Goal: Information Seeking & Learning: Check status

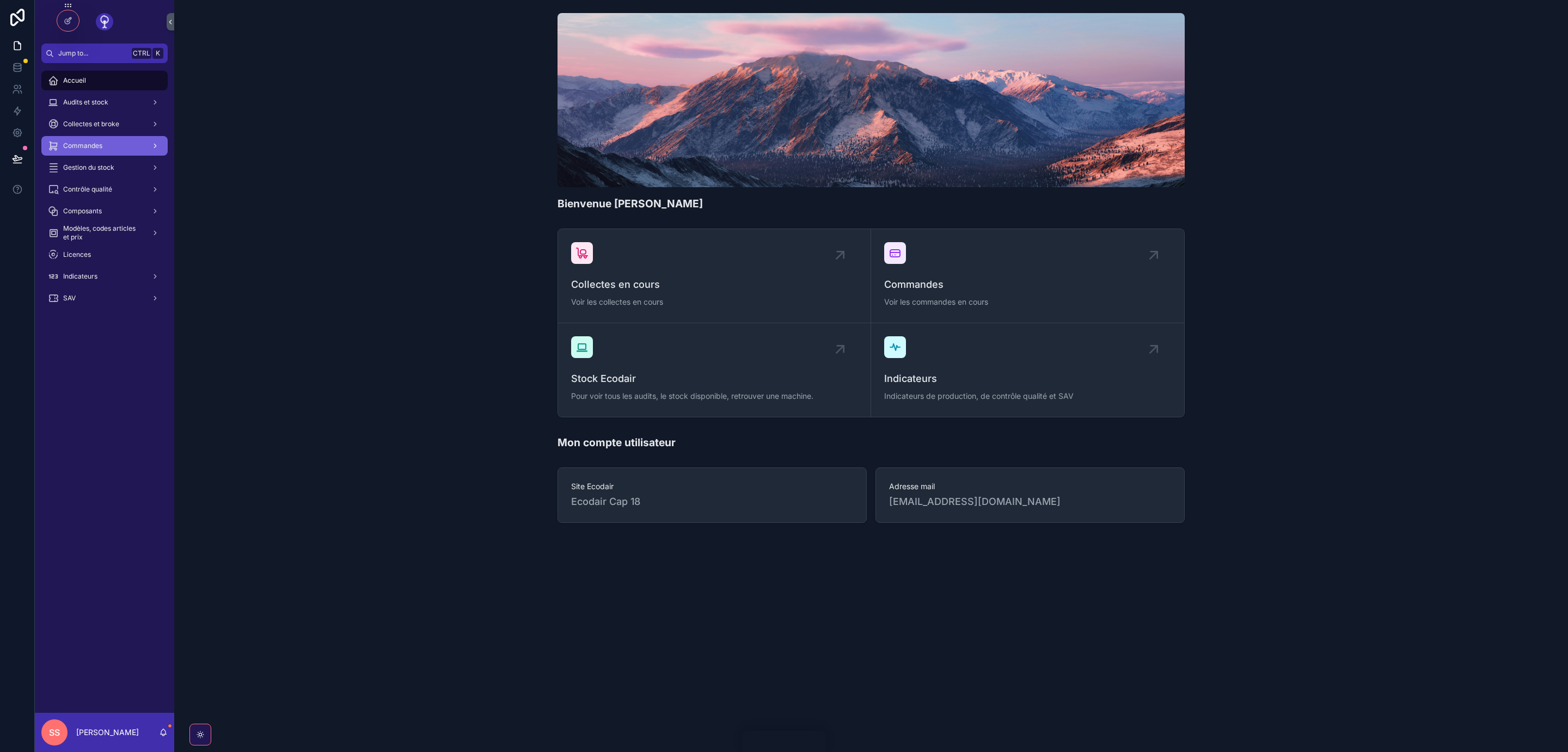
click at [86, 149] on span "Commandes" at bounding box center [83, 146] width 39 height 9
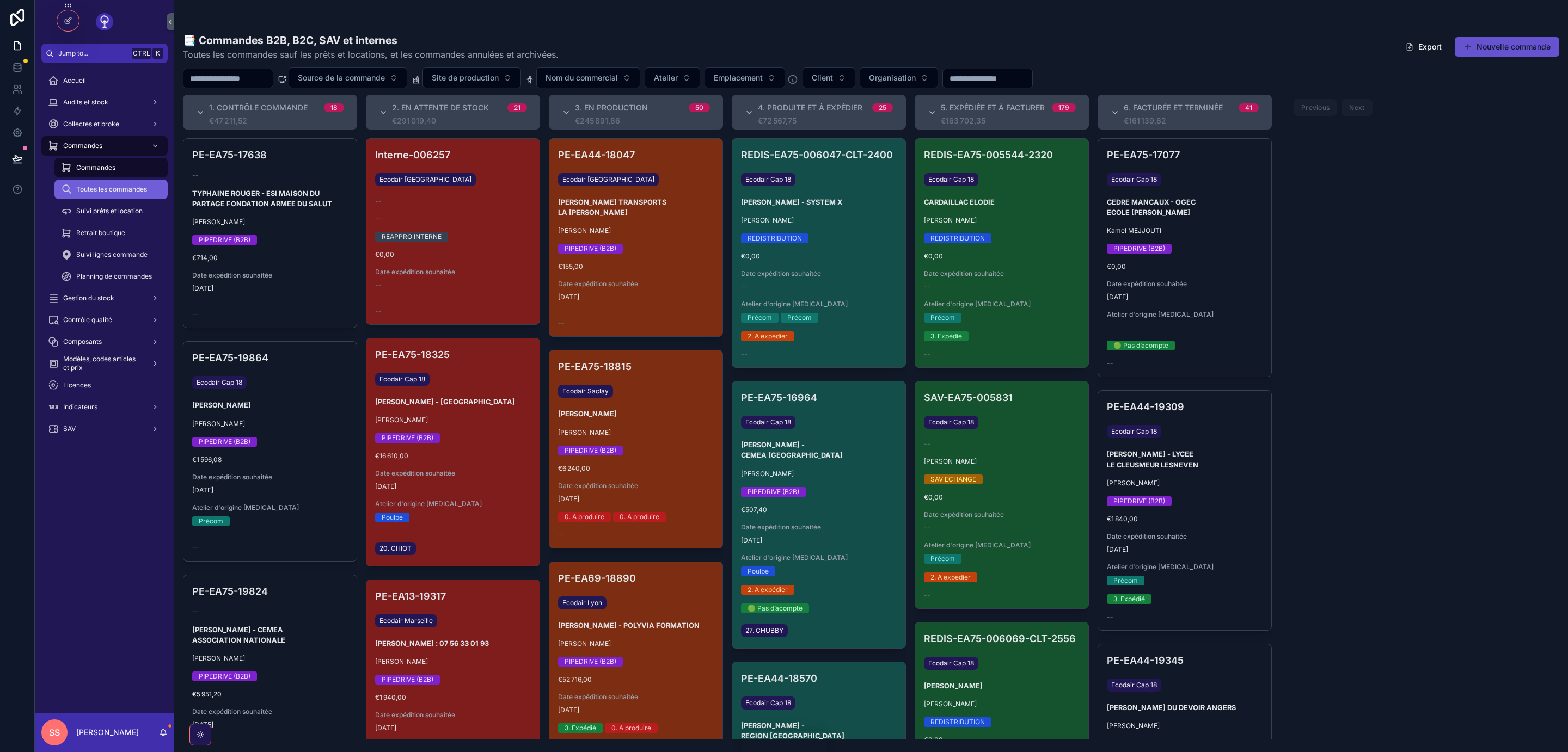
click at [124, 187] on span "Toutes les commandes" at bounding box center [111, 189] width 70 height 9
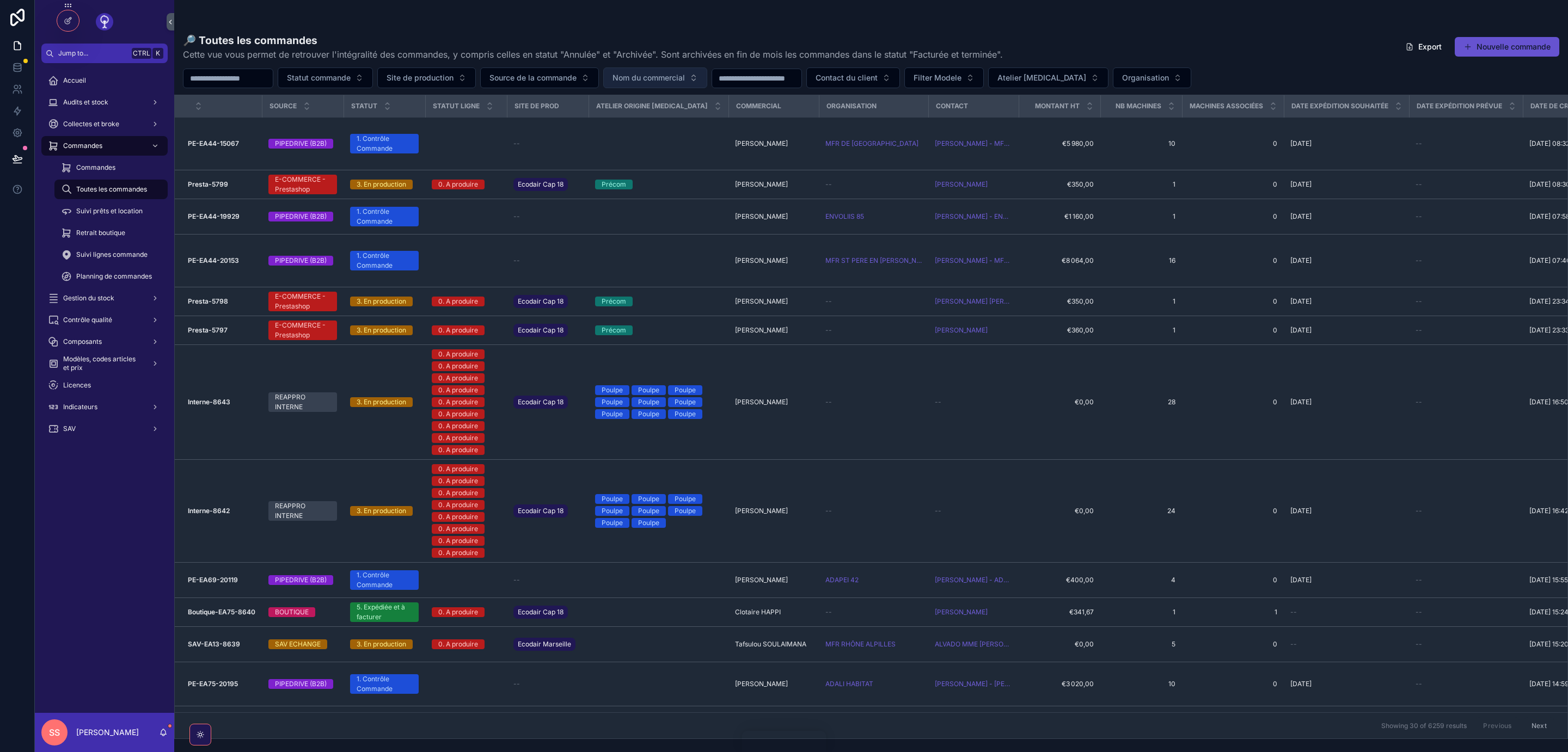
click at [681, 77] on span "Nom du commercial" at bounding box center [648, 77] width 72 height 11
type input "**"
click at [695, 124] on div "[PERSON_NAME]" at bounding box center [686, 123] width 130 height 18
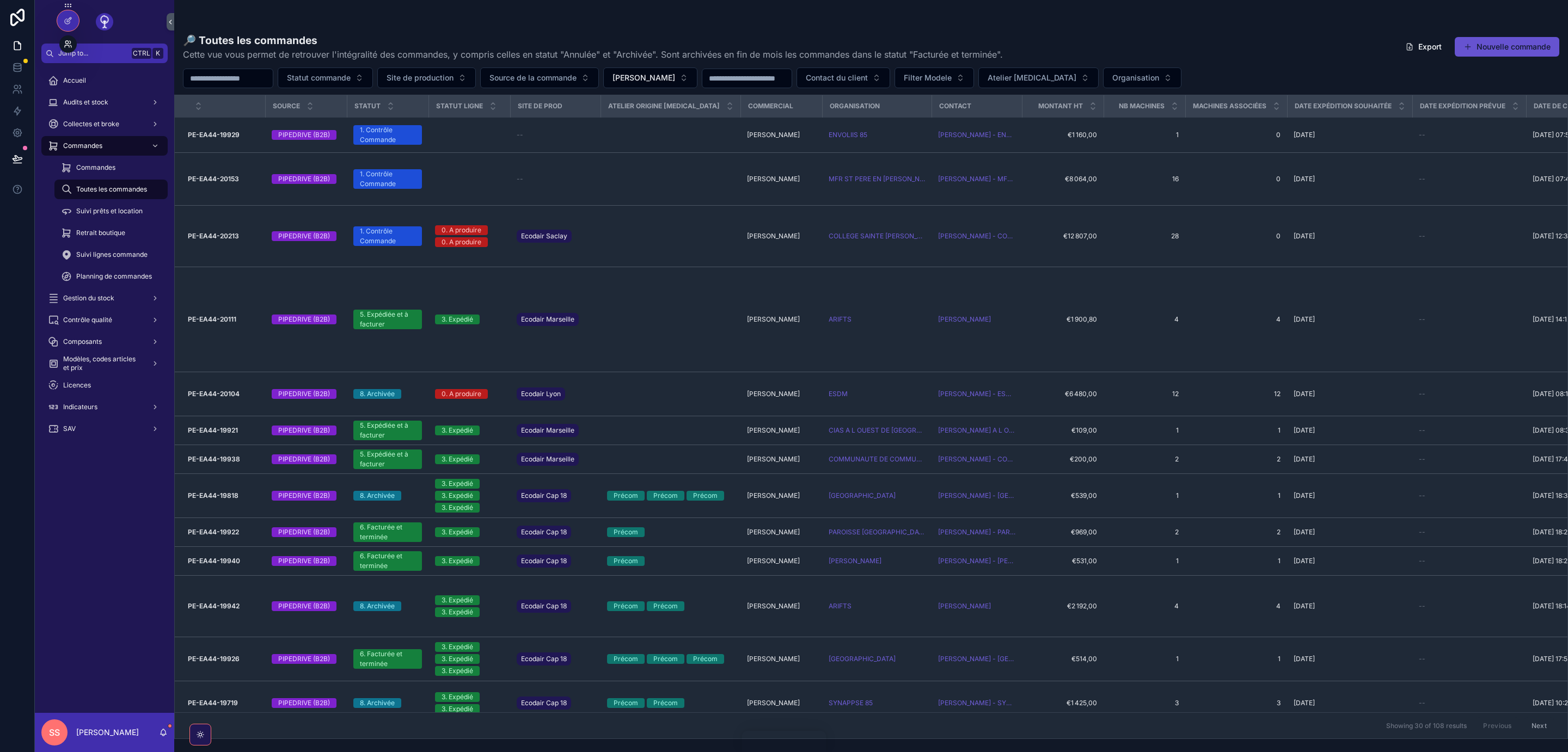
click at [70, 44] on icon at bounding box center [70, 41] width 1 height 2
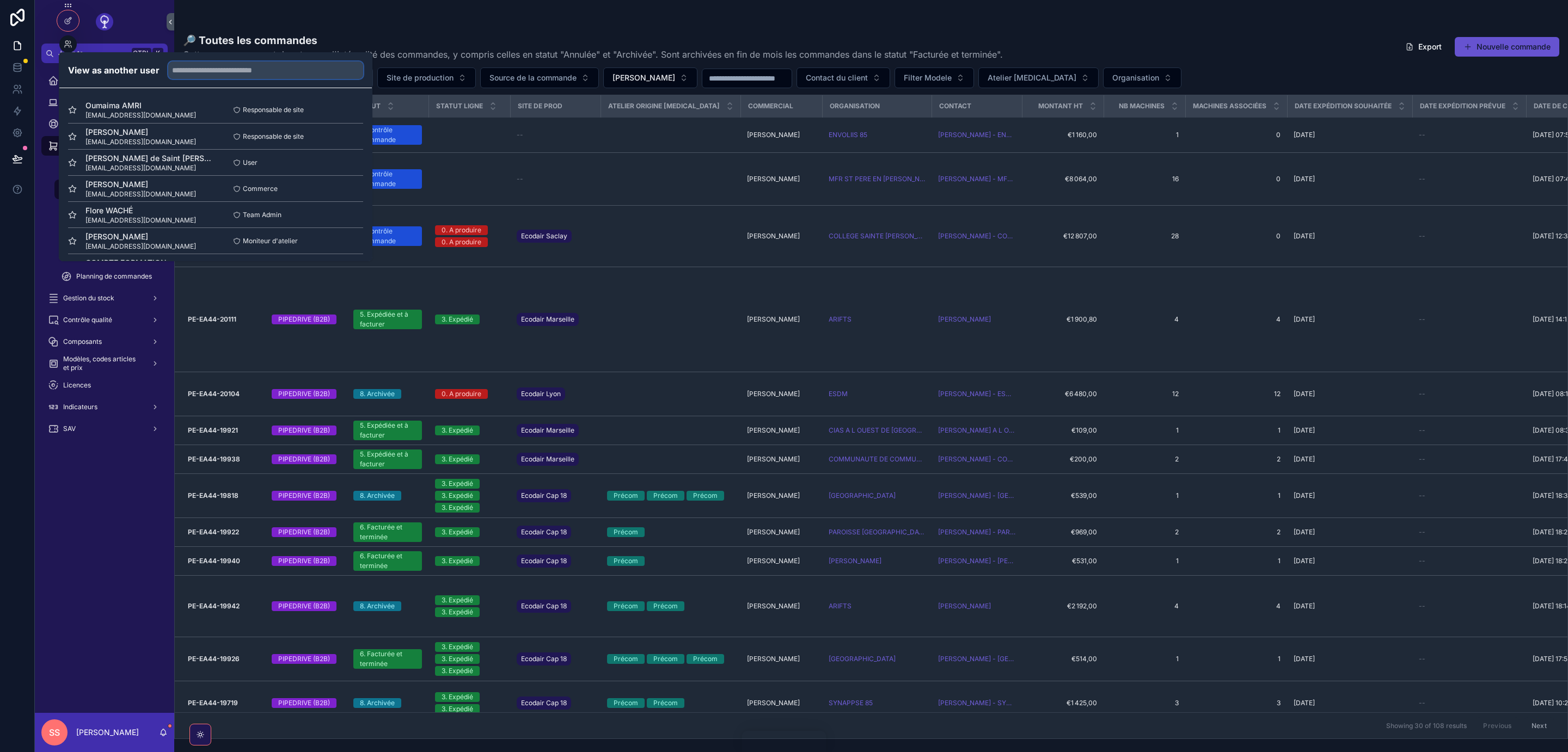
click at [270, 70] on input "text" at bounding box center [266, 70] width 195 height 18
type input "***"
click at [349, 160] on button "Select" at bounding box center [349, 163] width 28 height 16
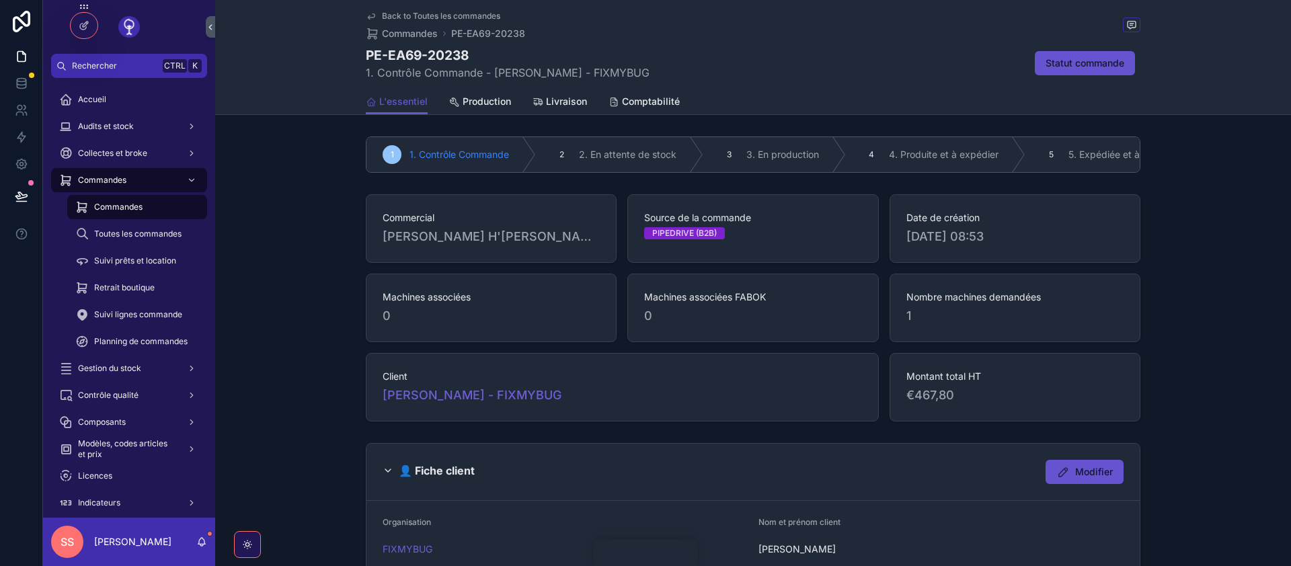
click at [416, 15] on span "Back to Toutes les commandes" at bounding box center [441, 16] width 118 height 11
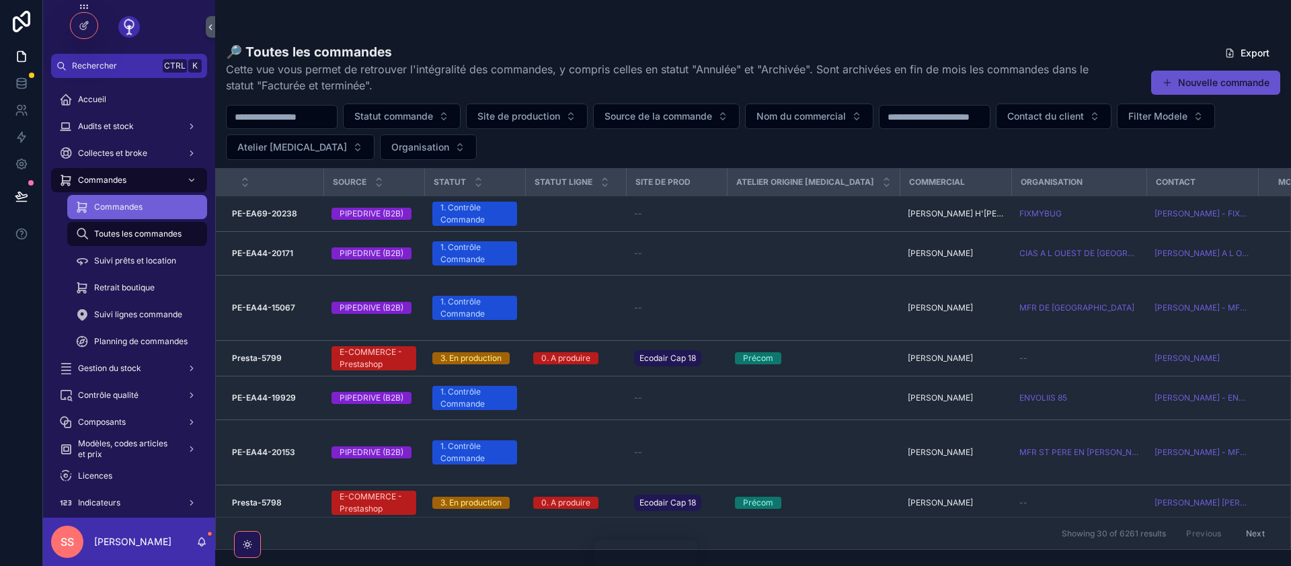
click at [143, 204] on div "Commandes" at bounding box center [137, 207] width 124 height 22
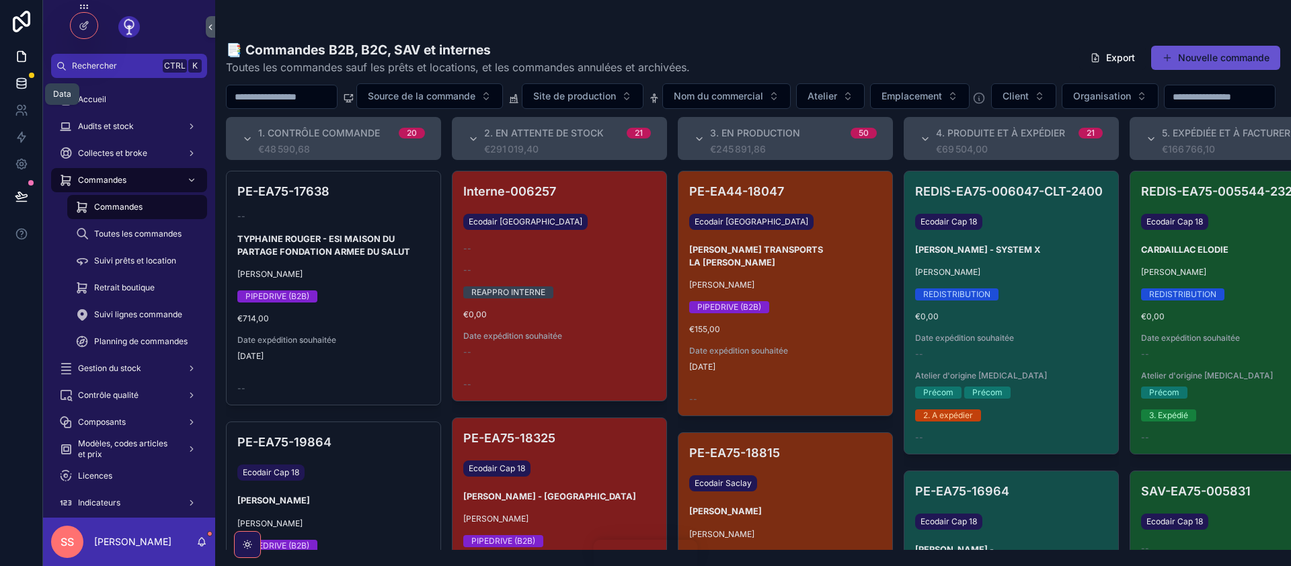
click at [20, 82] on icon at bounding box center [21, 80] width 9 height 3
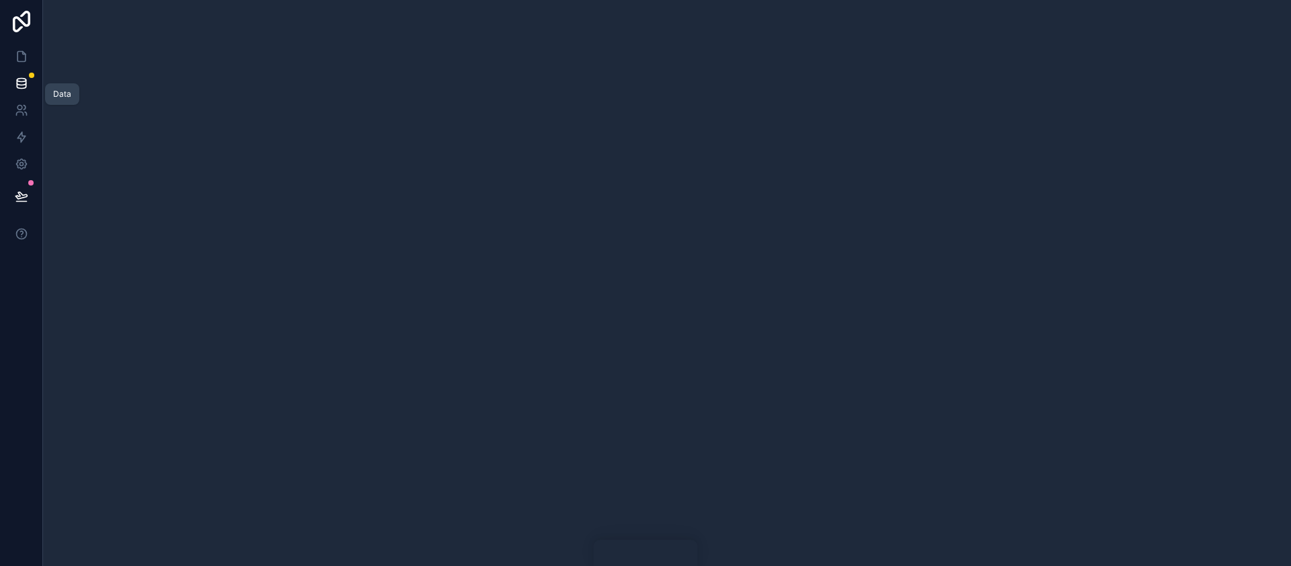
click at [20, 82] on icon at bounding box center [21, 80] width 9 height 3
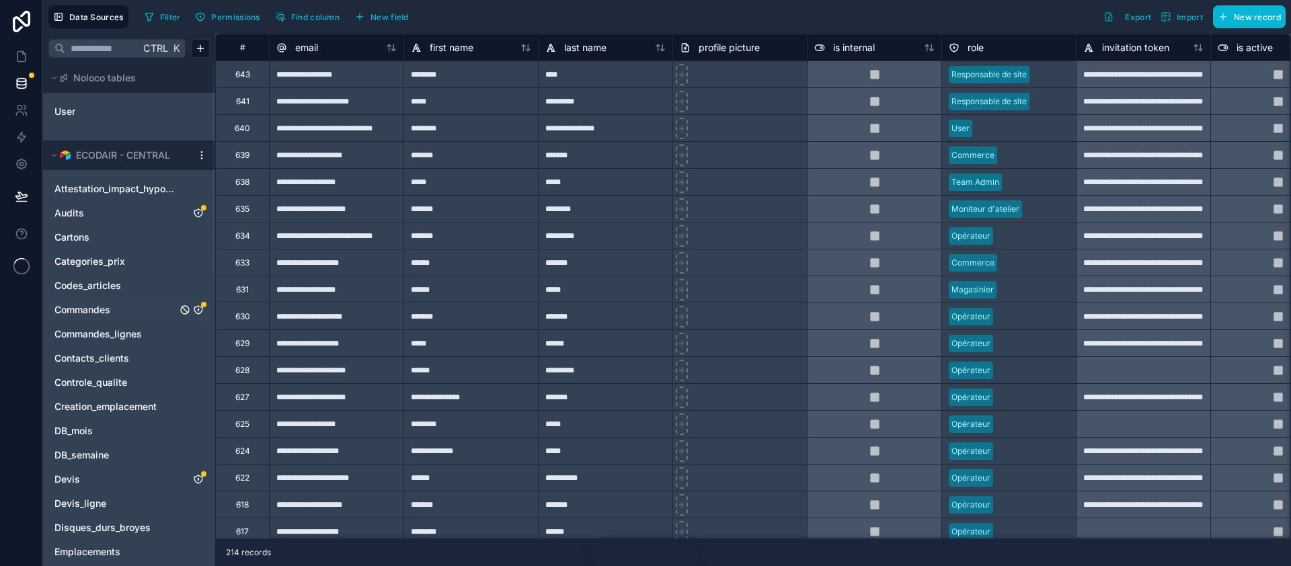
click at [200, 313] on icon "Commandes" at bounding box center [198, 310] width 11 height 11
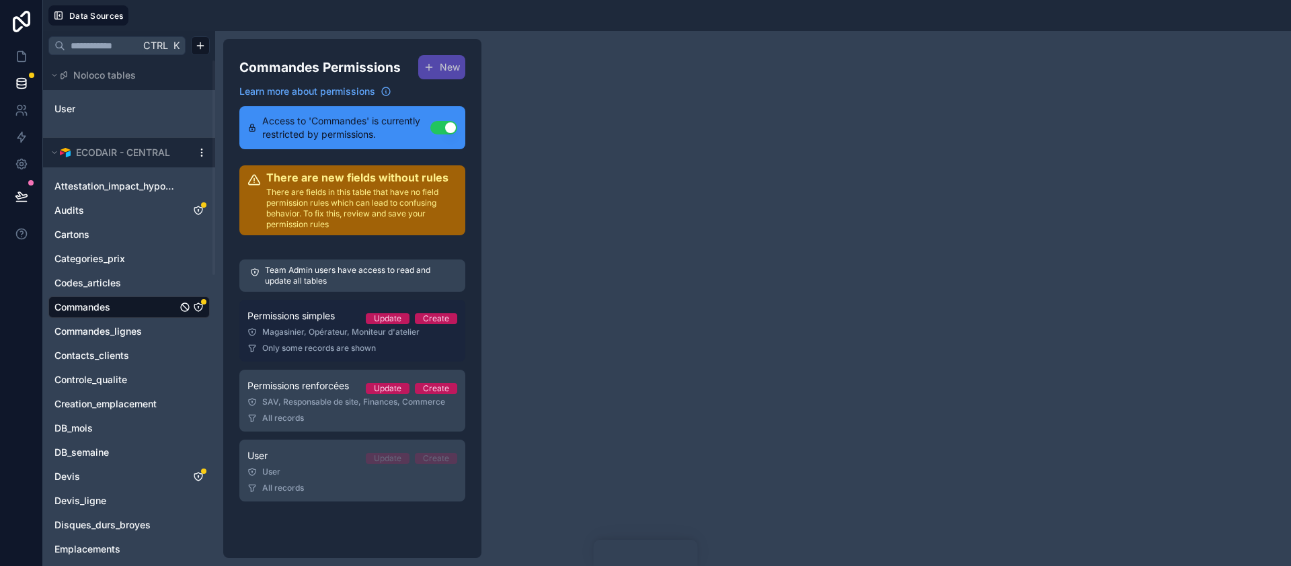
click at [318, 322] on span "Permissions simples" at bounding box center [290, 315] width 87 height 13
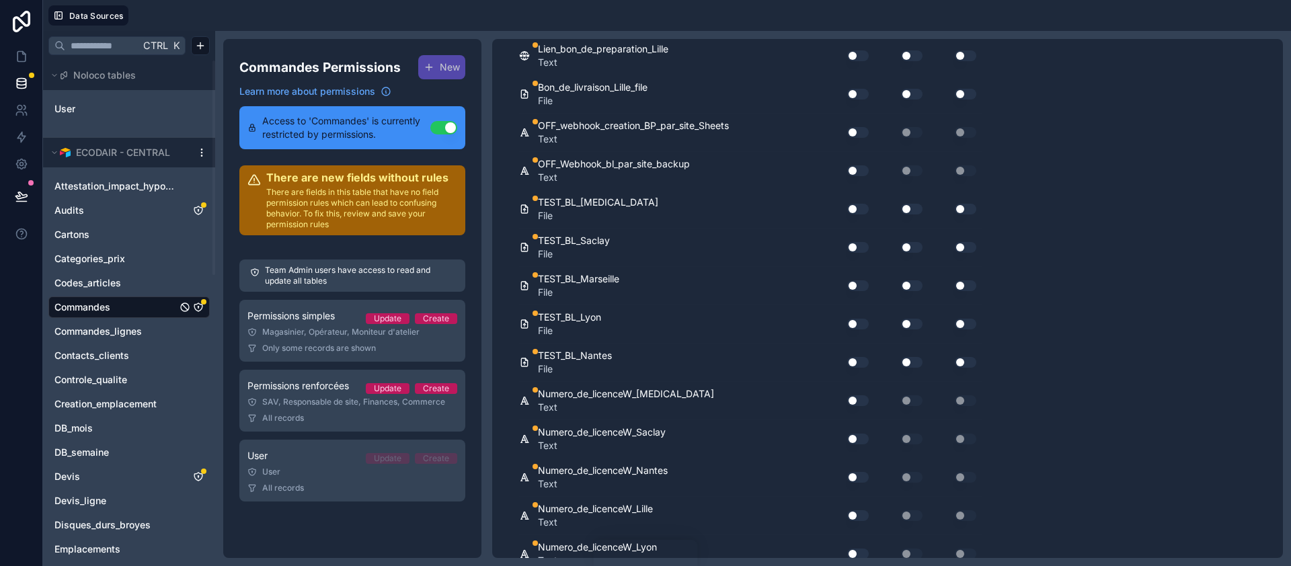
scroll to position [8841, 0]
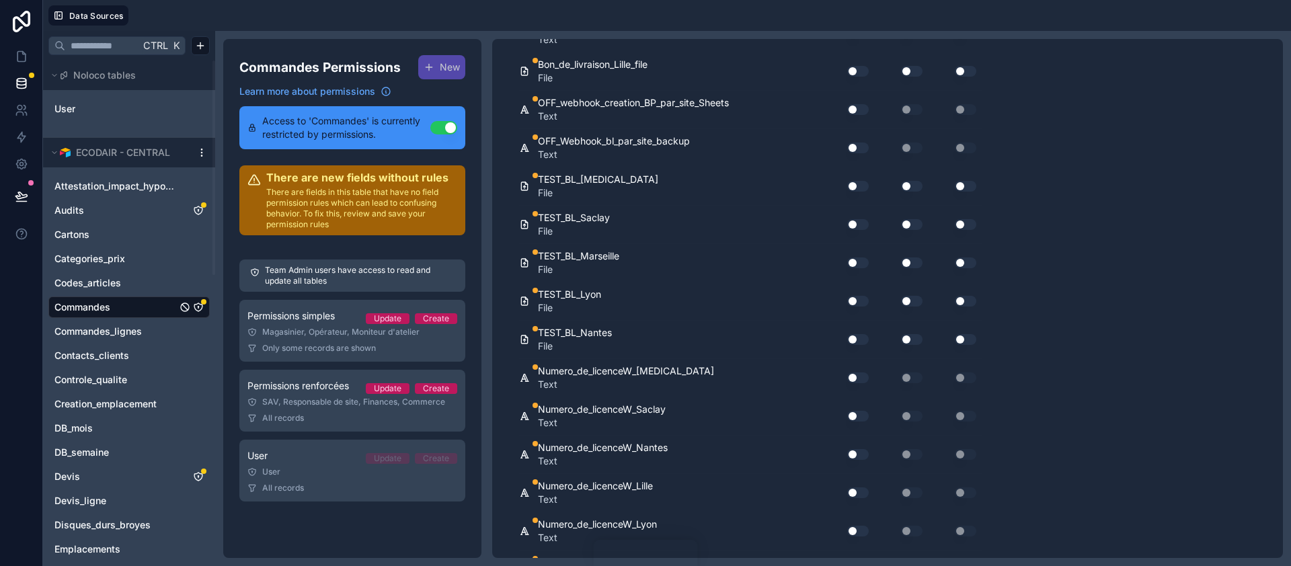
click at [729, 381] on div "Numero_de_licenceW_CAP18 Text" at bounding box center [671, 377] width 304 height 27
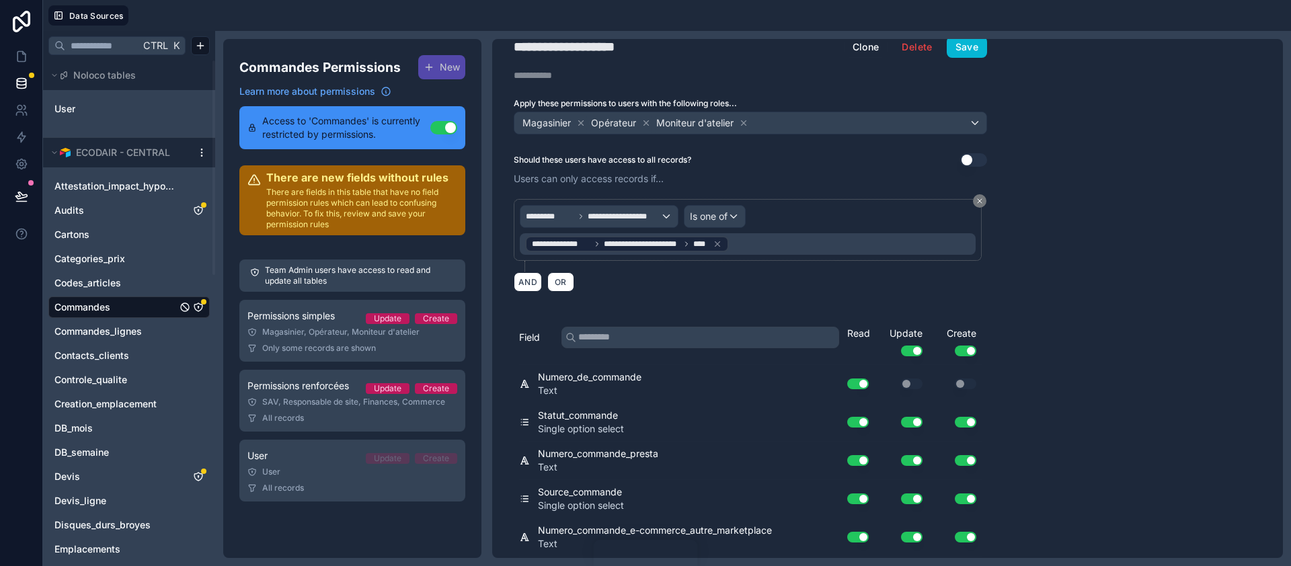
scroll to position [0, 0]
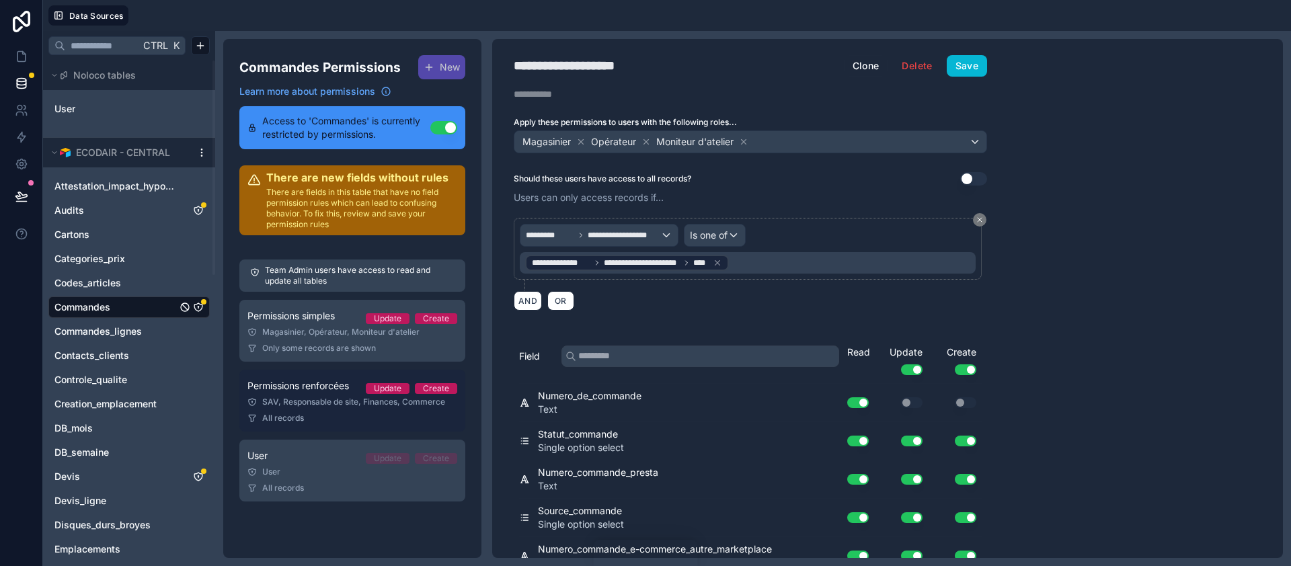
click at [325, 386] on span "Permissions renforcées" at bounding box center [298, 385] width 102 height 13
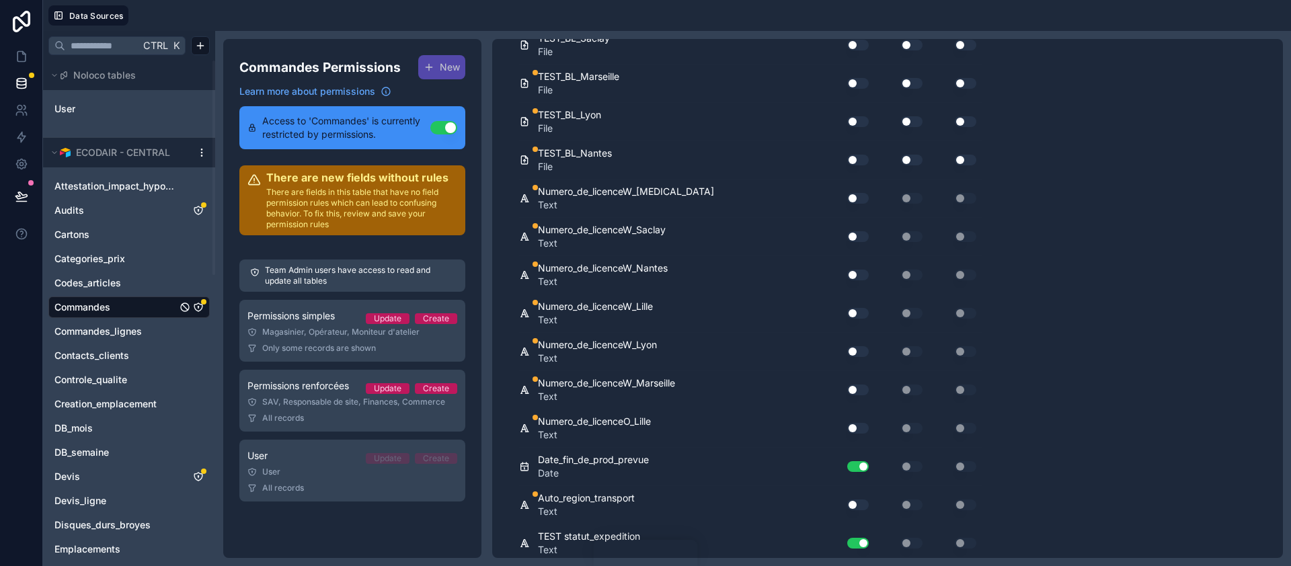
scroll to position [8907, 0]
click at [22, 54] on icon at bounding box center [23, 53] width 3 height 3
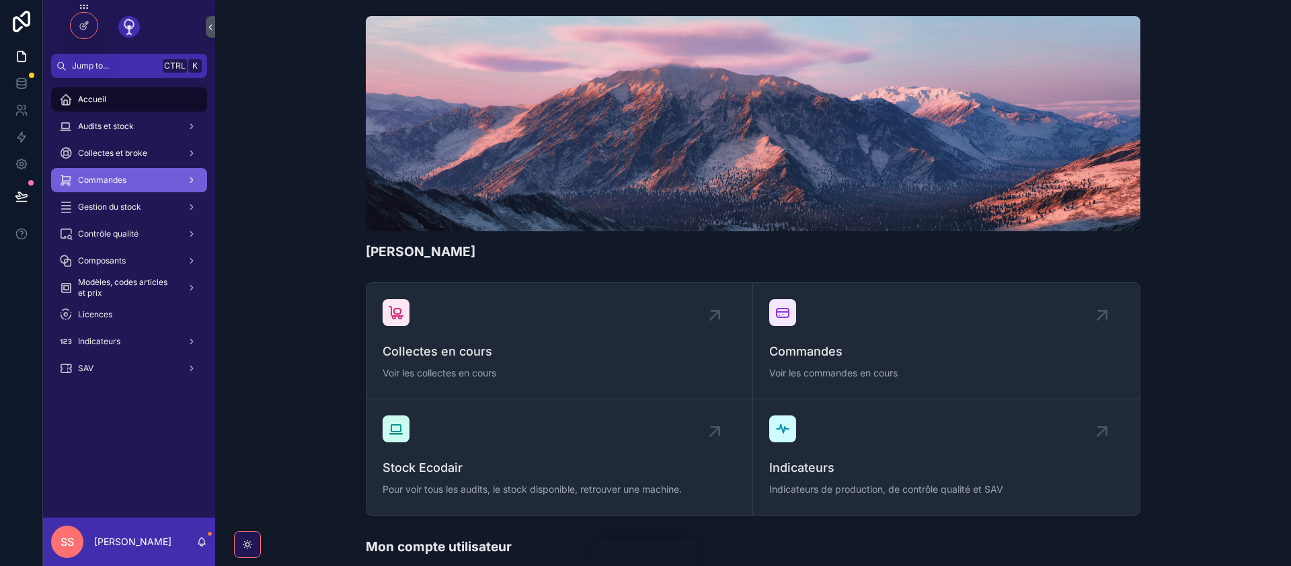
click at [134, 174] on div "Commandes" at bounding box center [129, 180] width 140 height 22
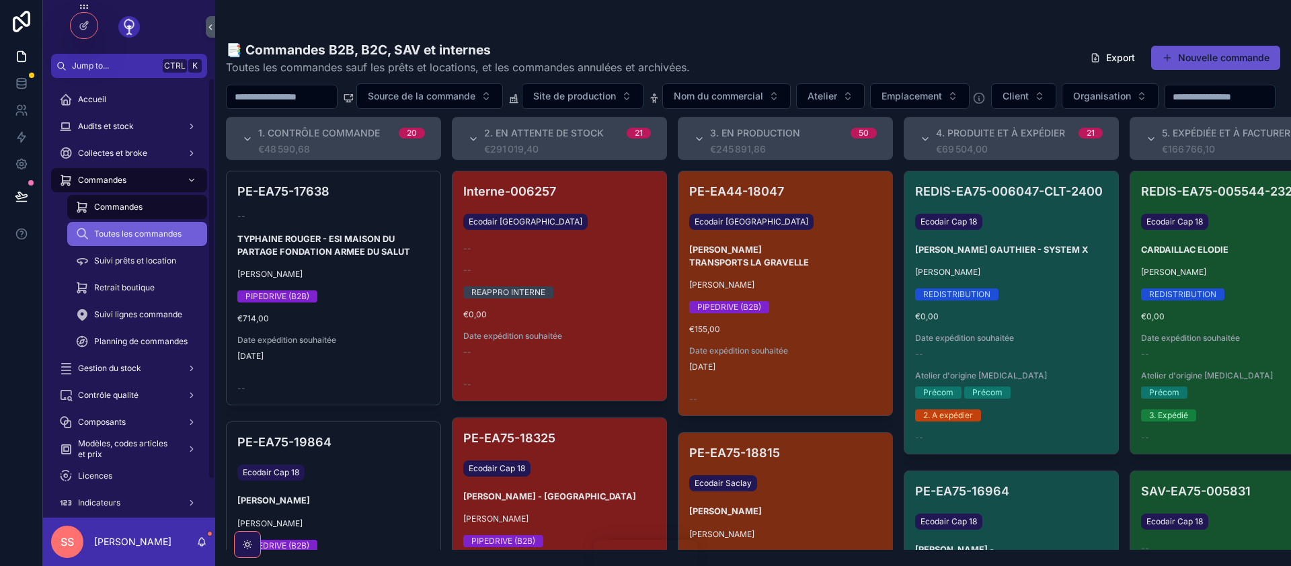
click at [167, 234] on span "Toutes les commandes" at bounding box center [137, 234] width 87 height 11
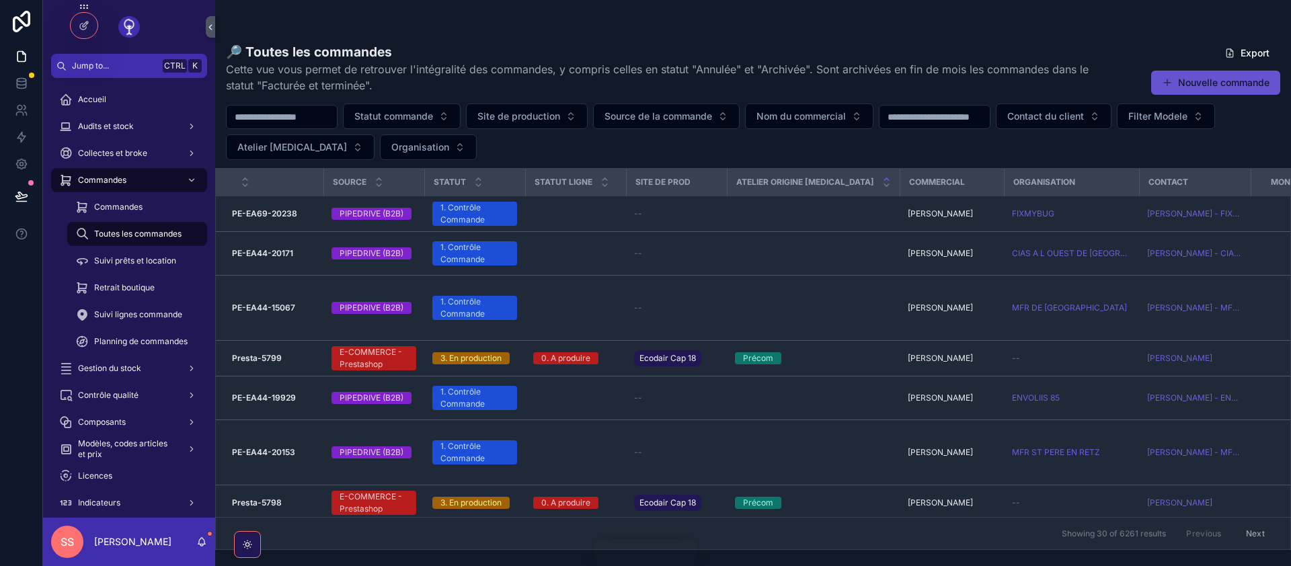
click at [882, 178] on icon "scrollable content" at bounding box center [886, 179] width 9 height 9
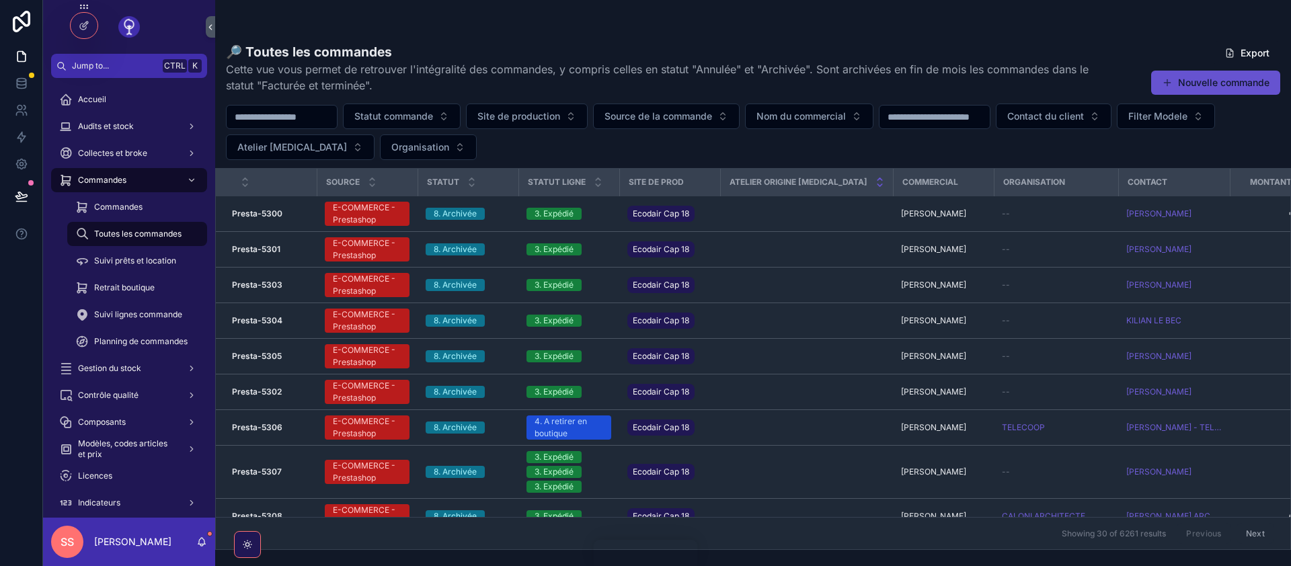
click at [878, 186] on icon "scrollable content" at bounding box center [880, 185] width 5 height 2
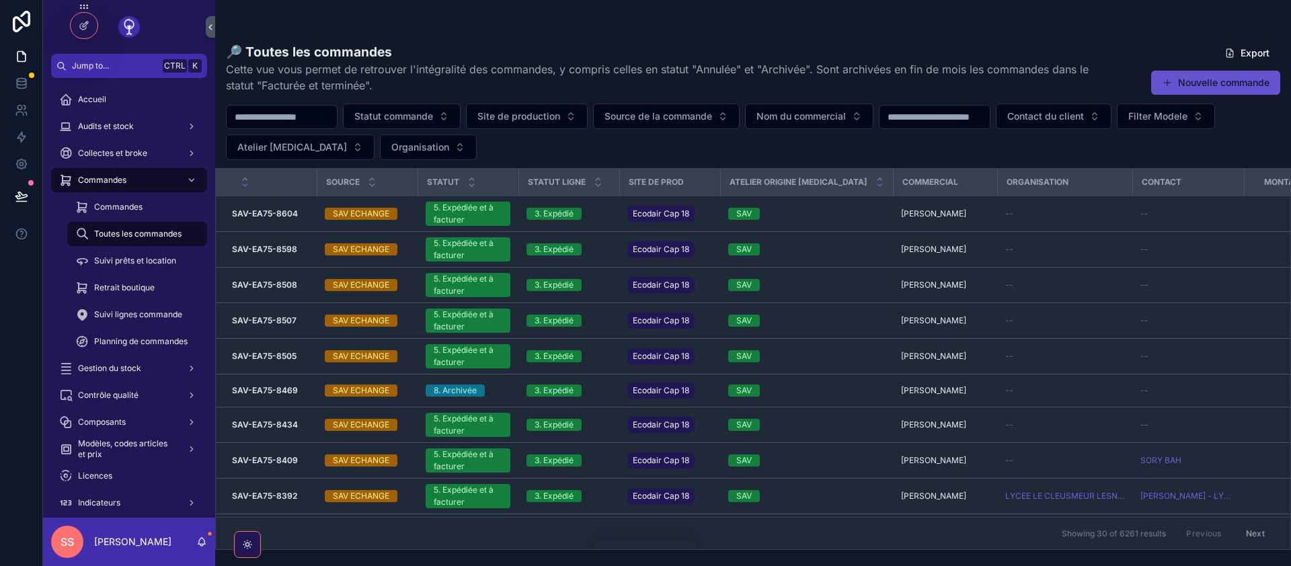
click at [245, 186] on icon "scrollable content" at bounding box center [245, 185] width 5 height 2
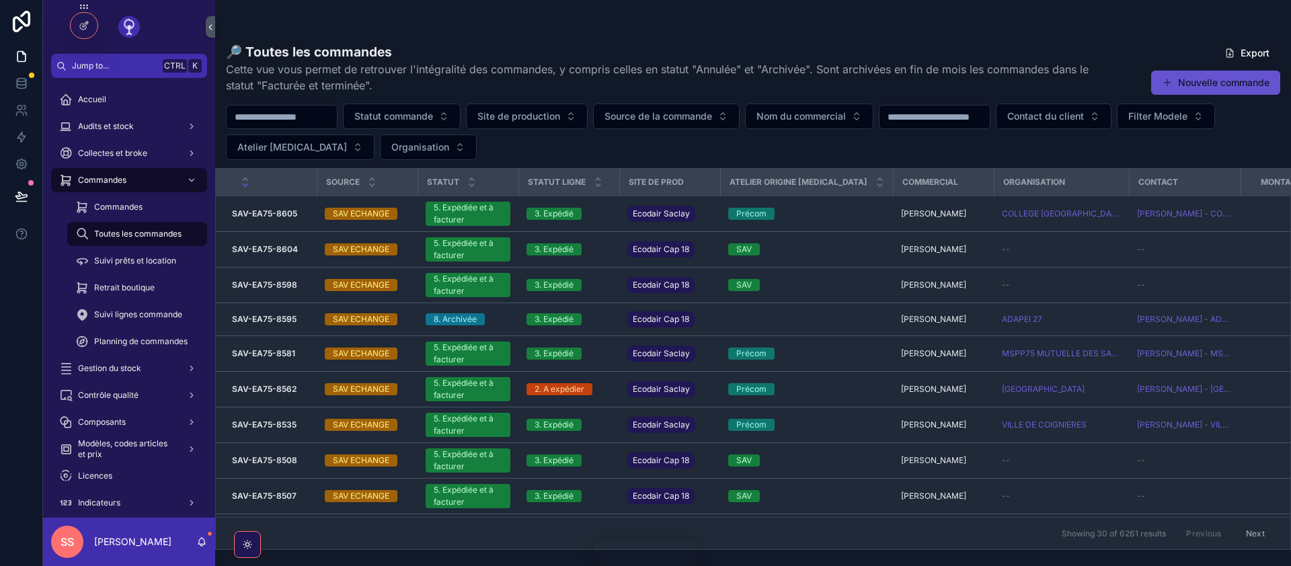
click at [245, 185] on icon "scrollable content" at bounding box center [245, 185] width 9 height 9
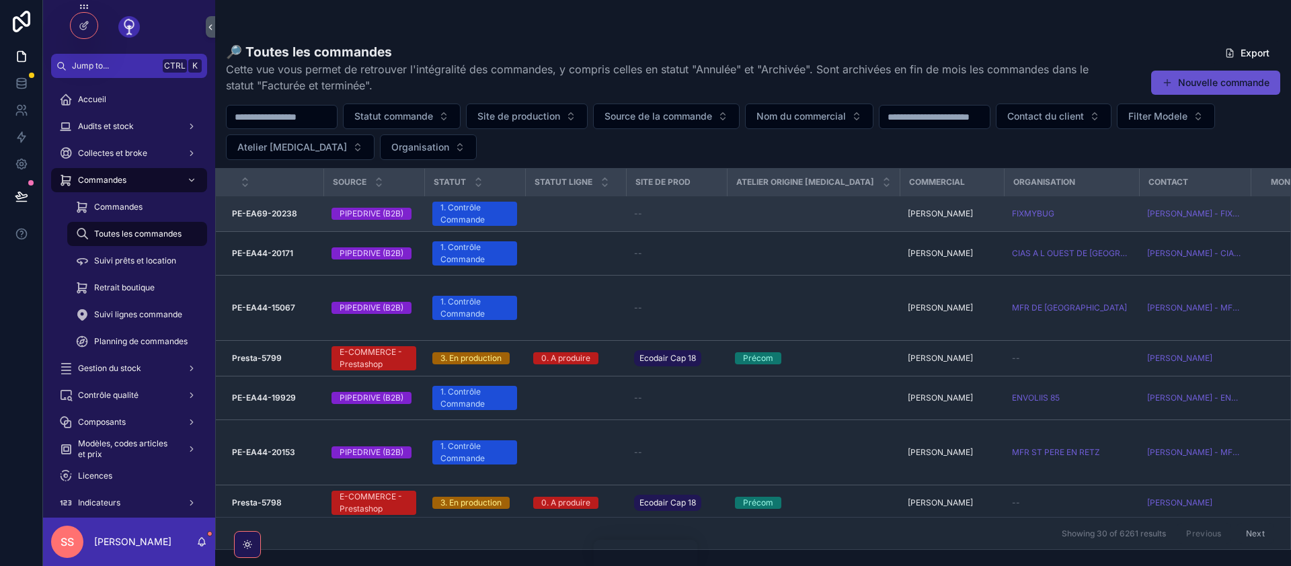
click at [288, 210] on strong "PE-EA69-20238" at bounding box center [264, 213] width 65 height 10
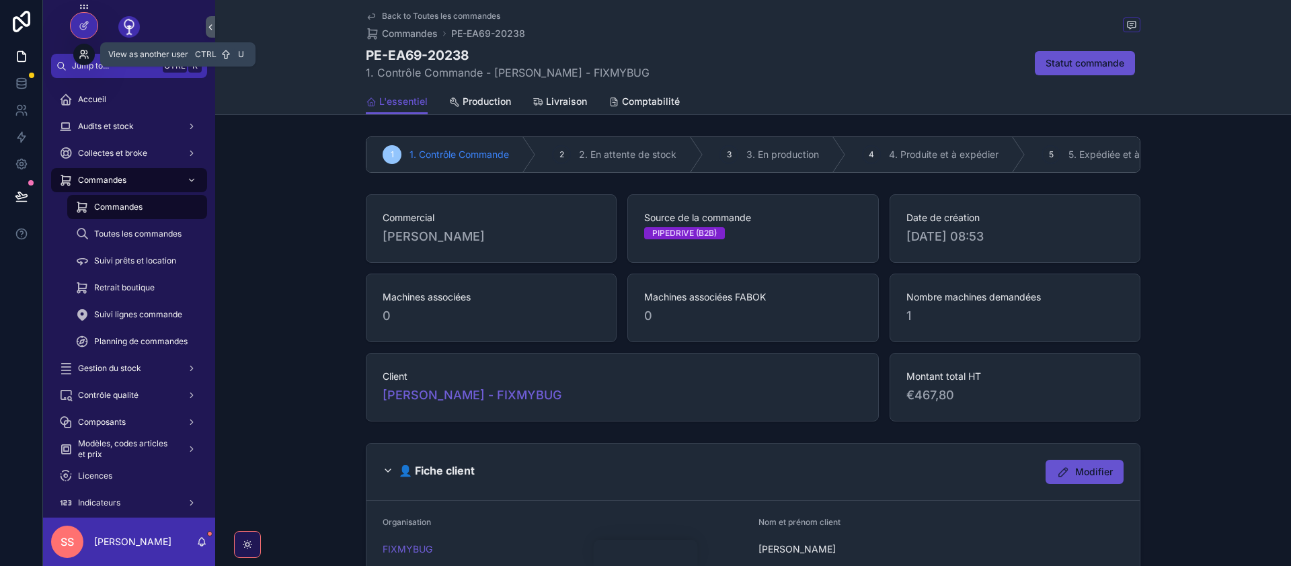
click at [87, 53] on icon at bounding box center [86, 51] width 1 height 3
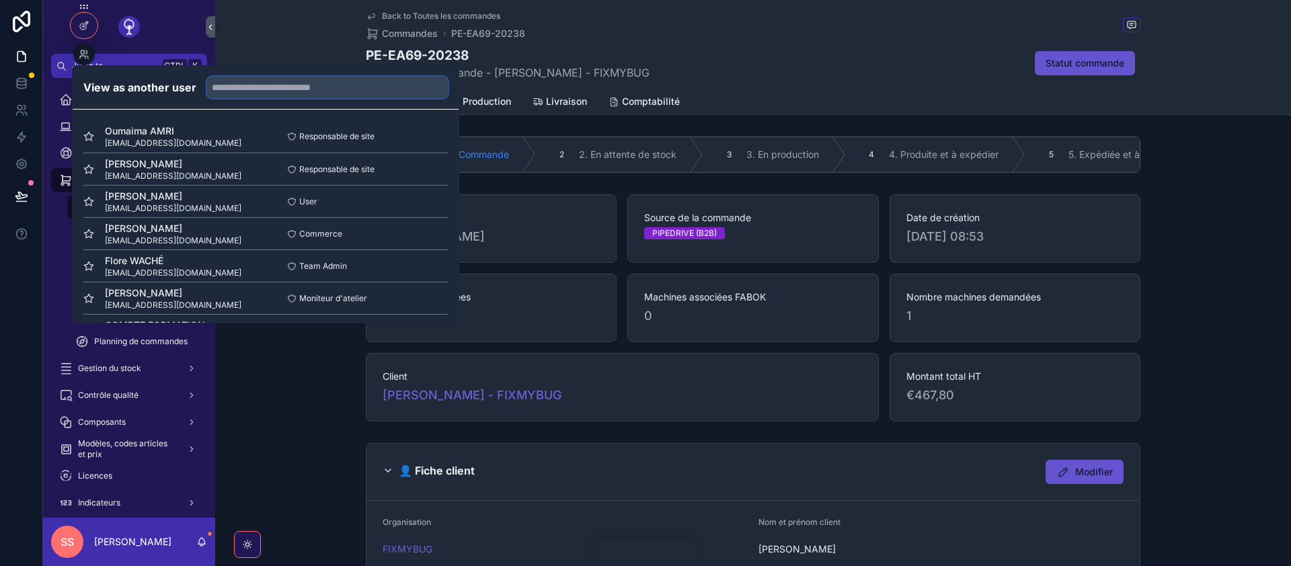
click at [305, 83] on input "text" at bounding box center [327, 88] width 241 height 22
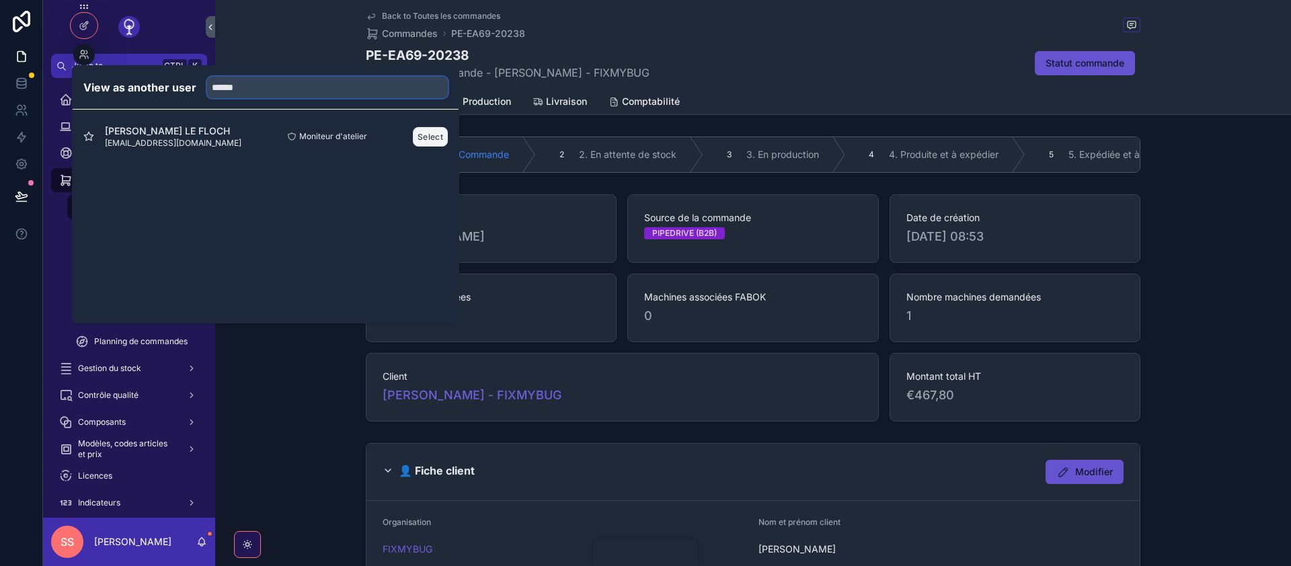
type input "******"
click at [430, 137] on button "Select" at bounding box center [430, 137] width 35 height 20
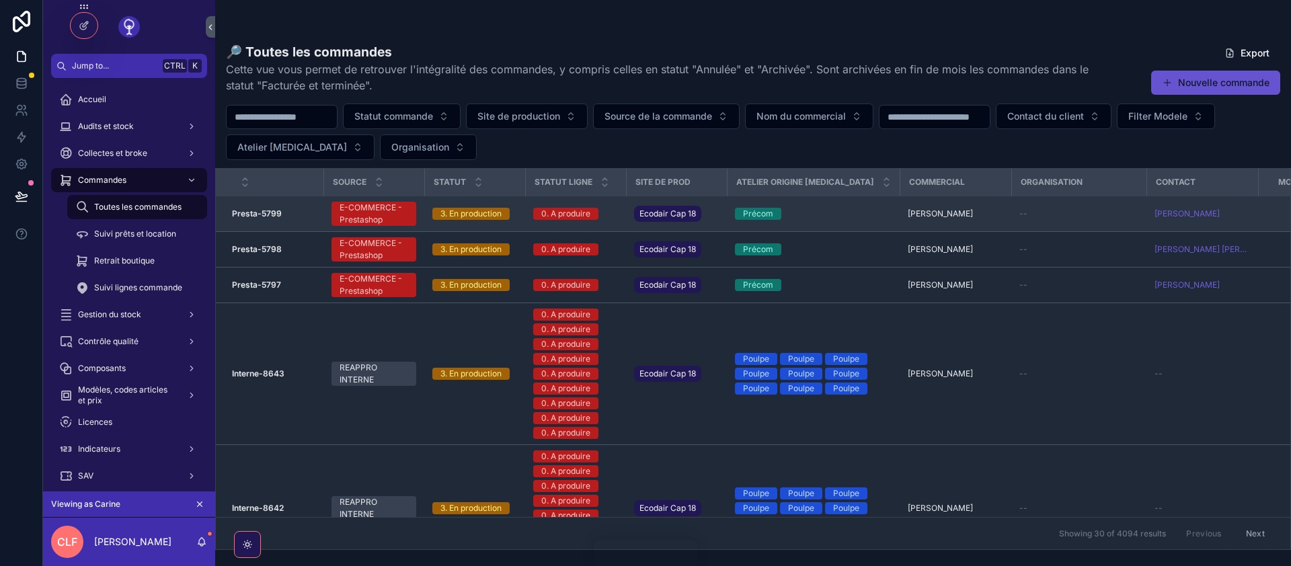
click at [264, 213] on strong "Presta-5799" at bounding box center [257, 213] width 50 height 10
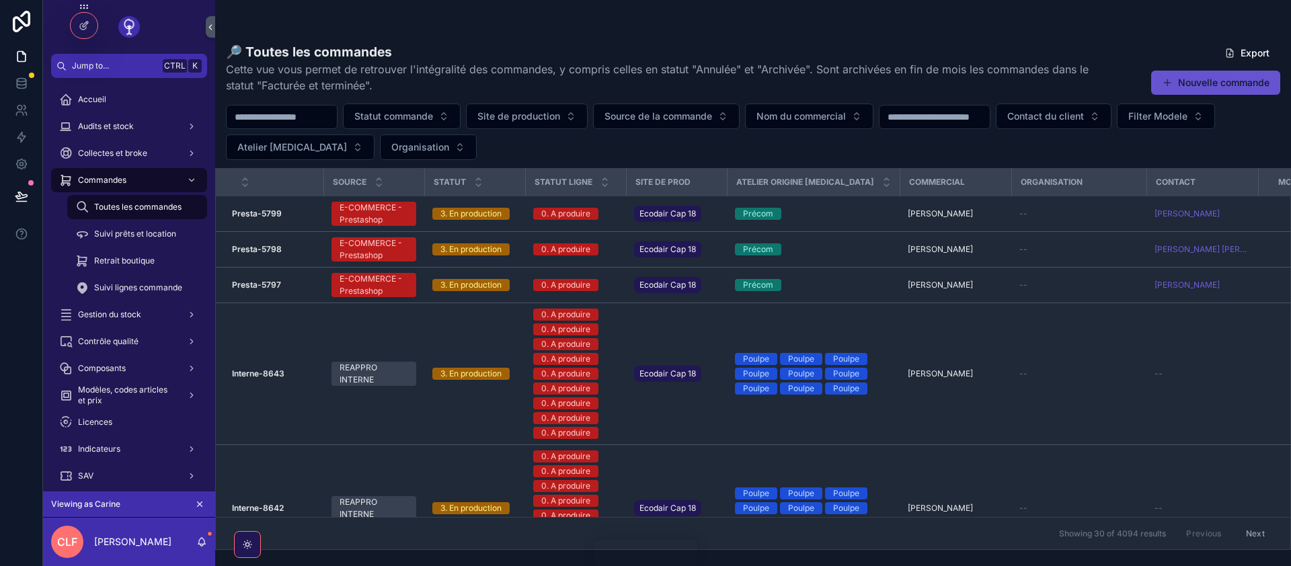
click at [264, 213] on strong "Presta-5799" at bounding box center [257, 213] width 50 height 10
click at [86, 57] on icon at bounding box center [84, 54] width 11 height 11
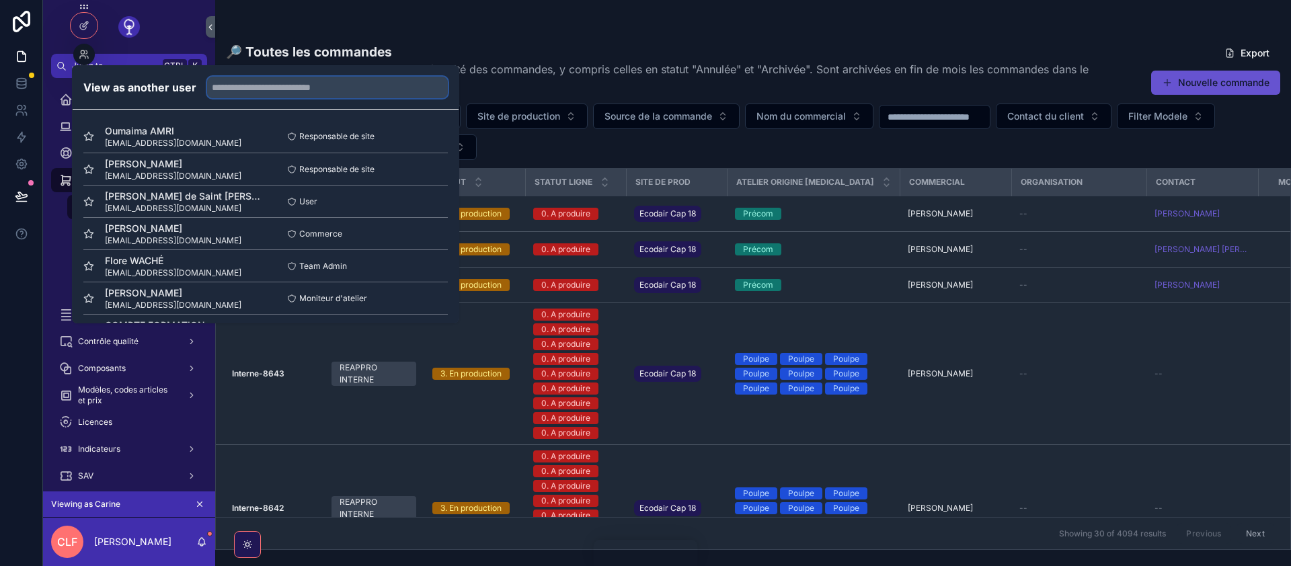
click at [261, 87] on input "text" at bounding box center [327, 88] width 241 height 22
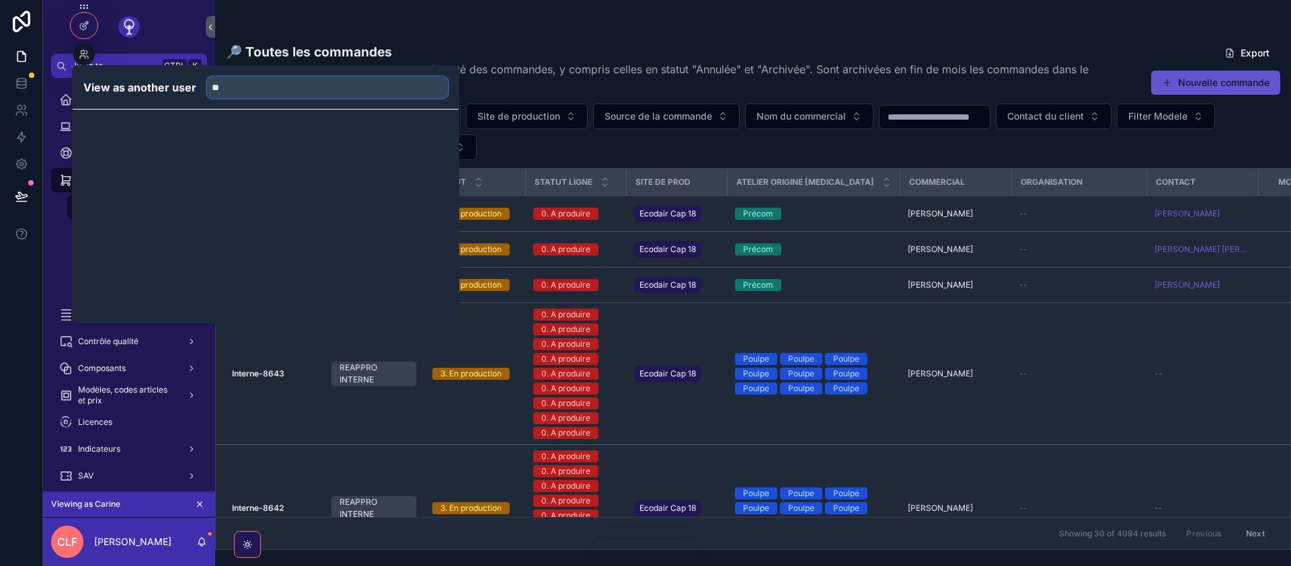
type input "*"
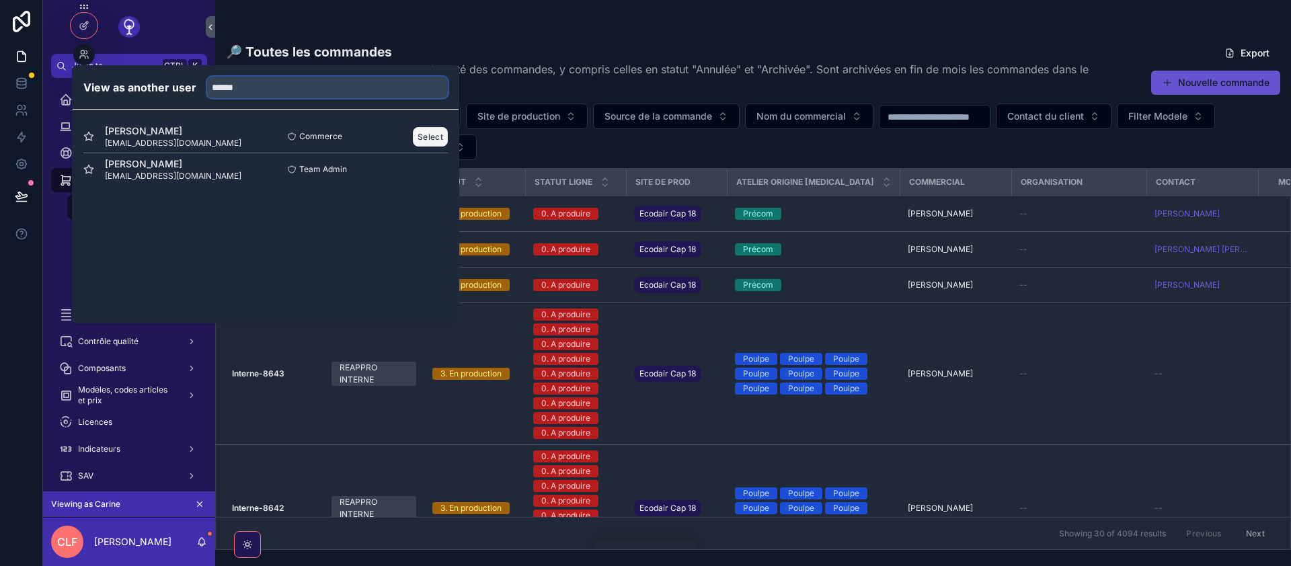
type input "******"
click at [429, 133] on button "Select" at bounding box center [430, 137] width 35 height 20
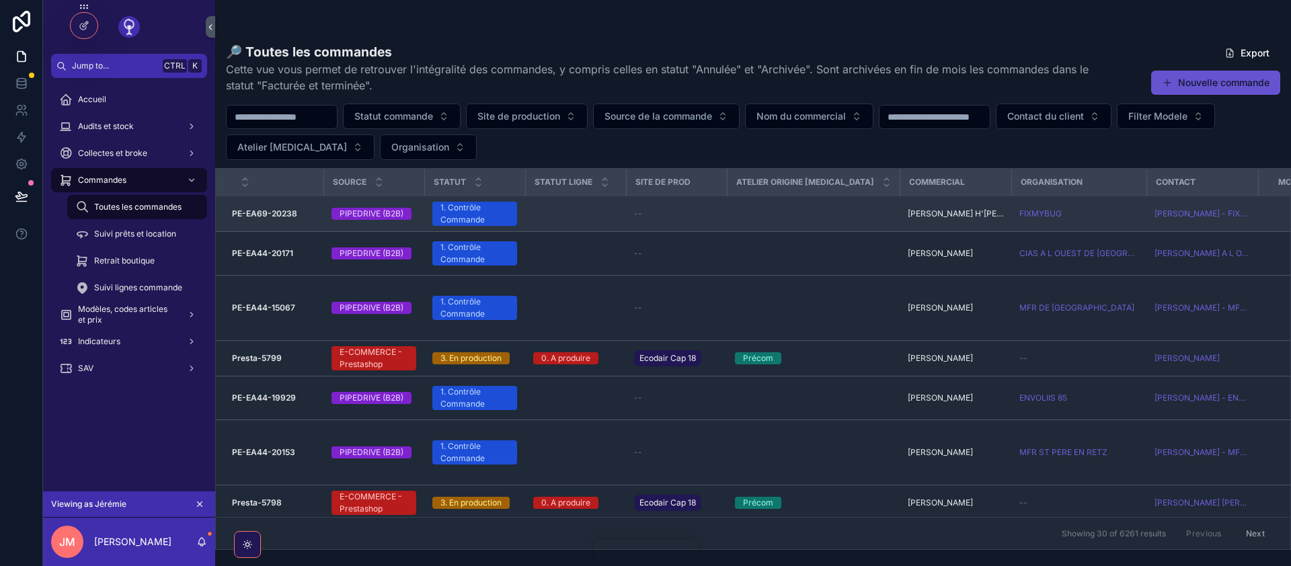
click at [263, 213] on strong "PE-EA69-20238" at bounding box center [264, 213] width 65 height 10
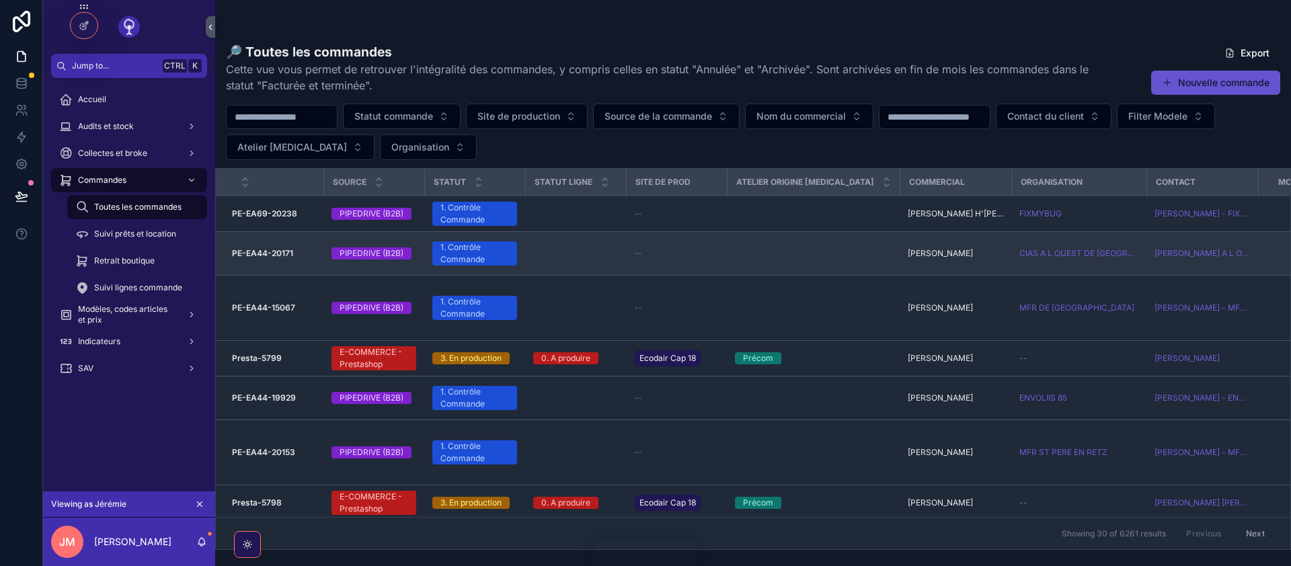
click at [258, 256] on strong "PE-EA44-20171" at bounding box center [262, 253] width 61 height 10
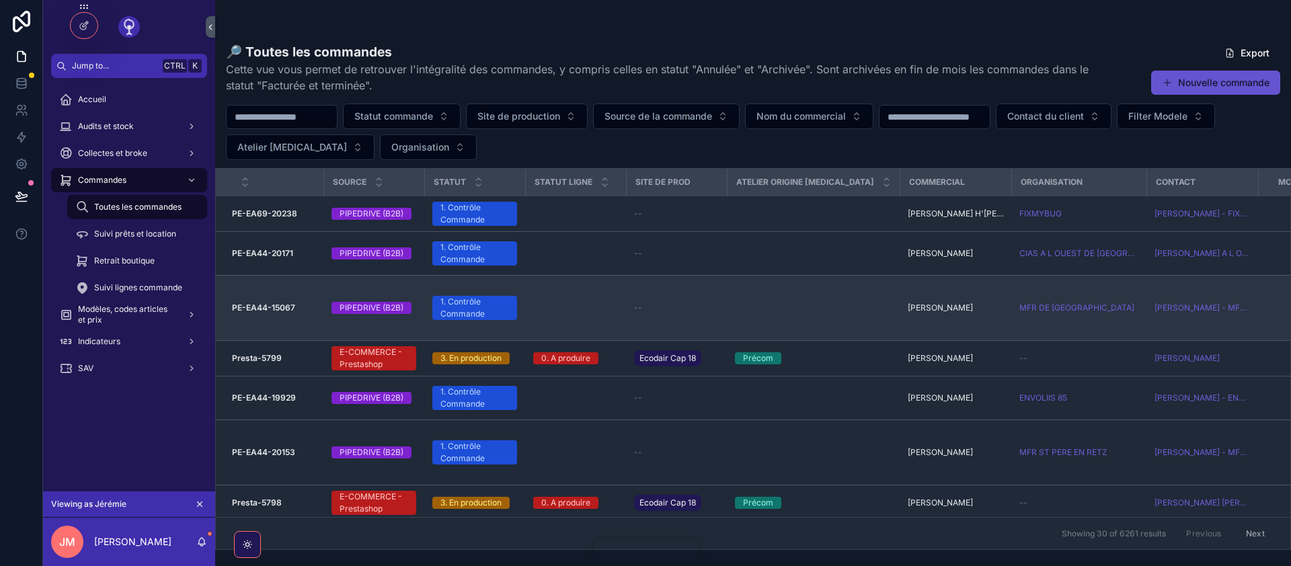
click at [260, 309] on strong "PE-EA44-15067" at bounding box center [263, 308] width 63 height 10
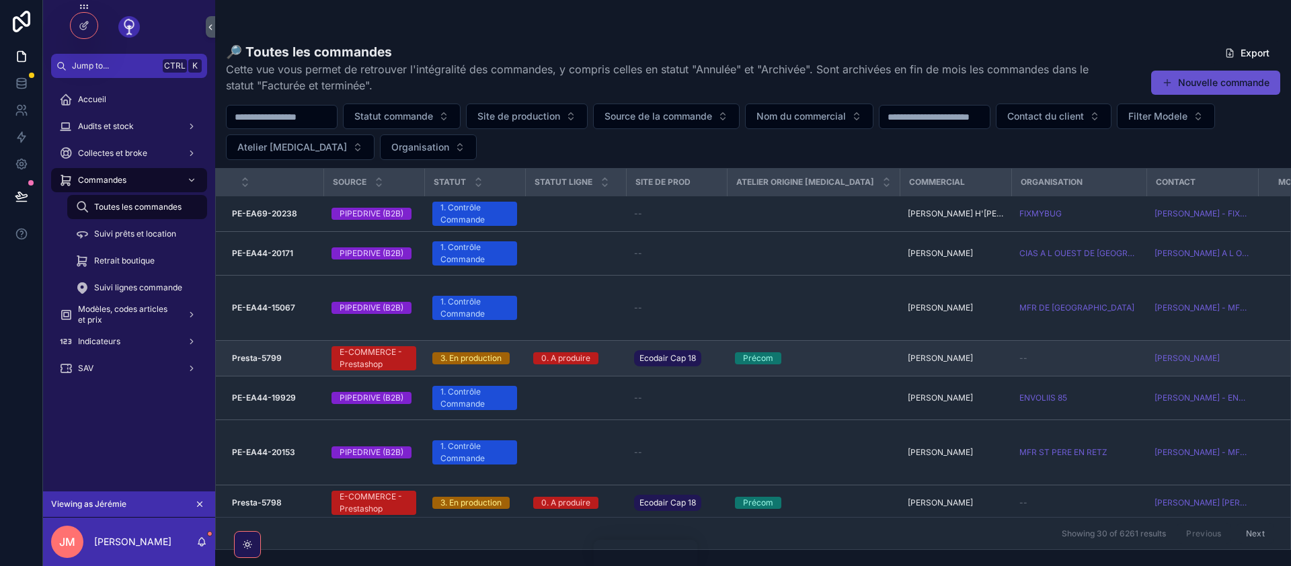
click at [258, 358] on strong "Presta-5799" at bounding box center [257, 358] width 50 height 10
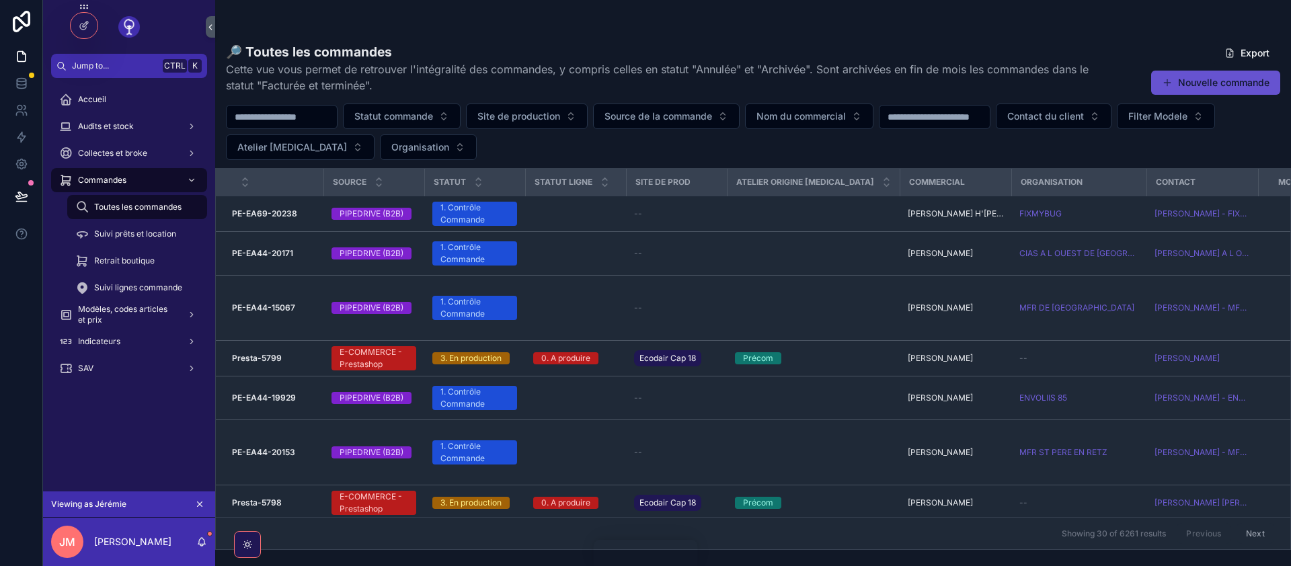
click at [197, 502] on icon "scrollable content" at bounding box center [199, 504] width 9 height 9
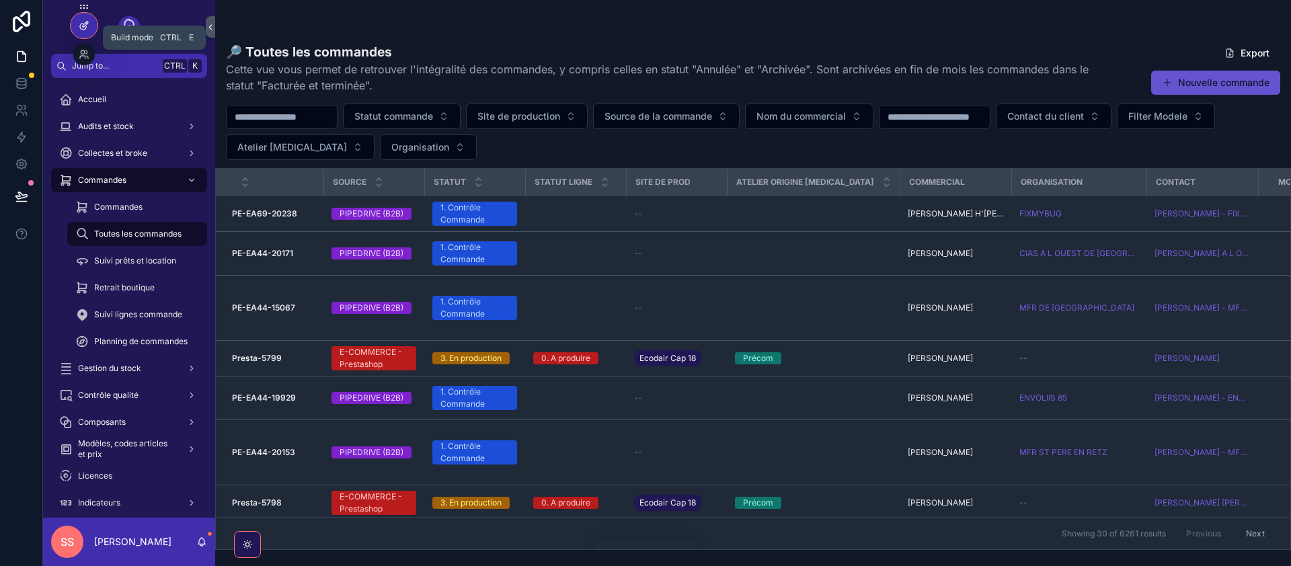
click at [81, 22] on icon at bounding box center [84, 25] width 11 height 11
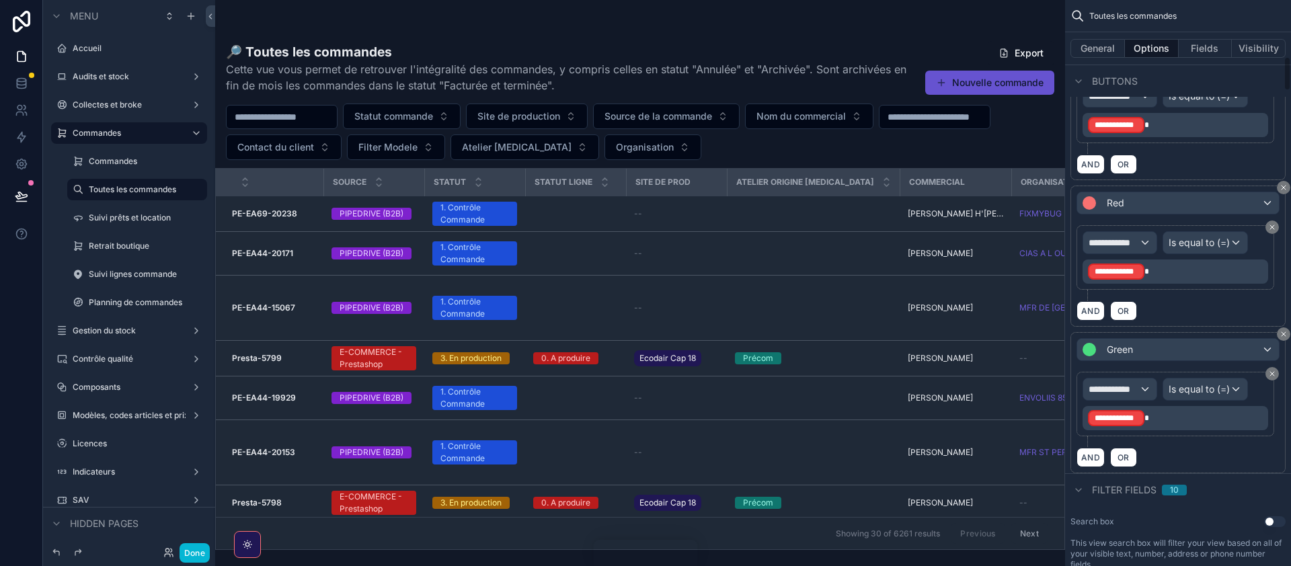
scroll to position [925, 0]
click at [199, 555] on button "Done" at bounding box center [195, 553] width 30 height 20
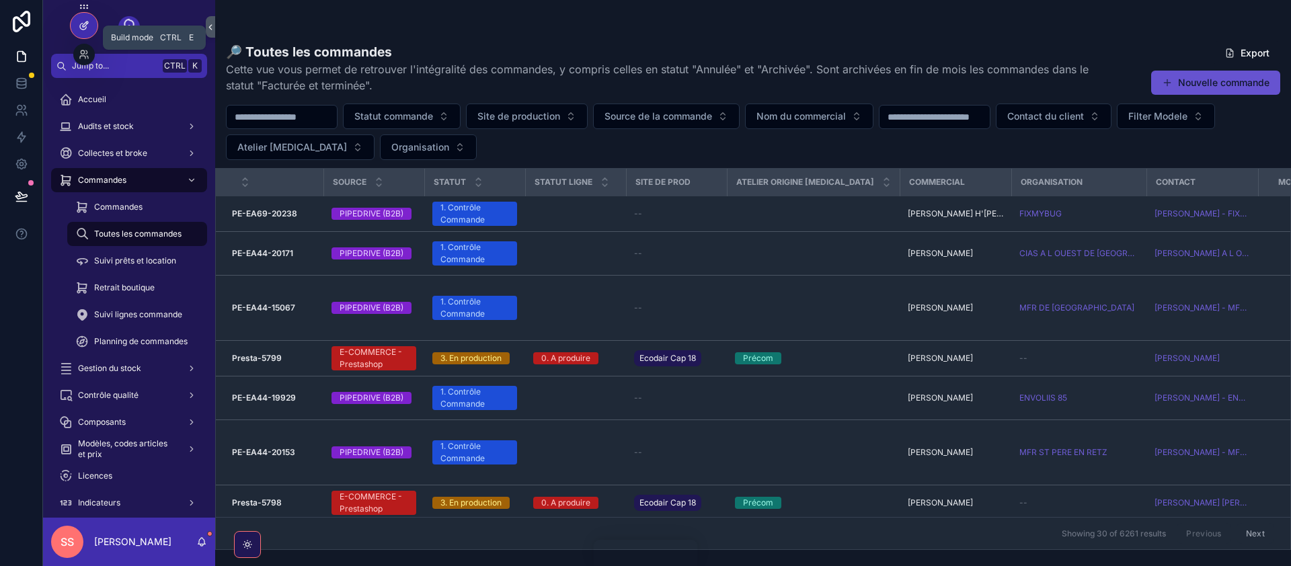
click at [83, 29] on icon at bounding box center [84, 25] width 11 height 11
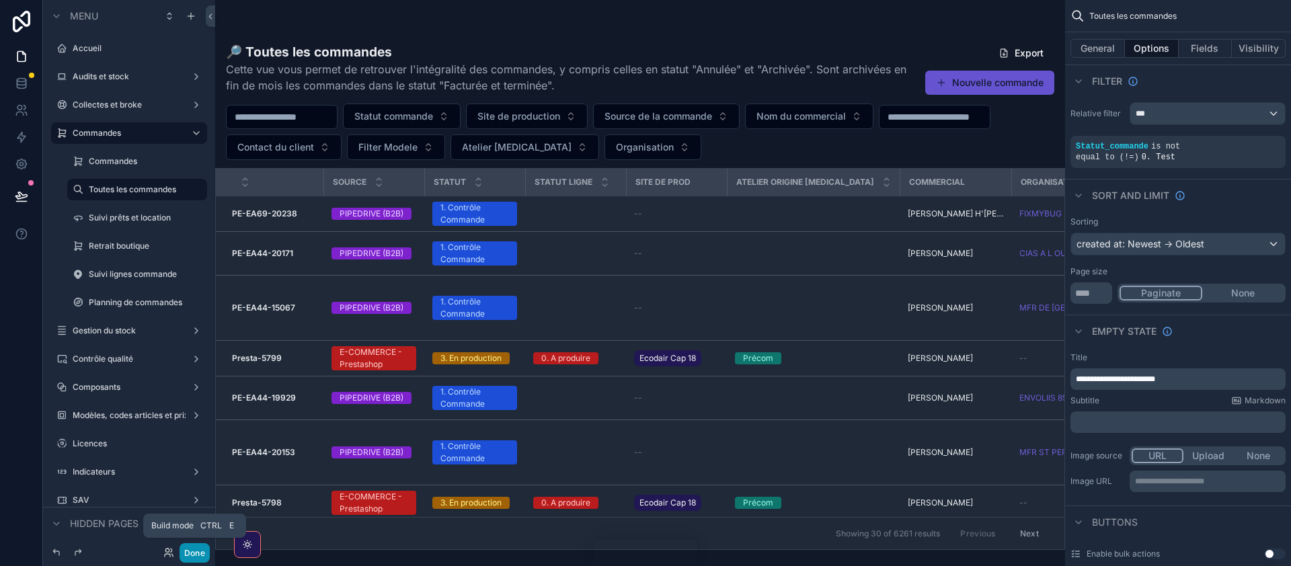
click at [196, 551] on button "Done" at bounding box center [195, 553] width 30 height 20
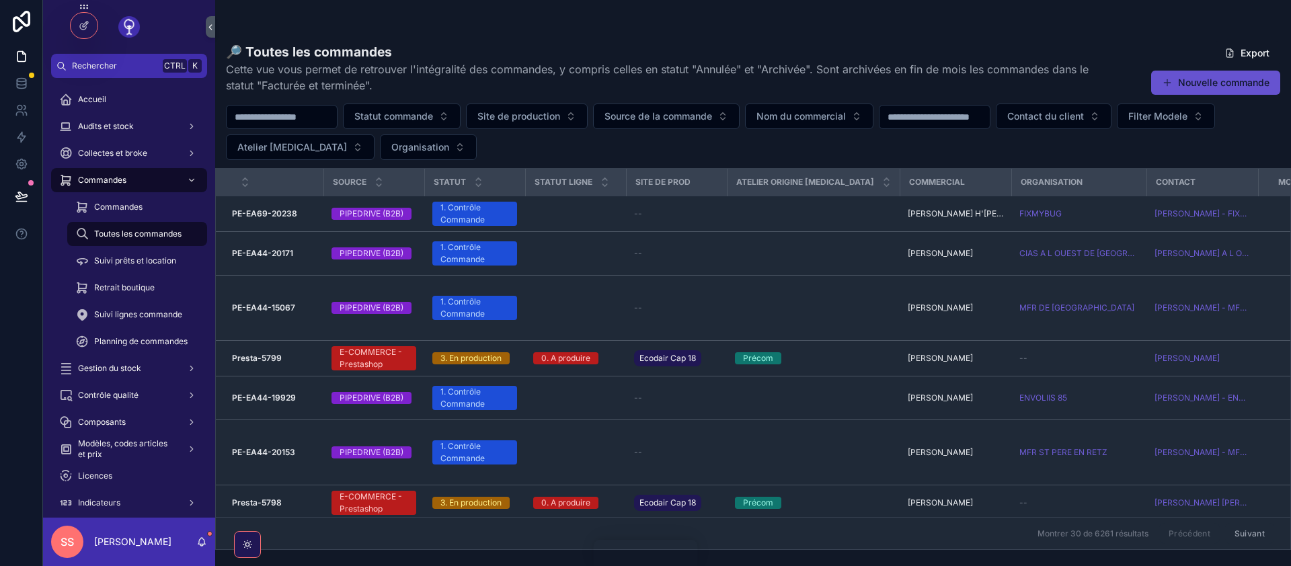
click at [266, 117] on input "scrollable content" at bounding box center [282, 117] width 110 height 19
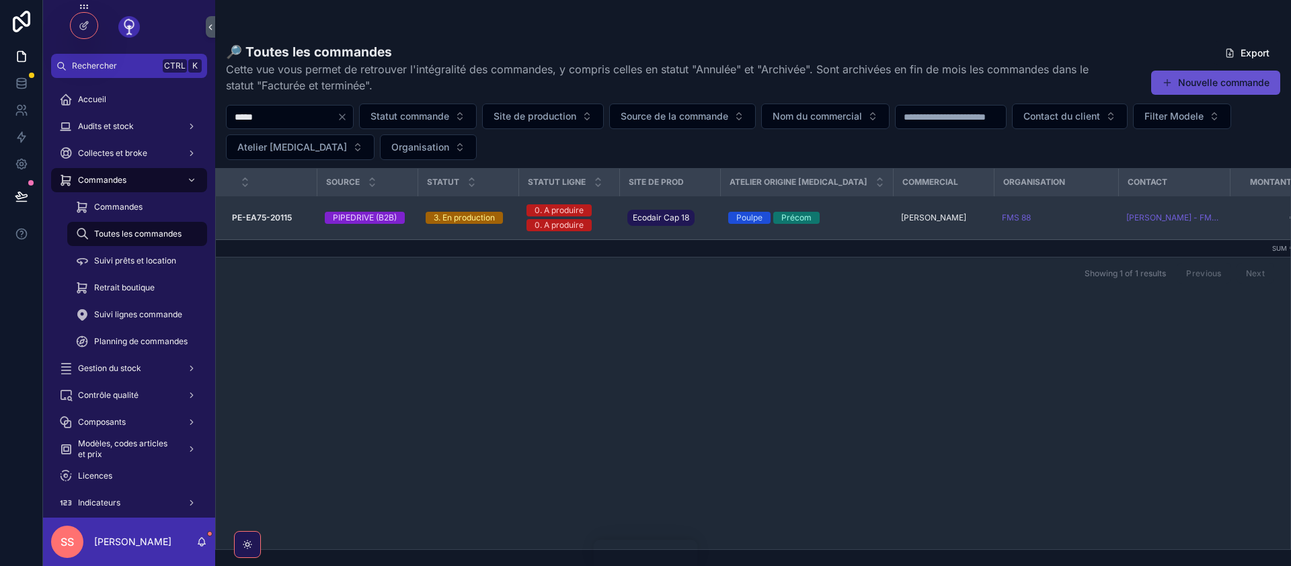
type input "*****"
click at [263, 217] on strong "PE-EA75-20115" at bounding box center [262, 218] width 60 height 10
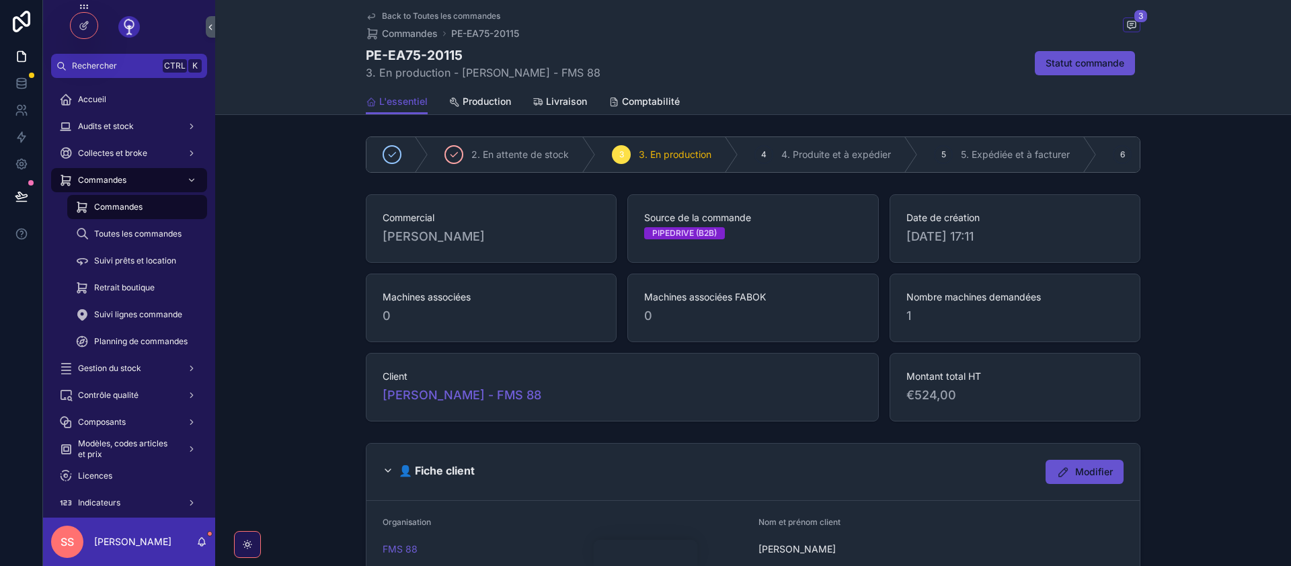
click at [391, 17] on span "Back to Toutes les commandes" at bounding box center [441, 16] width 118 height 11
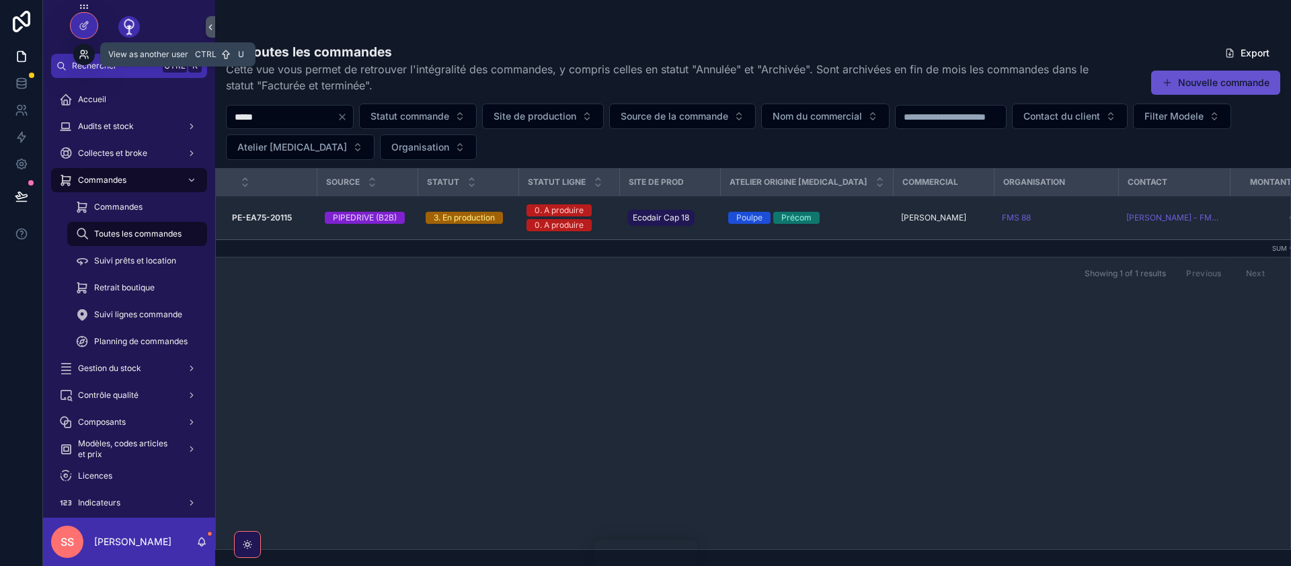
click at [85, 57] on icon at bounding box center [82, 57] width 5 height 3
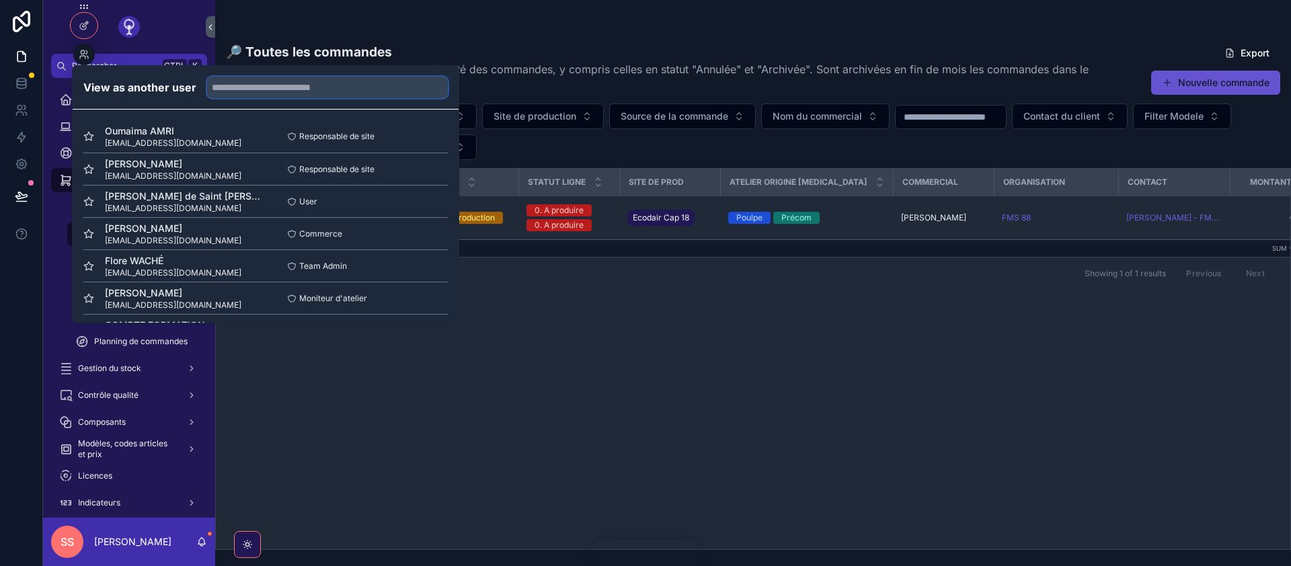
click at [372, 86] on input "text" at bounding box center [327, 88] width 241 height 22
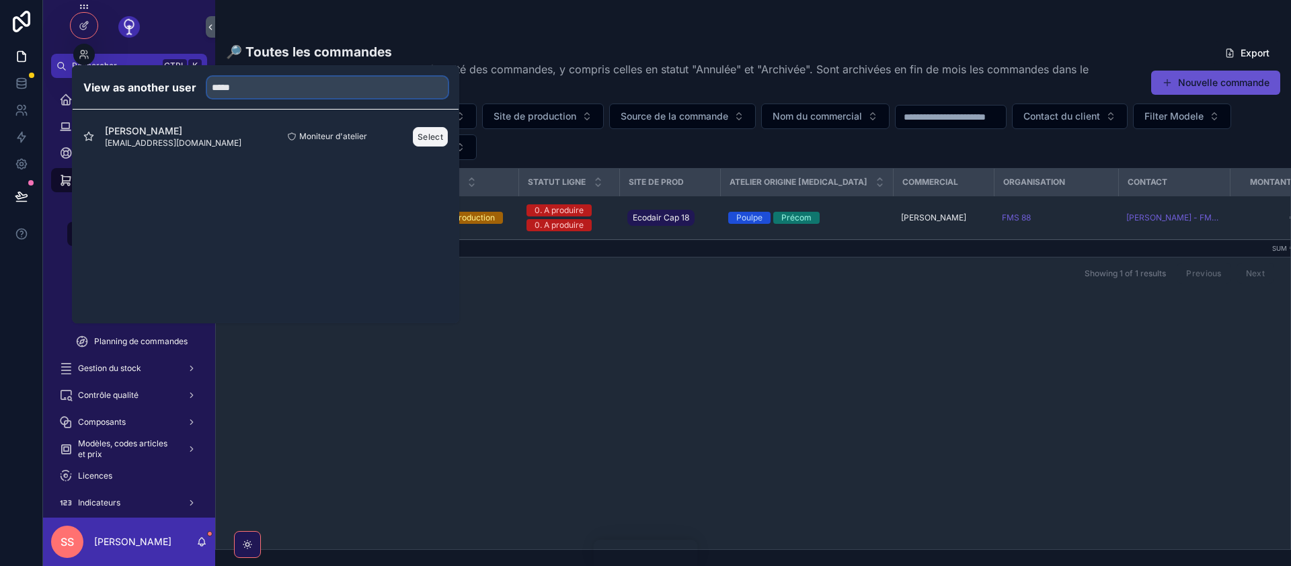
type input "*****"
click at [436, 138] on button "Select" at bounding box center [430, 137] width 35 height 20
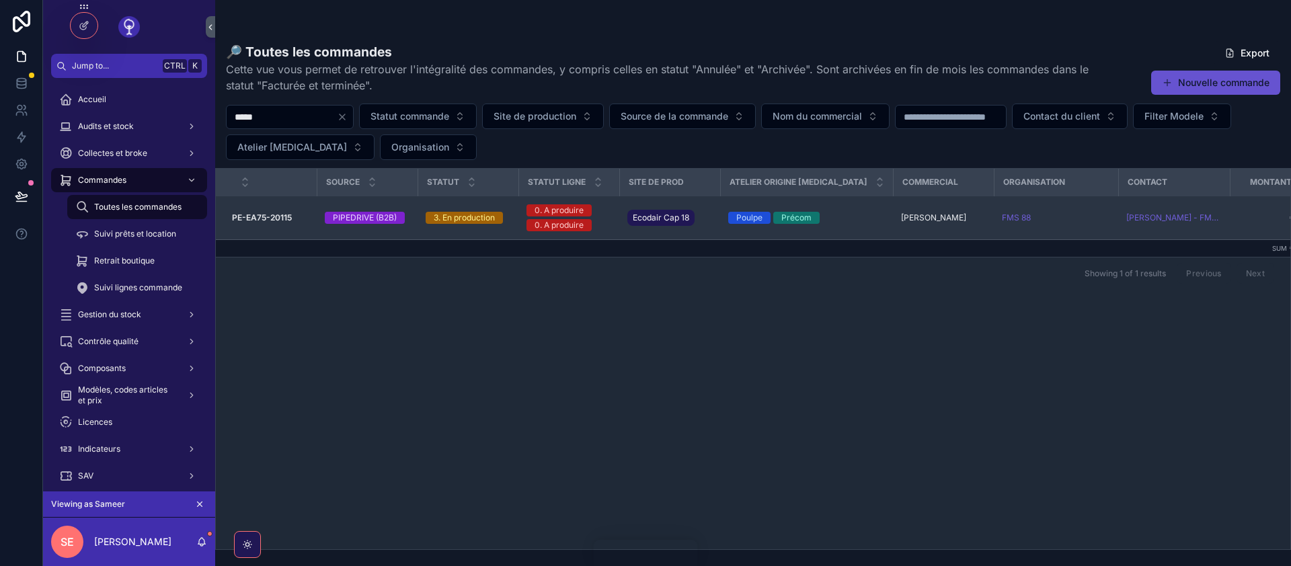
click at [243, 222] on strong "PE-EA75-20115" at bounding box center [262, 218] width 60 height 10
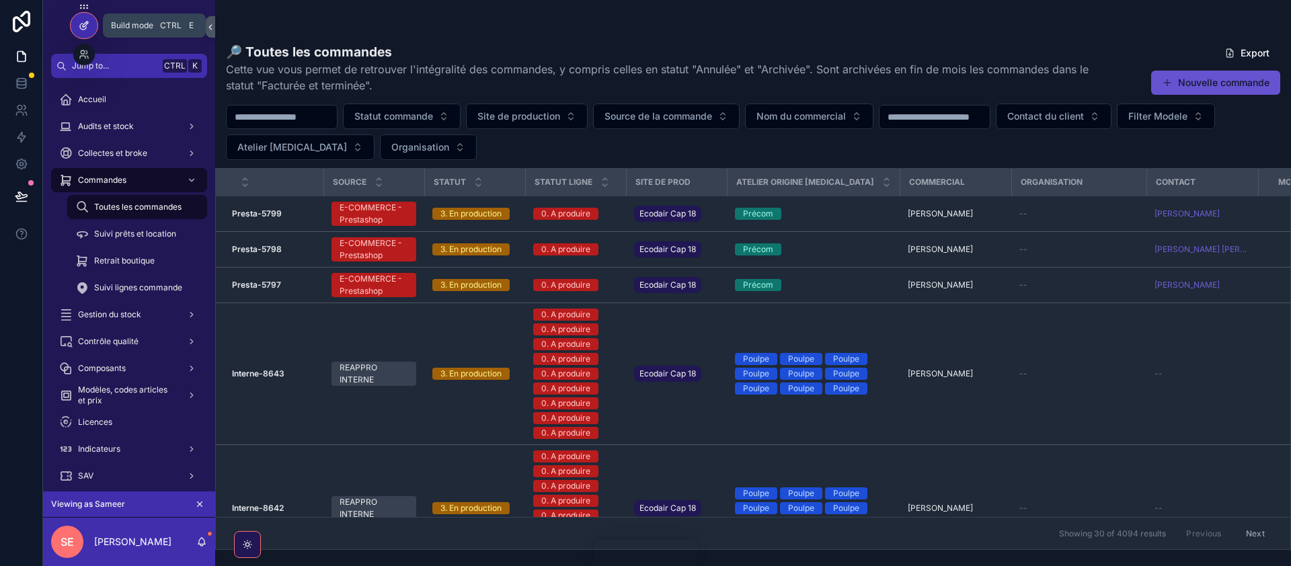
click at [83, 24] on icon at bounding box center [84, 25] width 11 height 11
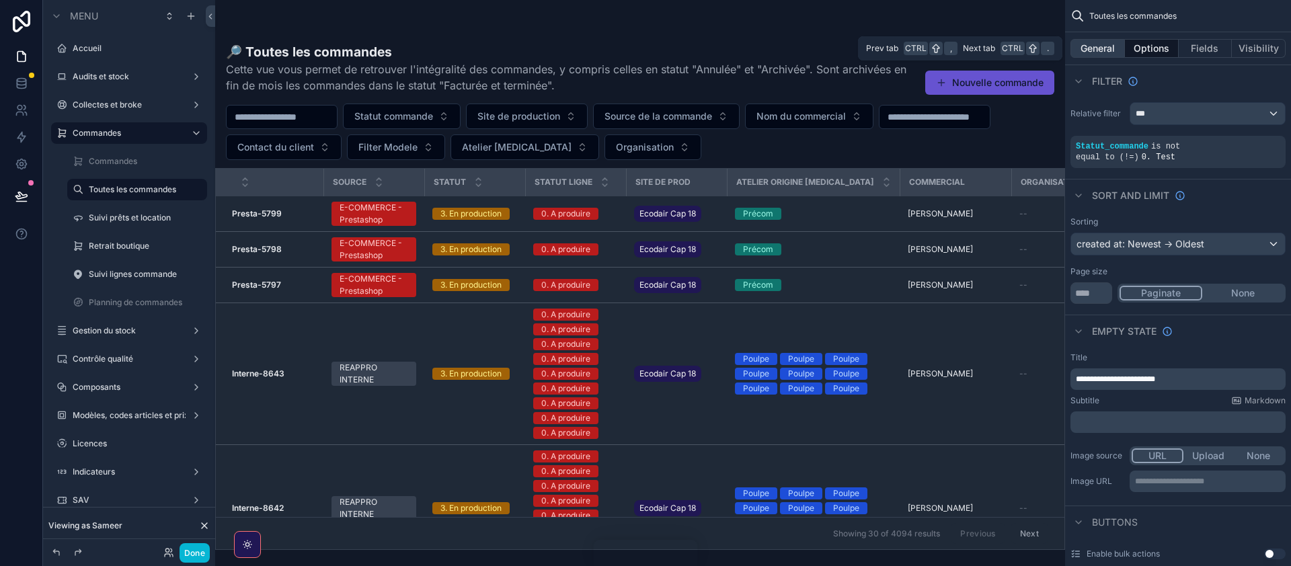
click at [1100, 50] on button "General" at bounding box center [1098, 48] width 54 height 19
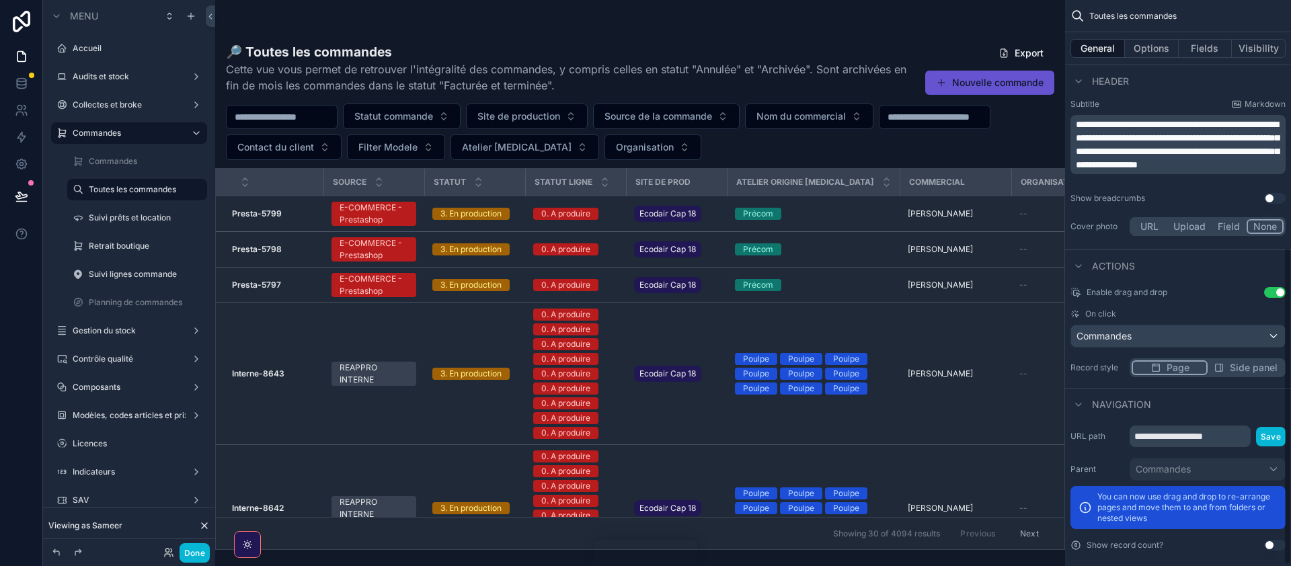
scroll to position [444, 0]
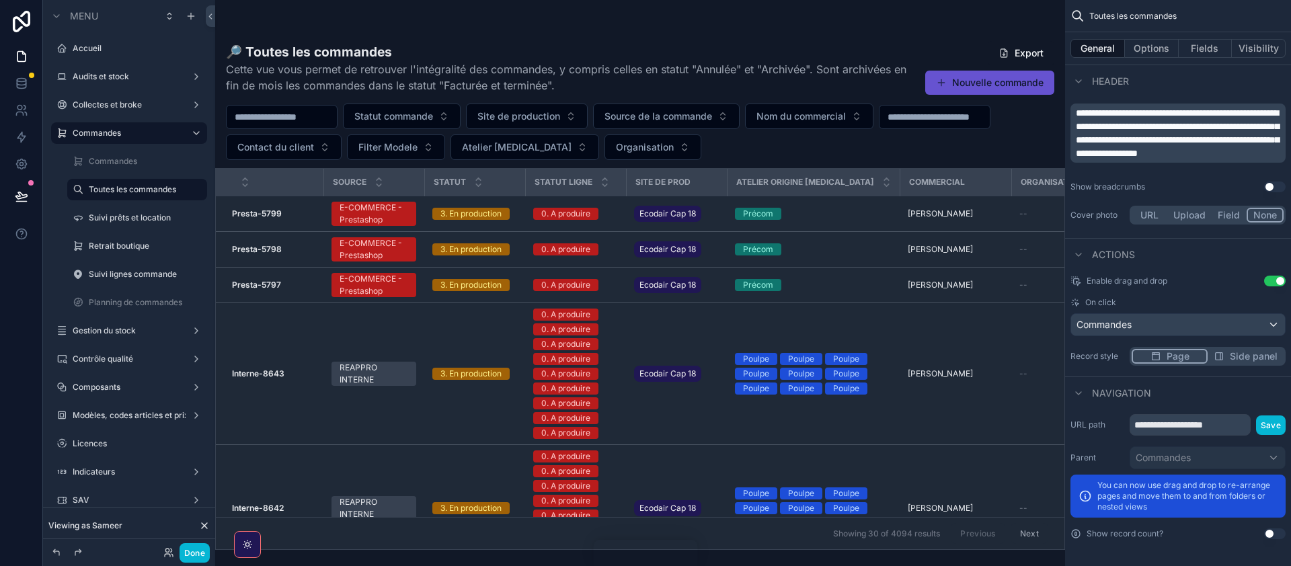
click at [1272, 282] on button "Use setting" at bounding box center [1275, 281] width 22 height 11
click at [1156, 48] on button "Options" at bounding box center [1152, 48] width 54 height 19
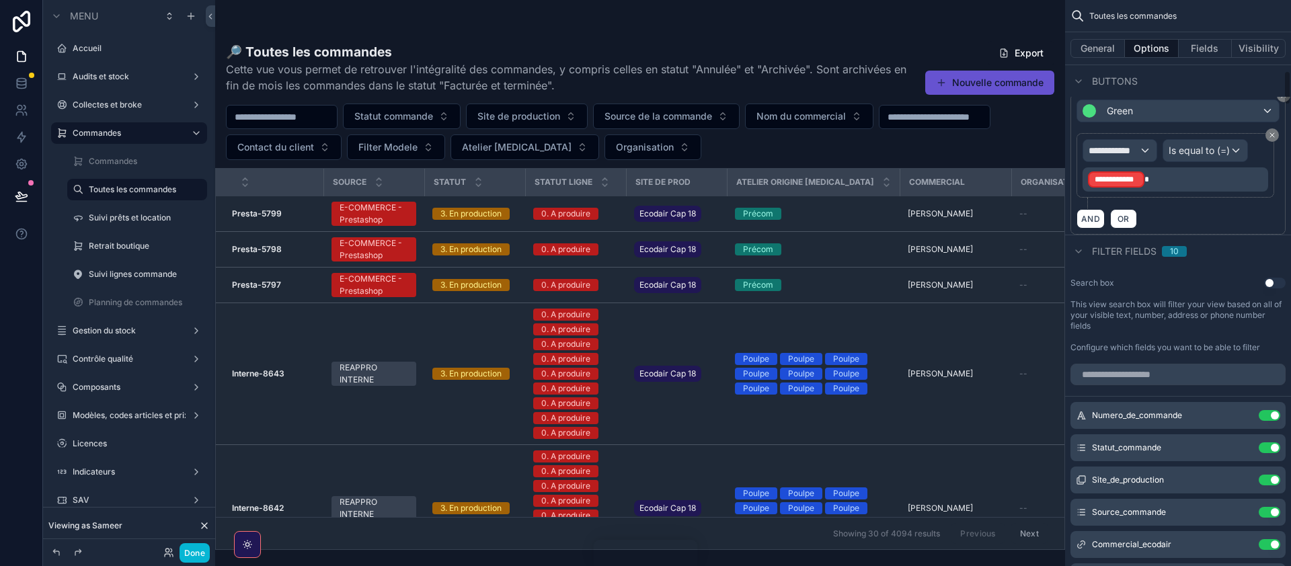
scroll to position [1163, 0]
click at [1209, 48] on button "Fields" at bounding box center [1206, 48] width 54 height 19
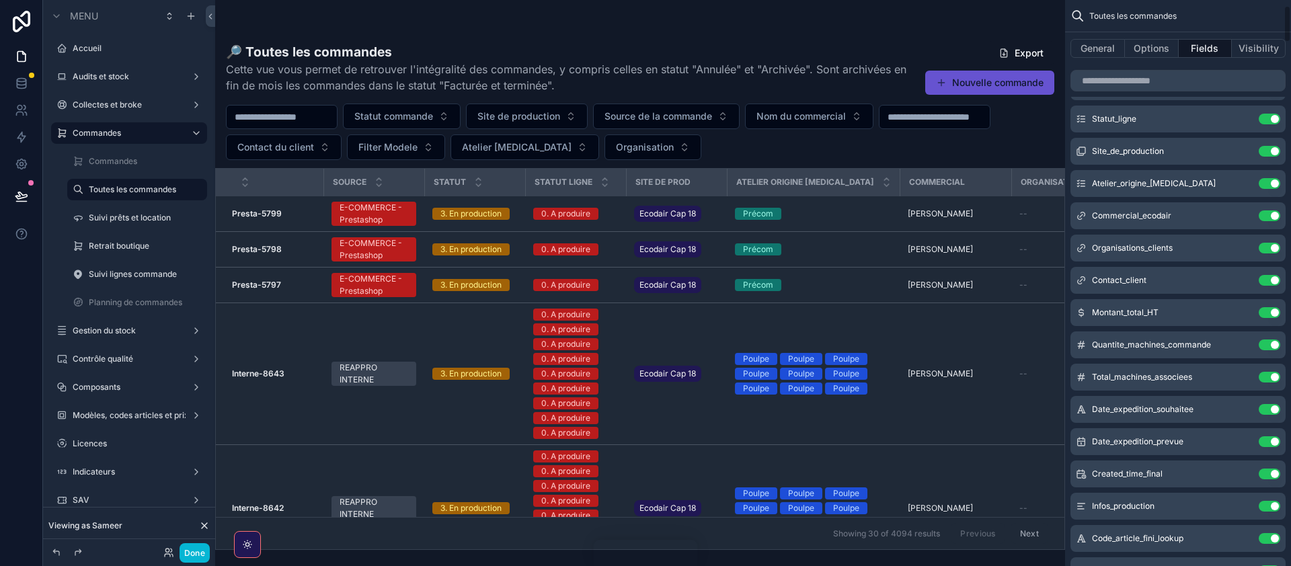
scroll to position [0, 0]
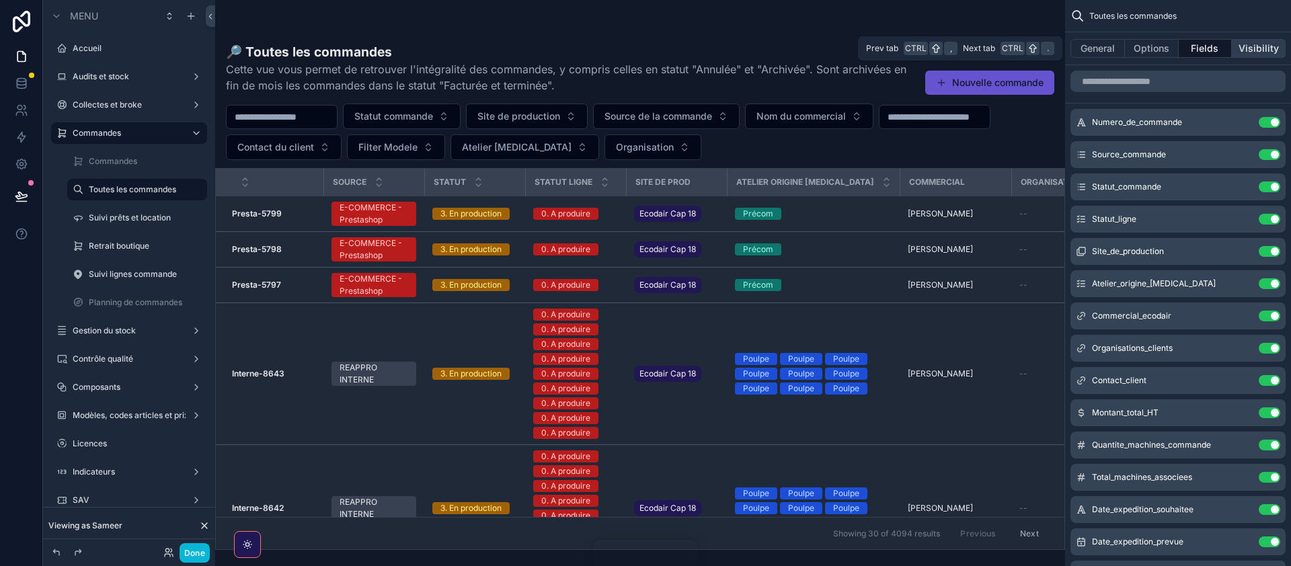
click at [1255, 47] on button "Visibility" at bounding box center [1259, 48] width 54 height 19
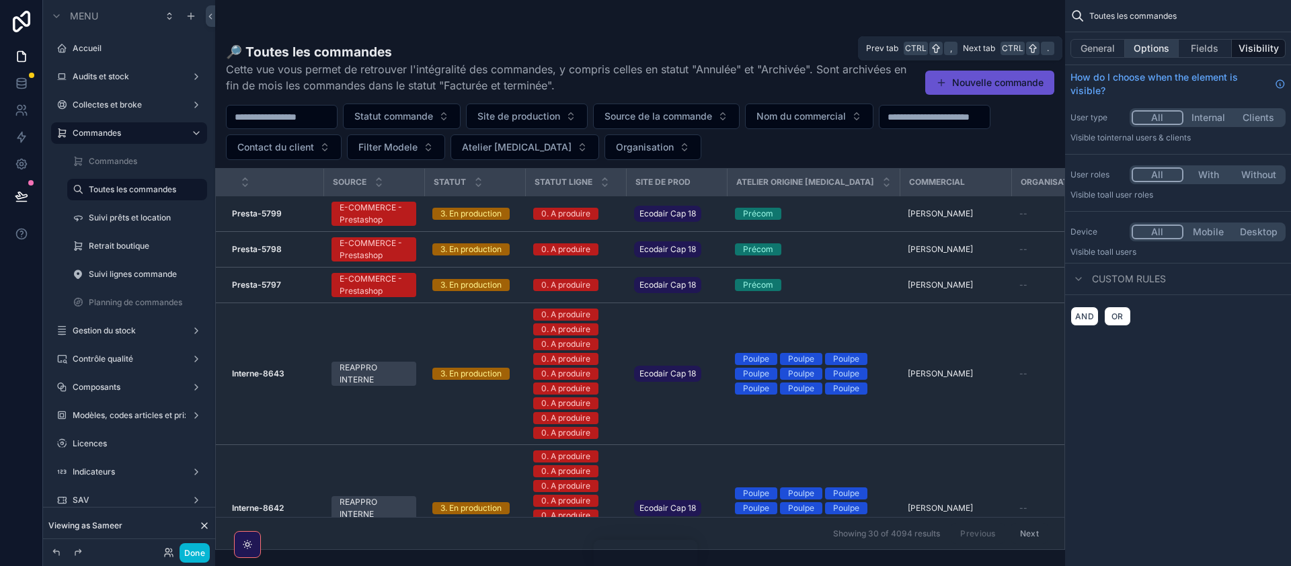
click at [1148, 47] on button "Options" at bounding box center [1152, 48] width 54 height 19
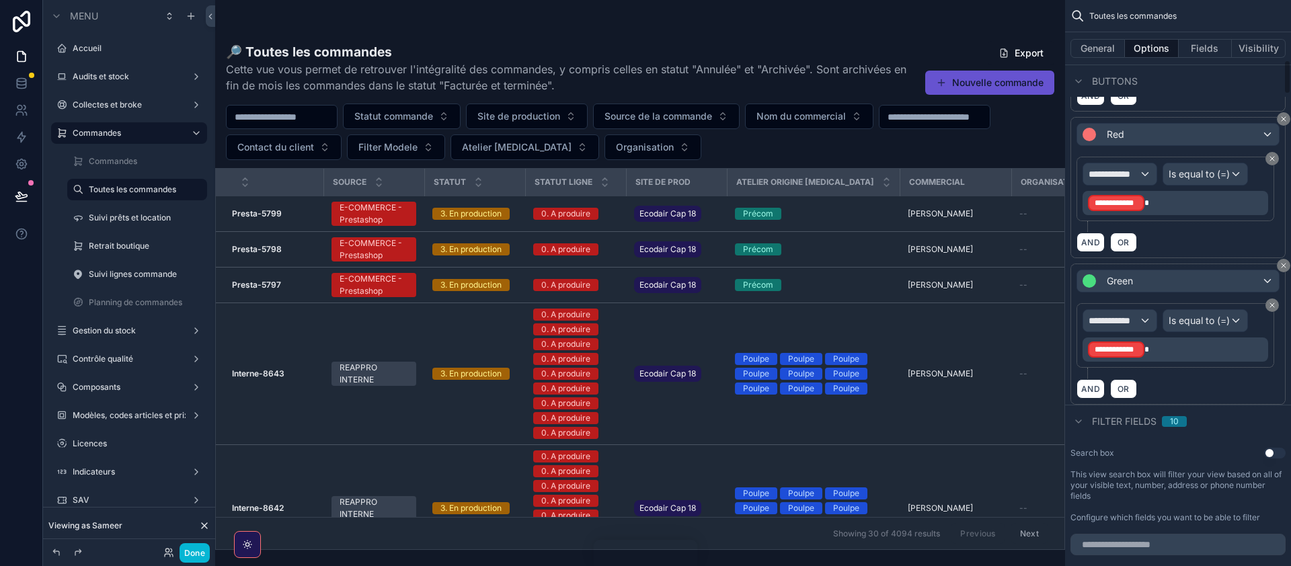
scroll to position [1009, 0]
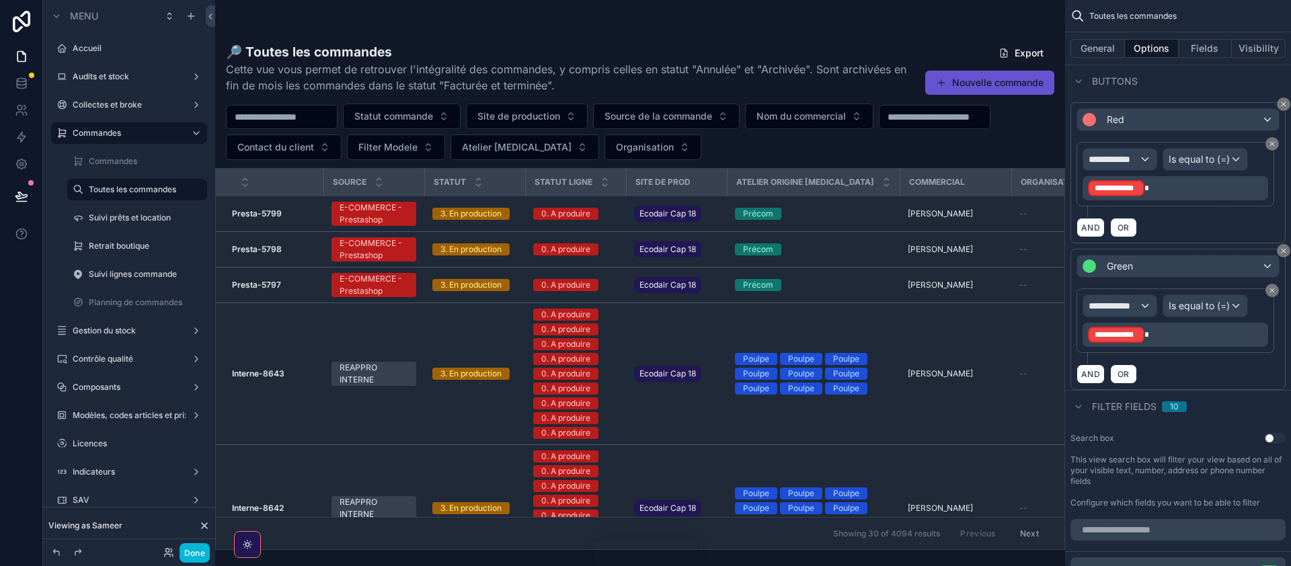
click at [1229, 378] on div "**********" at bounding box center [1178, 319] width 215 height 141
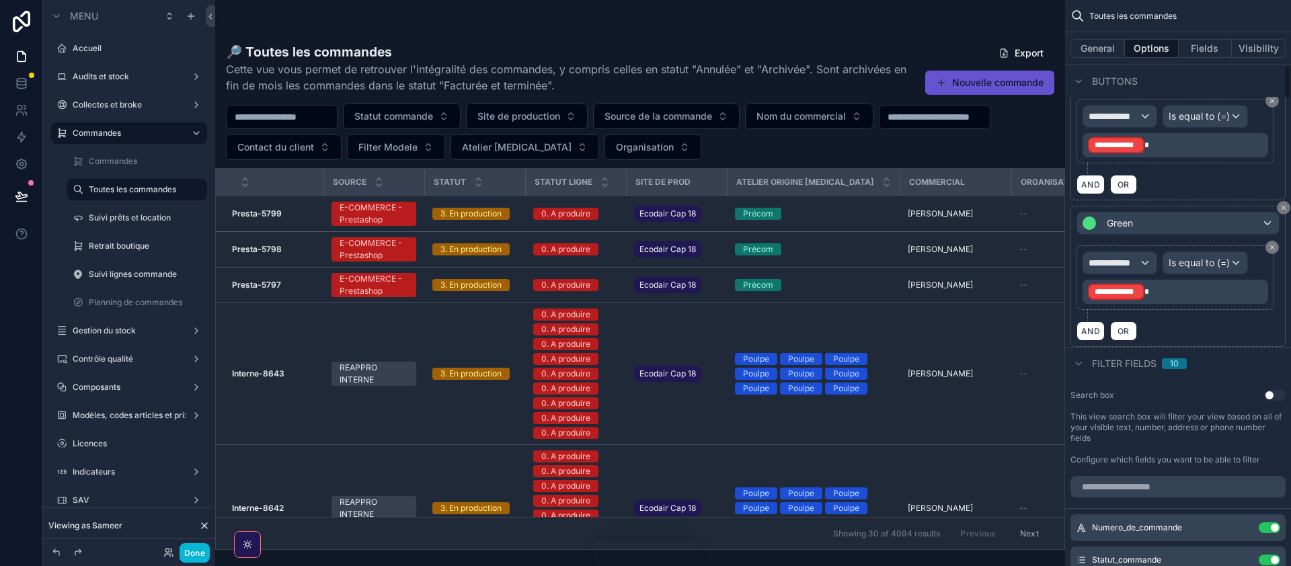
scroll to position [978, 0]
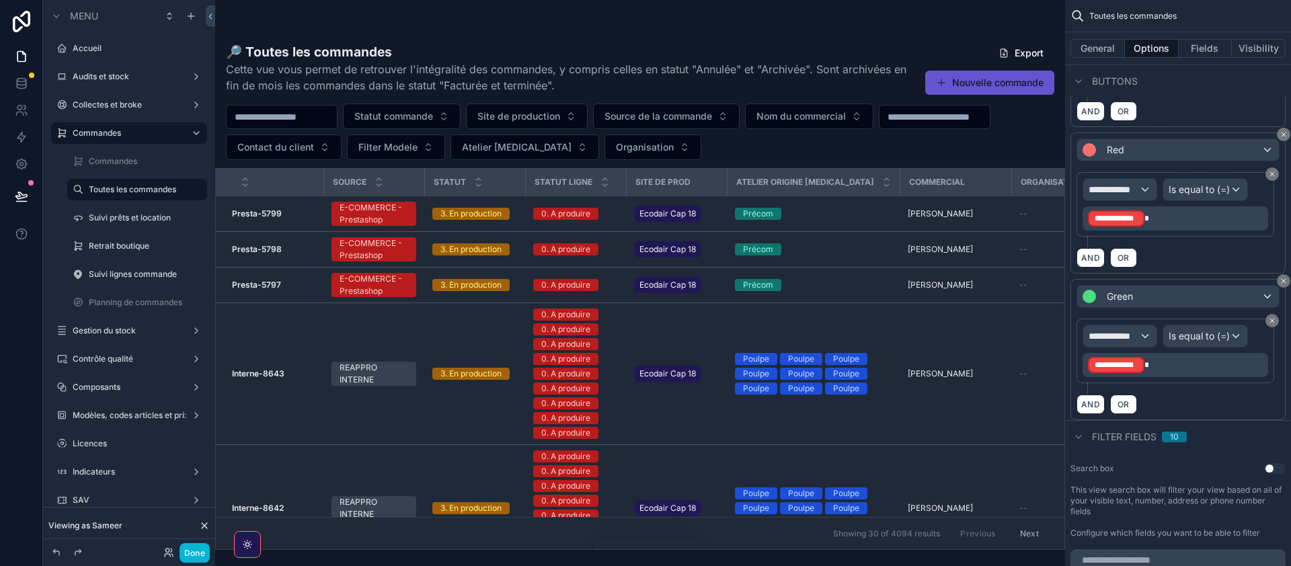
click at [1221, 16] on div "Toutes les commandes" at bounding box center [1178, 16] width 226 height 32
click at [1145, 179] on div "**********" at bounding box center [1119, 190] width 73 height 22
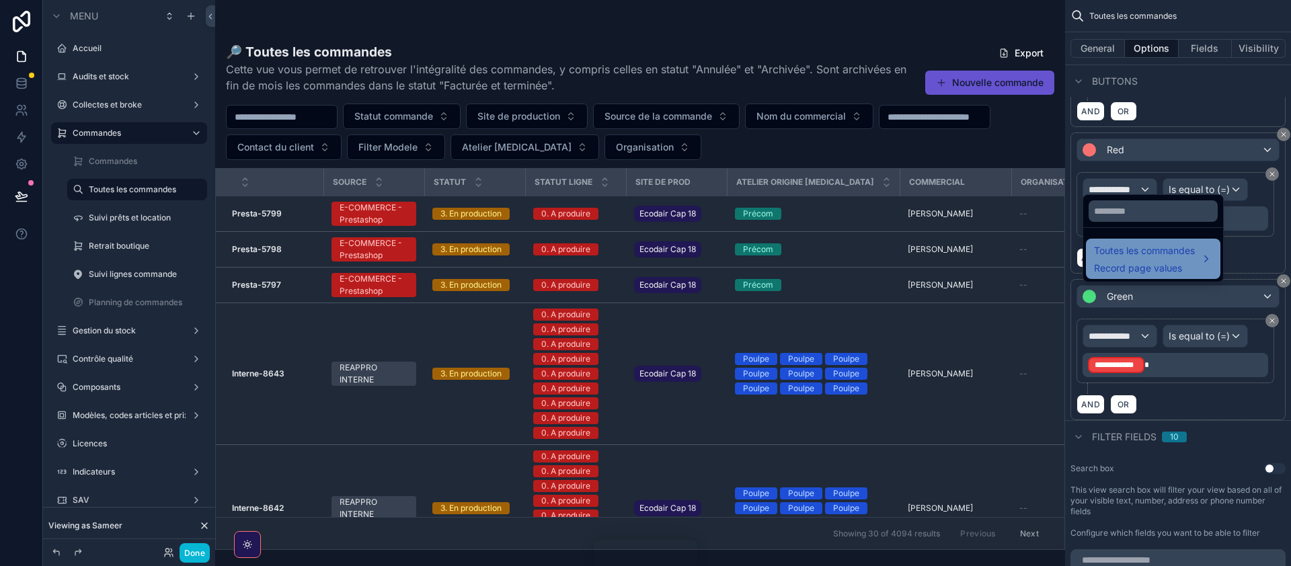
click at [1187, 254] on span "Toutes les commandes" at bounding box center [1144, 251] width 101 height 16
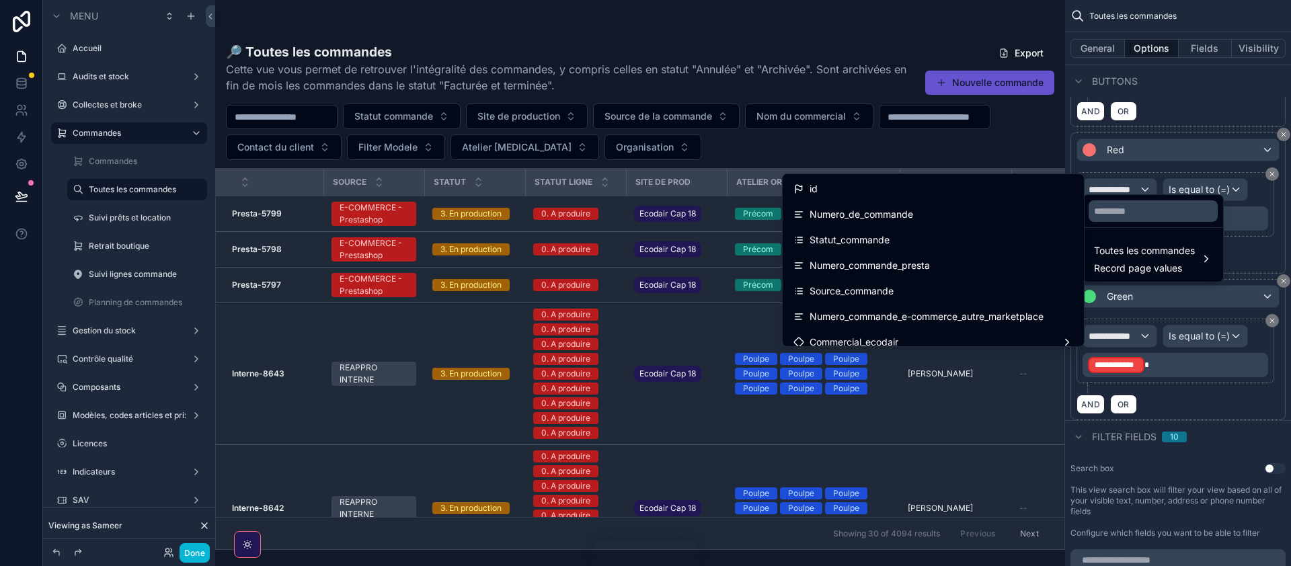
click at [1208, 81] on div "scrollable content" at bounding box center [645, 283] width 1291 height 566
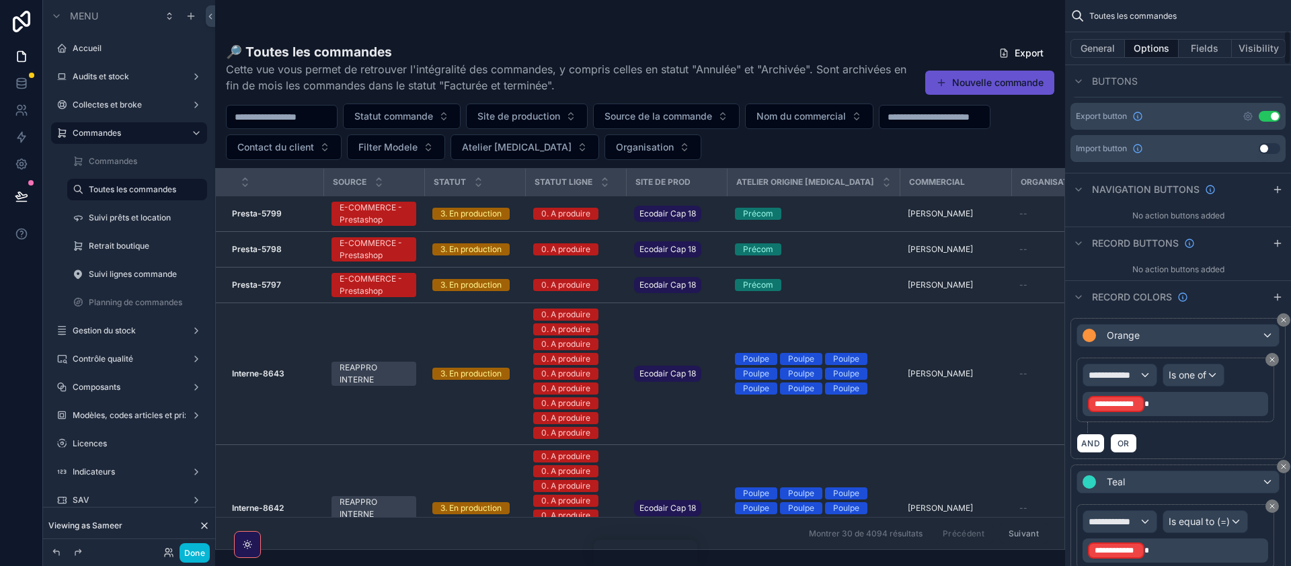
scroll to position [499, 0]
click at [120, 160] on label "Commandes" at bounding box center [134, 161] width 91 height 11
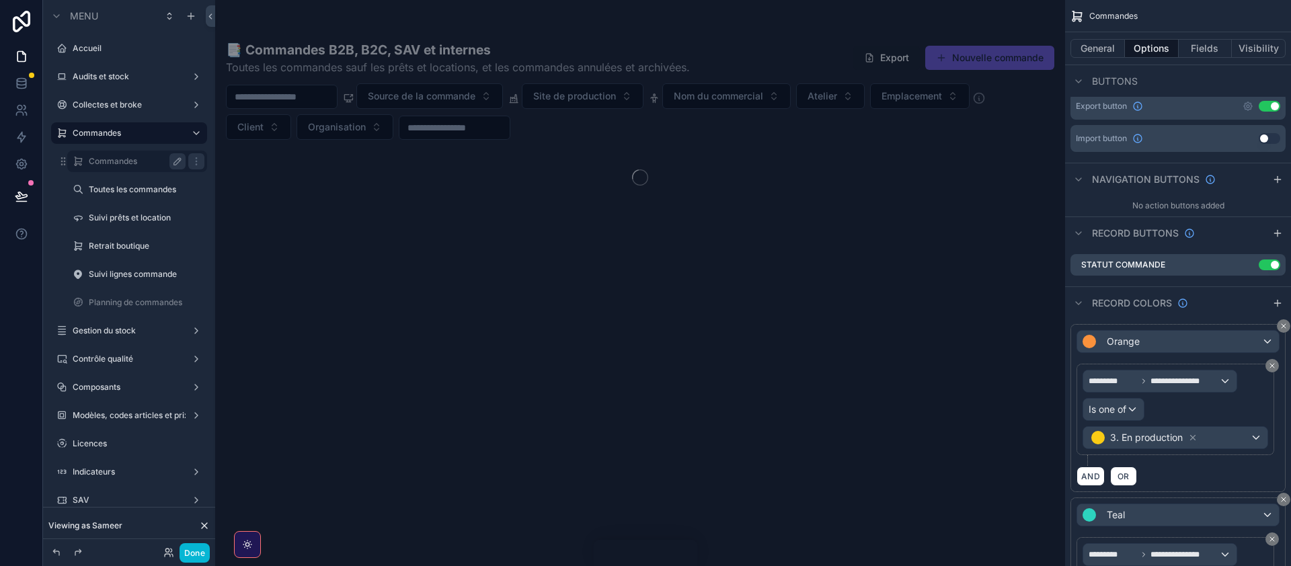
click at [180, 162] on icon "scrollable content" at bounding box center [177, 161] width 11 height 11
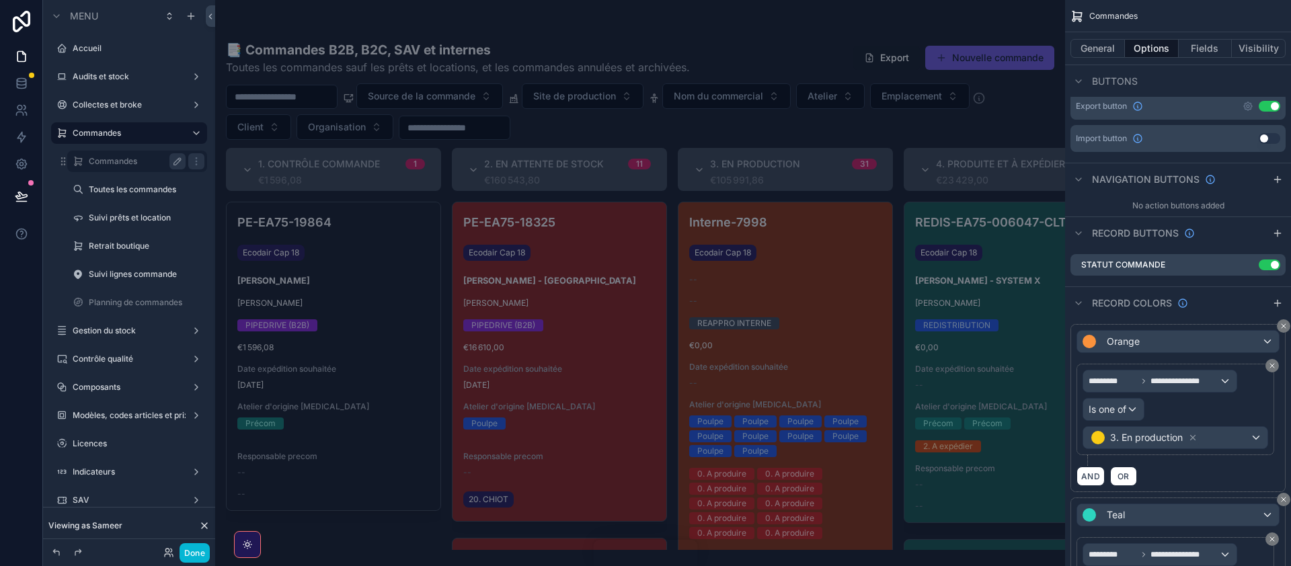
click at [176, 163] on icon "scrollable content" at bounding box center [177, 161] width 11 height 11
click at [199, 161] on icon "scrollable content" at bounding box center [196, 161] width 11 height 11
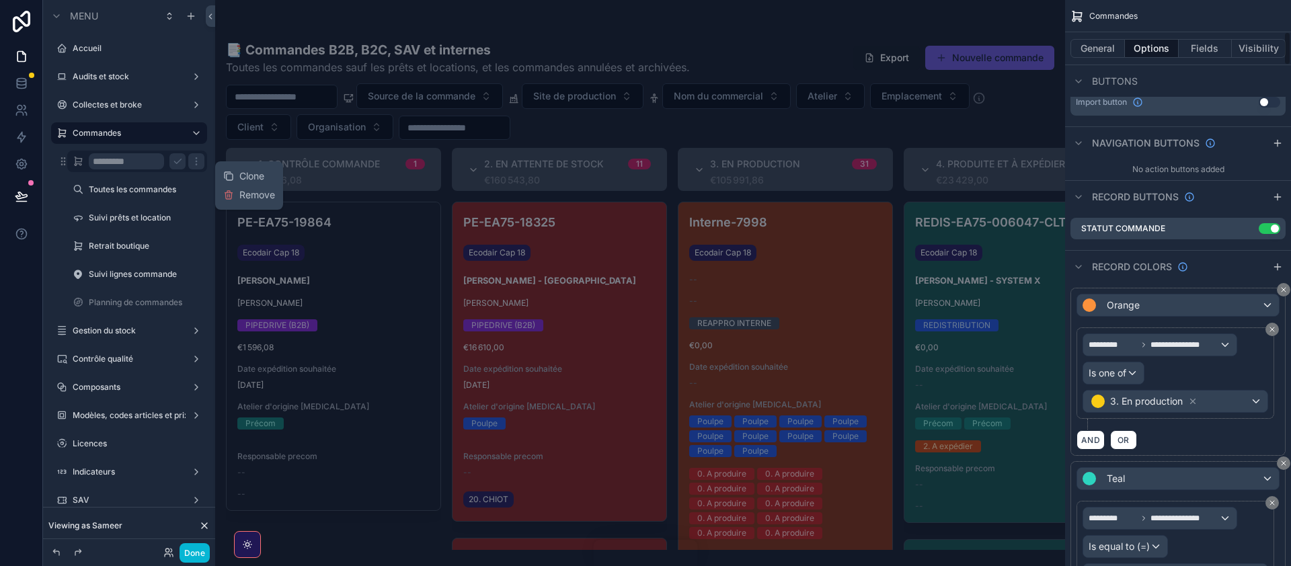
scroll to position [534, 0]
click at [614, 15] on div "scrollable content" at bounding box center [640, 283] width 850 height 566
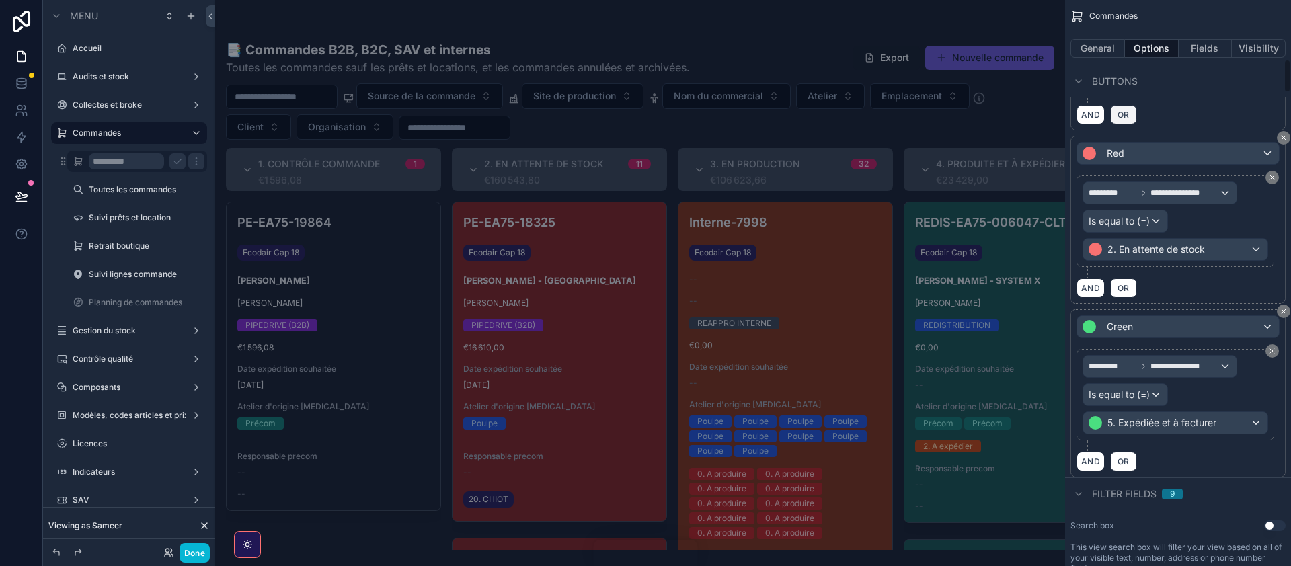
scroll to position [1048, 0]
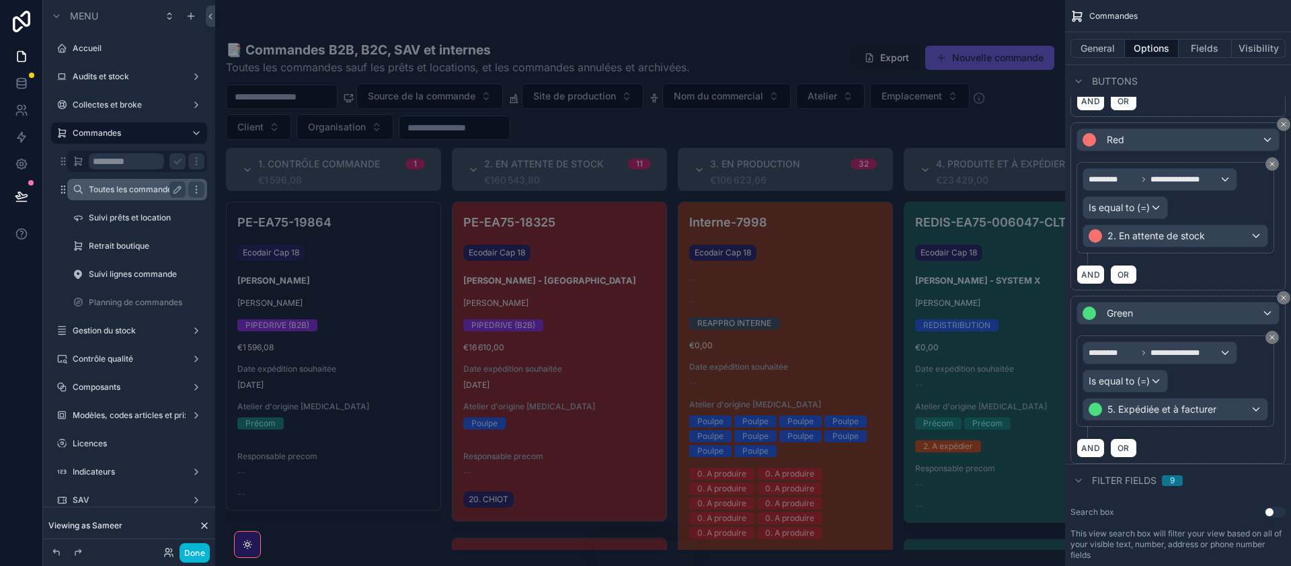
click at [95, 193] on label "Toutes les commandes" at bounding box center [134, 189] width 91 height 11
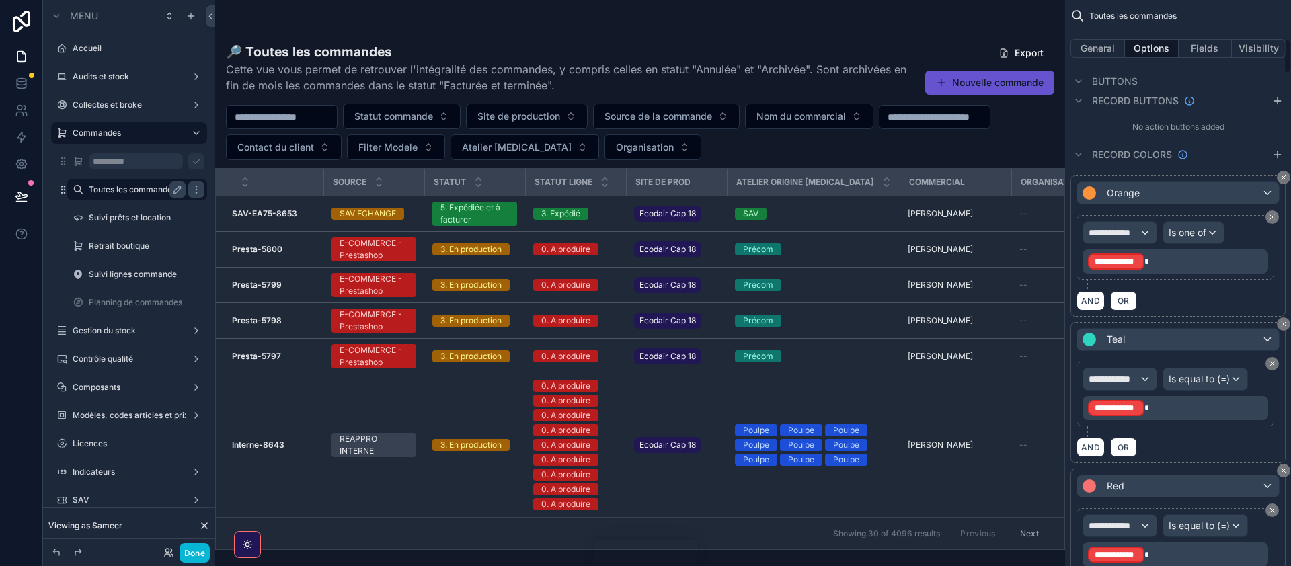
scroll to position [641, 0]
click at [1143, 223] on div "**********" at bounding box center [1119, 234] width 73 height 22
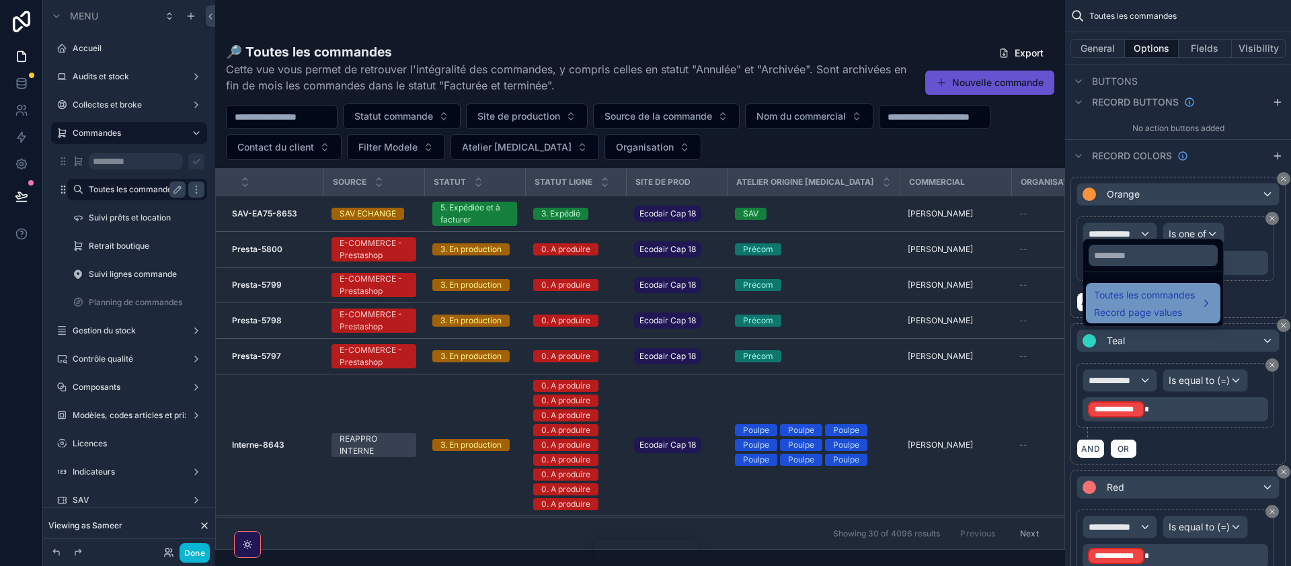
click at [1148, 300] on span "Toutes les commandes" at bounding box center [1144, 295] width 101 height 16
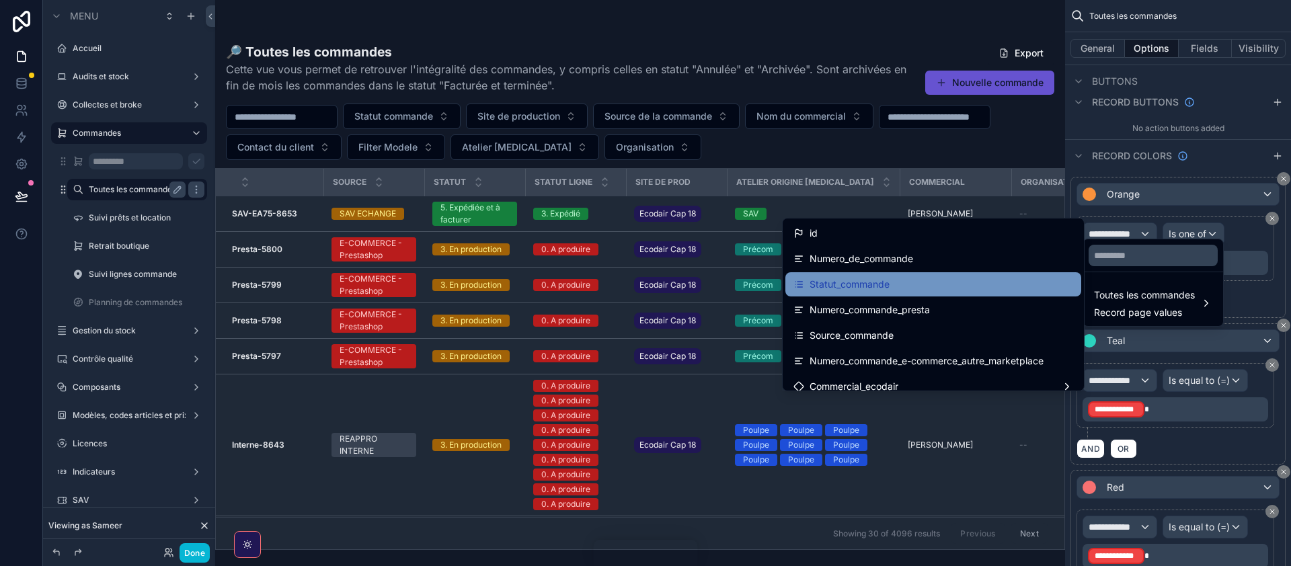
click at [882, 286] on span "Statut_commande" at bounding box center [850, 284] width 80 height 16
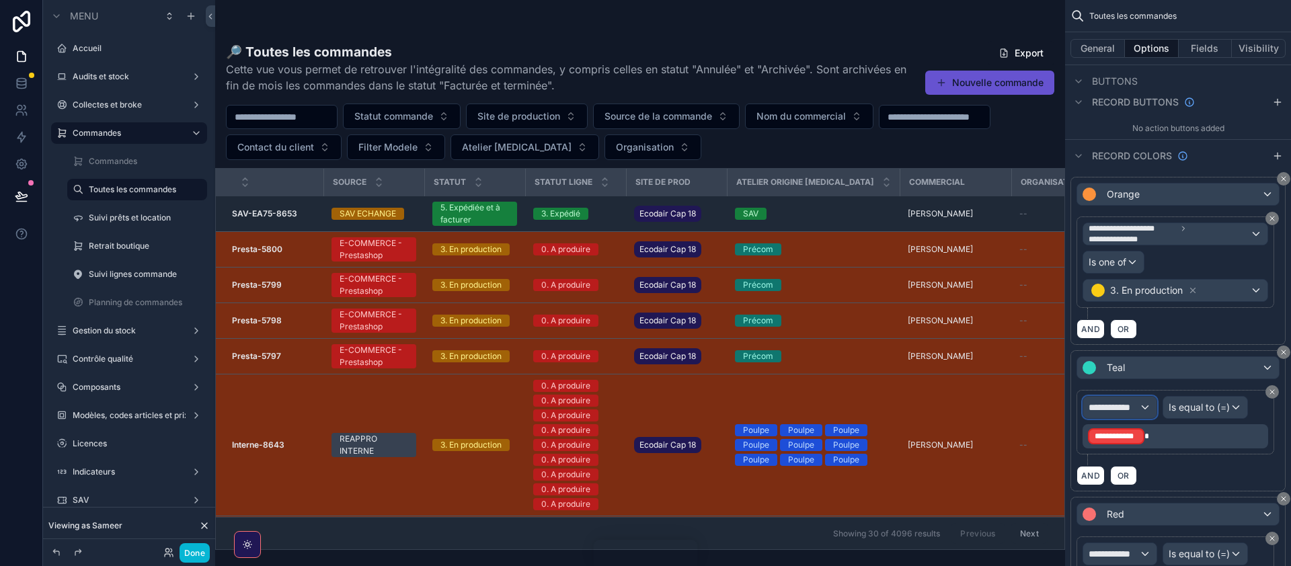
click at [1143, 397] on div "**********" at bounding box center [1119, 408] width 73 height 22
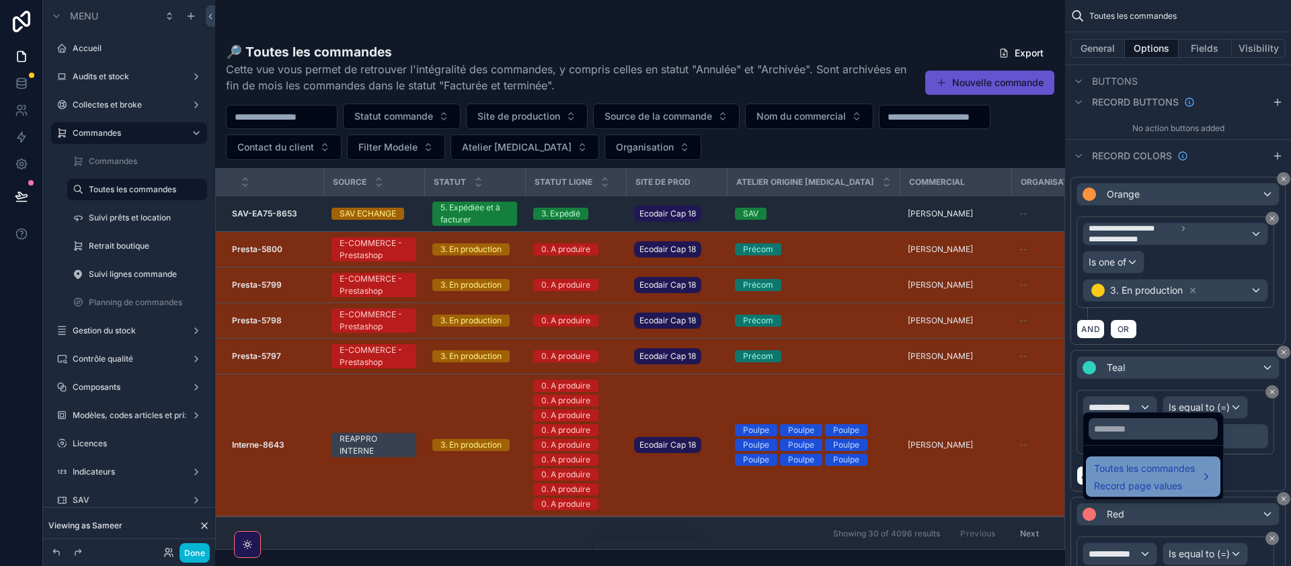
click at [1143, 478] on div "Toutes les commandes Record page values" at bounding box center [1144, 477] width 101 height 32
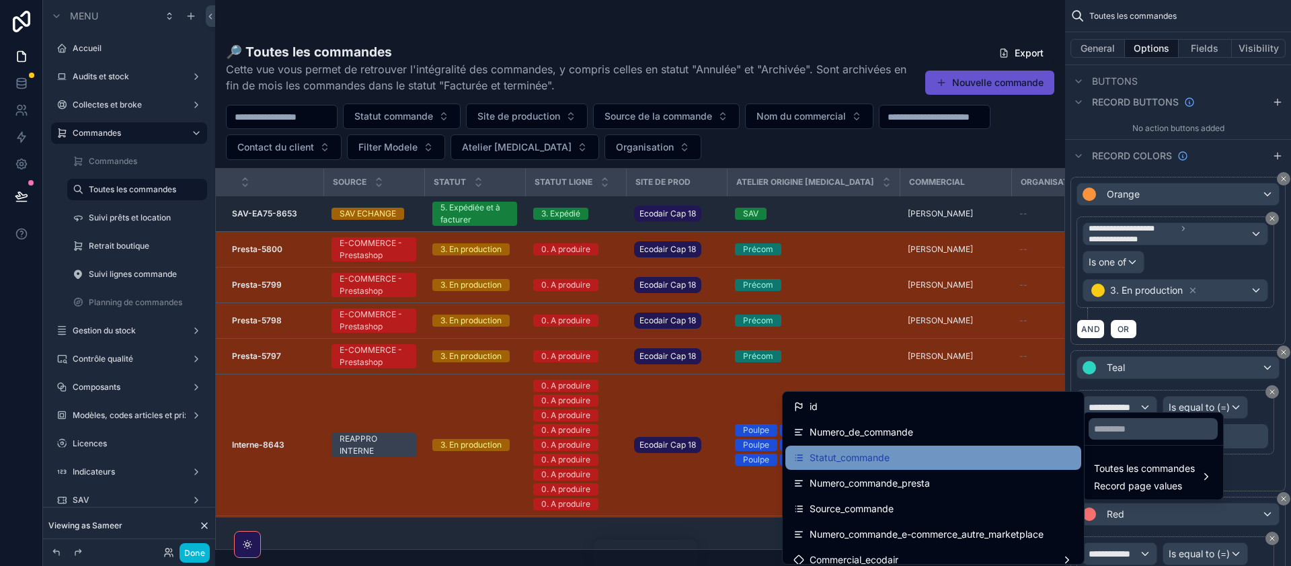
click at [891, 465] on div "Statut_commande" at bounding box center [934, 458] width 280 height 16
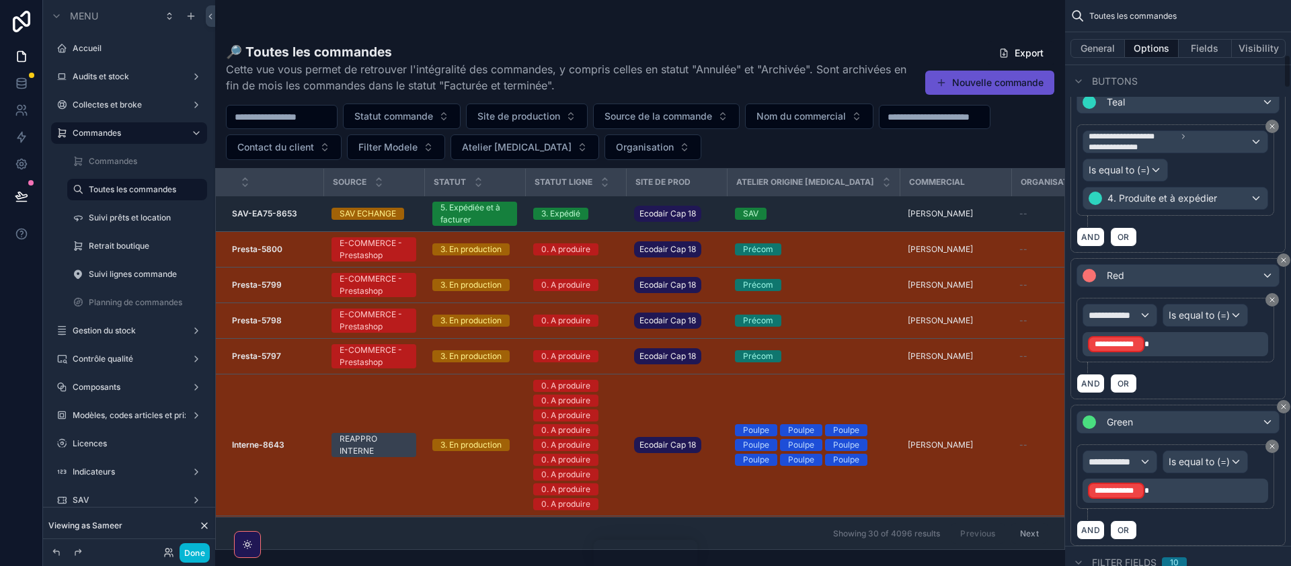
scroll to position [919, 0]
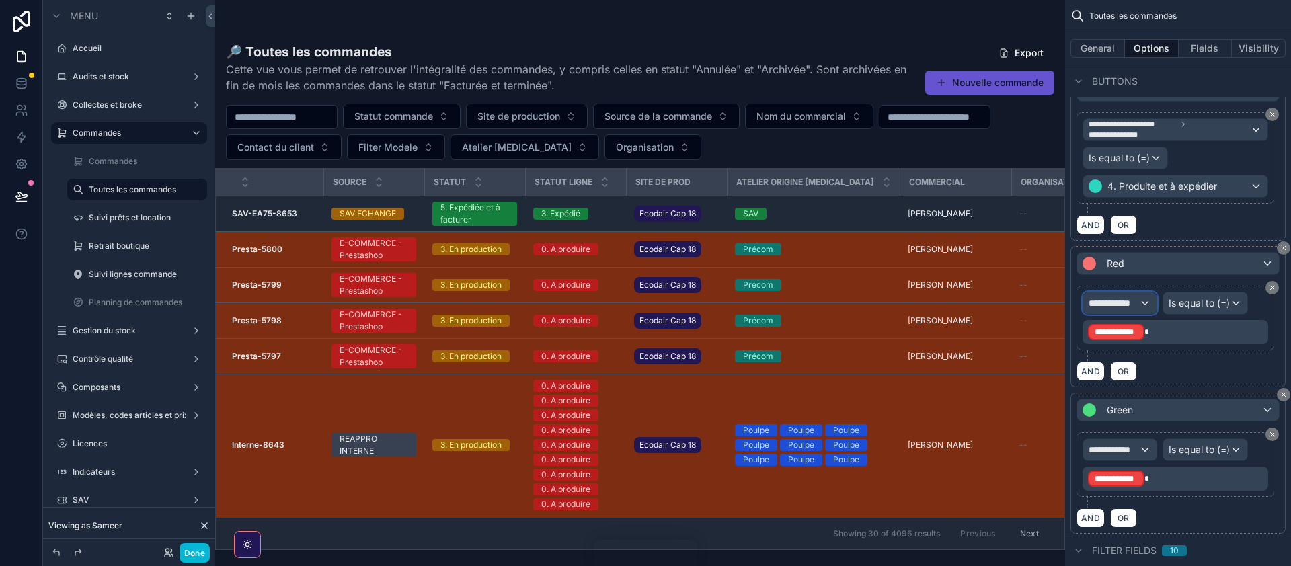
click at [1141, 293] on div "**********" at bounding box center [1119, 304] width 73 height 22
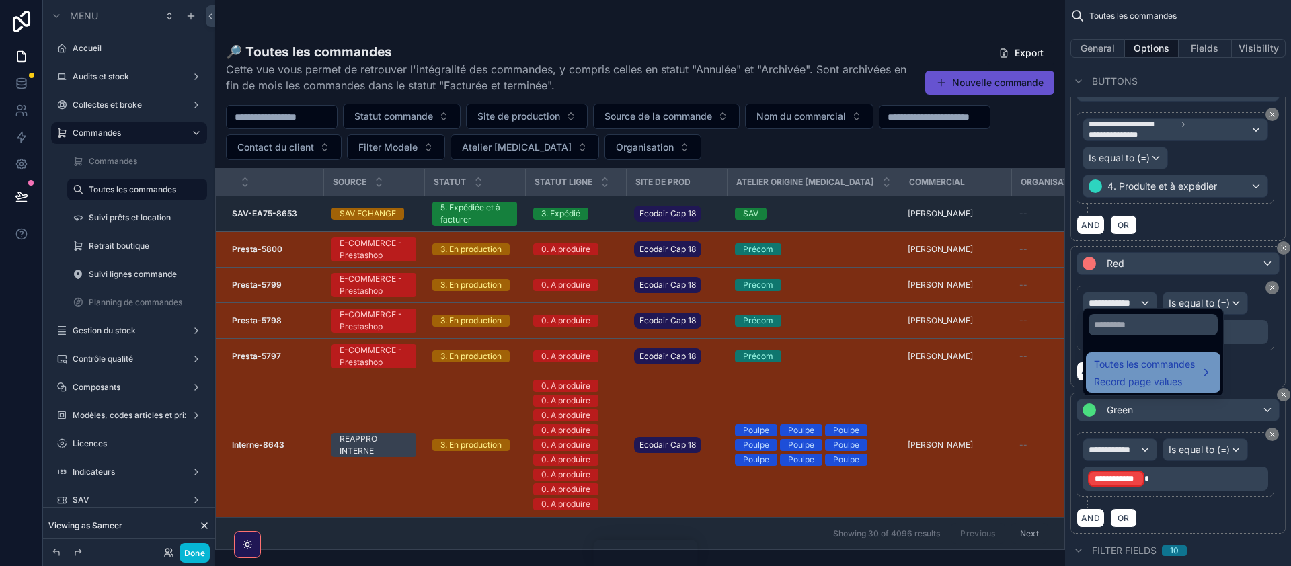
click at [1165, 381] on span "Record page values" at bounding box center [1144, 381] width 101 height 13
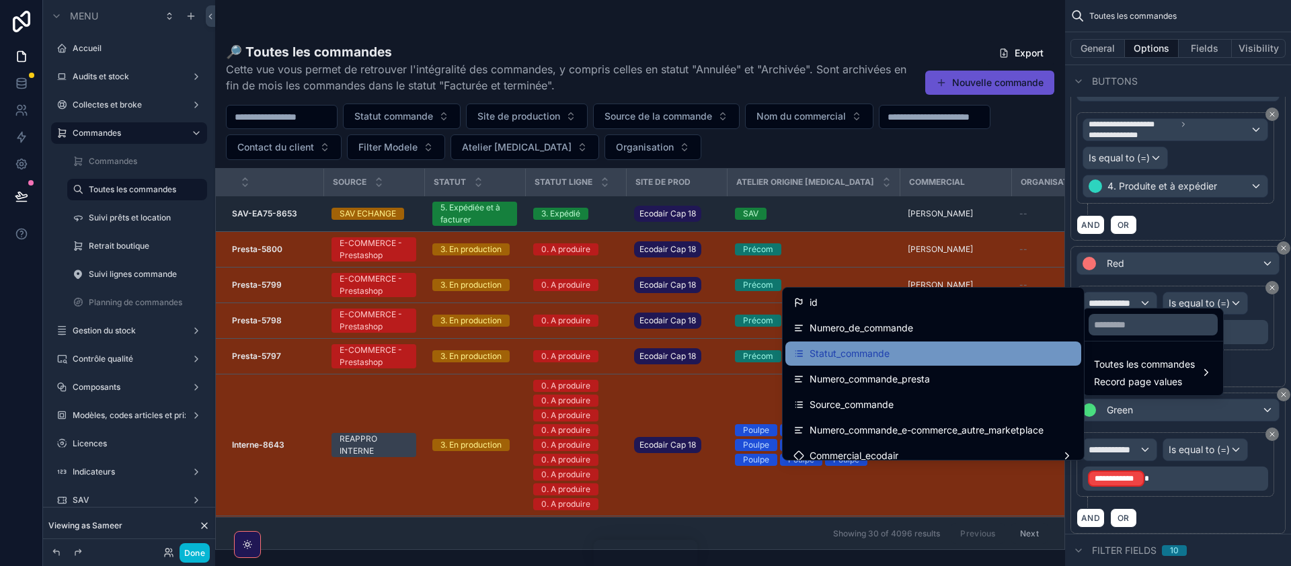
click at [912, 354] on div "Statut_commande" at bounding box center [934, 354] width 280 height 16
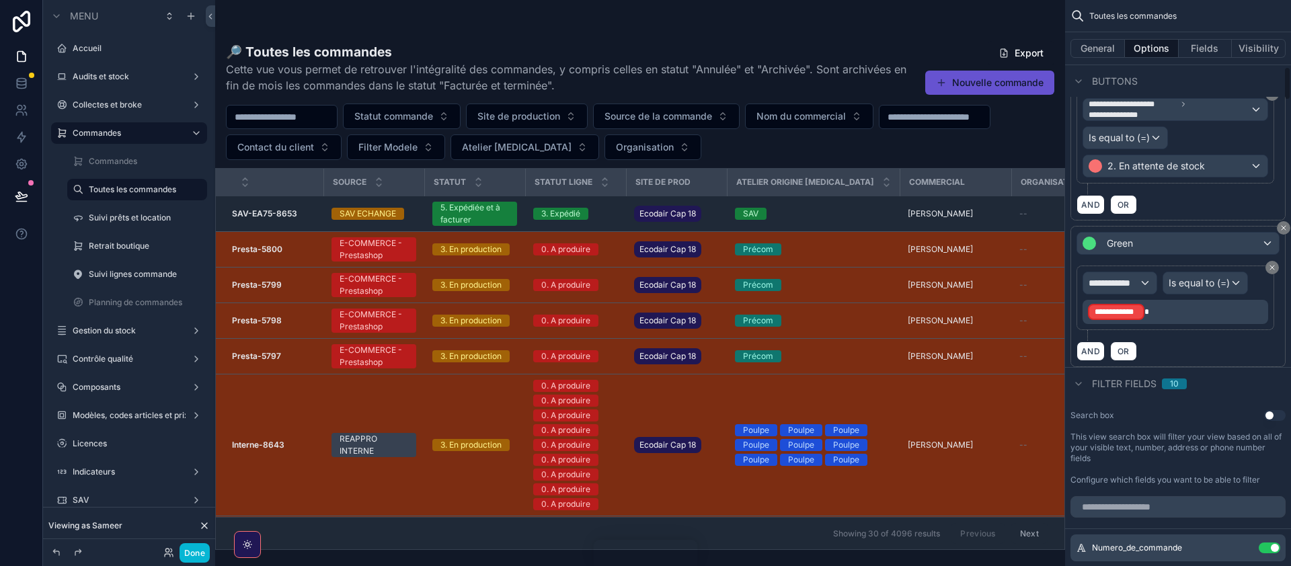
scroll to position [1112, 0]
click at [1145, 275] on div "**********" at bounding box center [1119, 284] width 73 height 22
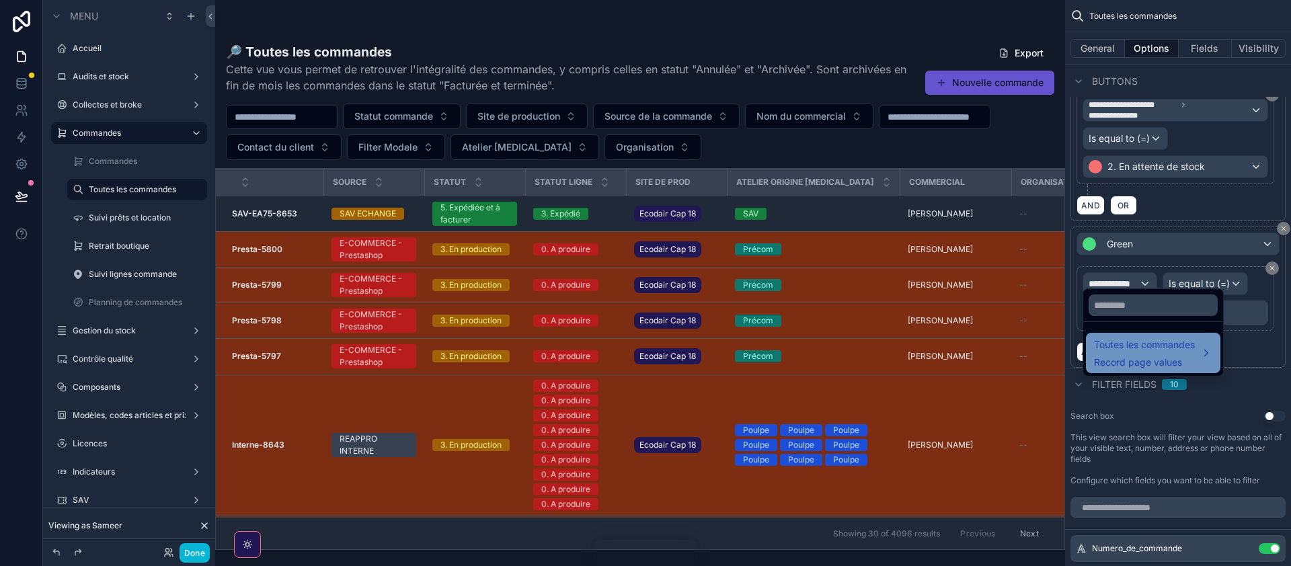
click at [1153, 347] on span "Toutes les commandes" at bounding box center [1144, 345] width 101 height 16
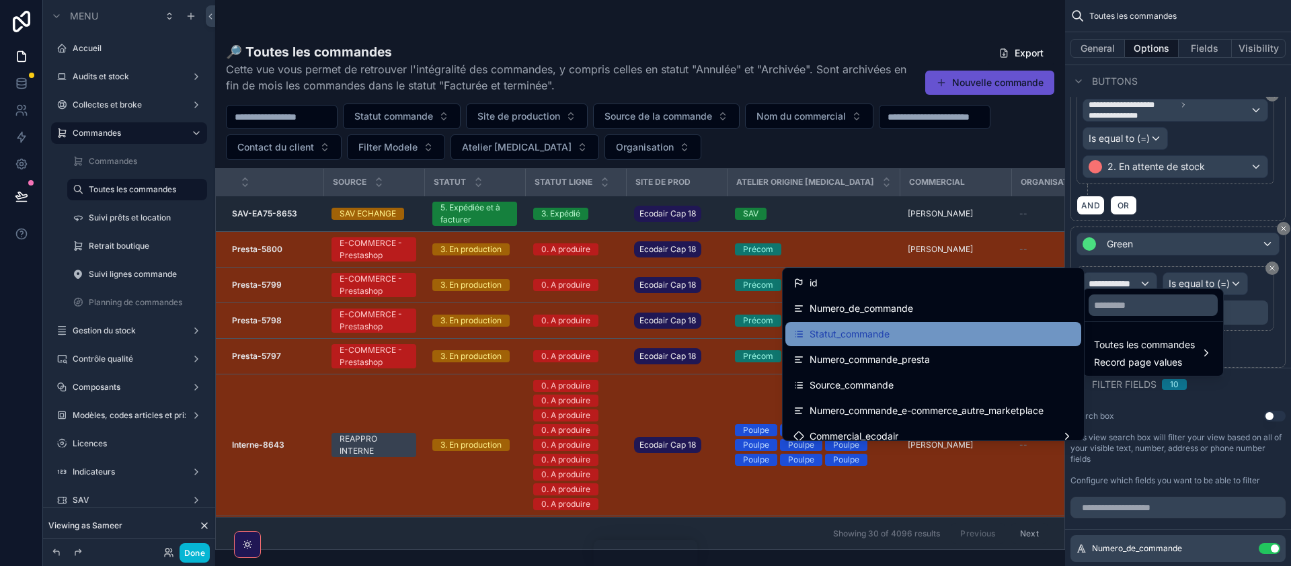
click at [888, 339] on div "Statut_commande" at bounding box center [934, 334] width 280 height 16
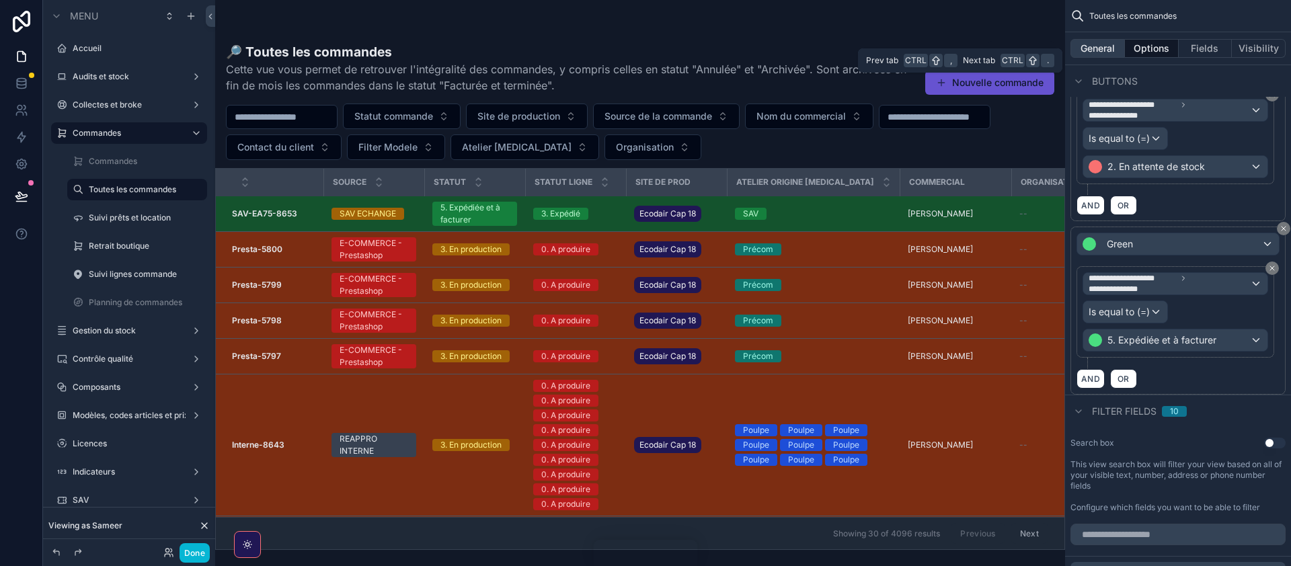
click at [1100, 49] on button "General" at bounding box center [1098, 48] width 54 height 19
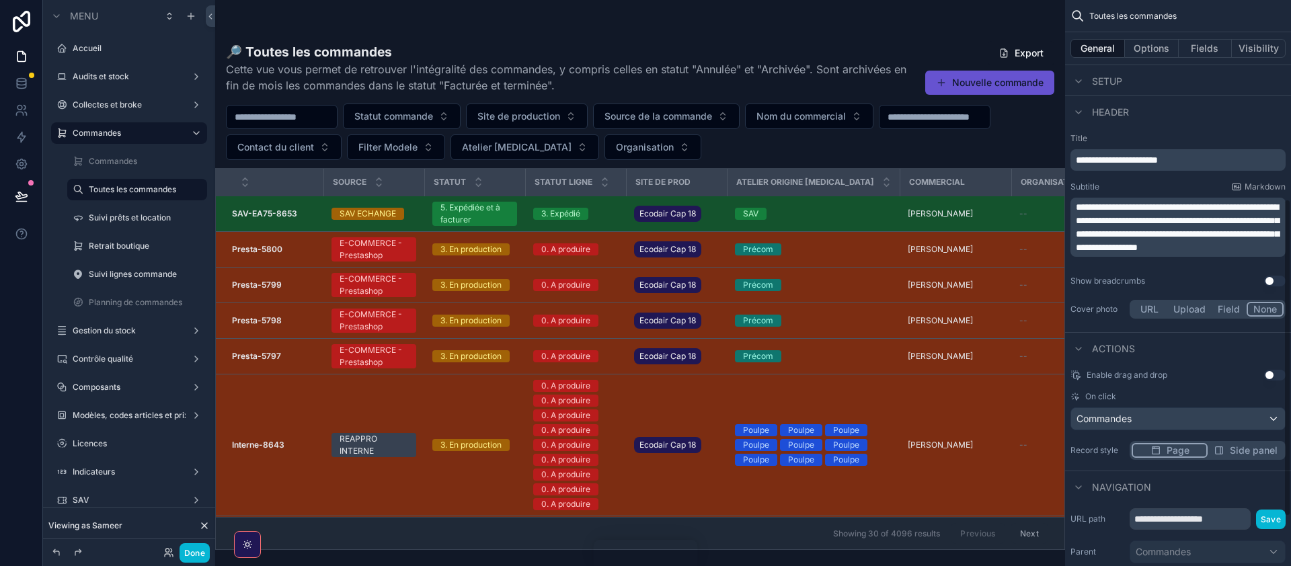
scroll to position [444, 0]
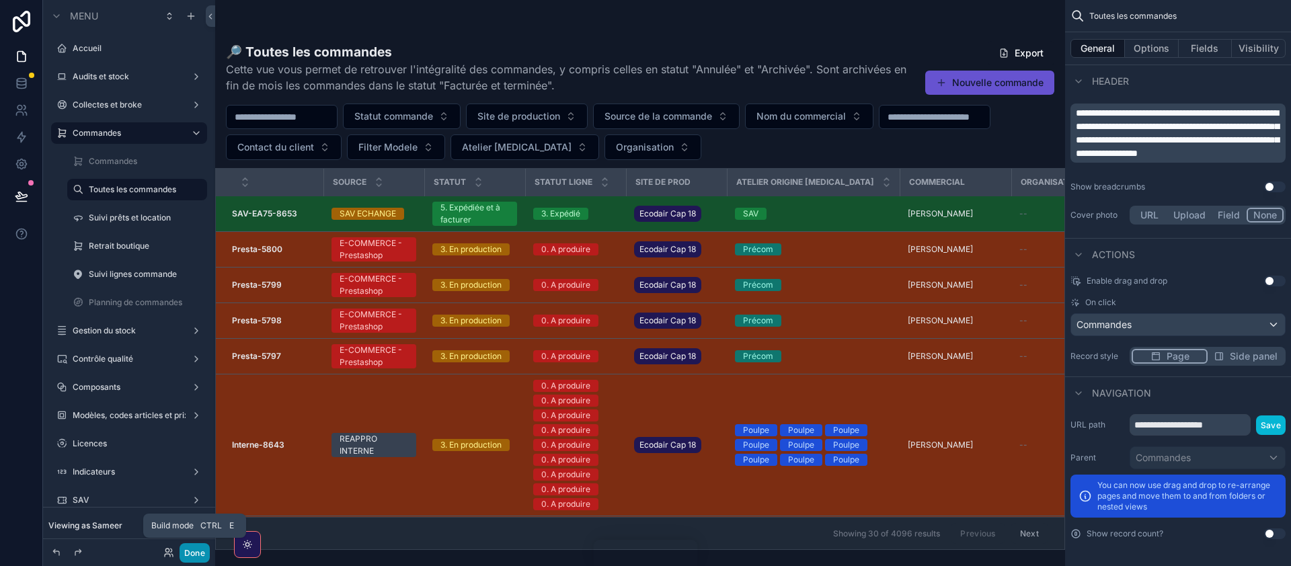
click at [194, 547] on button "Done" at bounding box center [195, 553] width 30 height 20
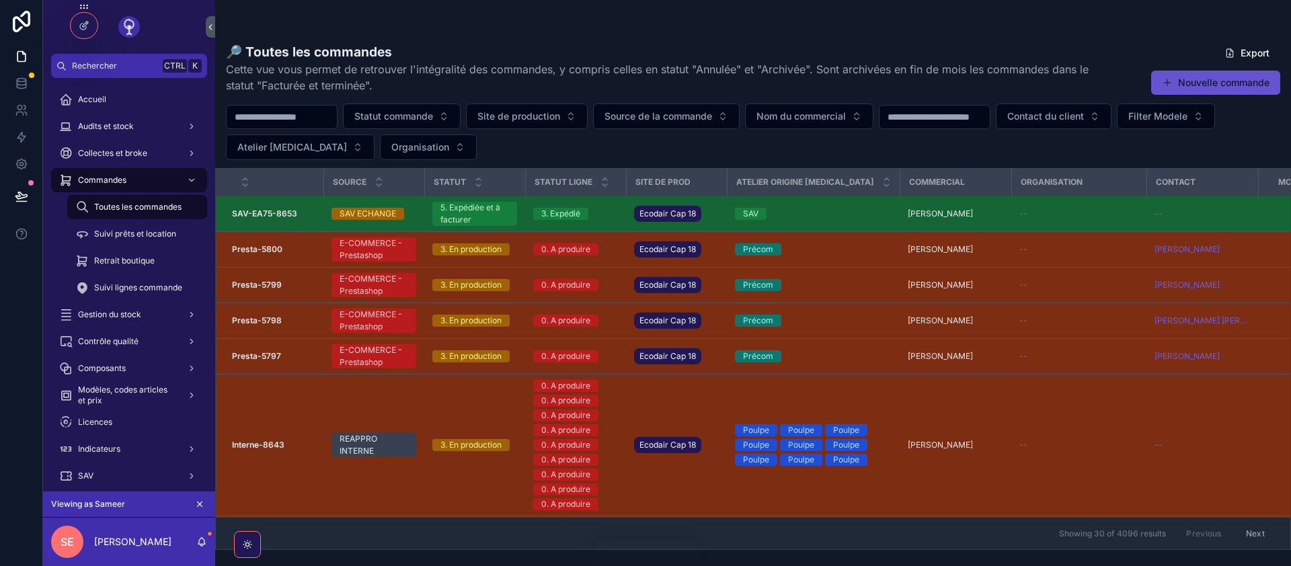
click at [264, 216] on strong "SAV-EA75-8653" at bounding box center [264, 213] width 65 height 10
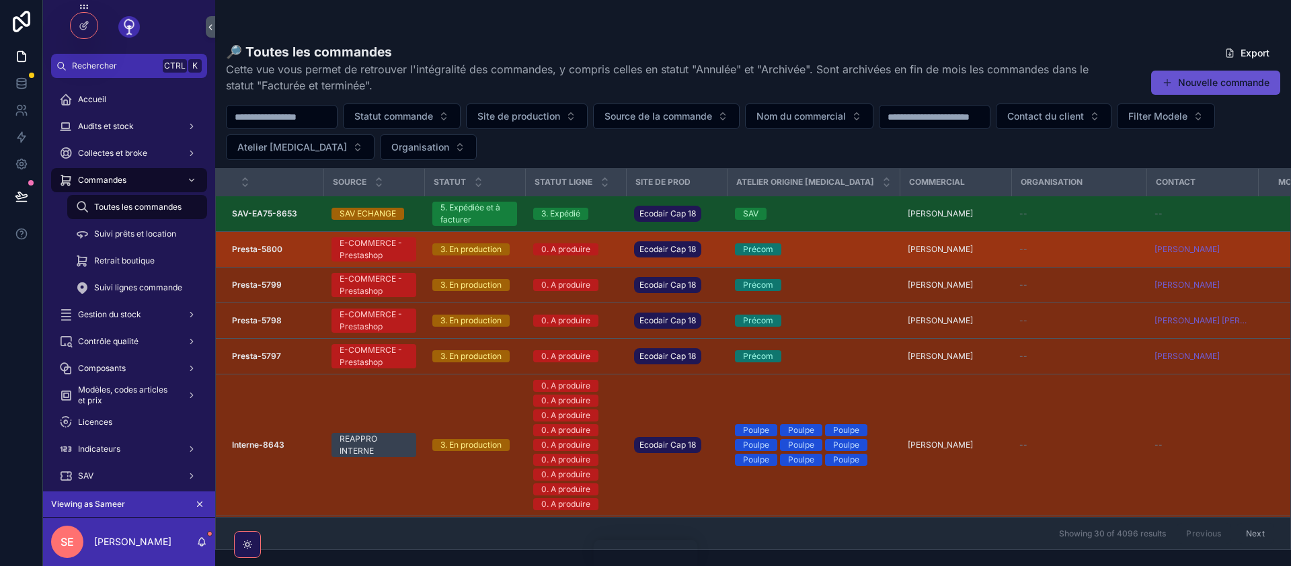
click at [265, 249] on strong "Presta-5800" at bounding box center [257, 249] width 50 height 10
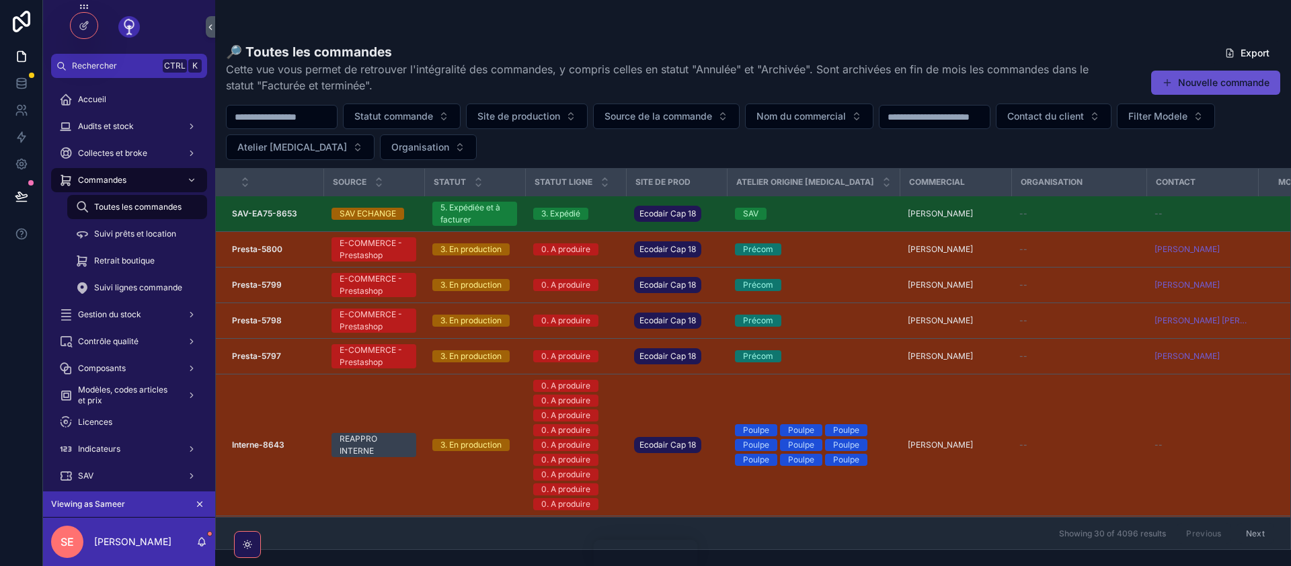
click at [200, 502] on icon "scrollable content" at bounding box center [199, 504] width 9 height 9
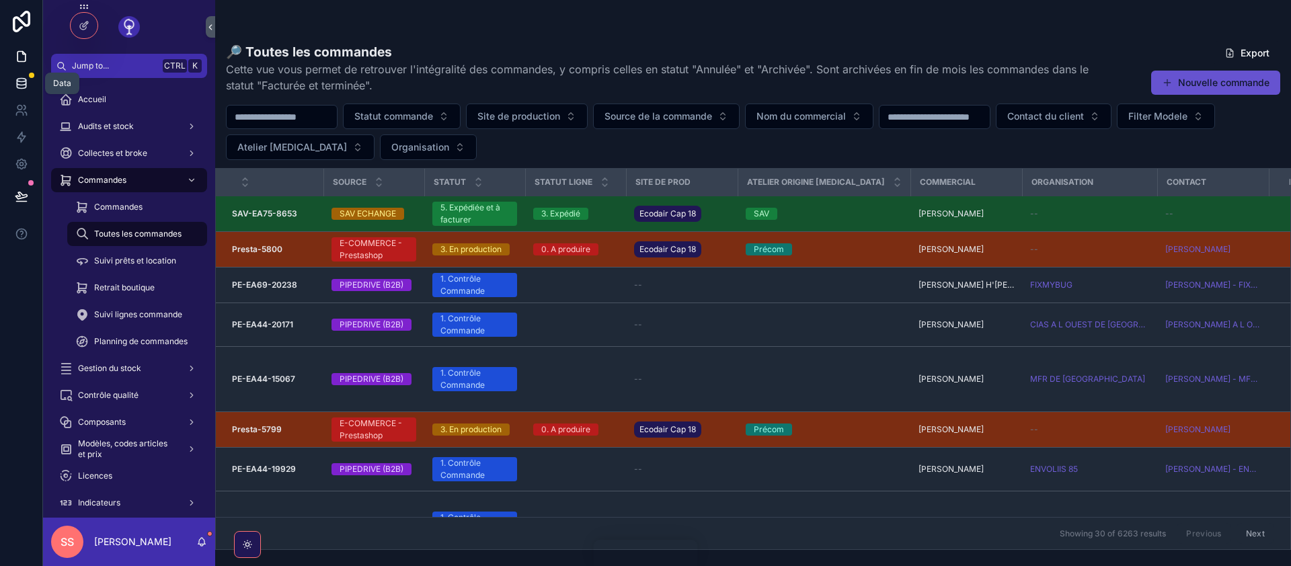
click at [24, 81] on icon at bounding box center [21, 80] width 9 height 3
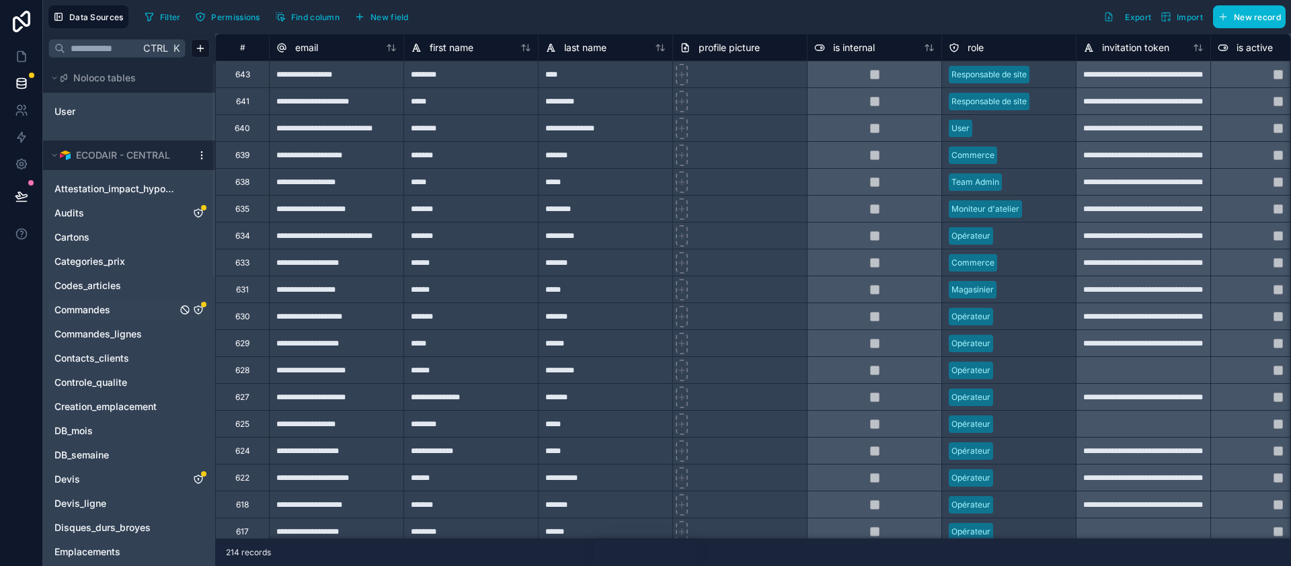
click at [202, 310] on icon "Commandes" at bounding box center [198, 310] width 8 height 8
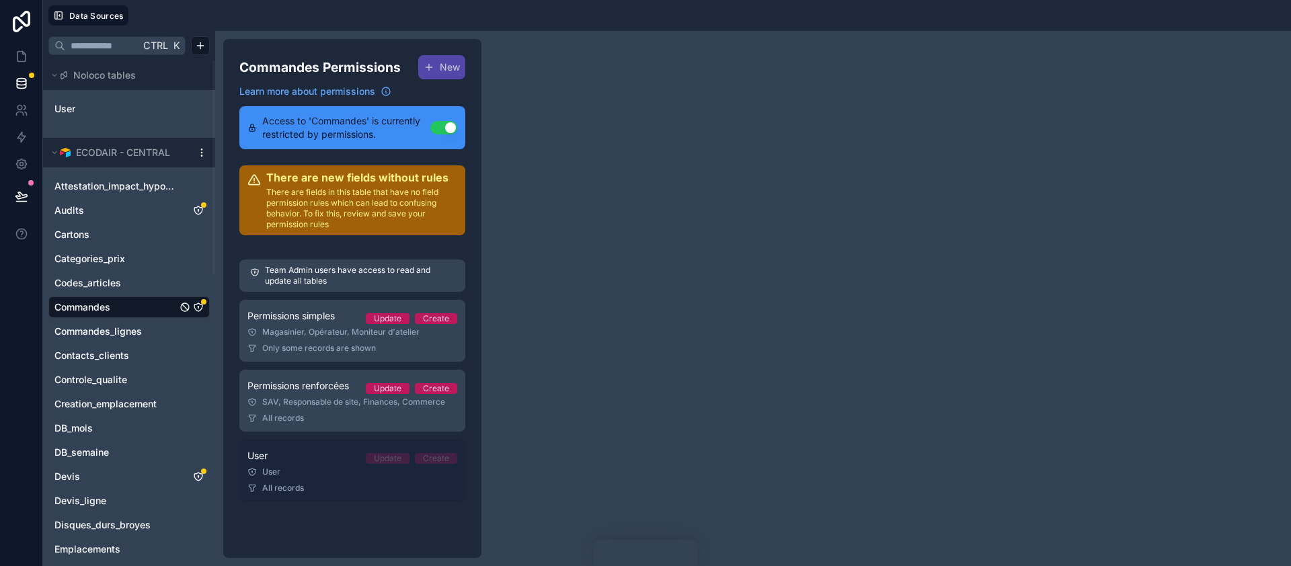
click at [314, 465] on link "User Update Create User All records" at bounding box center [352, 471] width 226 height 62
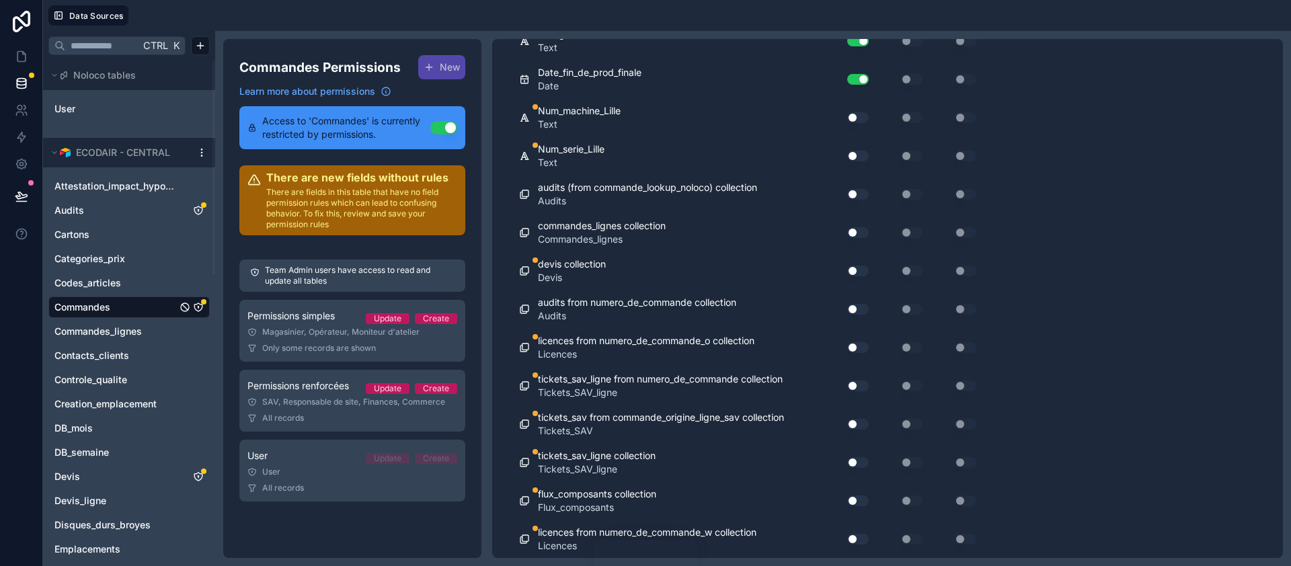
scroll to position [9563, 0]
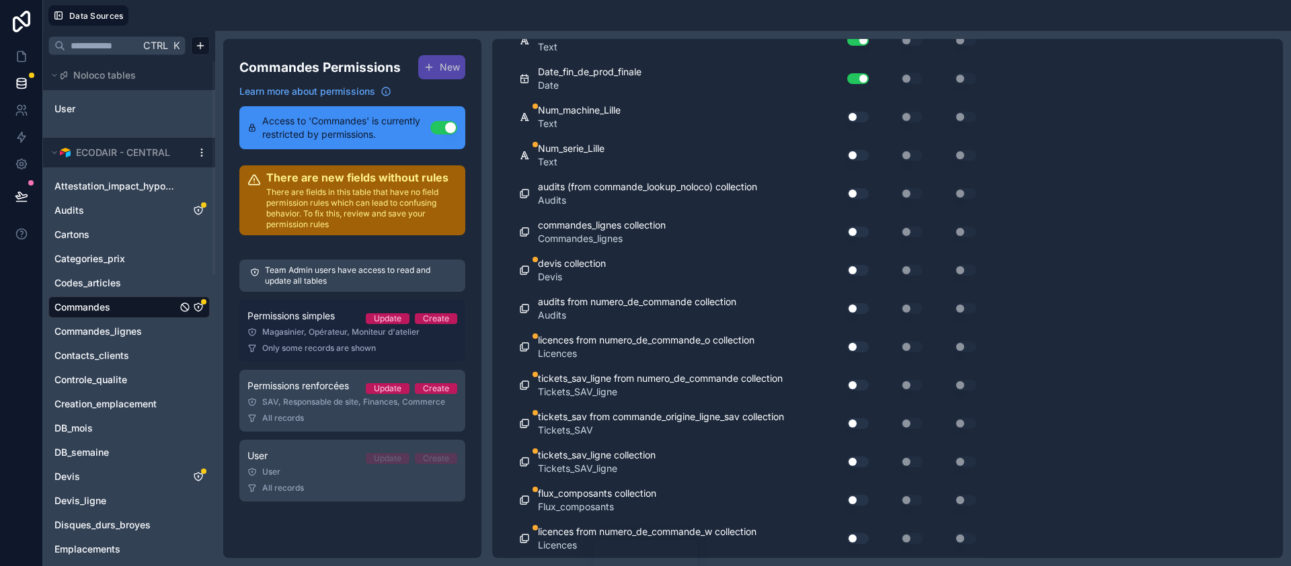
click at [298, 328] on div "Magasinier, Opérateur, Moniteur d'atelier" at bounding box center [352, 332] width 210 height 11
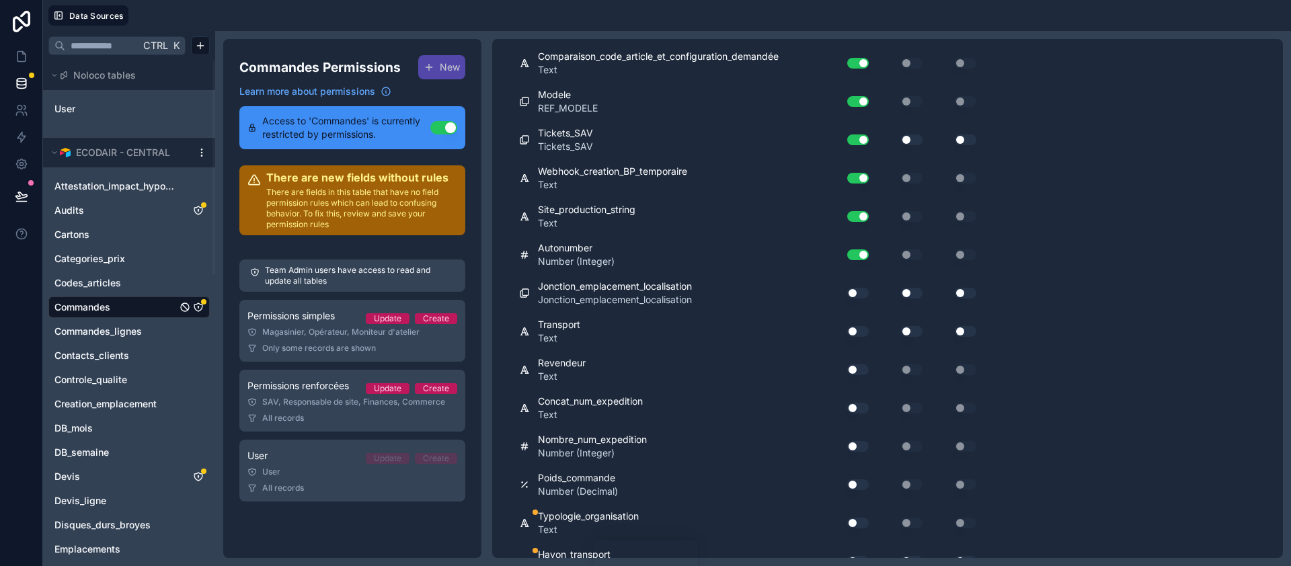
scroll to position [7892, 0]
click at [1146, 19] on div at bounding box center [712, 15] width 1147 height 20
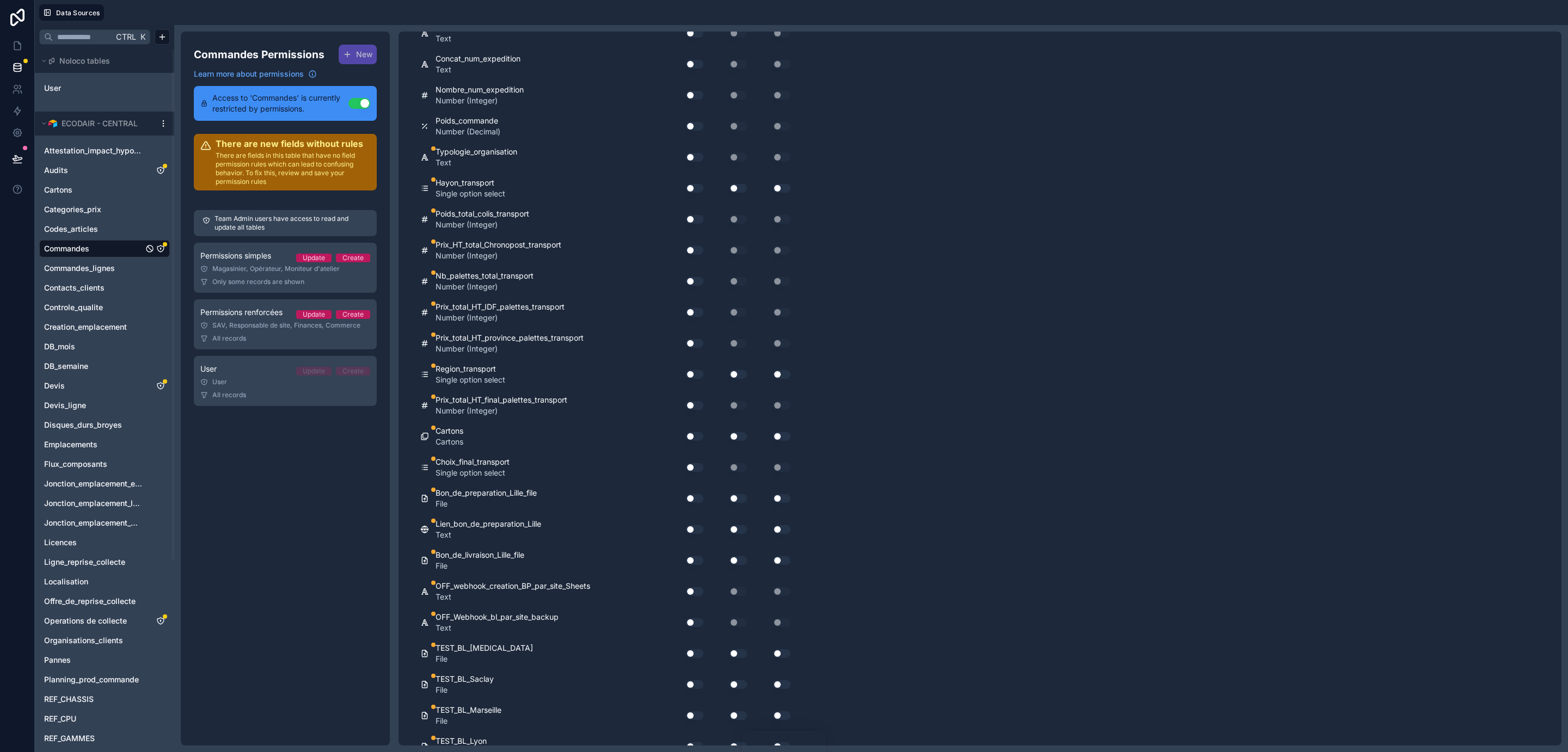
scroll to position [6711, 0]
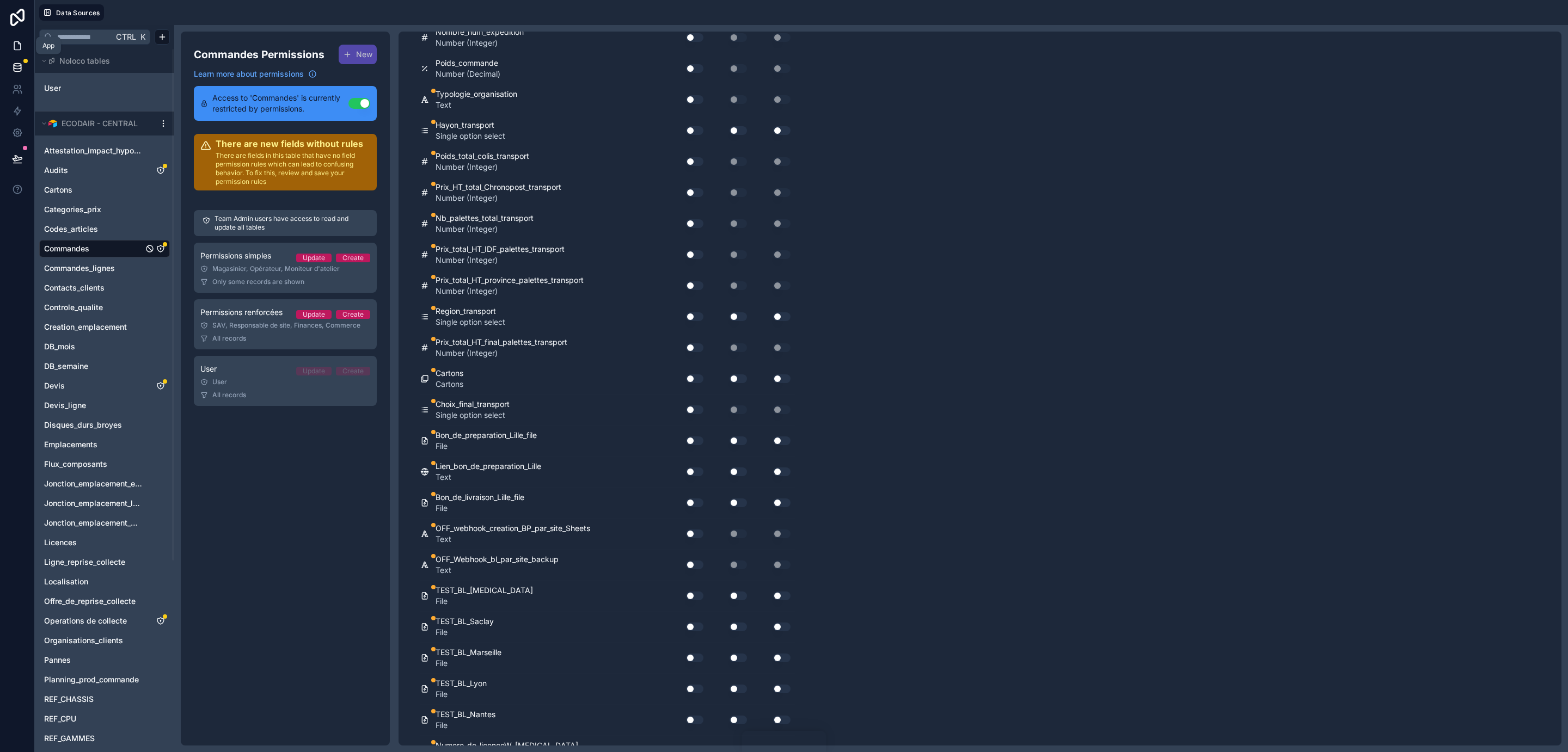
click at [19, 45] on icon at bounding box center [17, 45] width 11 height 11
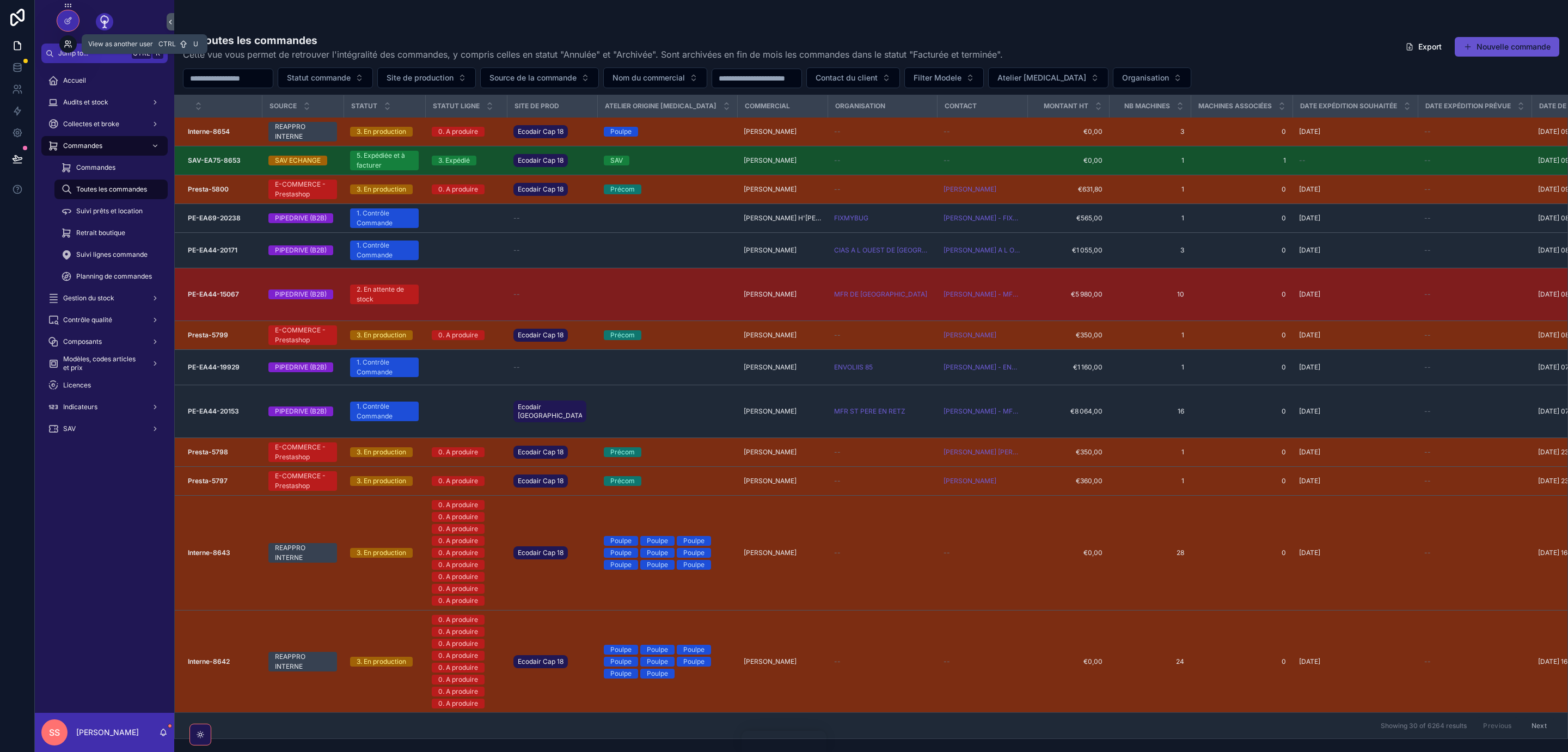
click at [68, 45] on icon at bounding box center [66, 46] width 4 height 2
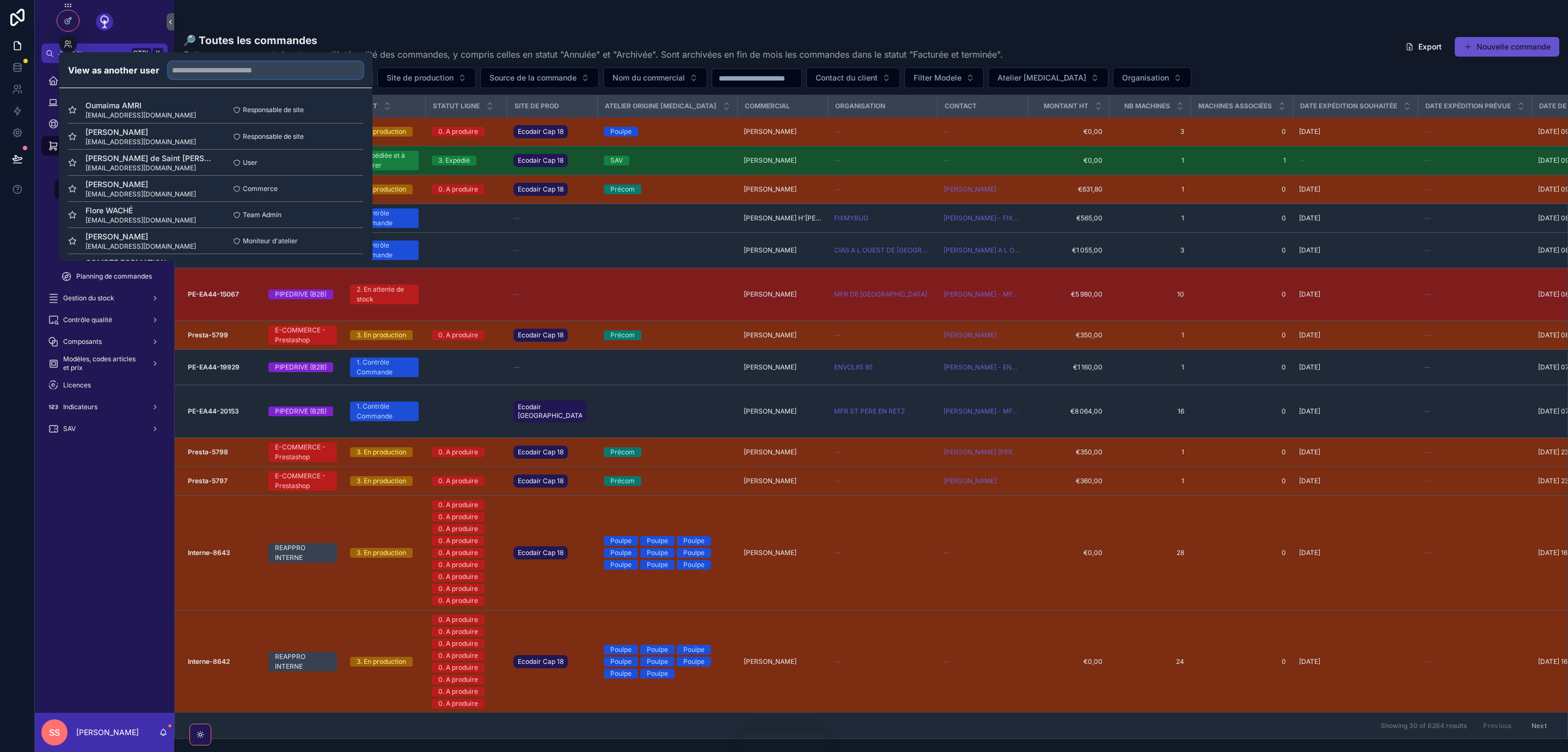
click at [235, 69] on input "text" at bounding box center [266, 70] width 195 height 18
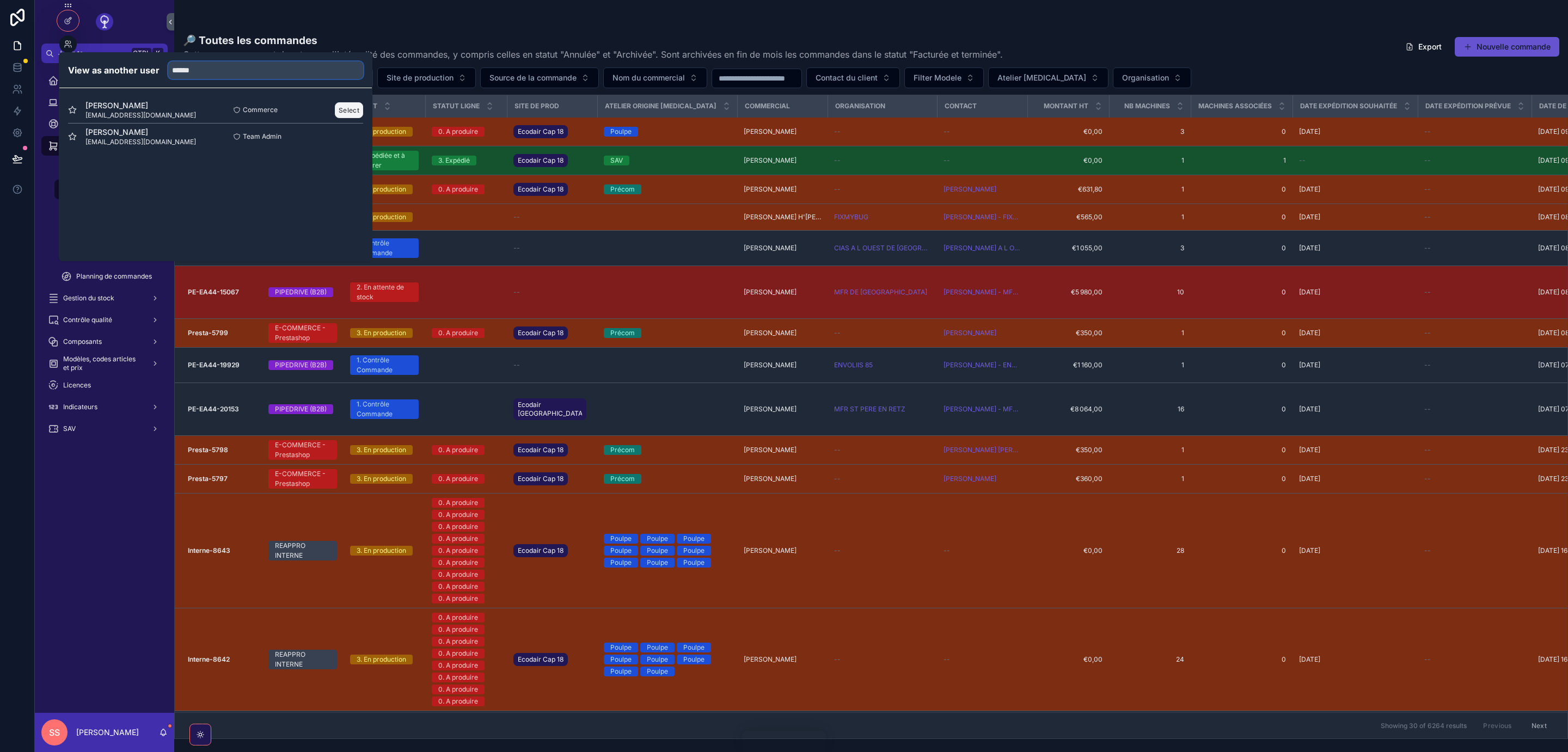
type input "******"
click at [348, 106] on button "Select" at bounding box center [349, 110] width 28 height 16
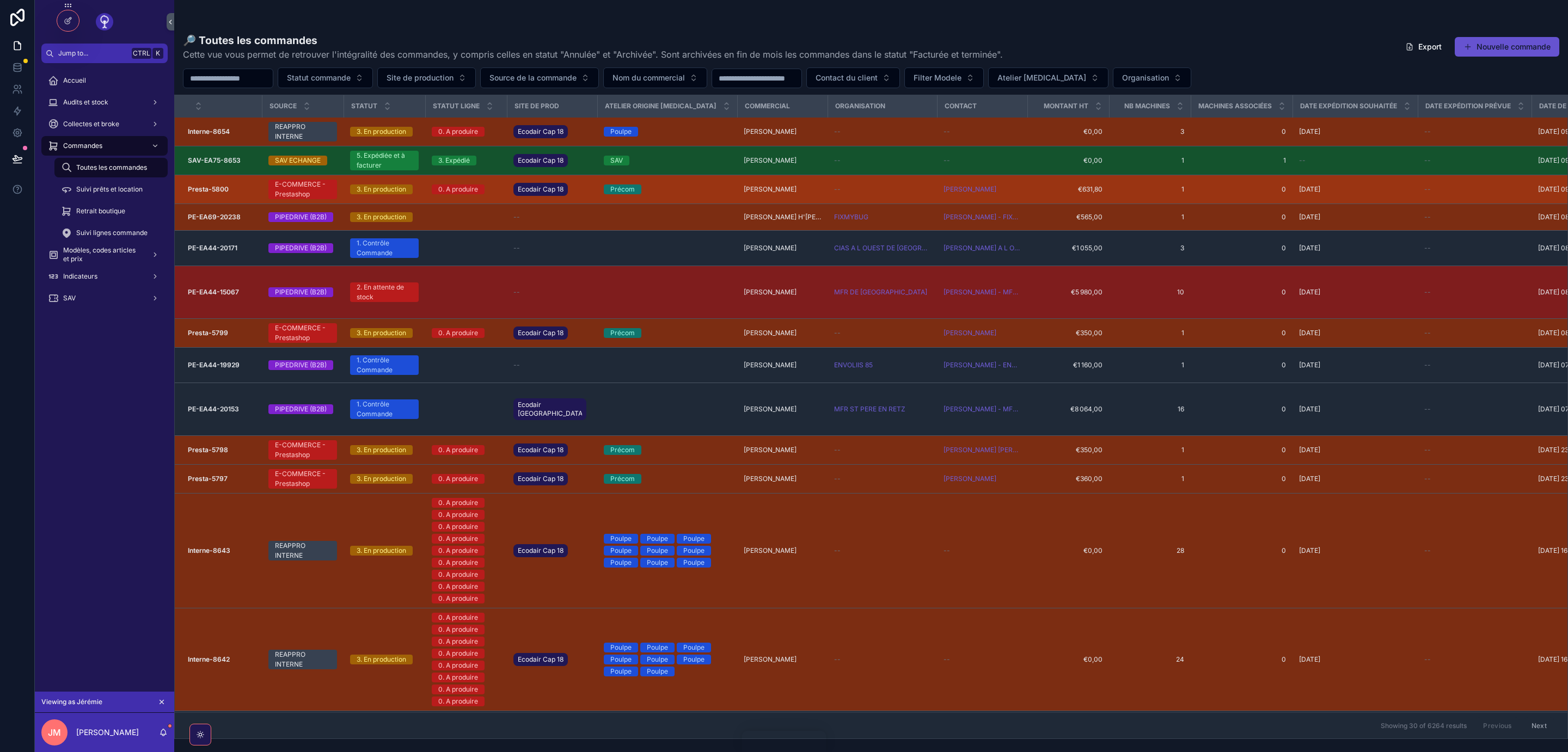
click at [212, 190] on strong "Presta-5800" at bounding box center [208, 189] width 40 height 8
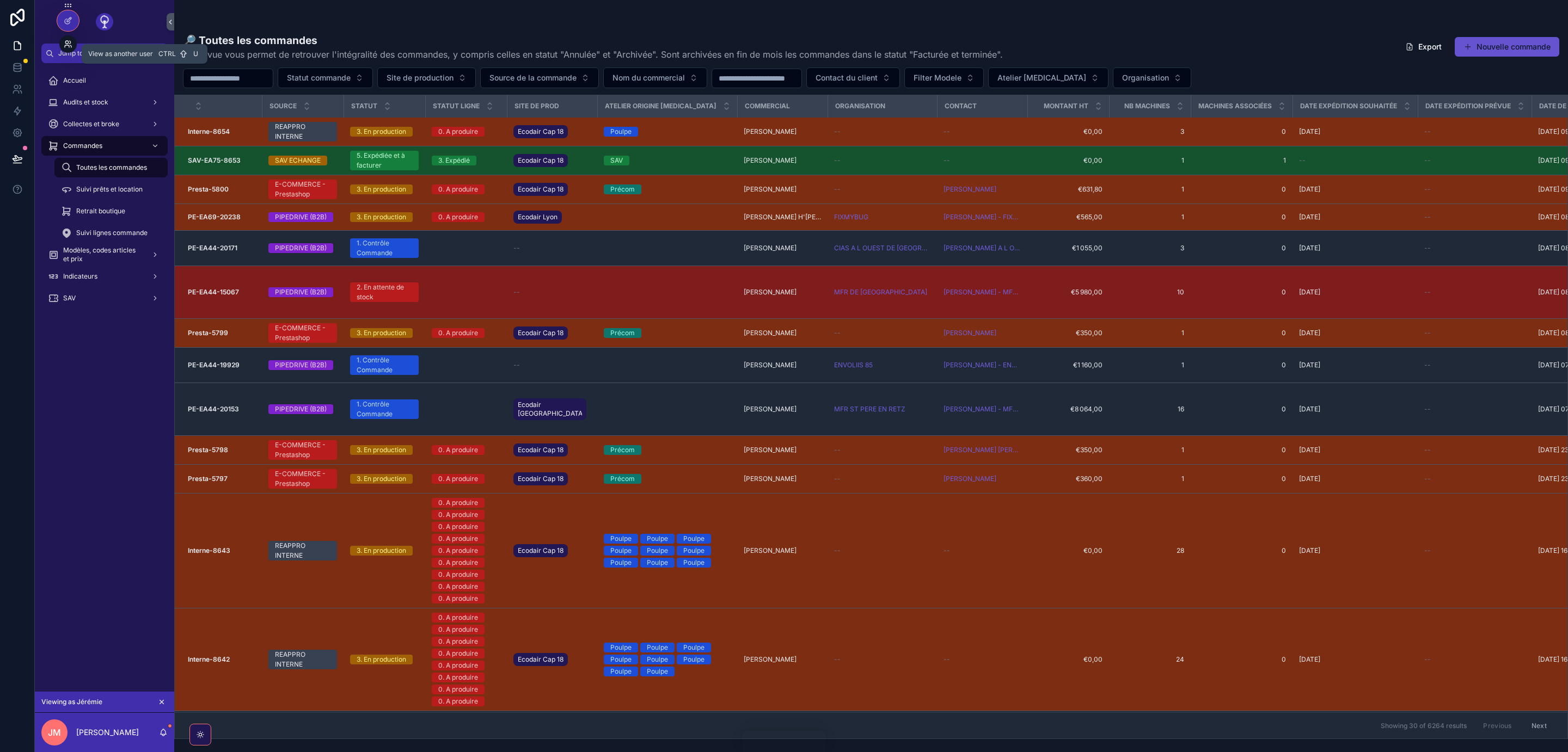
click at [66, 45] on icon at bounding box center [68, 44] width 9 height 9
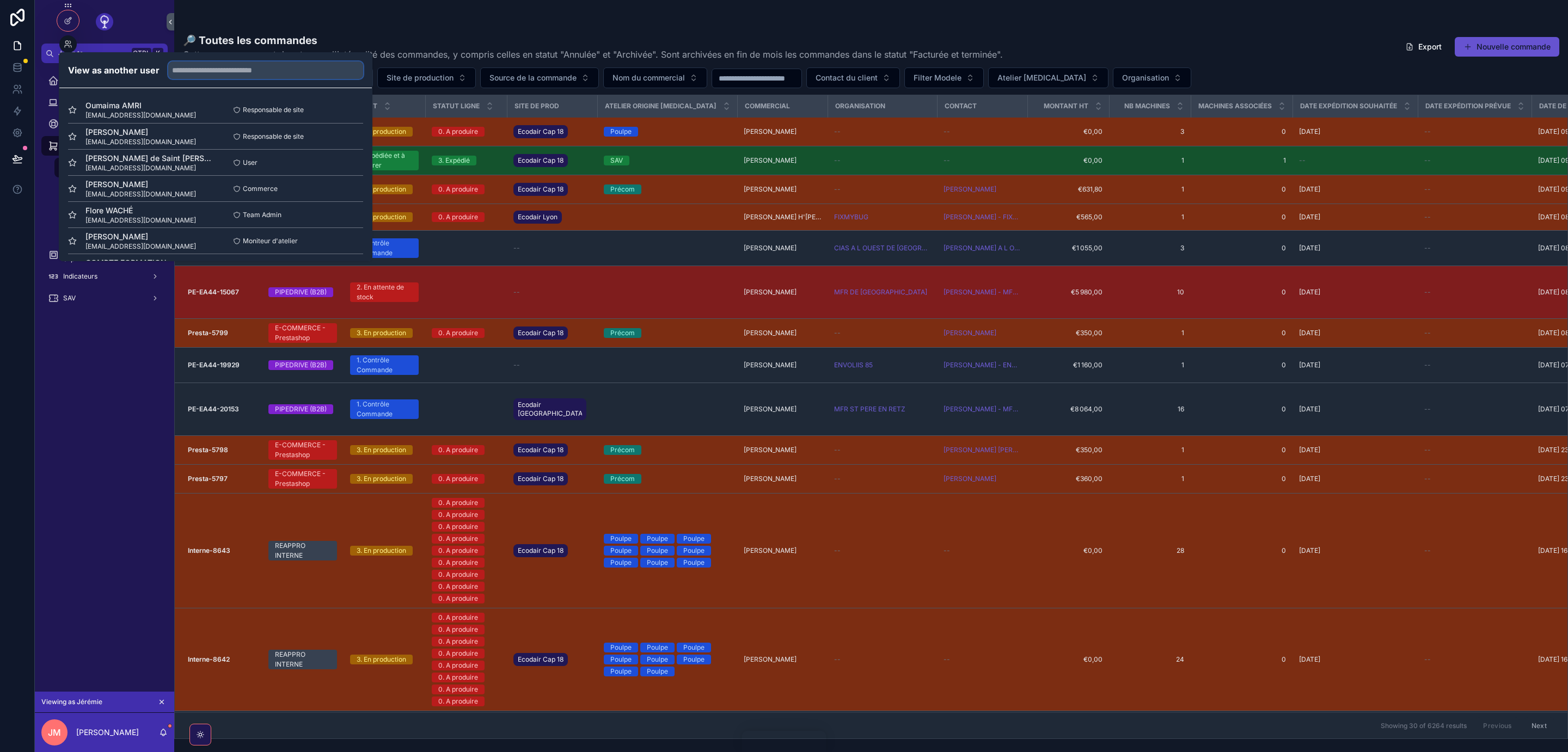
click at [259, 71] on input "text" at bounding box center [266, 70] width 195 height 18
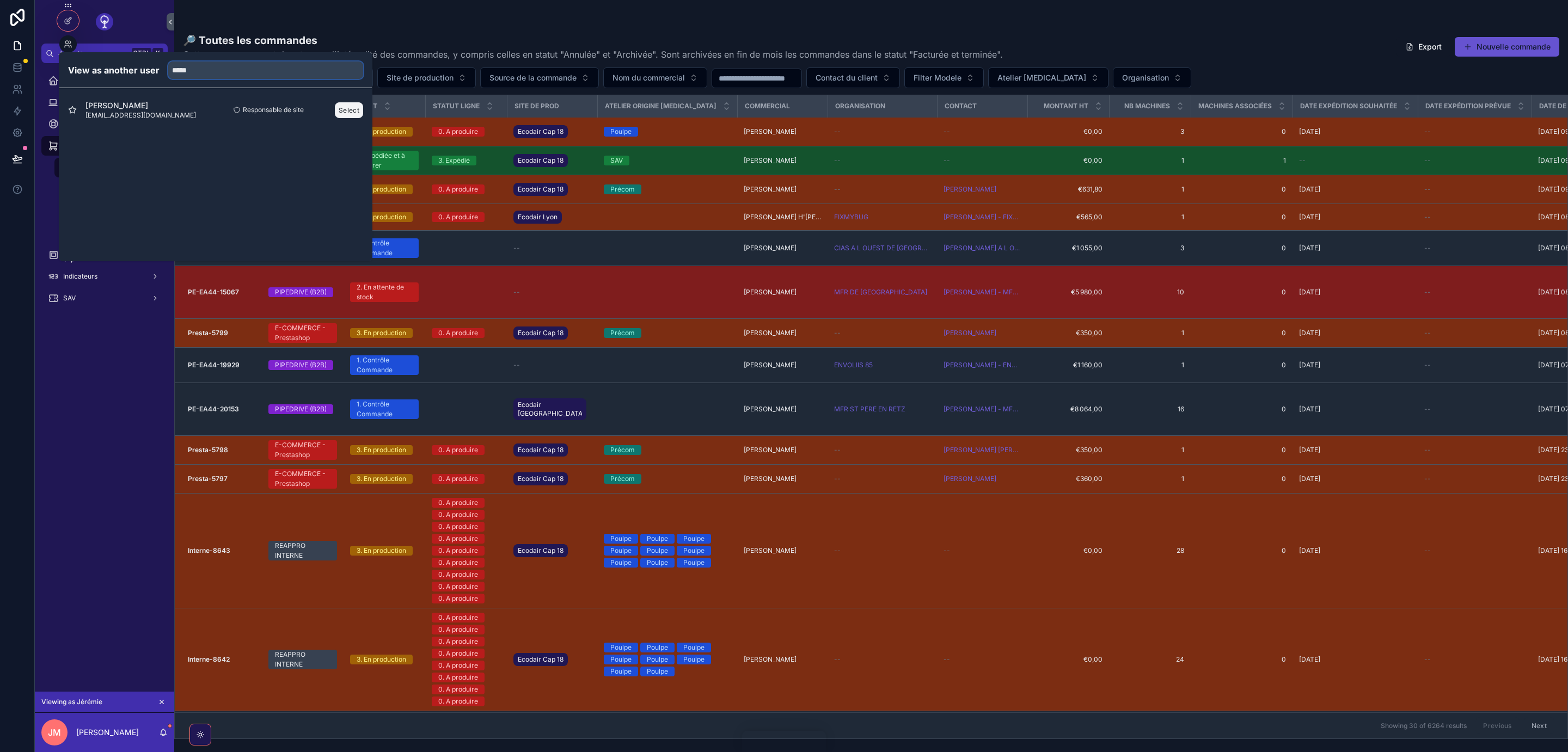
type input "*****"
click at [351, 108] on button "Select" at bounding box center [349, 110] width 28 height 16
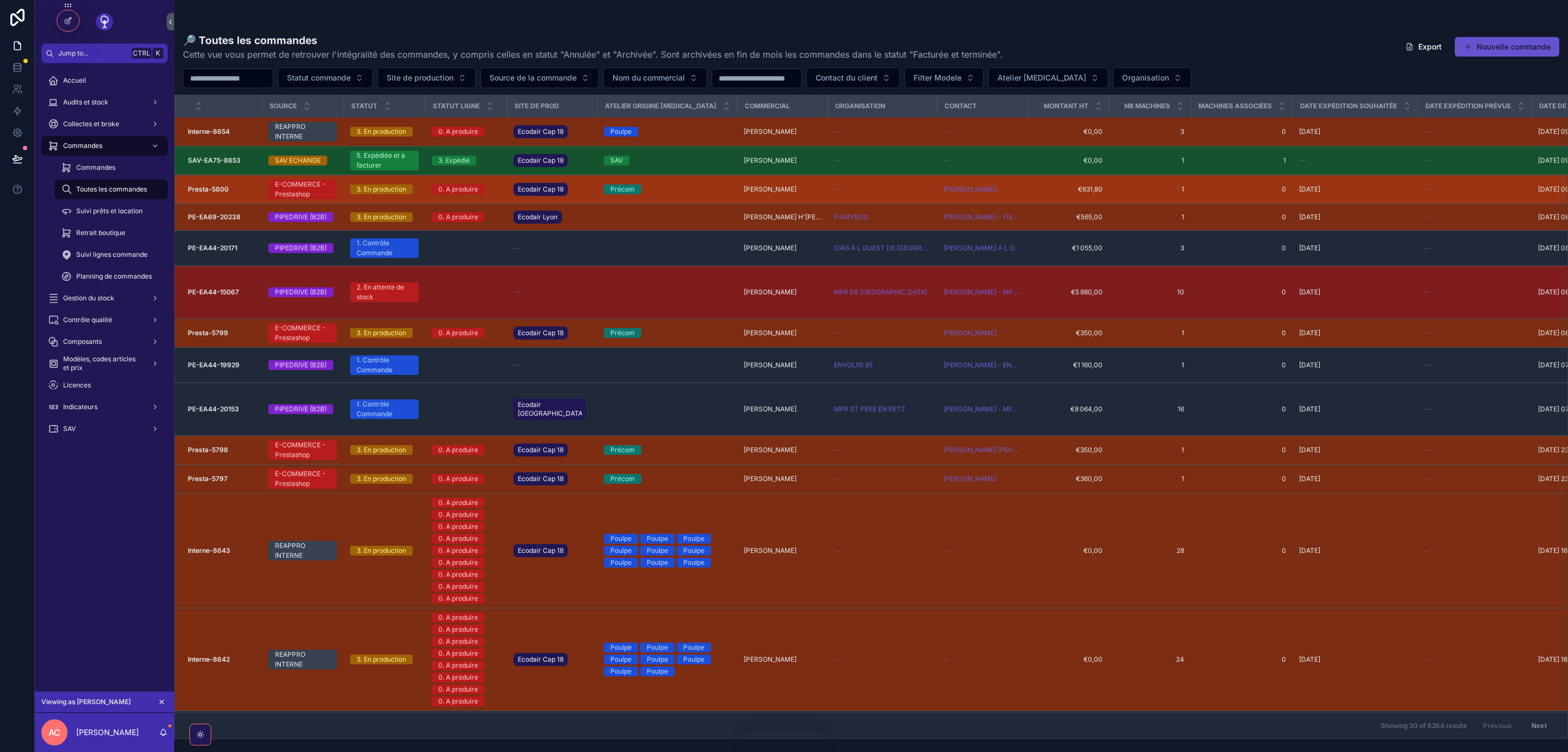
click at [217, 190] on strong "Presta-5800" at bounding box center [208, 189] width 40 height 8
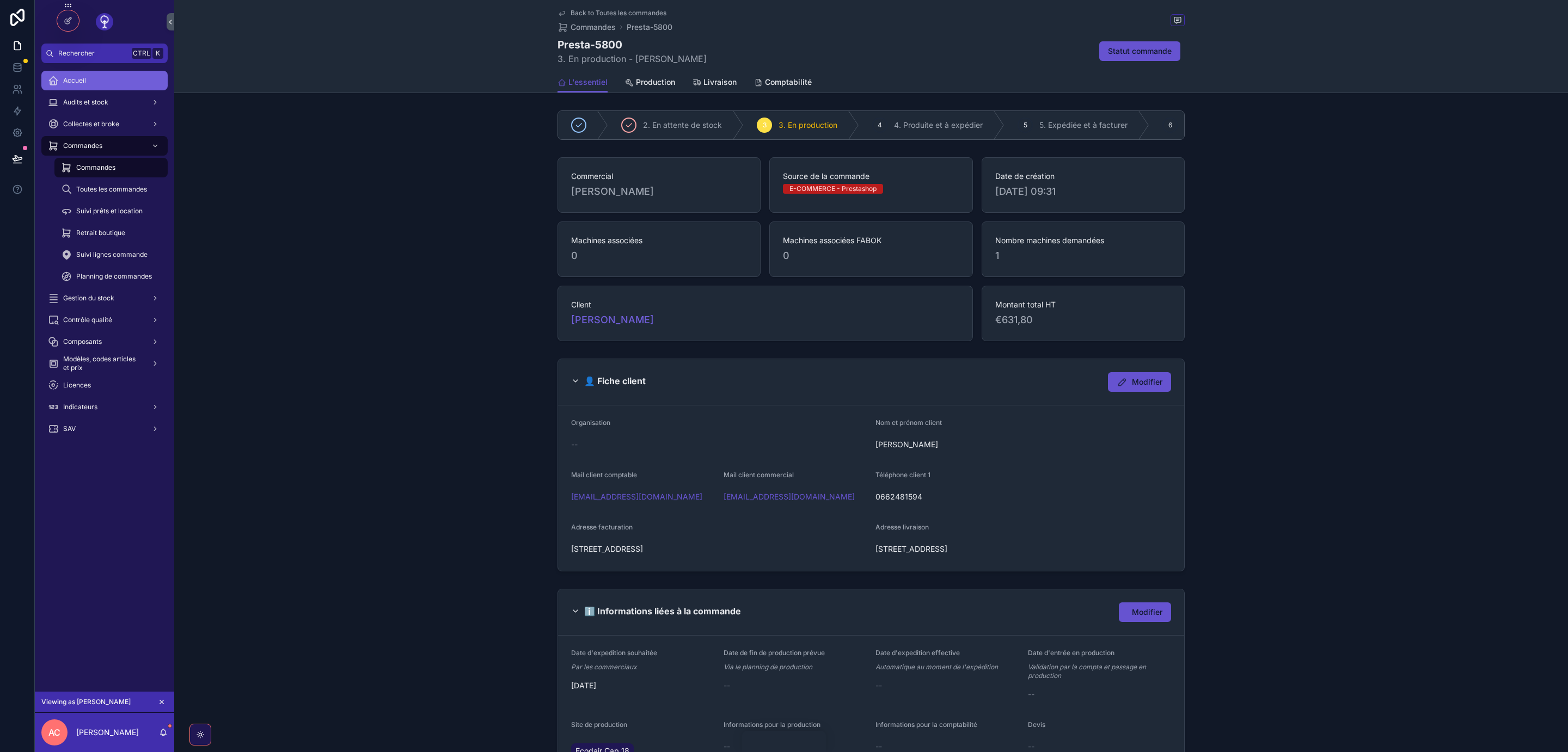
click at [78, 71] on link "Accueil" at bounding box center [104, 80] width 126 height 19
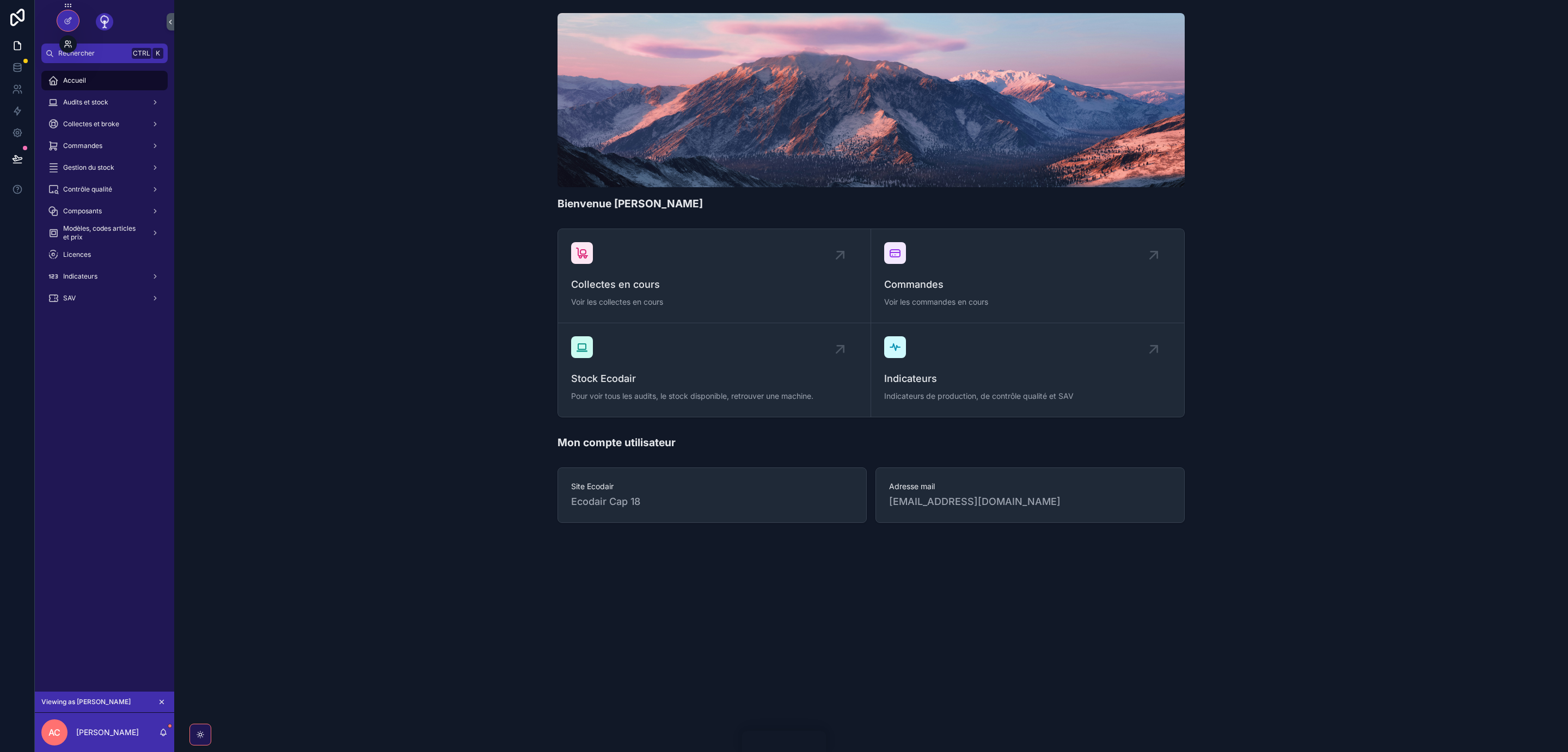
click at [66, 47] on icon at bounding box center [68, 44] width 9 height 9
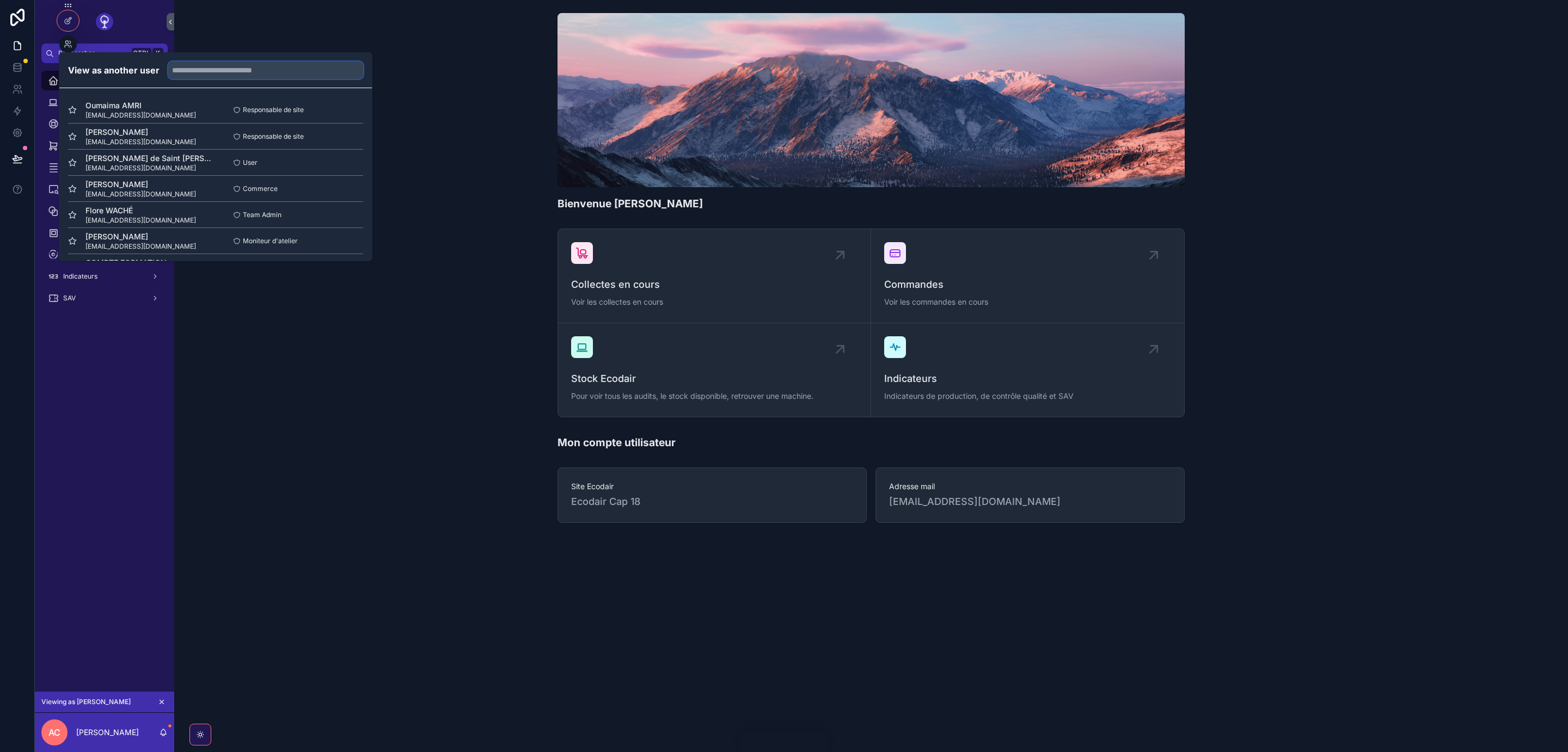
click at [250, 70] on input "text" at bounding box center [266, 70] width 195 height 18
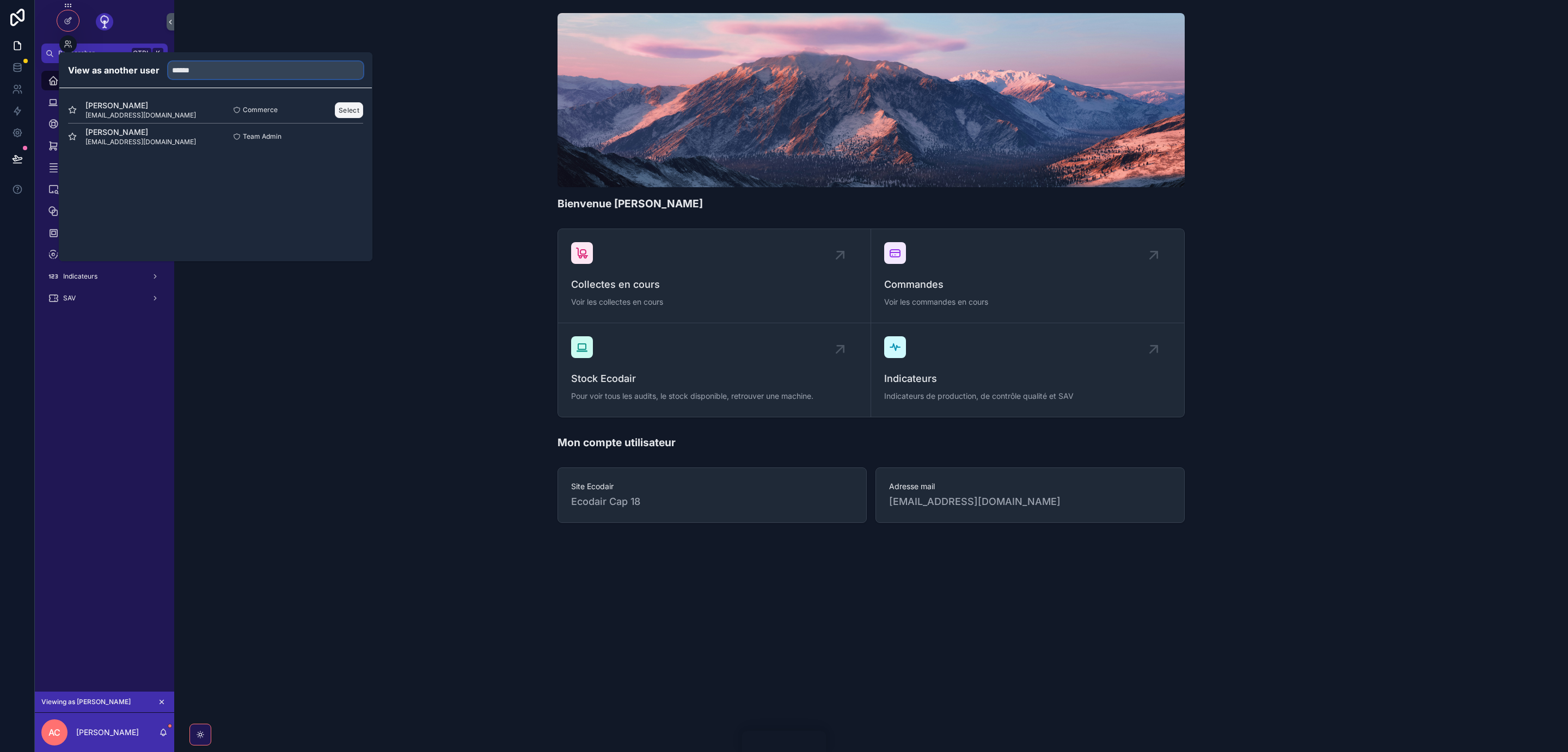
type input "******"
click at [342, 109] on button "Select" at bounding box center [349, 110] width 28 height 16
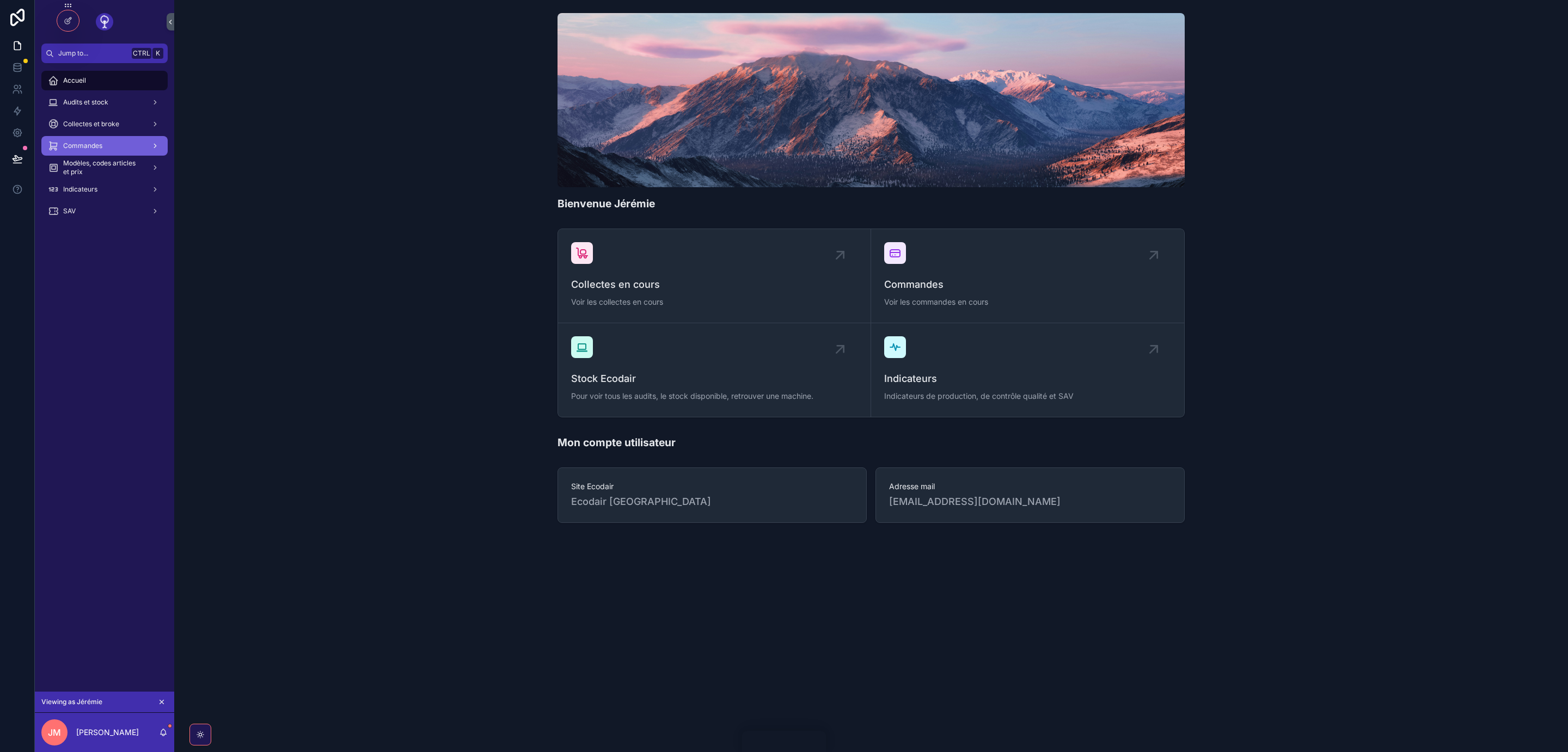
click at [83, 143] on span "Commandes" at bounding box center [83, 146] width 39 height 9
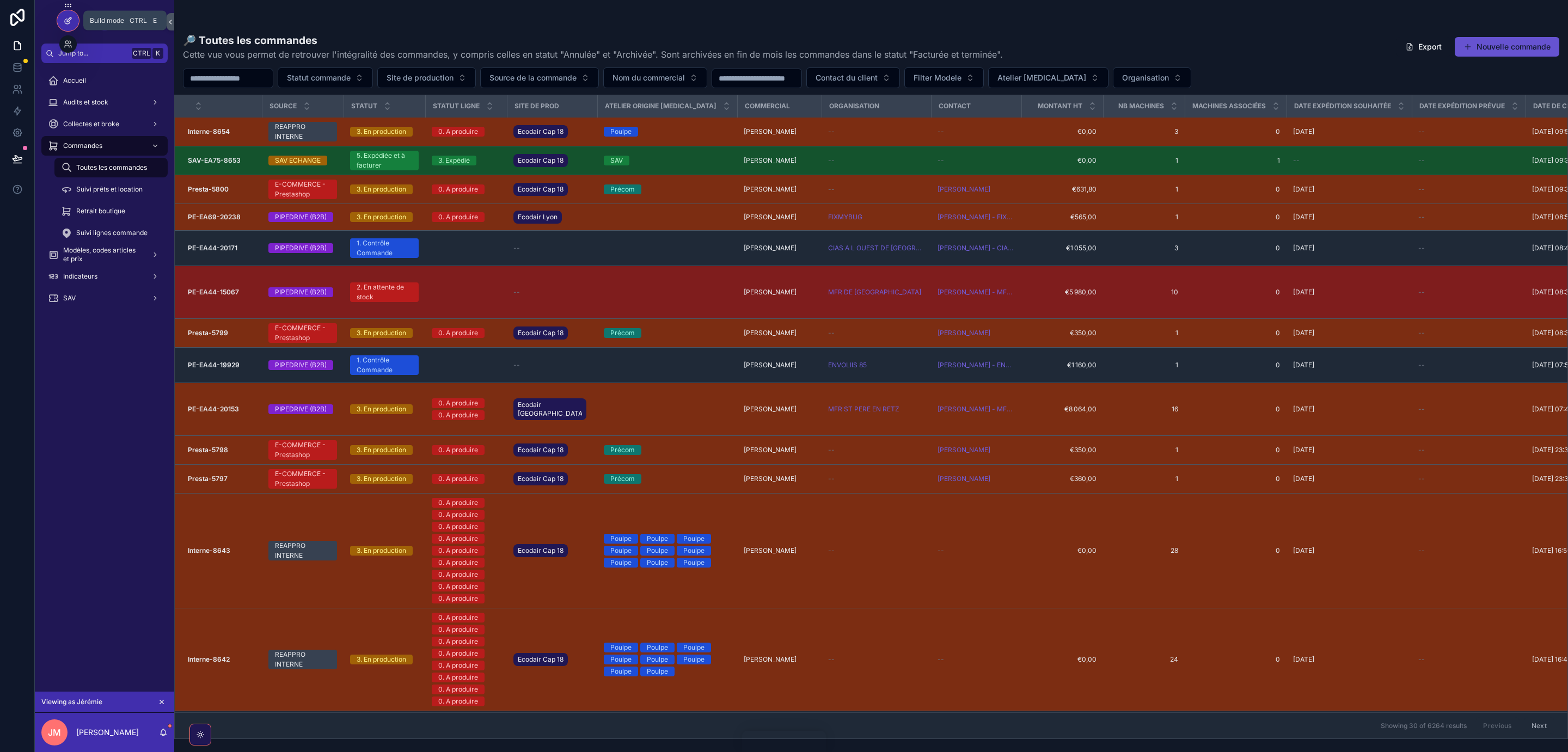
click at [68, 22] on icon at bounding box center [69, 19] width 4 height 4
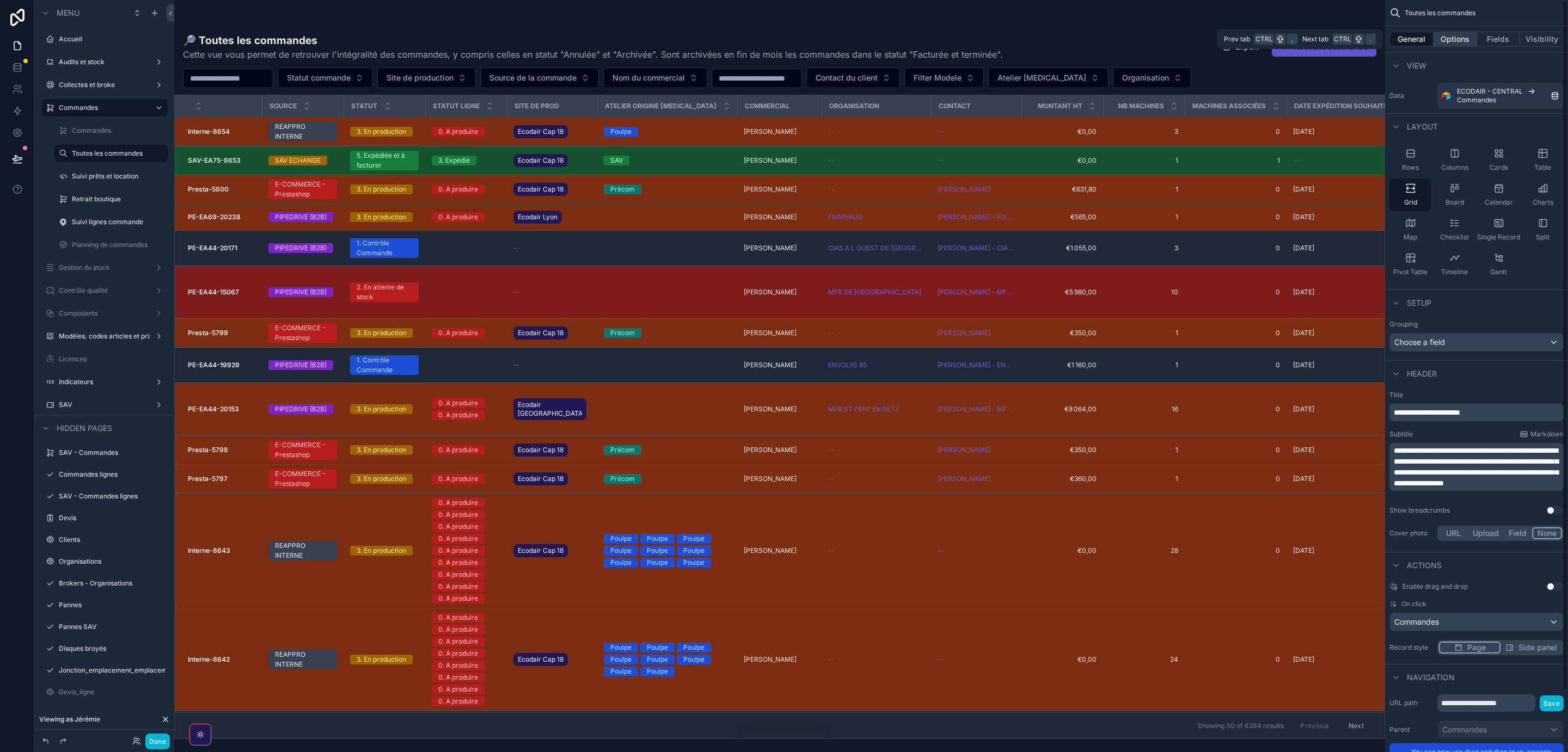
click at [1460, 34] on button "Options" at bounding box center [1455, 39] width 44 height 15
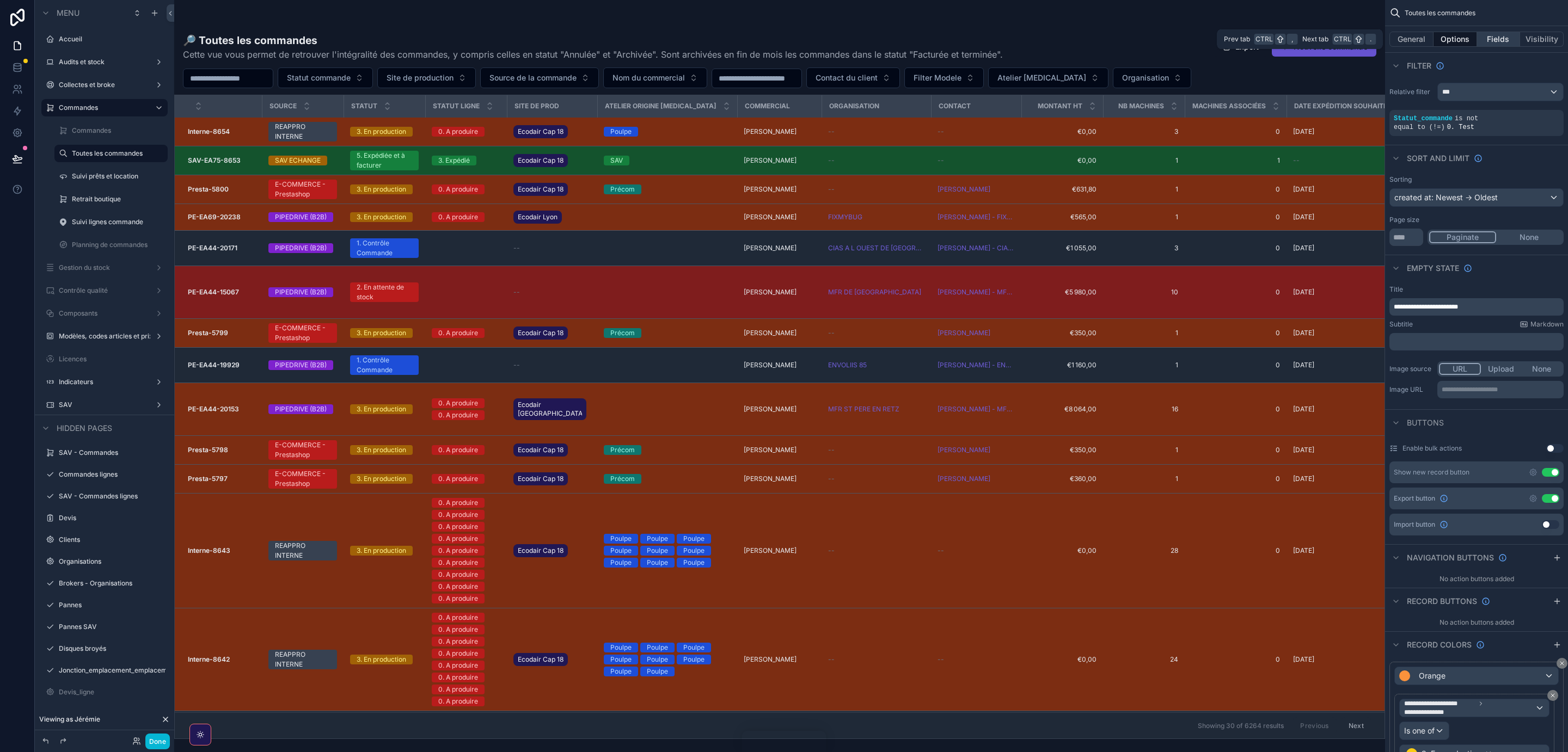
click at [1492, 40] on button "Fields" at bounding box center [1498, 39] width 44 height 15
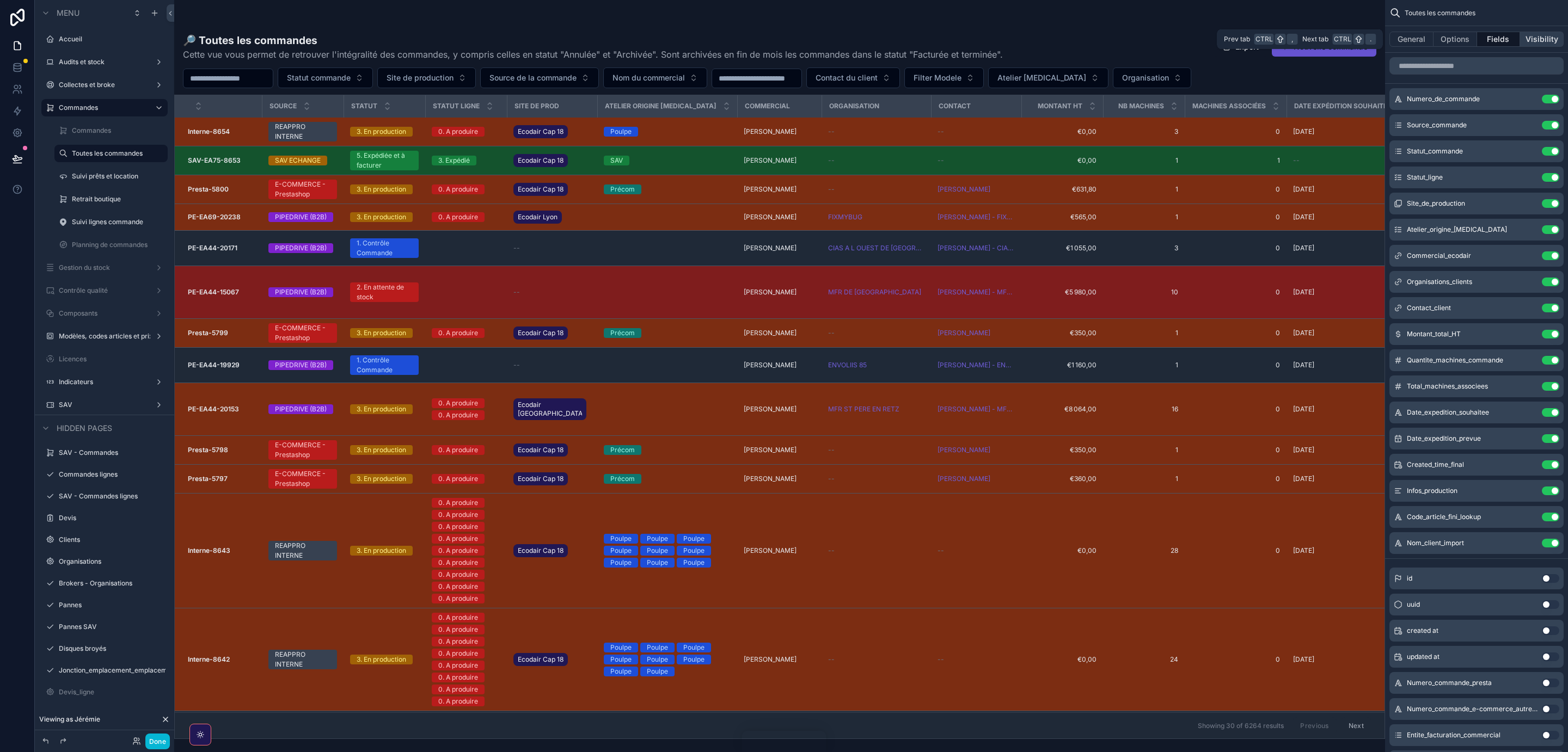
click at [1538, 39] on button "Visibility" at bounding box center [1542, 39] width 44 height 15
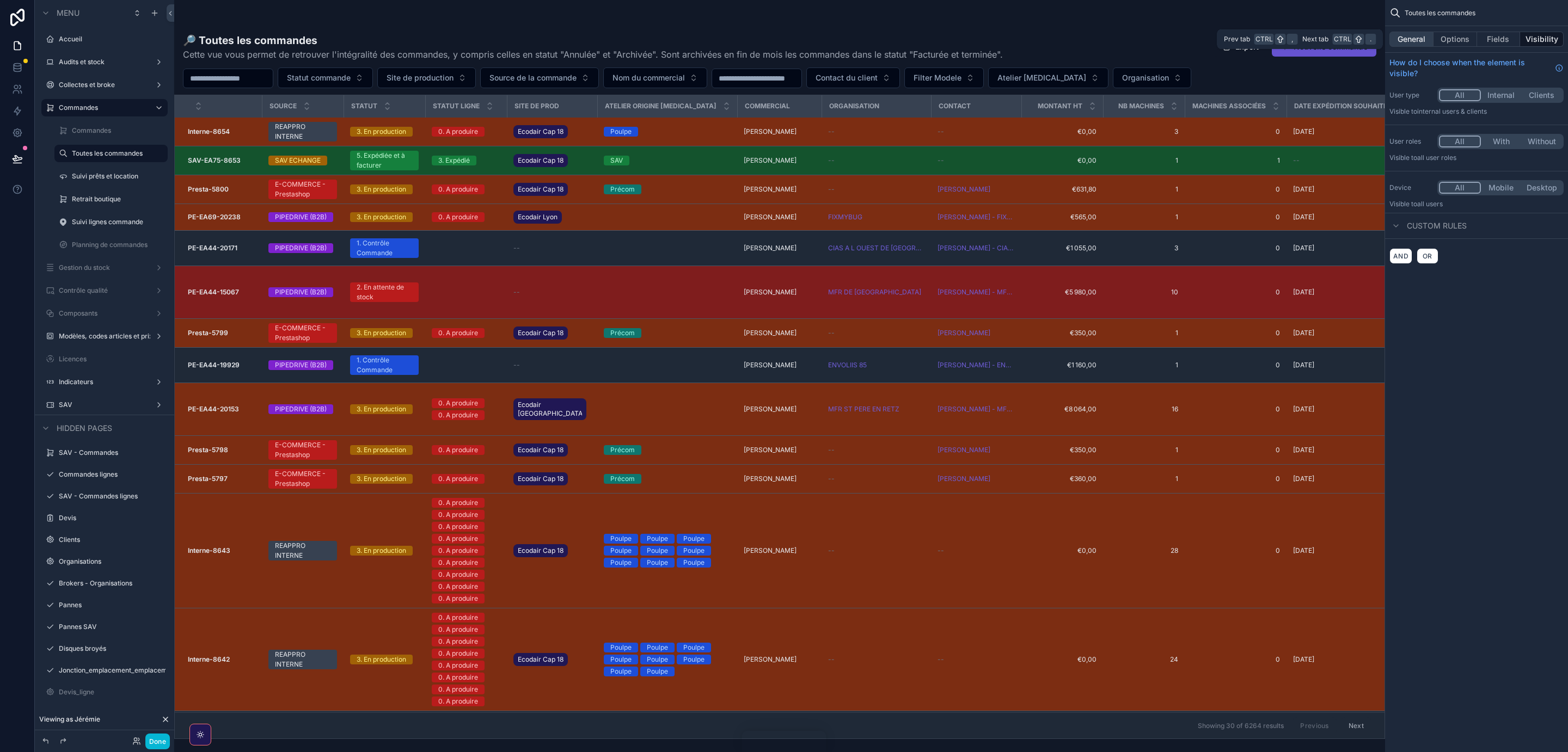
click at [1411, 37] on button "General" at bounding box center [1411, 39] width 44 height 15
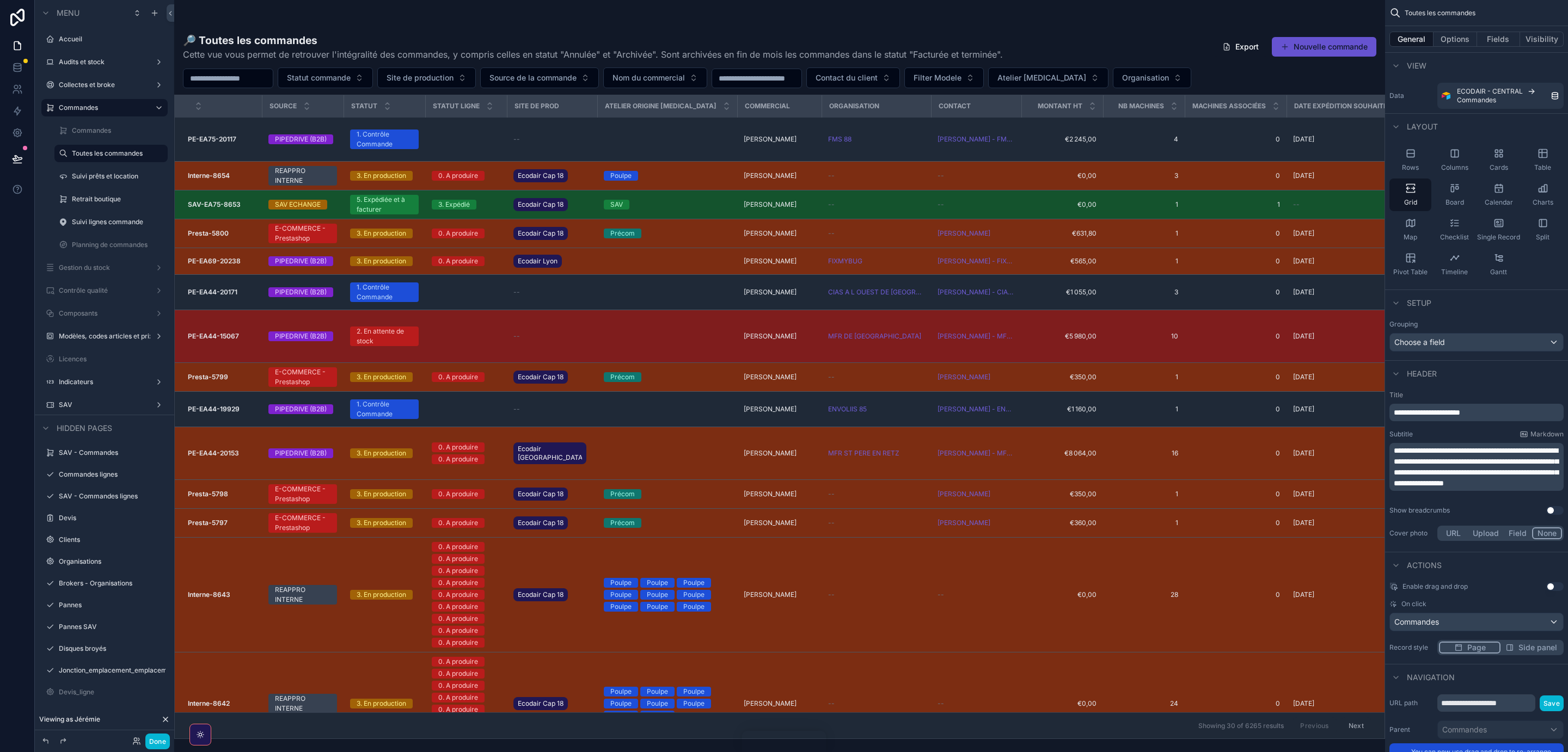
click at [720, 79] on div "scrollable content" at bounding box center [780, 376] width 1211 height 752
click at [708, 76] on button "Nom du commercial" at bounding box center [655, 78] width 104 height 21
type input "******"
click at [697, 122] on div "Jérémie MOUTEL" at bounding box center [686, 123] width 130 height 18
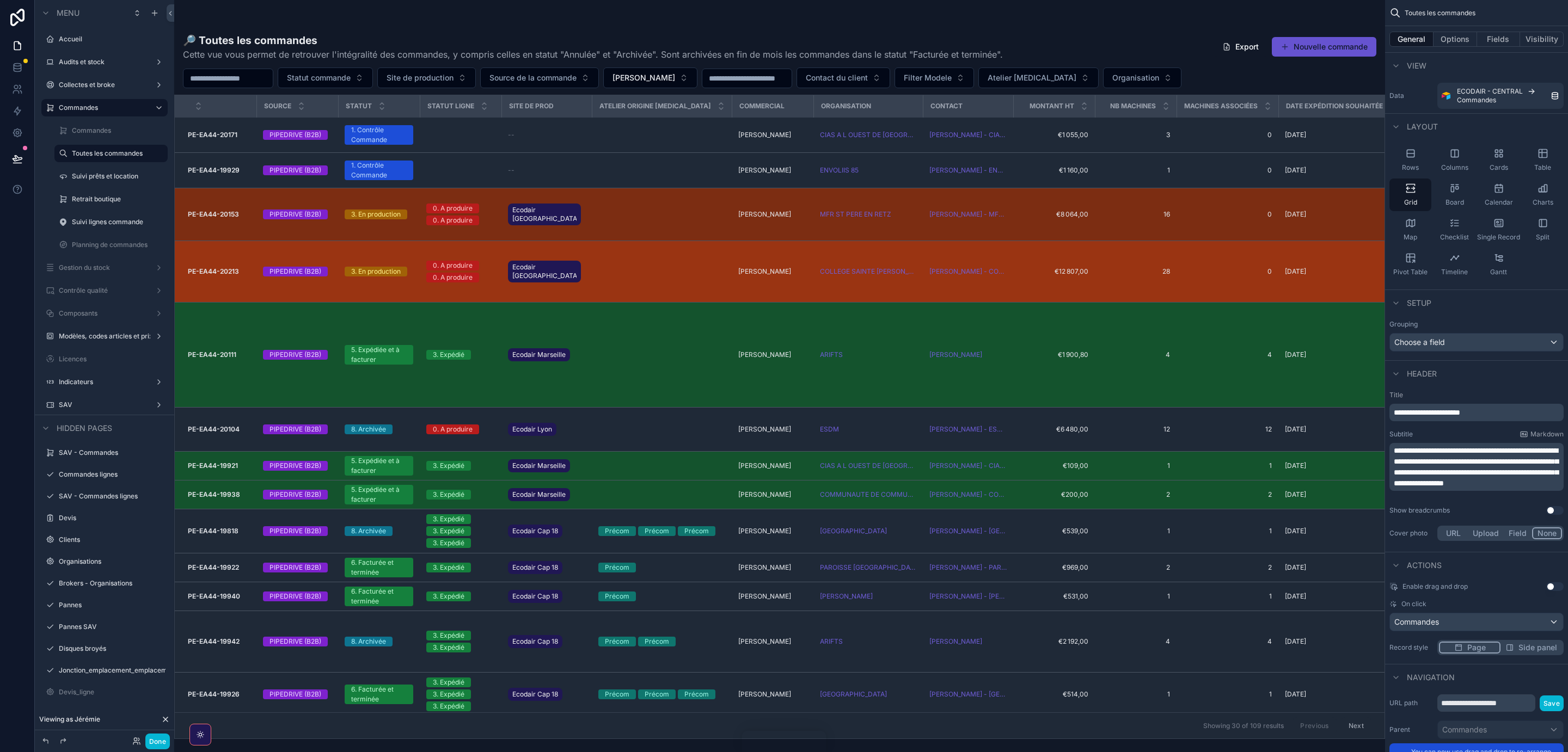
click at [202, 274] on strong "PE-EA44-20213" at bounding box center [213, 271] width 51 height 8
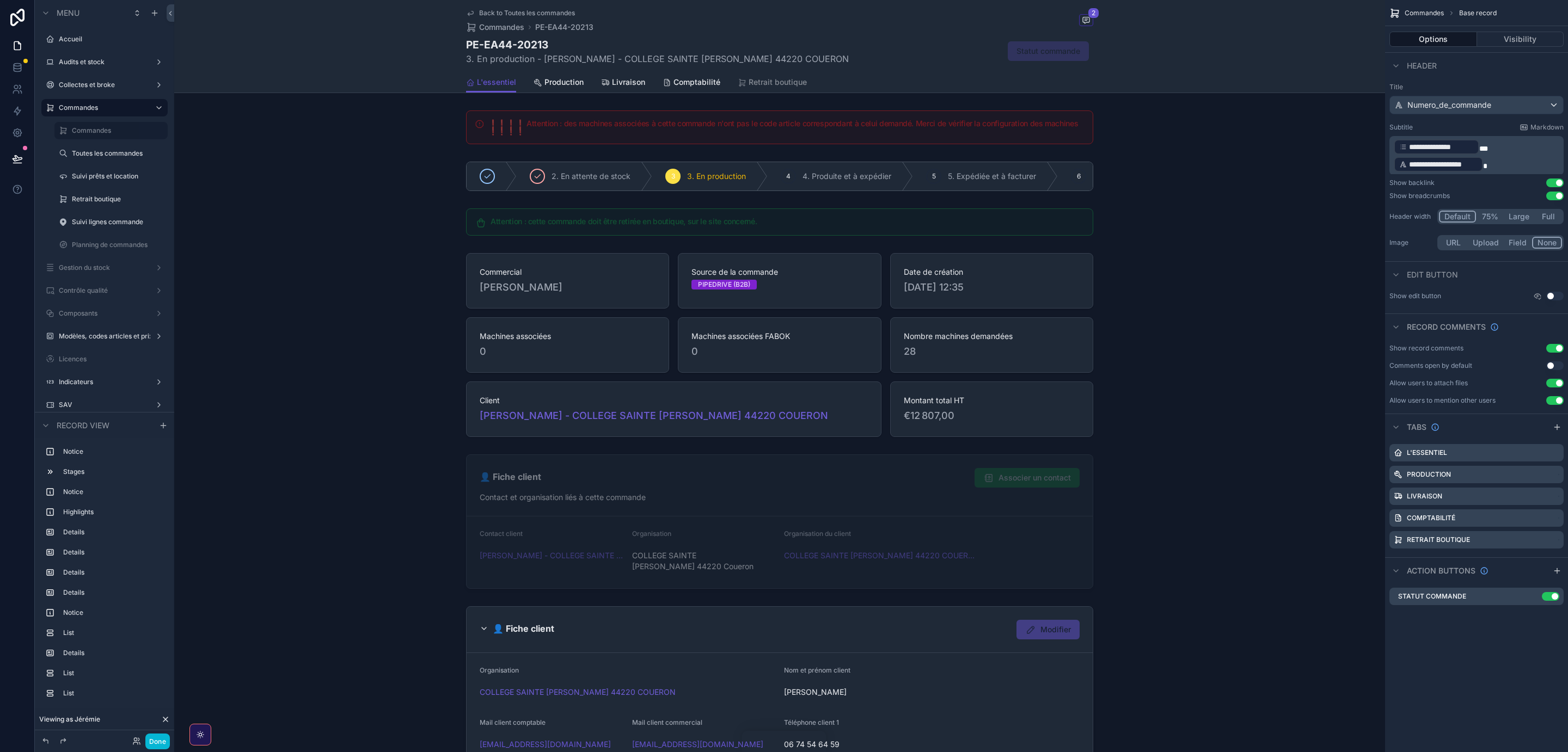
click at [490, 12] on span "Back to Toutes les commandes" at bounding box center [527, 13] width 96 height 9
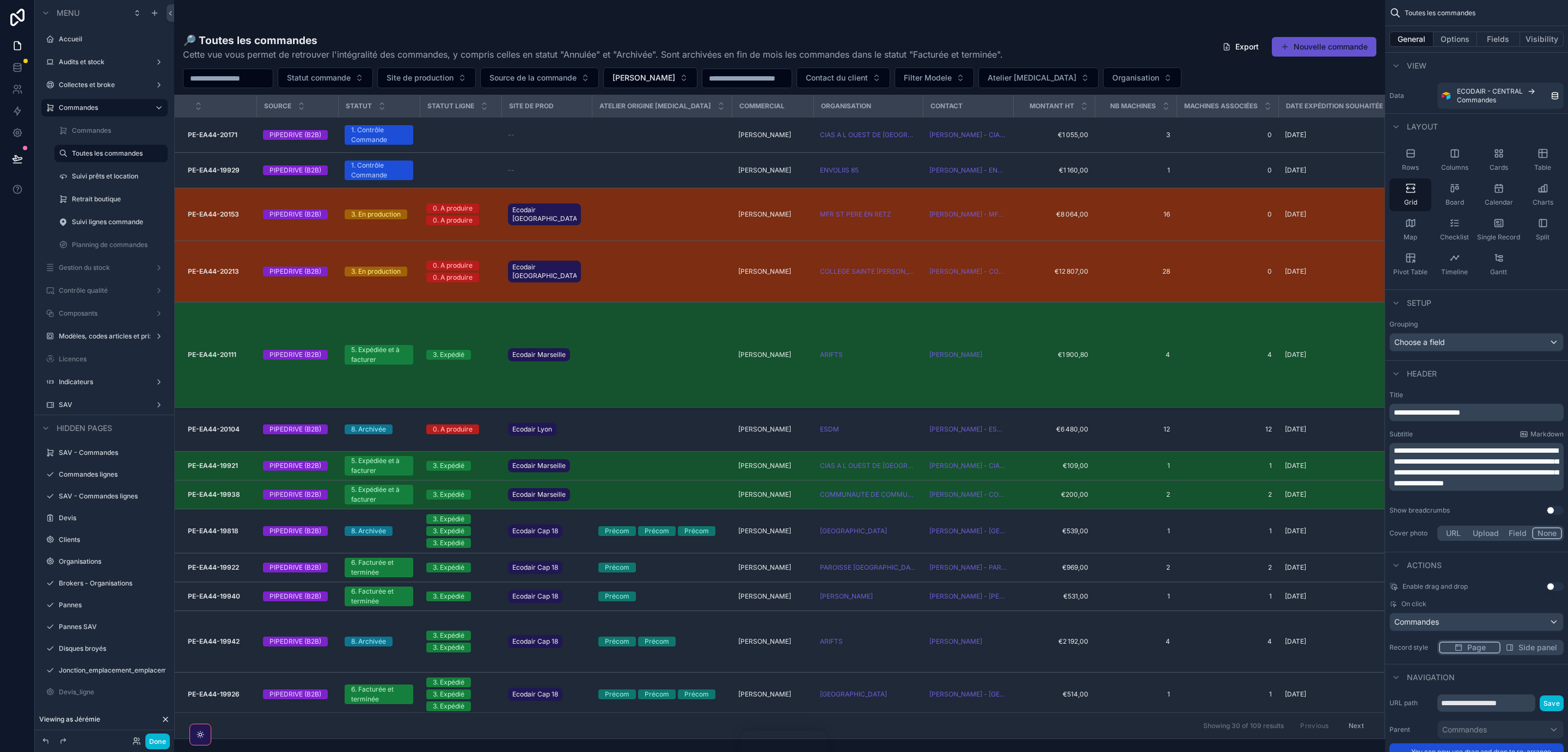
click at [215, 171] on div "scrollable content" at bounding box center [780, 376] width 1211 height 752
click at [210, 172] on strong "PE-EA44-19929" at bounding box center [214, 170] width 52 height 8
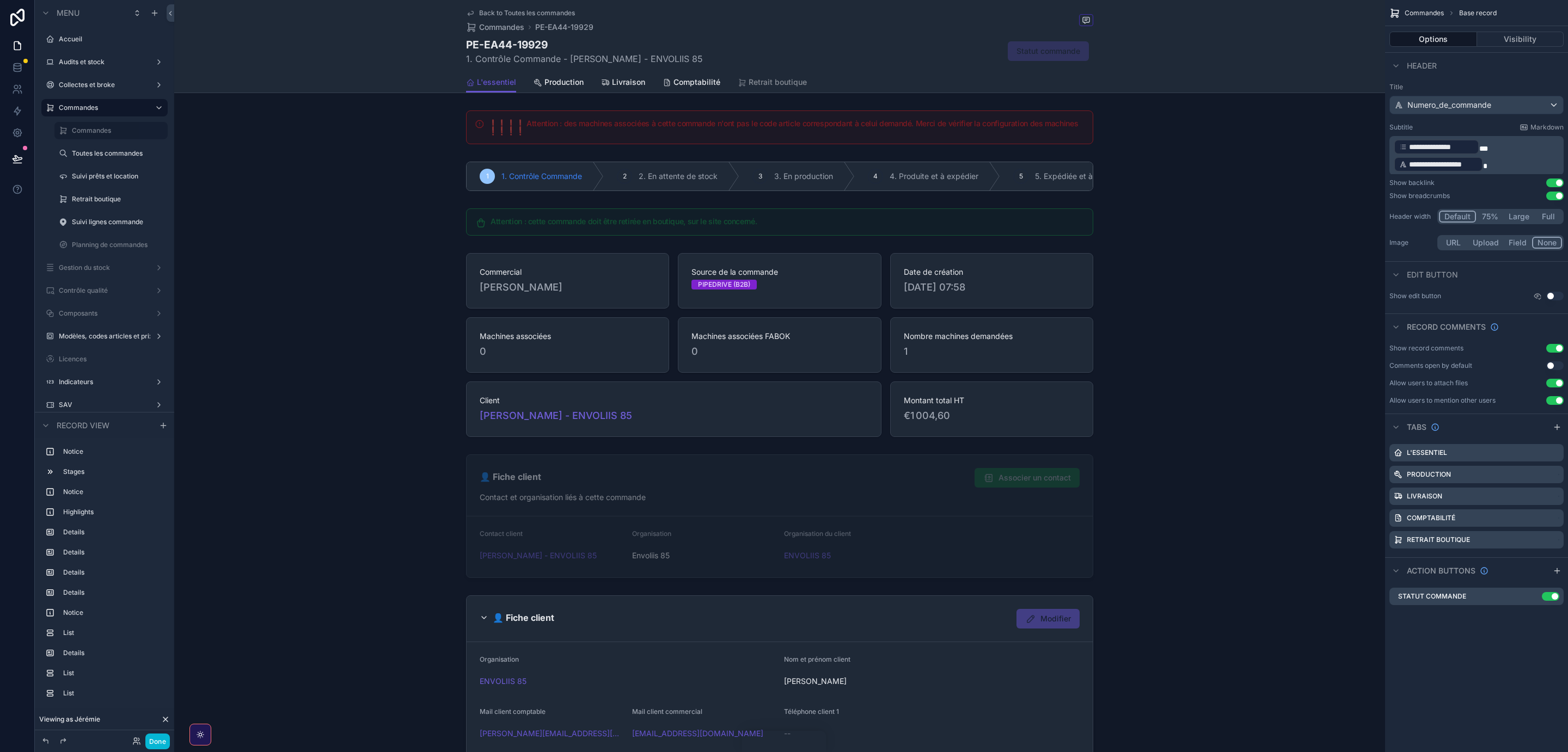
click at [503, 10] on span "Back to Toutes les commandes" at bounding box center [527, 13] width 96 height 9
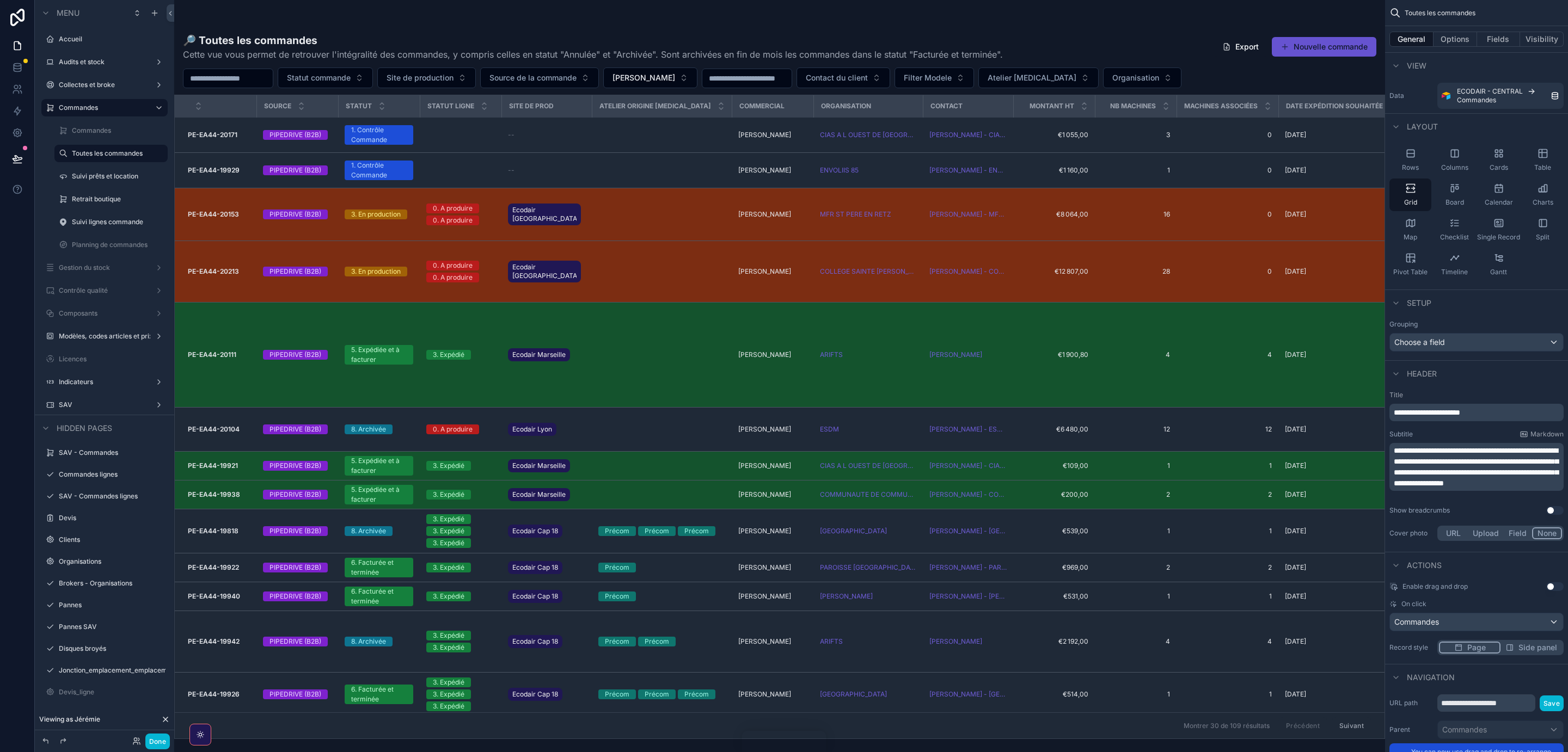
click at [212, 423] on div "scrollable content" at bounding box center [780, 376] width 1211 height 752
click at [214, 425] on strong "PE-EA44-20104" at bounding box center [214, 429] width 52 height 8
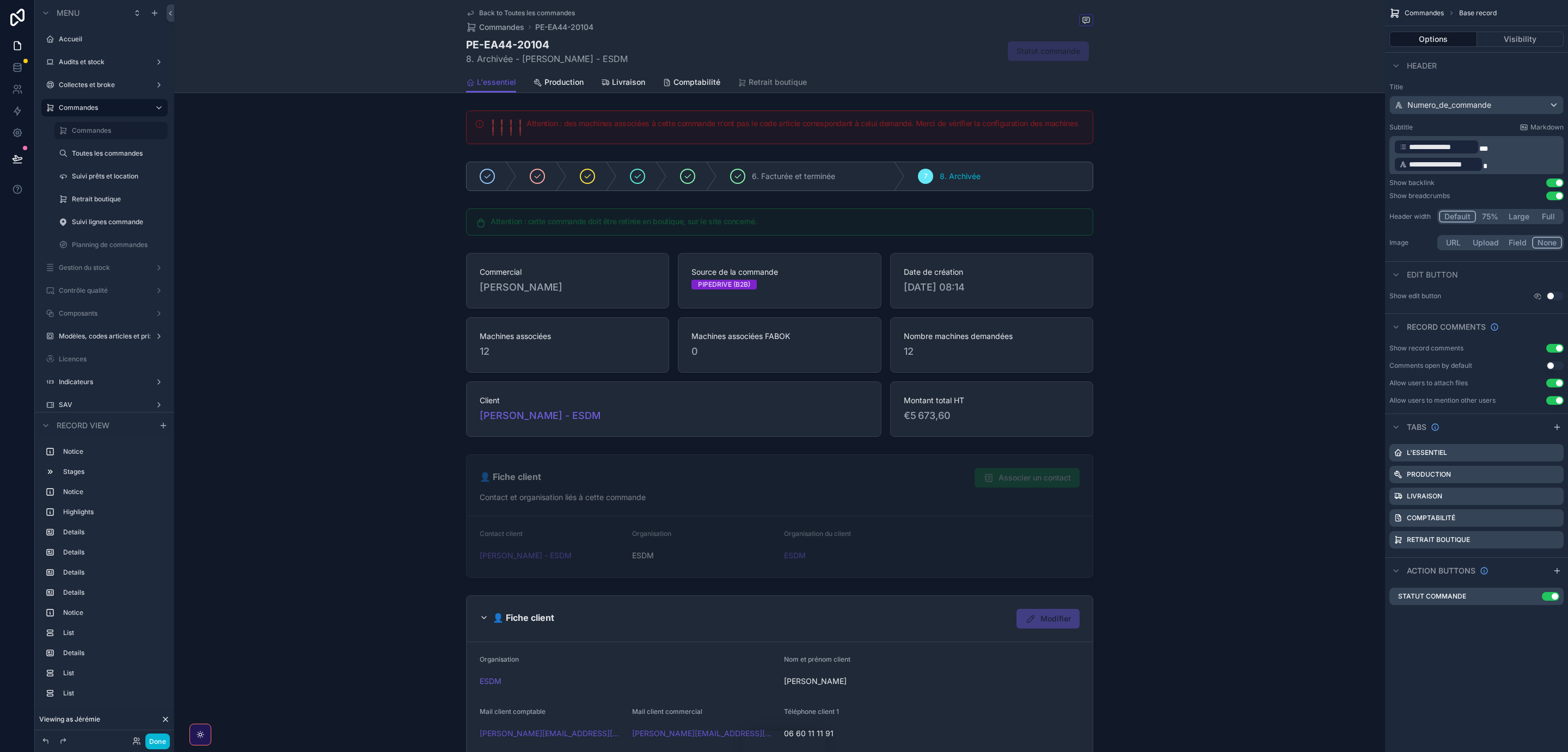
click at [483, 13] on span "Back to Toutes les commandes" at bounding box center [527, 13] width 96 height 9
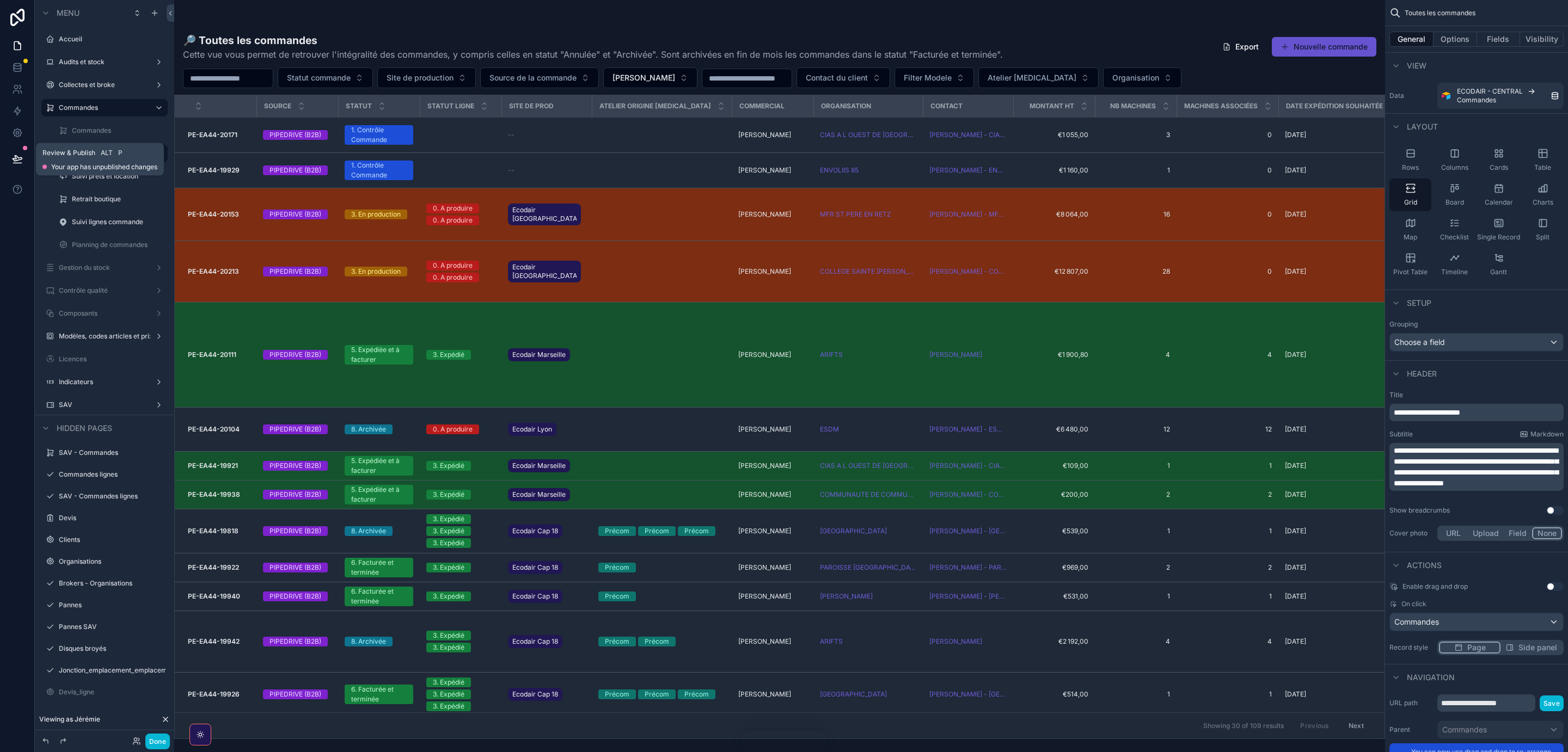
click at [18, 159] on icon at bounding box center [16, 158] width 9 height 6
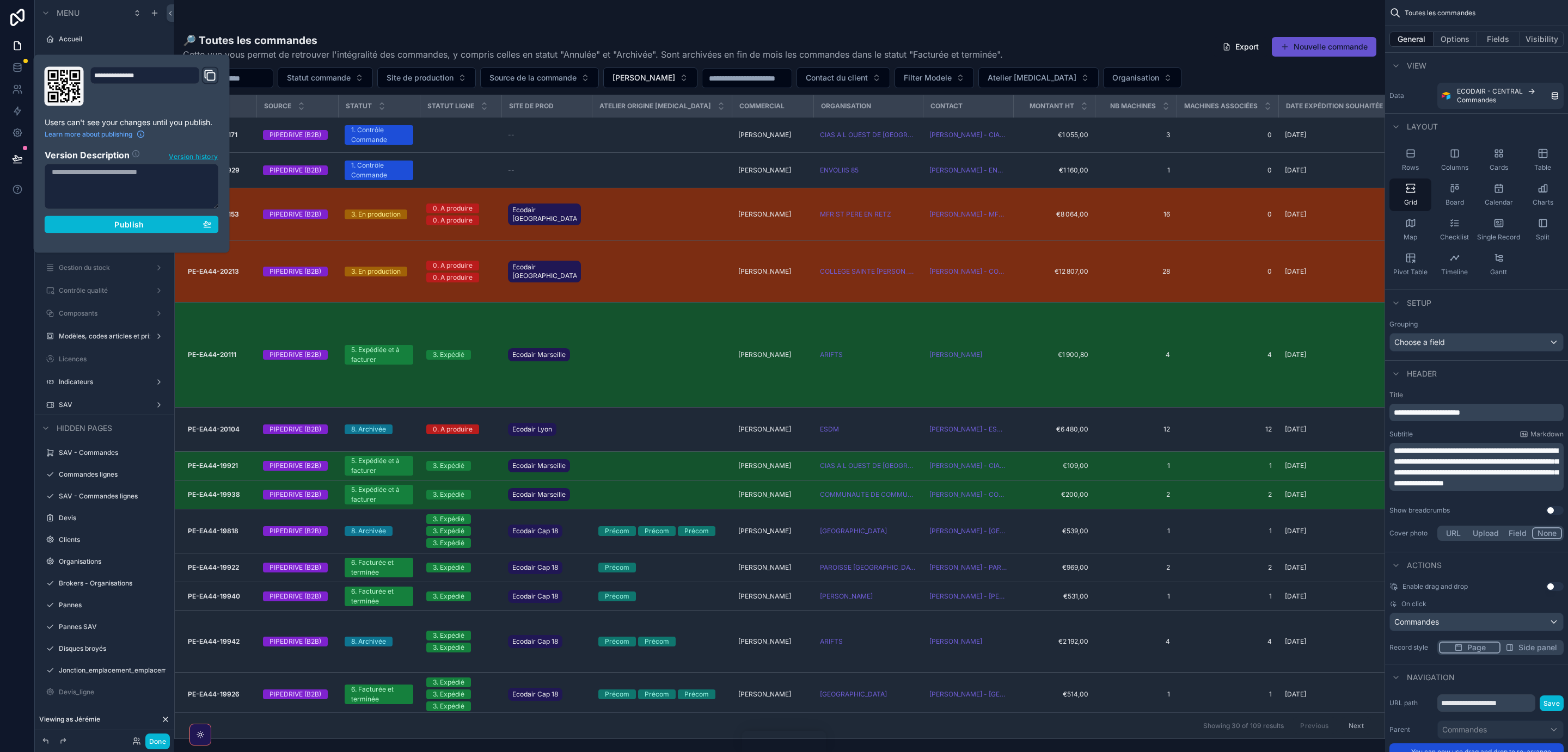
click at [199, 155] on span "Version history" at bounding box center [193, 155] width 49 height 11
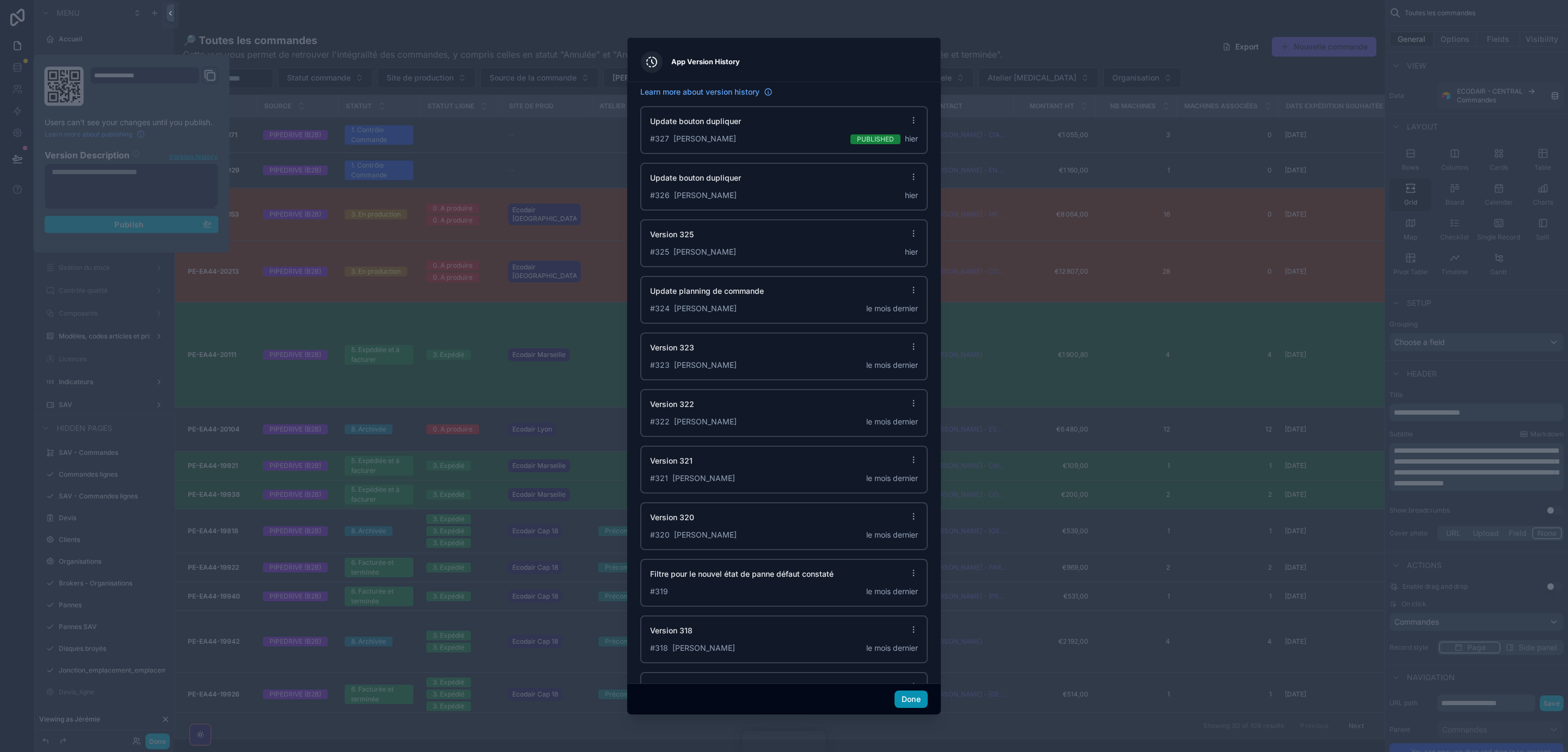
click at [911, 695] on button "Done" at bounding box center [911, 699] width 33 height 18
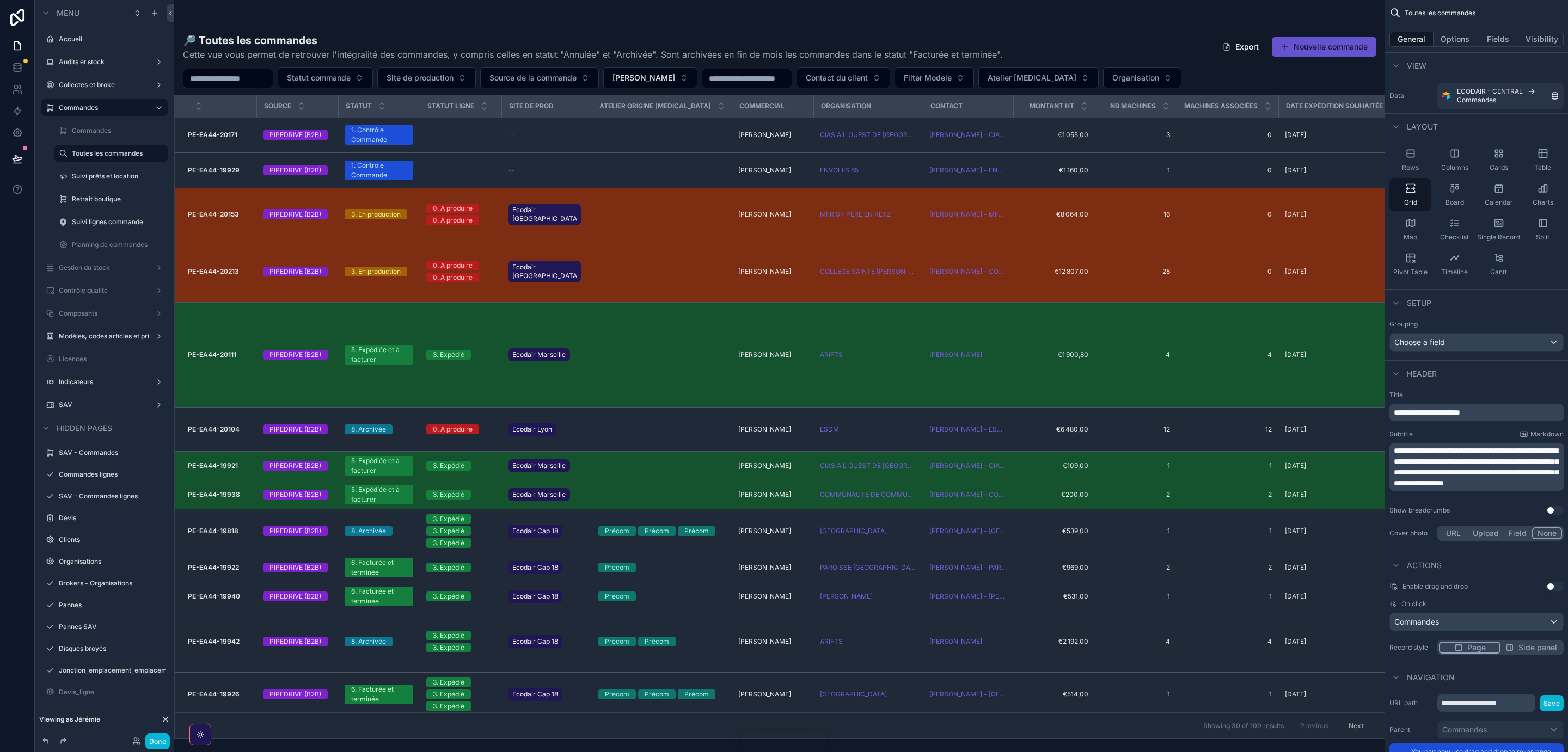
click at [219, 217] on div "scrollable content" at bounding box center [780, 376] width 1211 height 752
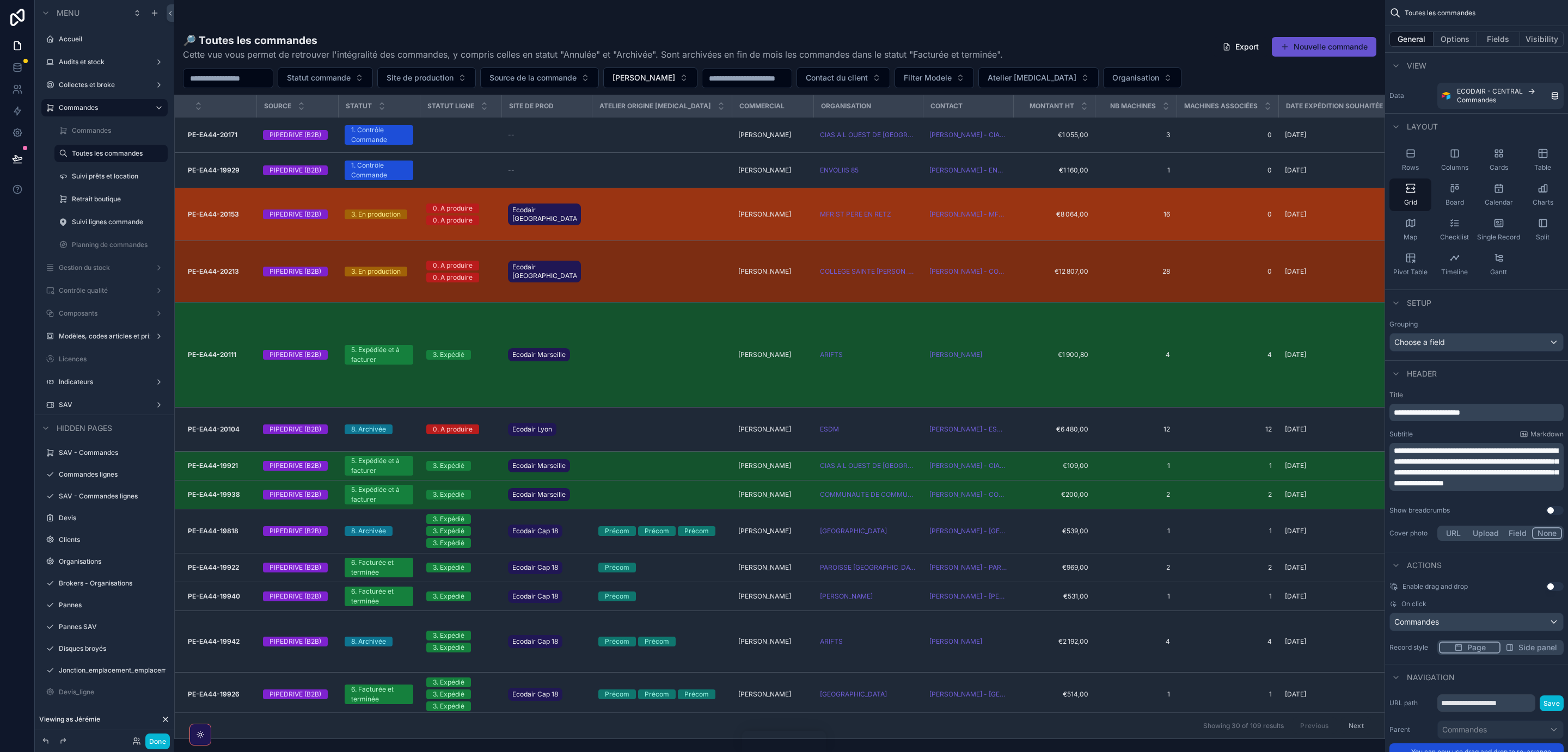
click at [204, 215] on strong "PE-EA44-20153" at bounding box center [213, 215] width 51 height 8
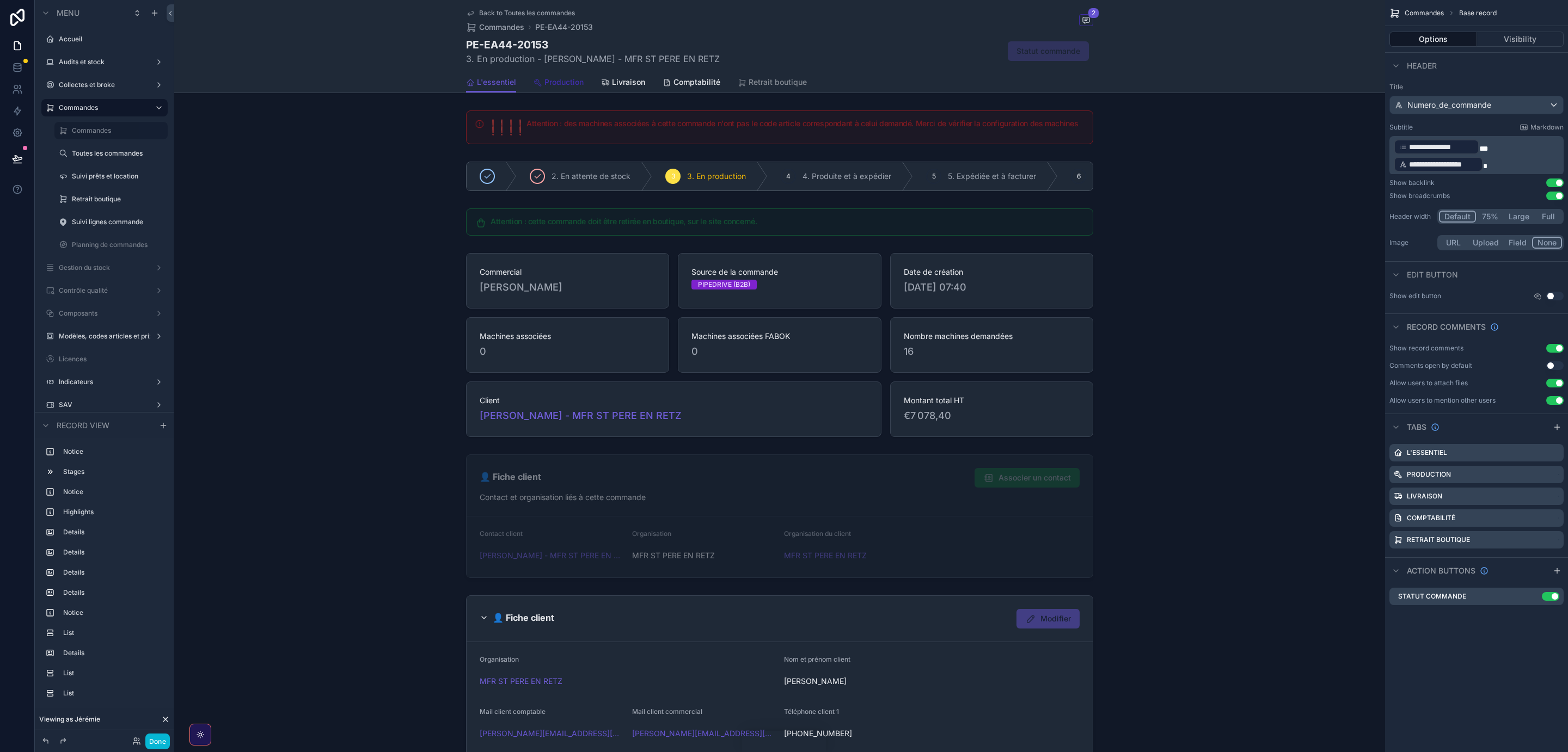
click at [549, 78] on span "Production" at bounding box center [563, 82] width 39 height 11
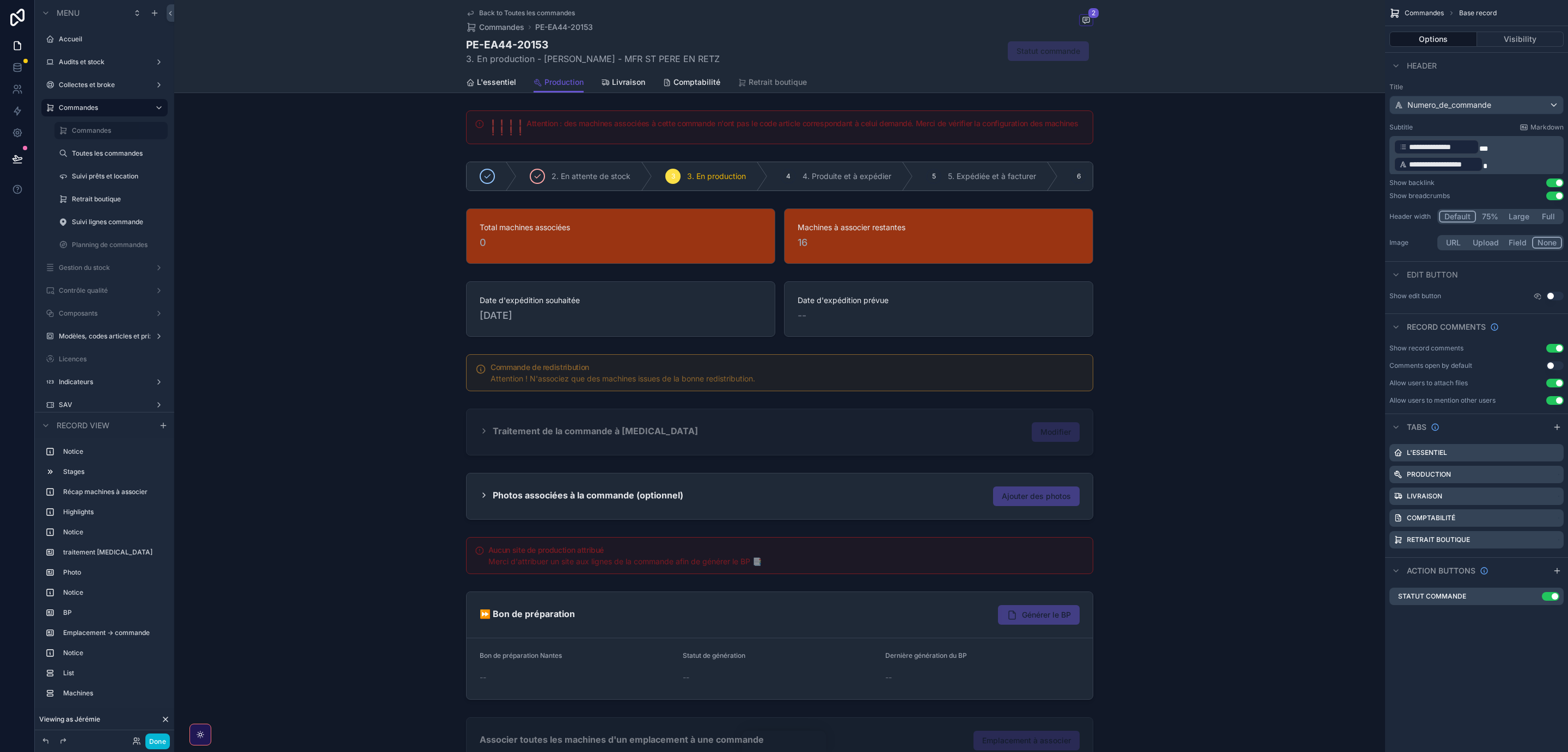
click at [491, 11] on span "Back to Toutes les commandes" at bounding box center [527, 13] width 96 height 9
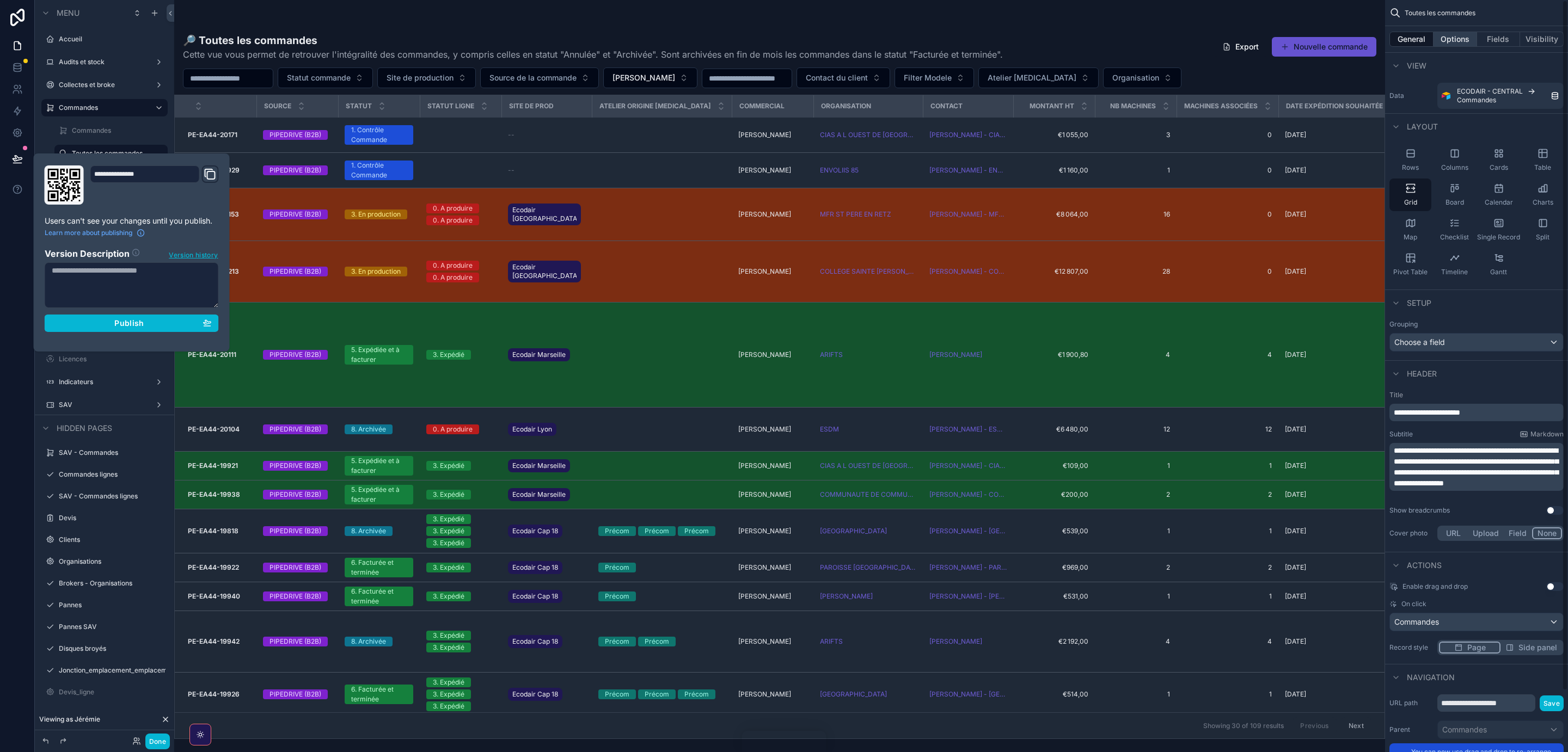
click at [1447, 32] on button "Options" at bounding box center [1455, 39] width 44 height 15
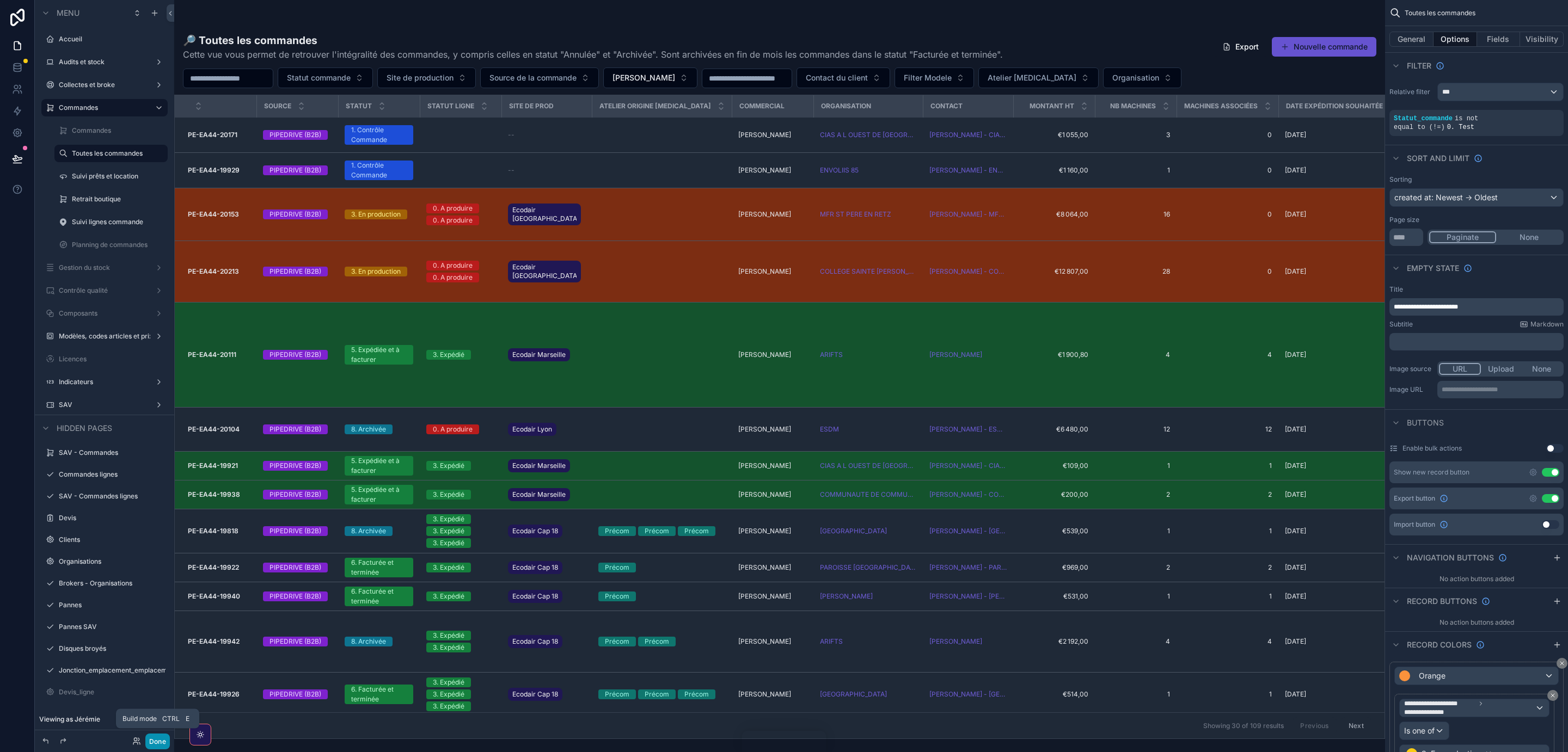
click at [158, 743] on button "Done" at bounding box center [158, 742] width 24 height 16
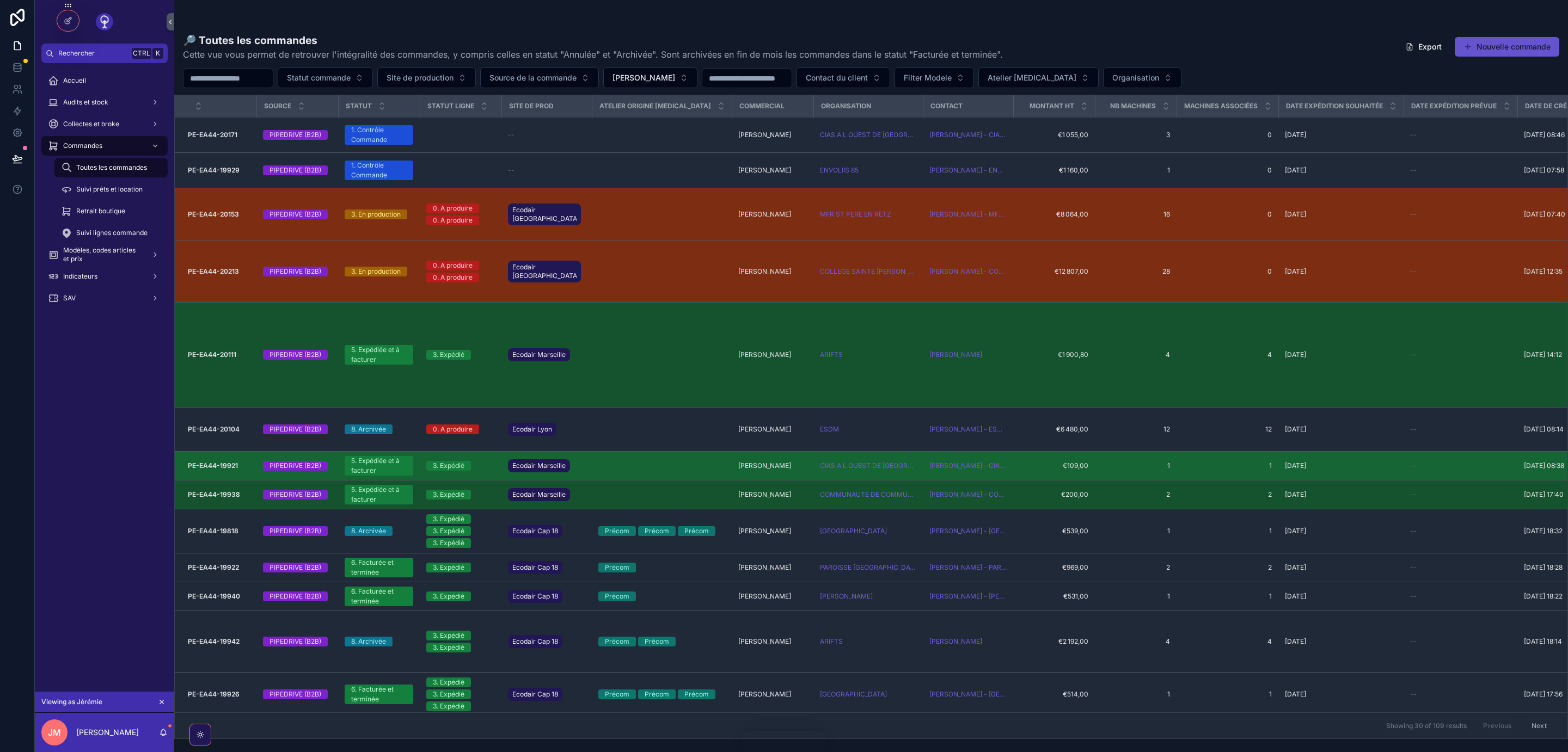
click at [214, 461] on strong "PE-EA44-19921" at bounding box center [213, 465] width 50 height 8
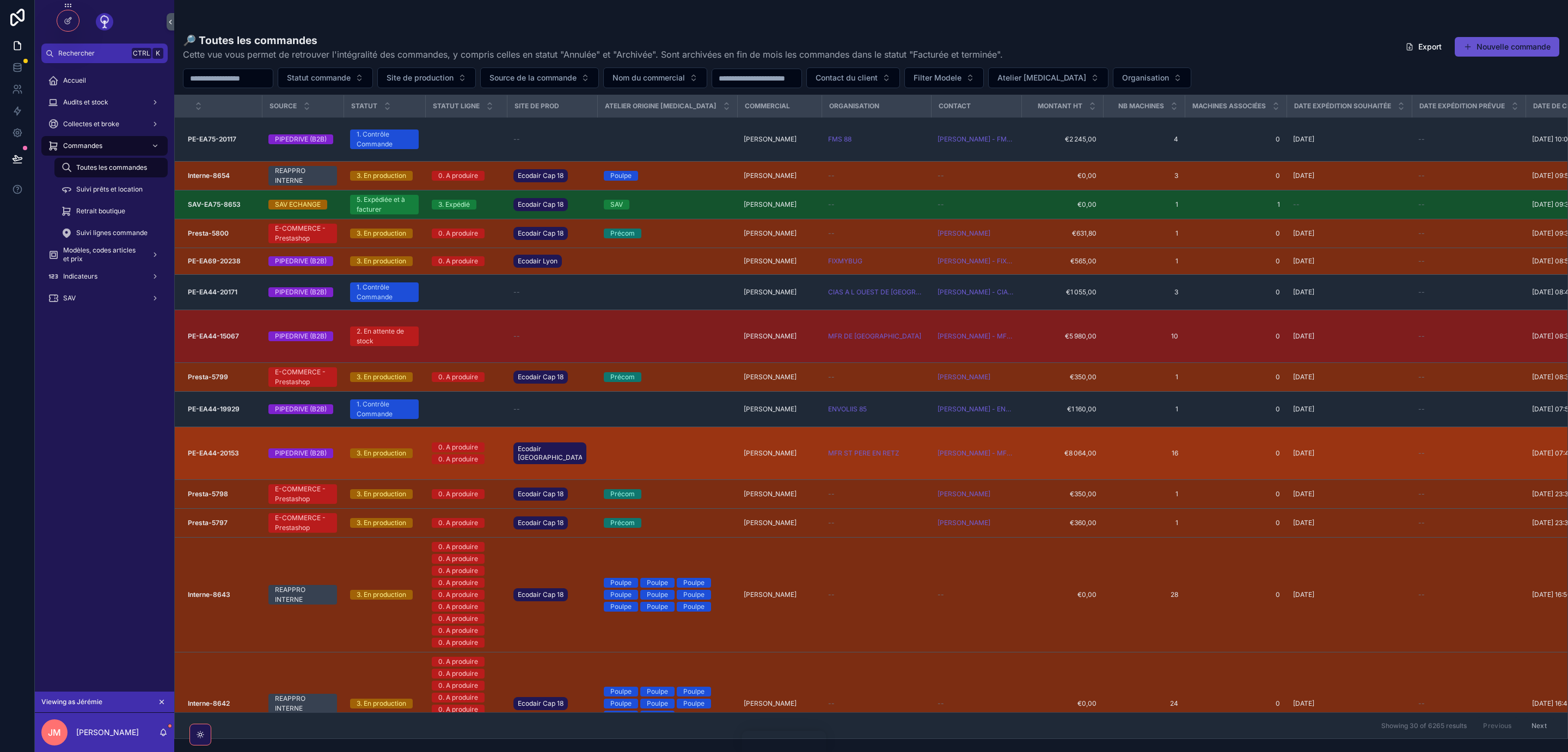
click at [210, 456] on strong "PE-EA44-20153" at bounding box center [213, 453] width 51 height 8
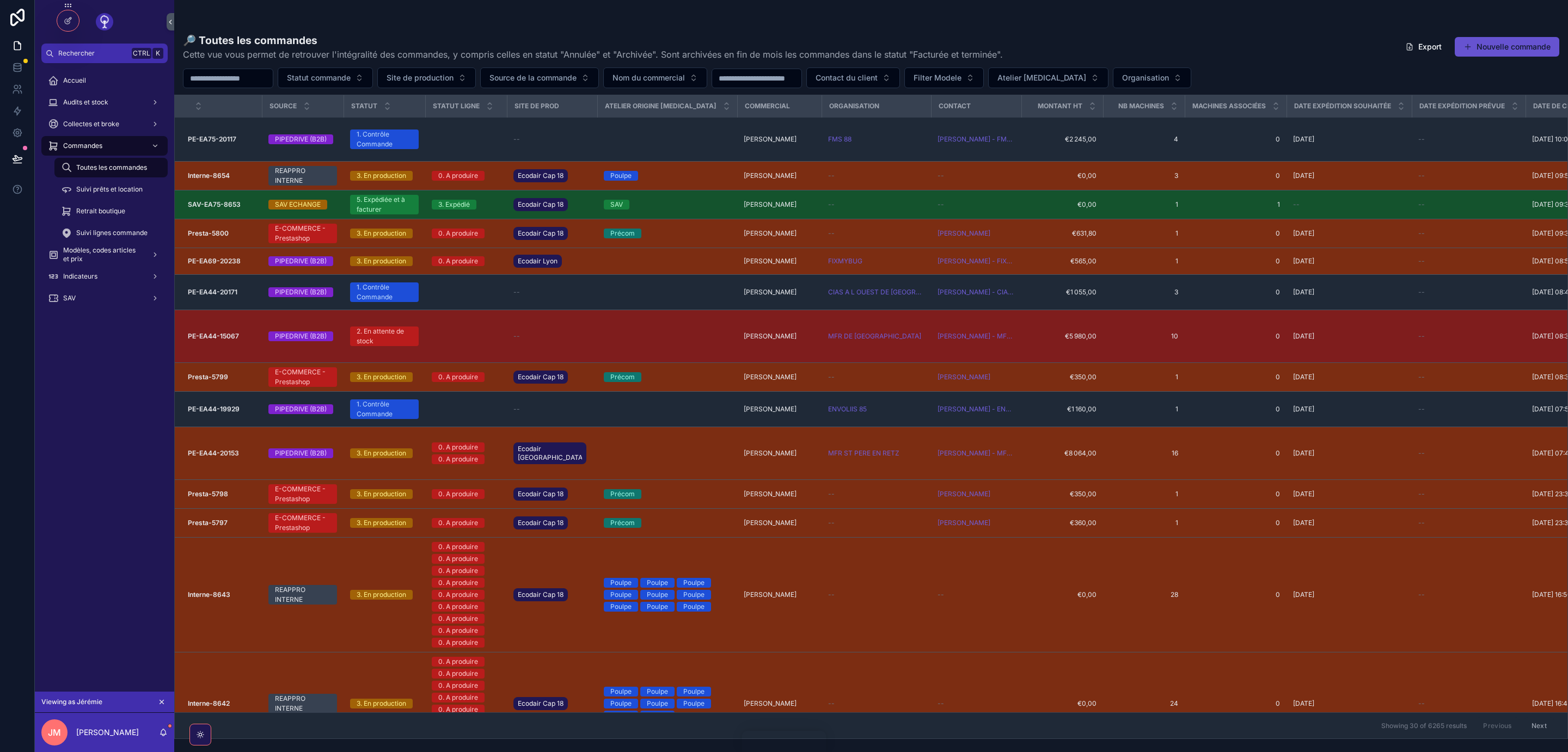
click at [159, 704] on icon "scrollable content" at bounding box center [161, 702] width 7 height 7
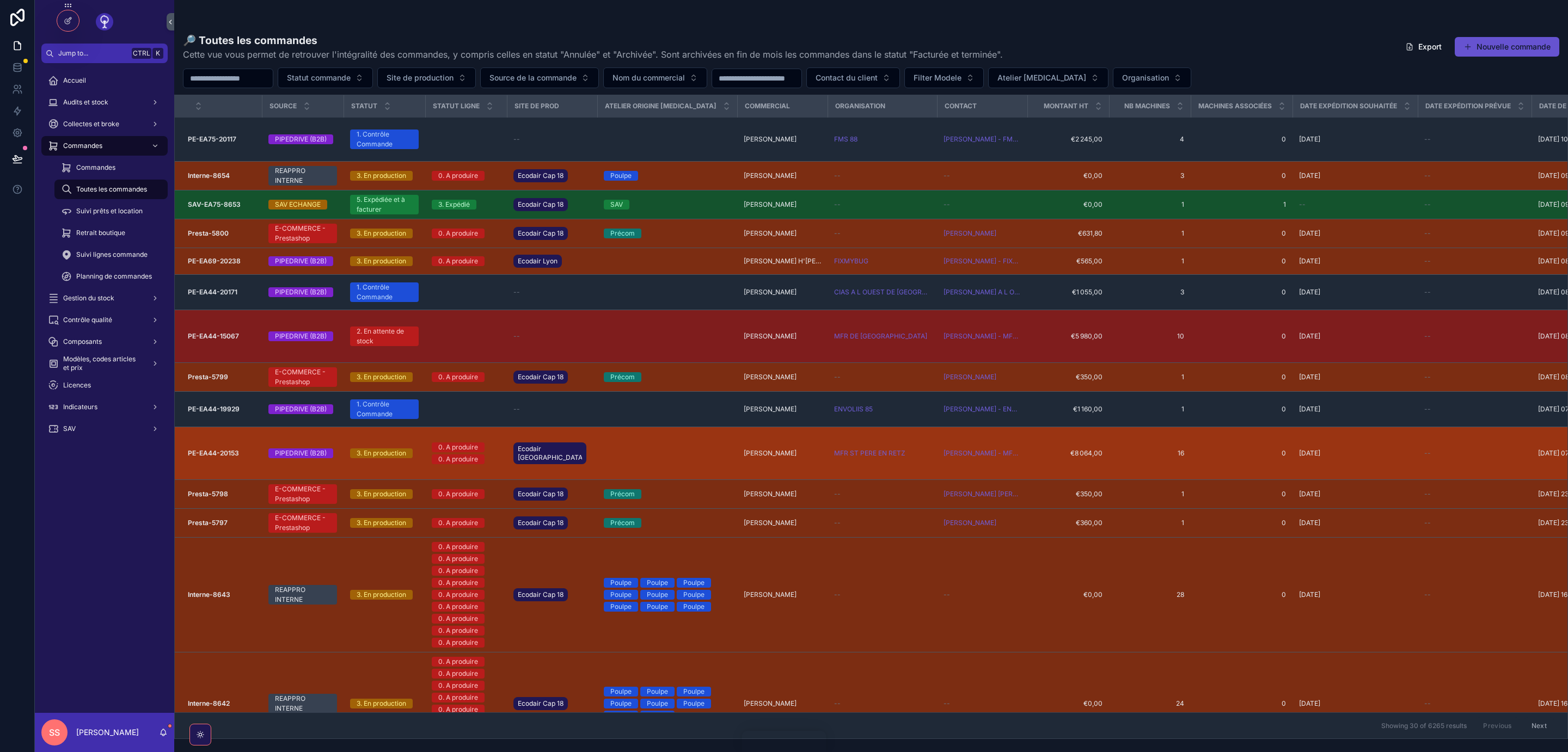
click at [217, 457] on strong "PE-EA44-20153" at bounding box center [213, 453] width 51 height 8
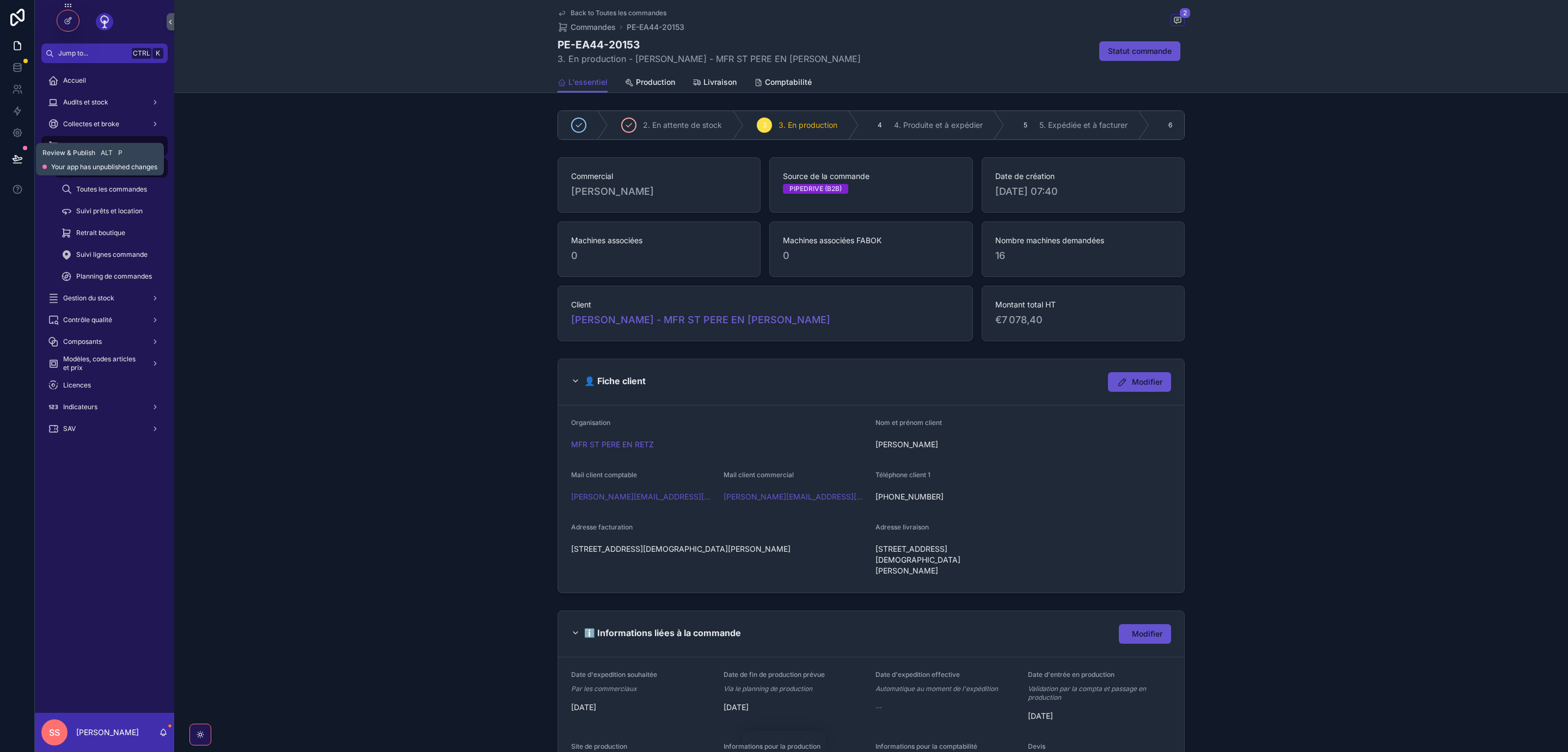
click at [16, 161] on icon at bounding box center [16, 158] width 9 height 6
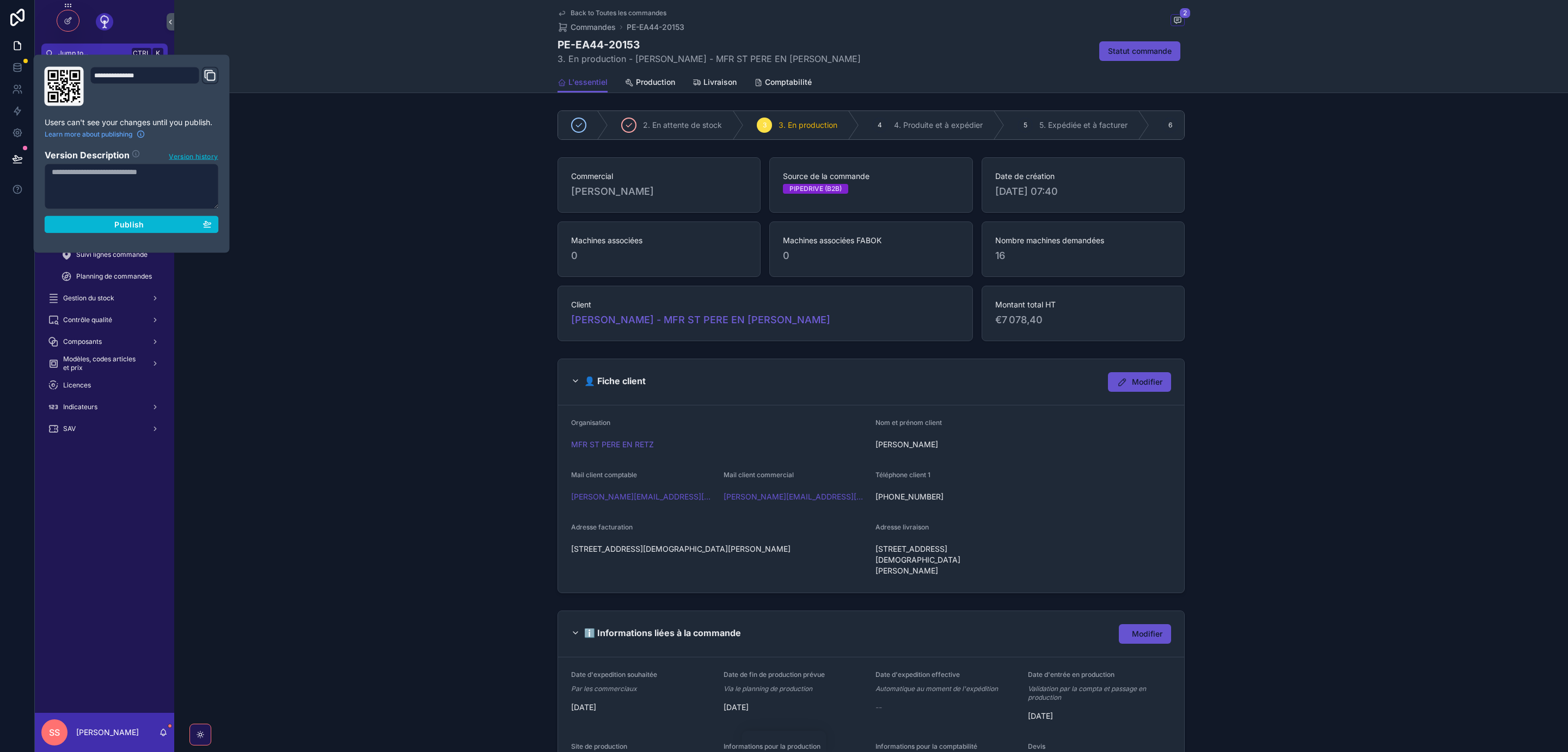
click at [174, 178] on textarea at bounding box center [131, 186] width 174 height 45
click at [138, 184] on textarea "**********" at bounding box center [131, 186] width 174 height 46
click at [210, 171] on textarea "**********" at bounding box center [131, 186] width 174 height 46
type textarea "**********"
click at [149, 223] on div "Publish" at bounding box center [132, 225] width 160 height 10
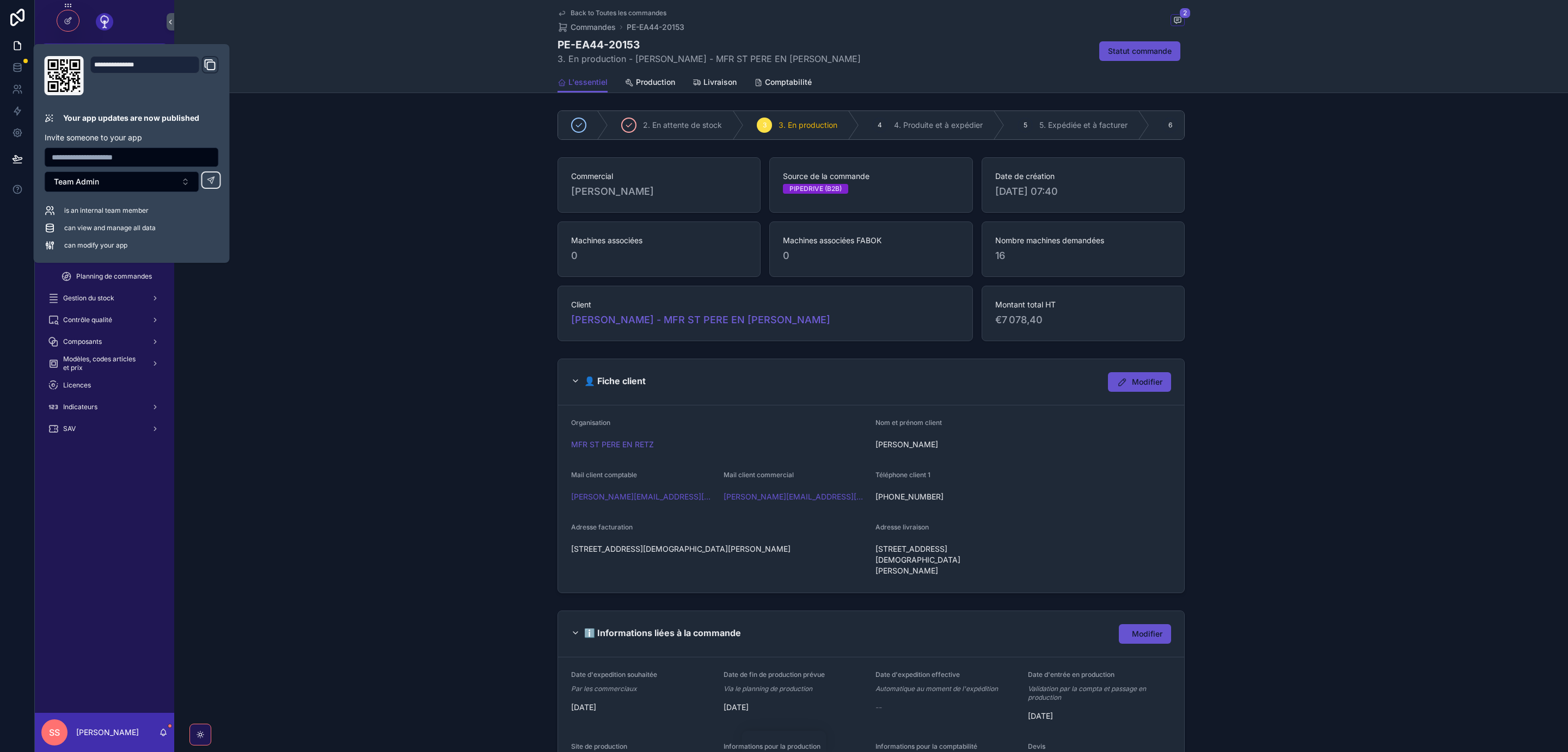
click at [307, 295] on div "Commercial Jérémie MOUTEL Source de la commande PIPEDRIVE (B2B) Date de créatio…" at bounding box center [871, 249] width 1394 height 193
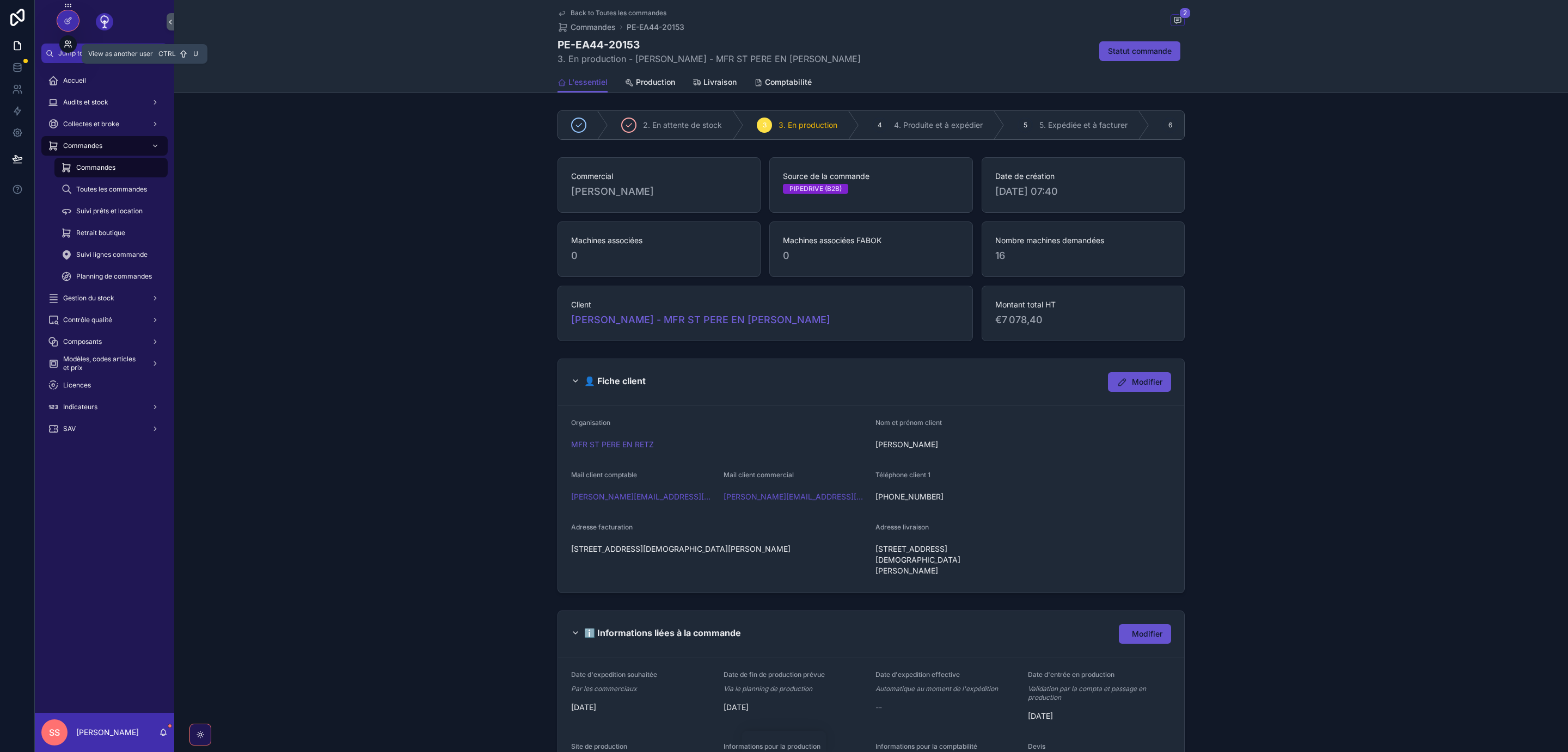
click at [66, 44] on icon at bounding box center [68, 44] width 9 height 9
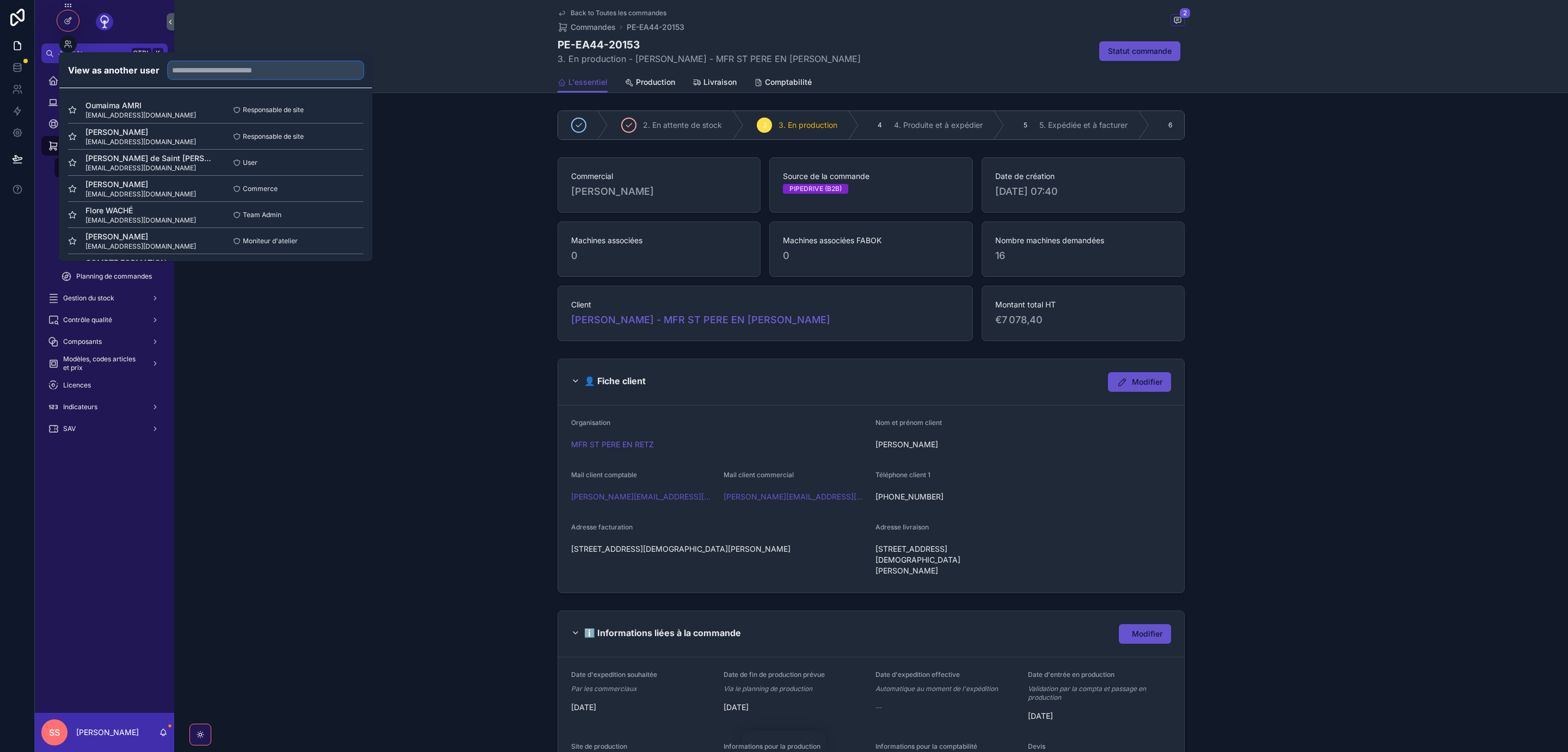
click at [284, 66] on input "text" at bounding box center [266, 70] width 195 height 18
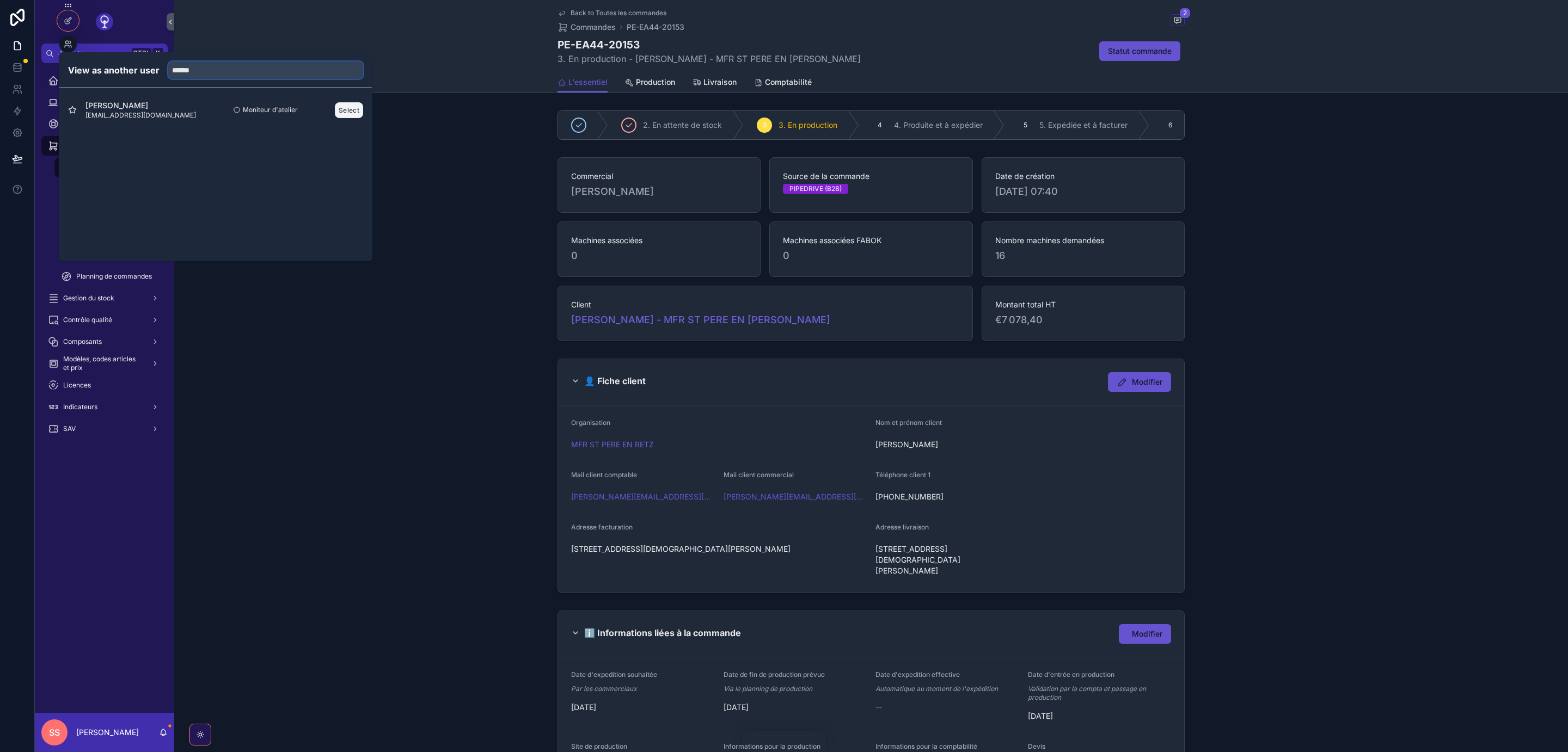
type input "******"
click at [348, 107] on button "Select" at bounding box center [349, 110] width 28 height 16
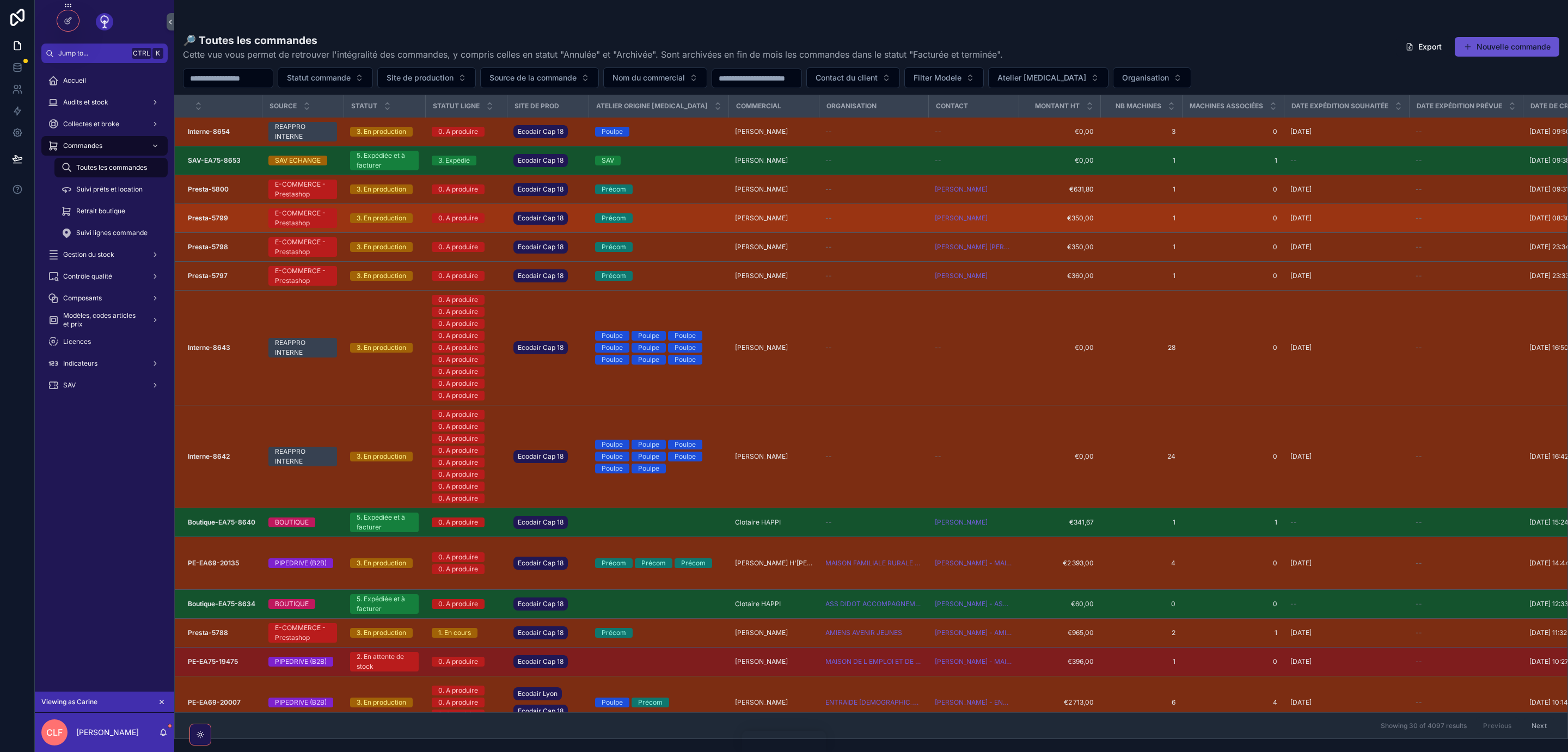
click at [210, 222] on strong "Presta-5799" at bounding box center [208, 218] width 40 height 8
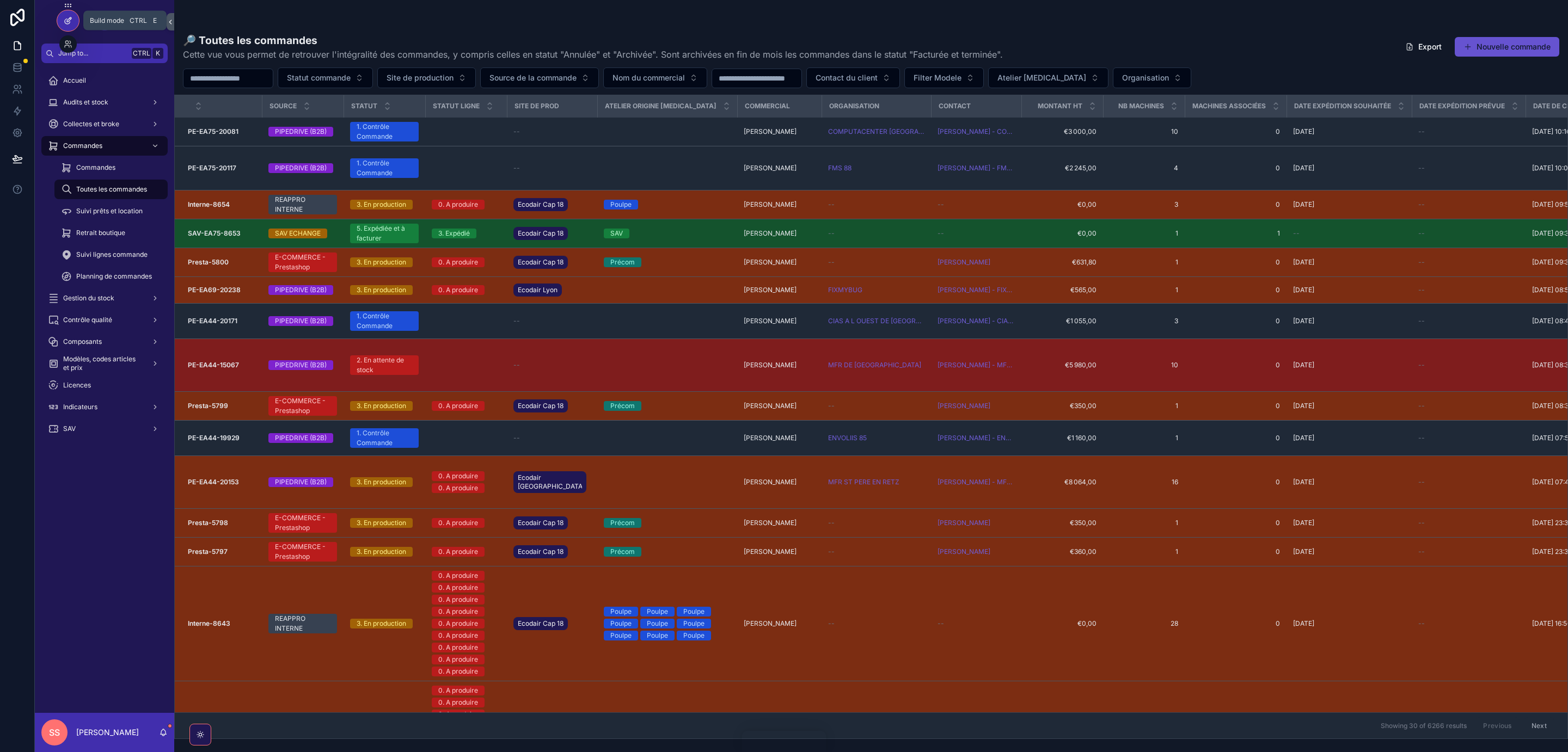
click at [68, 19] on icon at bounding box center [68, 20] width 9 height 9
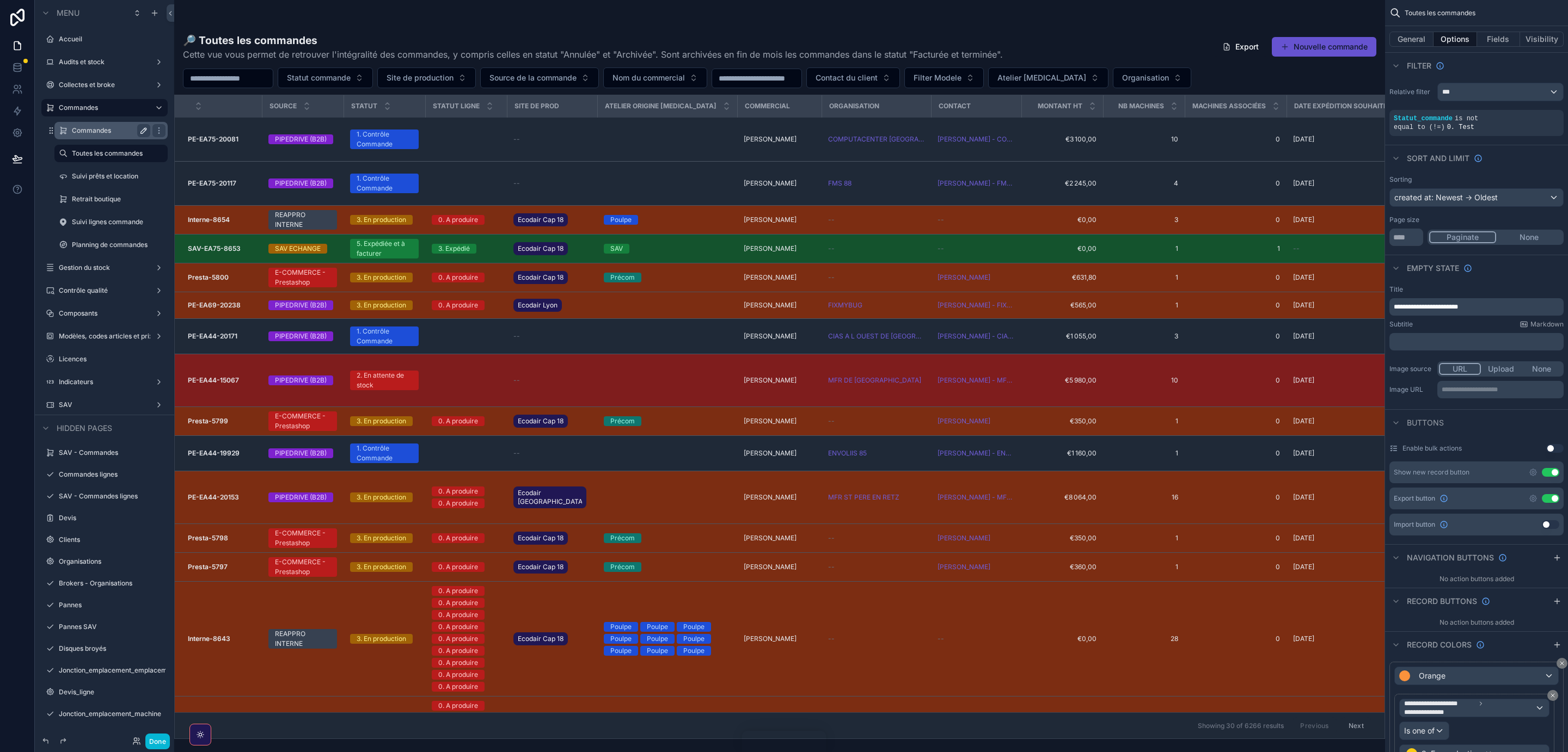
click at [143, 130] on icon "scrollable content" at bounding box center [143, 130] width 6 height 6
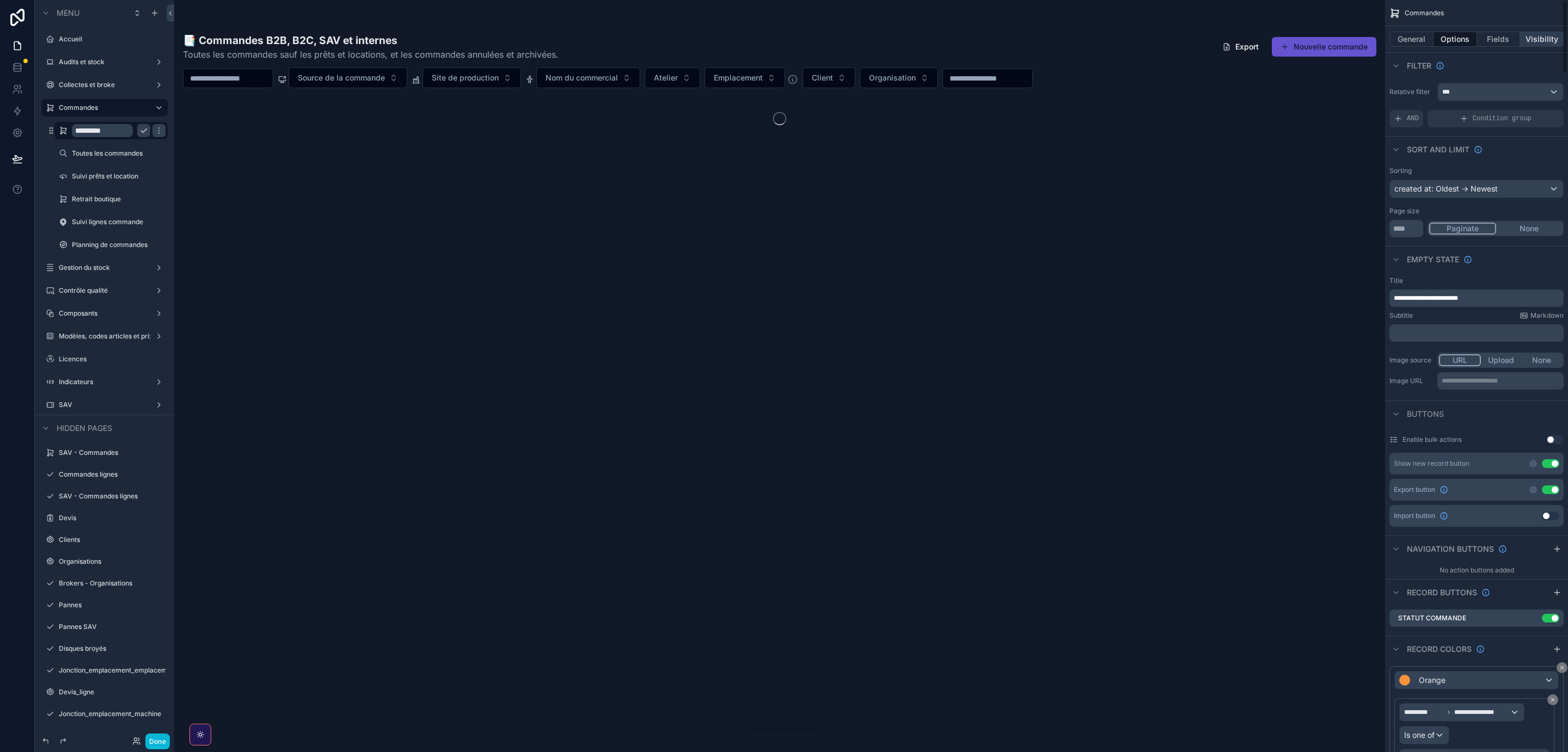
click at [1540, 39] on button "Visibility" at bounding box center [1542, 39] width 44 height 15
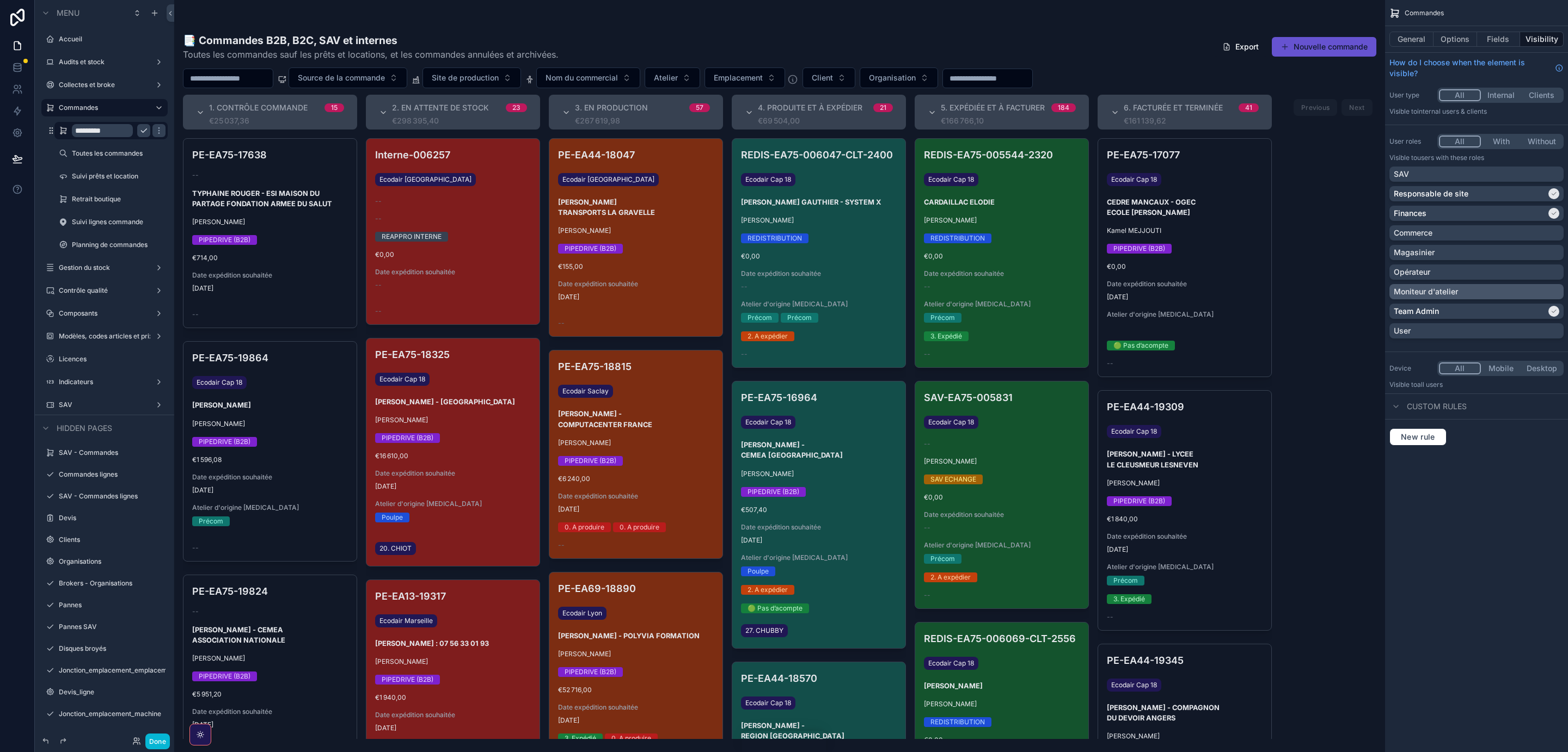
click at [1555, 289] on div "Moniteur d'atelier" at bounding box center [1477, 291] width 165 height 11
click at [1548, 291] on div "Moniteur d'atelier" at bounding box center [1477, 291] width 165 height 11
click at [1552, 292] on div "Moniteur d'atelier" at bounding box center [1477, 291] width 165 height 11
click at [1550, 291] on div "Moniteur d'atelier" at bounding box center [1477, 291] width 165 height 11
click at [1396, 291] on p "Moniteur d'atelier" at bounding box center [1426, 291] width 64 height 11
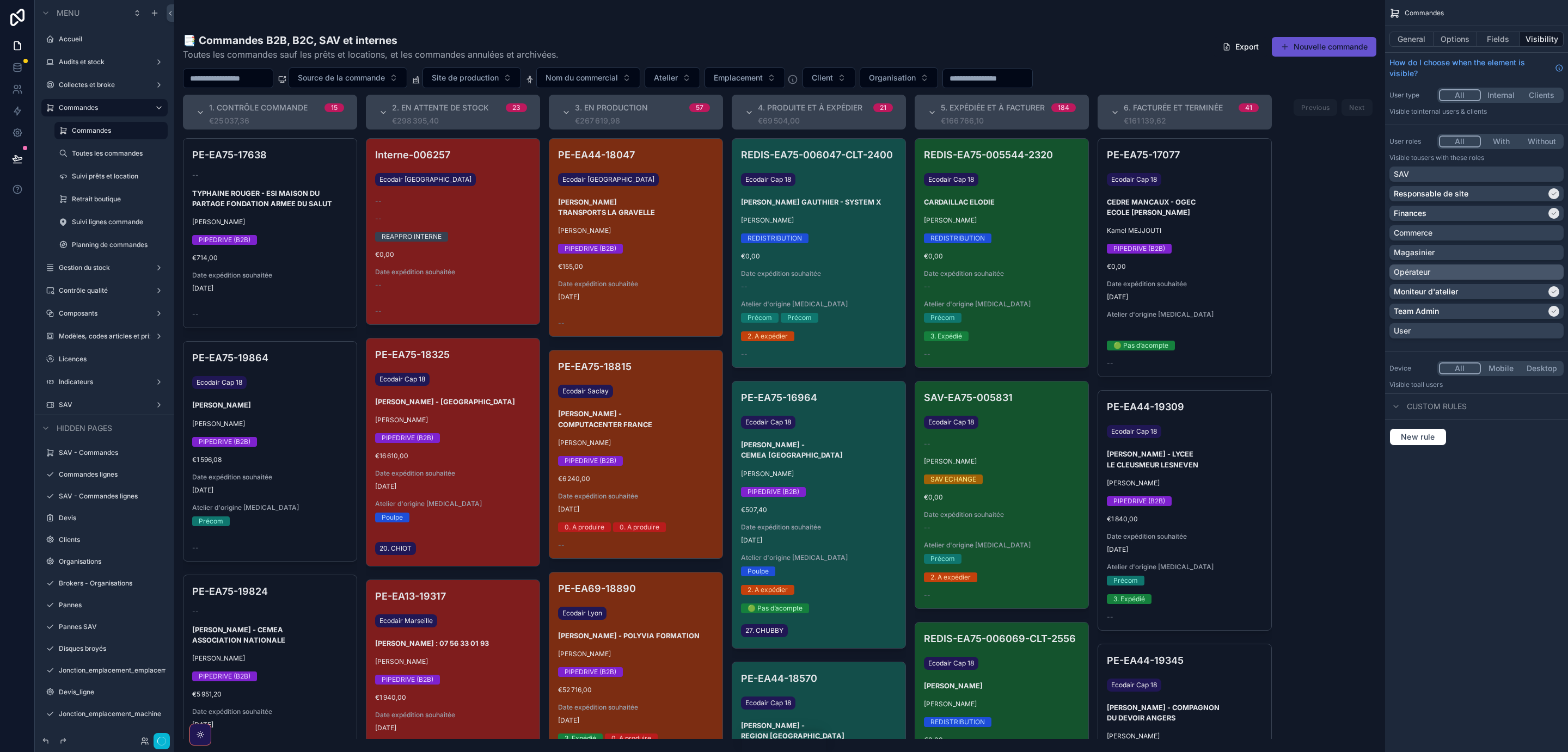
click at [1413, 270] on p "Opérateur" at bounding box center [1412, 272] width 36 height 11
click at [1424, 291] on p "Moniteur d'atelier" at bounding box center [1426, 291] width 64 height 11
click at [1417, 252] on p "Magasinier" at bounding box center [1414, 252] width 40 height 11
click at [1494, 37] on button "Fields" at bounding box center [1498, 39] width 44 height 15
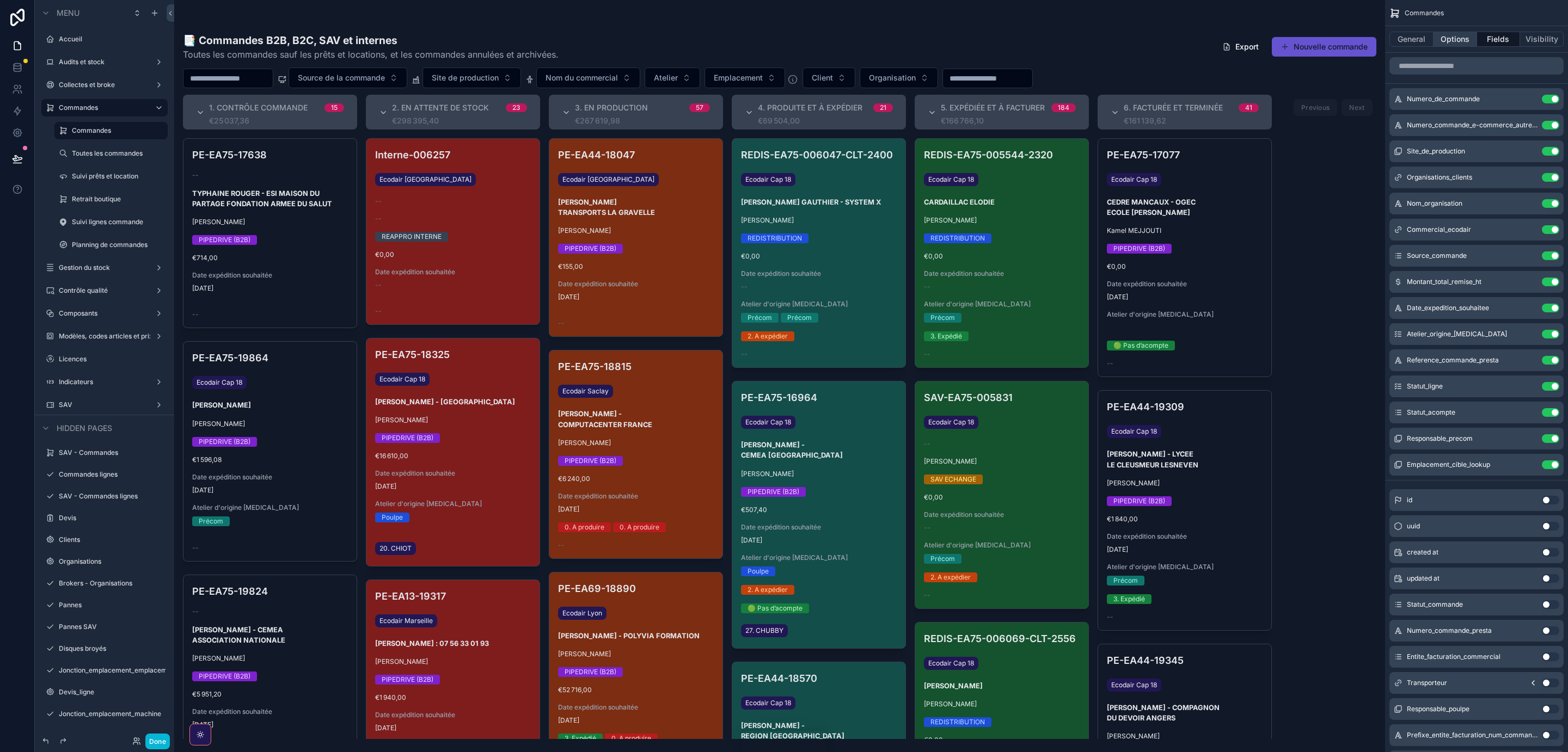
click at [1460, 36] on button "Options" at bounding box center [1455, 39] width 44 height 15
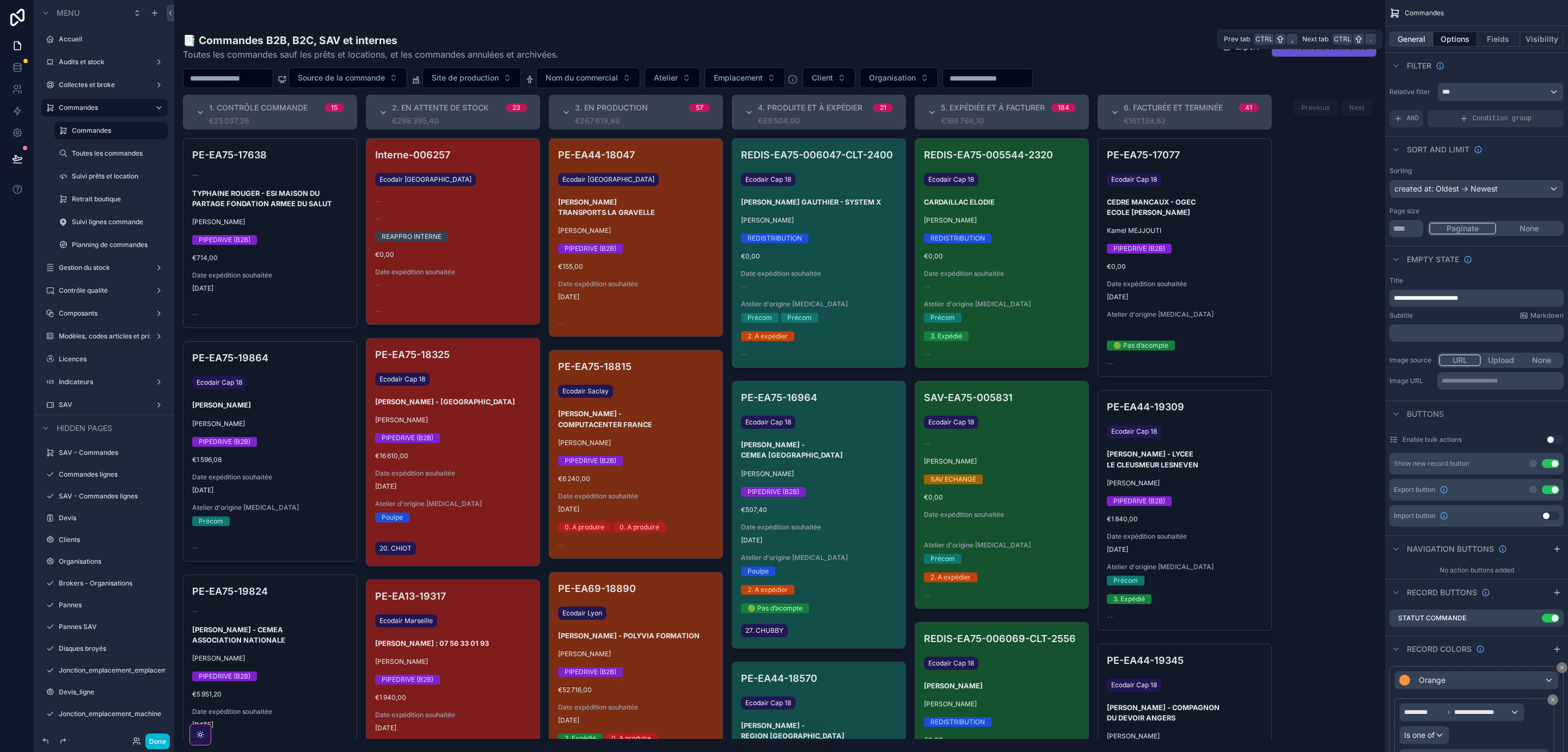
click at [1416, 39] on button "General" at bounding box center [1411, 39] width 44 height 15
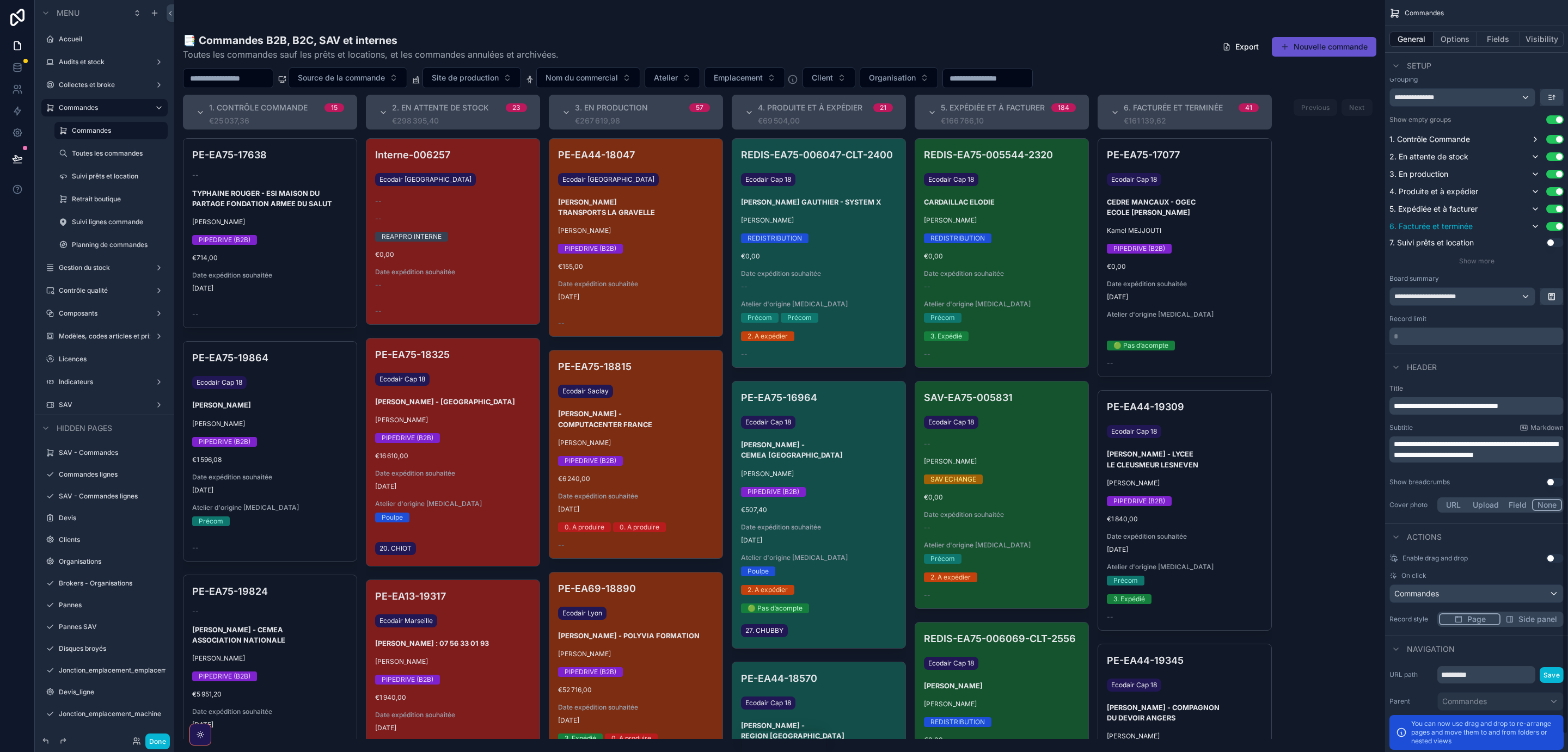
scroll to position [284, 0]
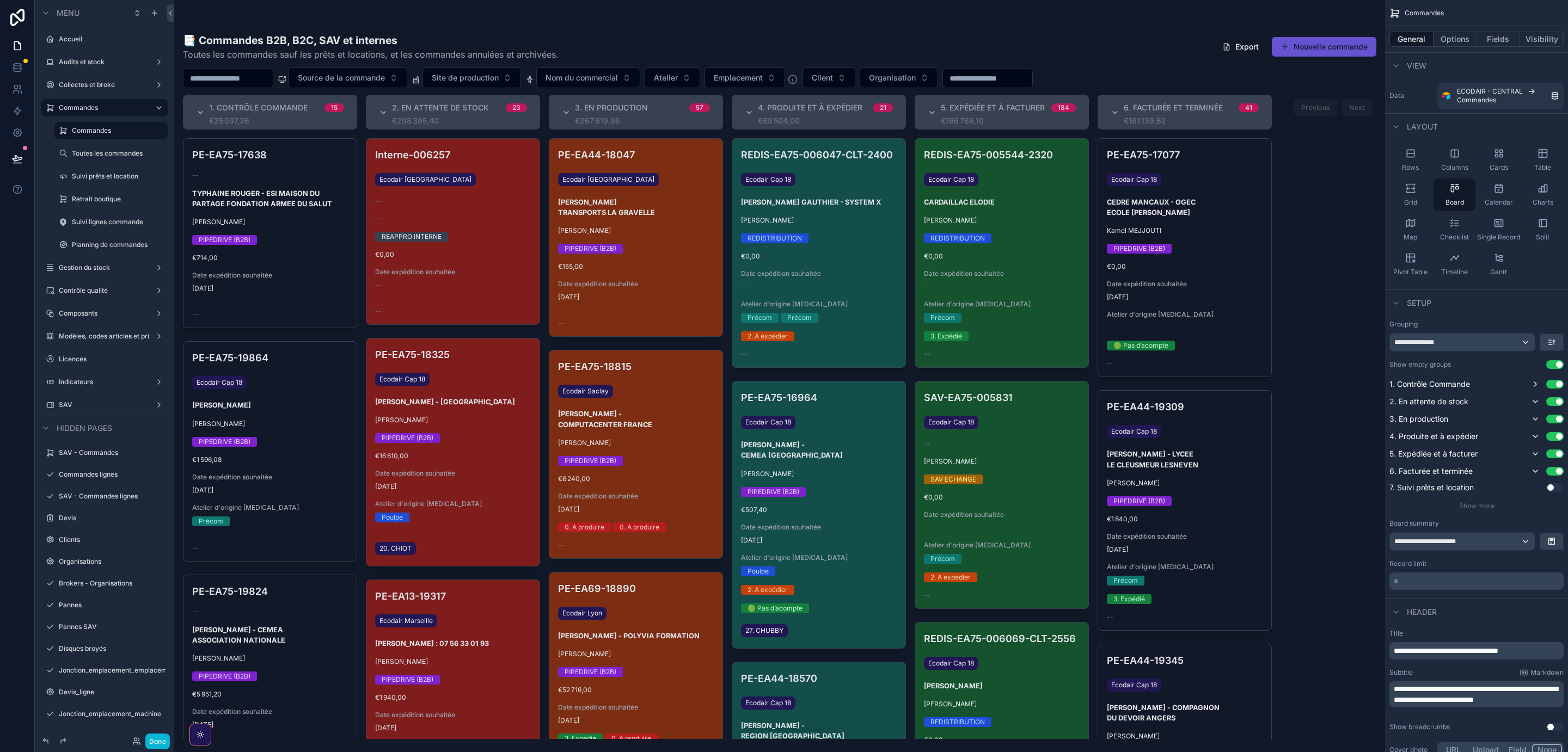
scroll to position [284, 0]
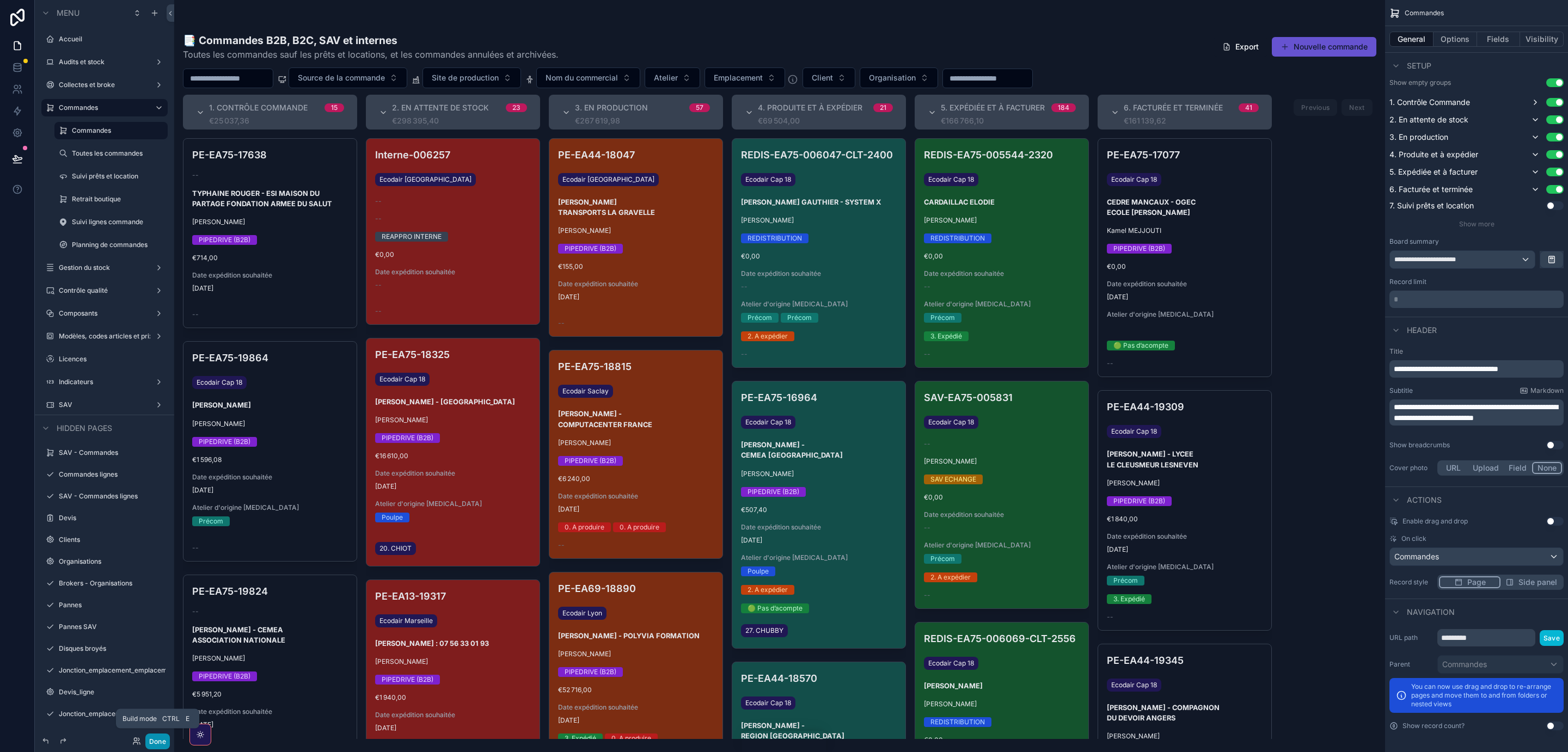
click at [157, 737] on button "Done" at bounding box center [158, 742] width 24 height 16
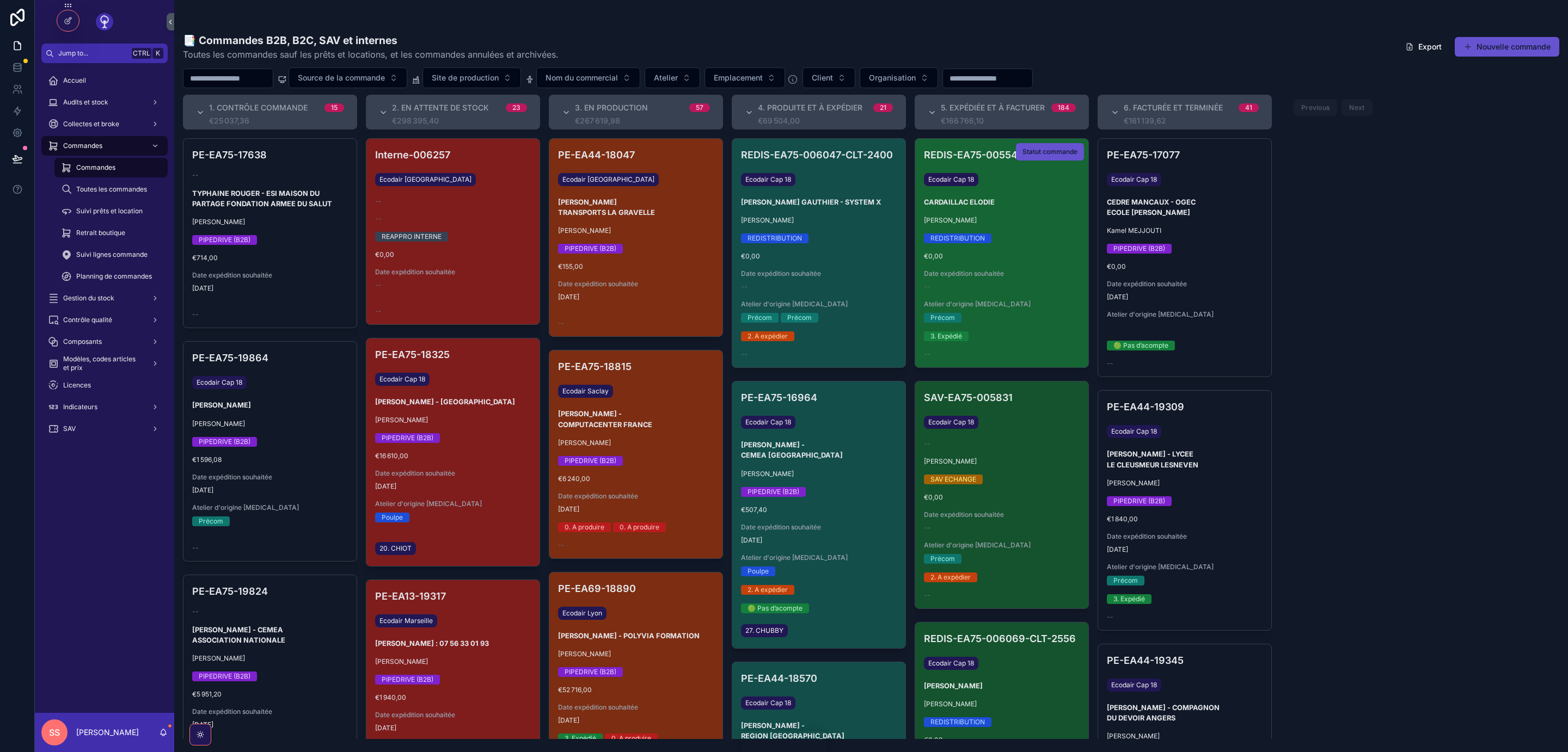
click at [986, 273] on span "Date expédition souhaitée" at bounding box center [1001, 274] width 155 height 9
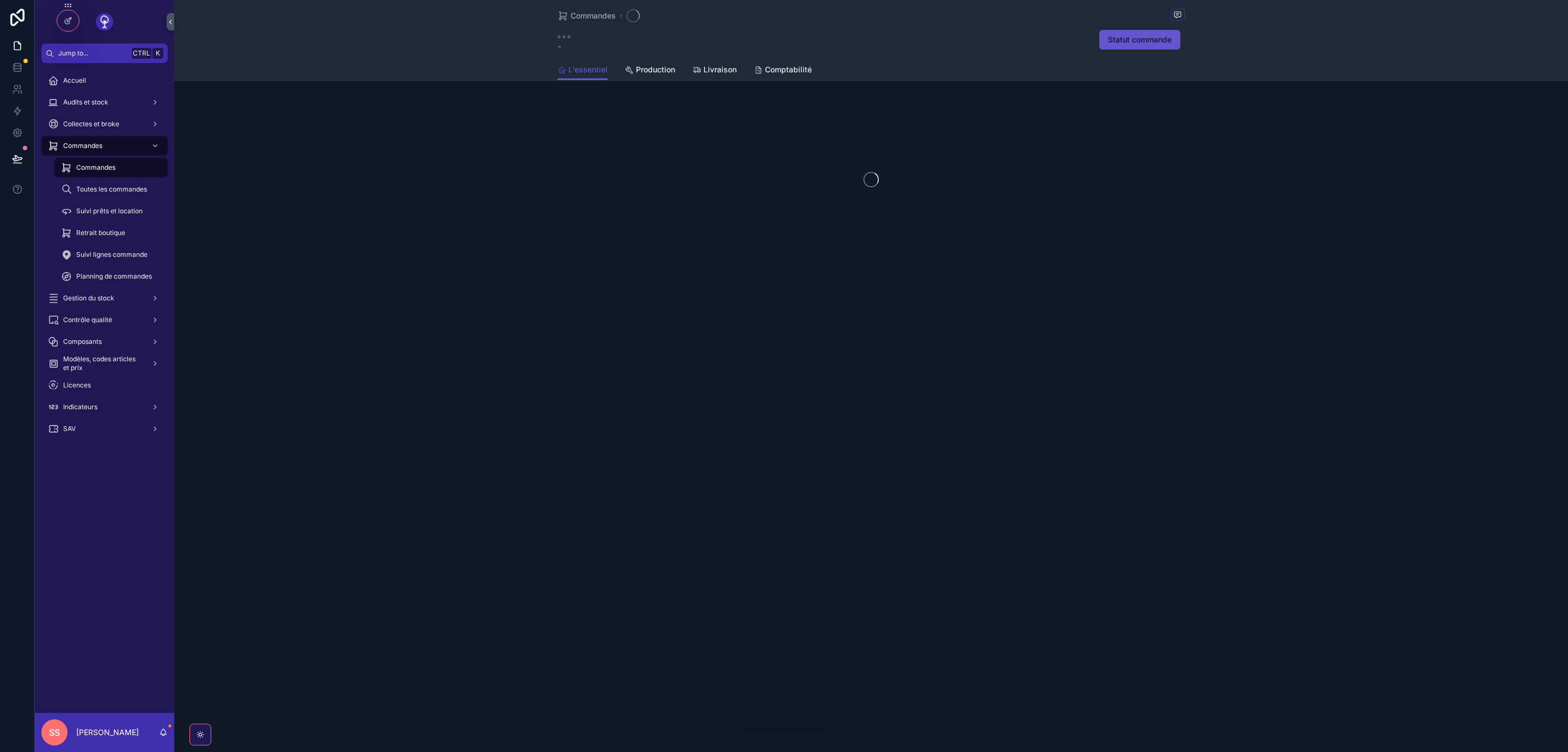
click at [996, 268] on div "Commandes - Statut commande L'essentiel L'essentiel Production Livraison Compta…" at bounding box center [871, 168] width 1394 height 335
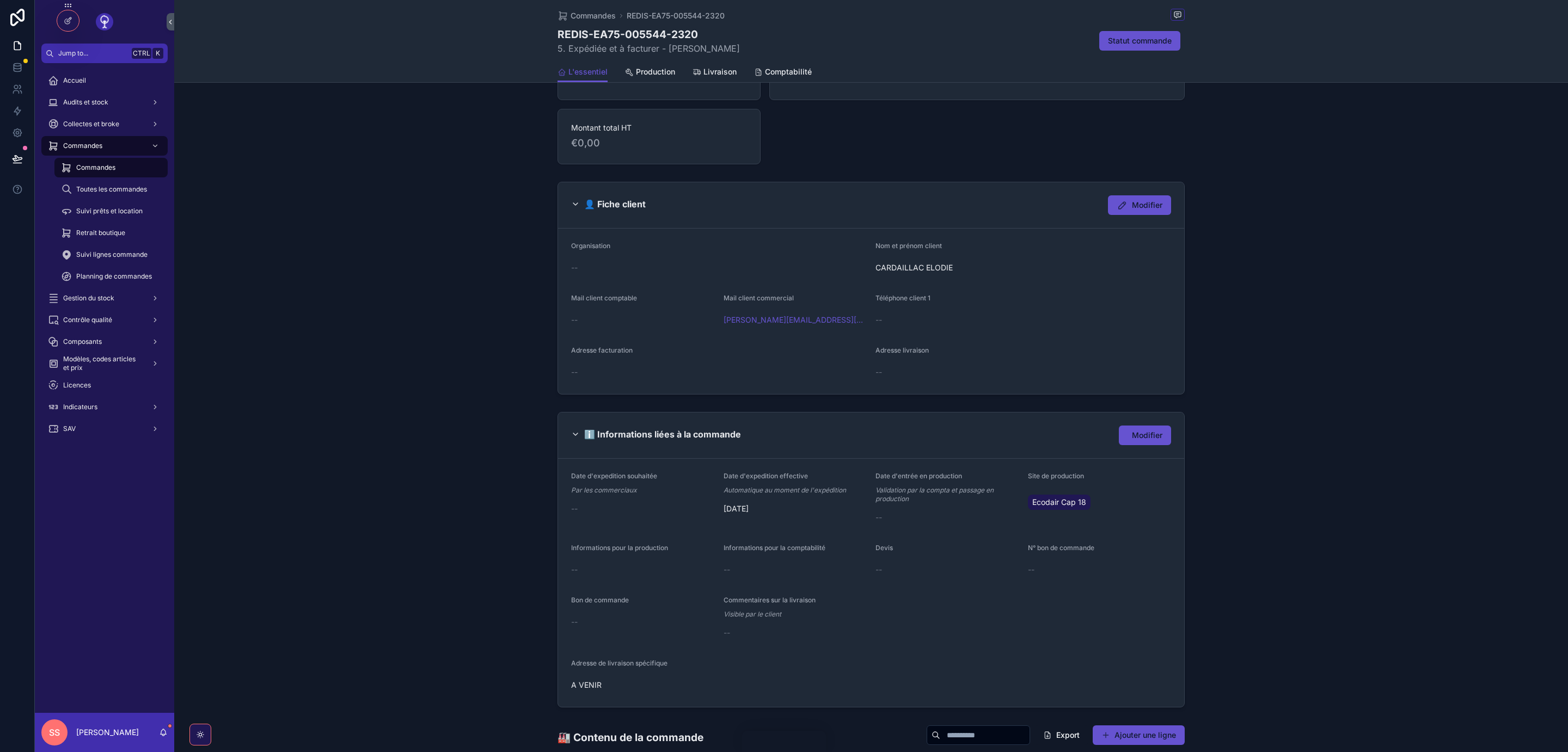
scroll to position [154, 0]
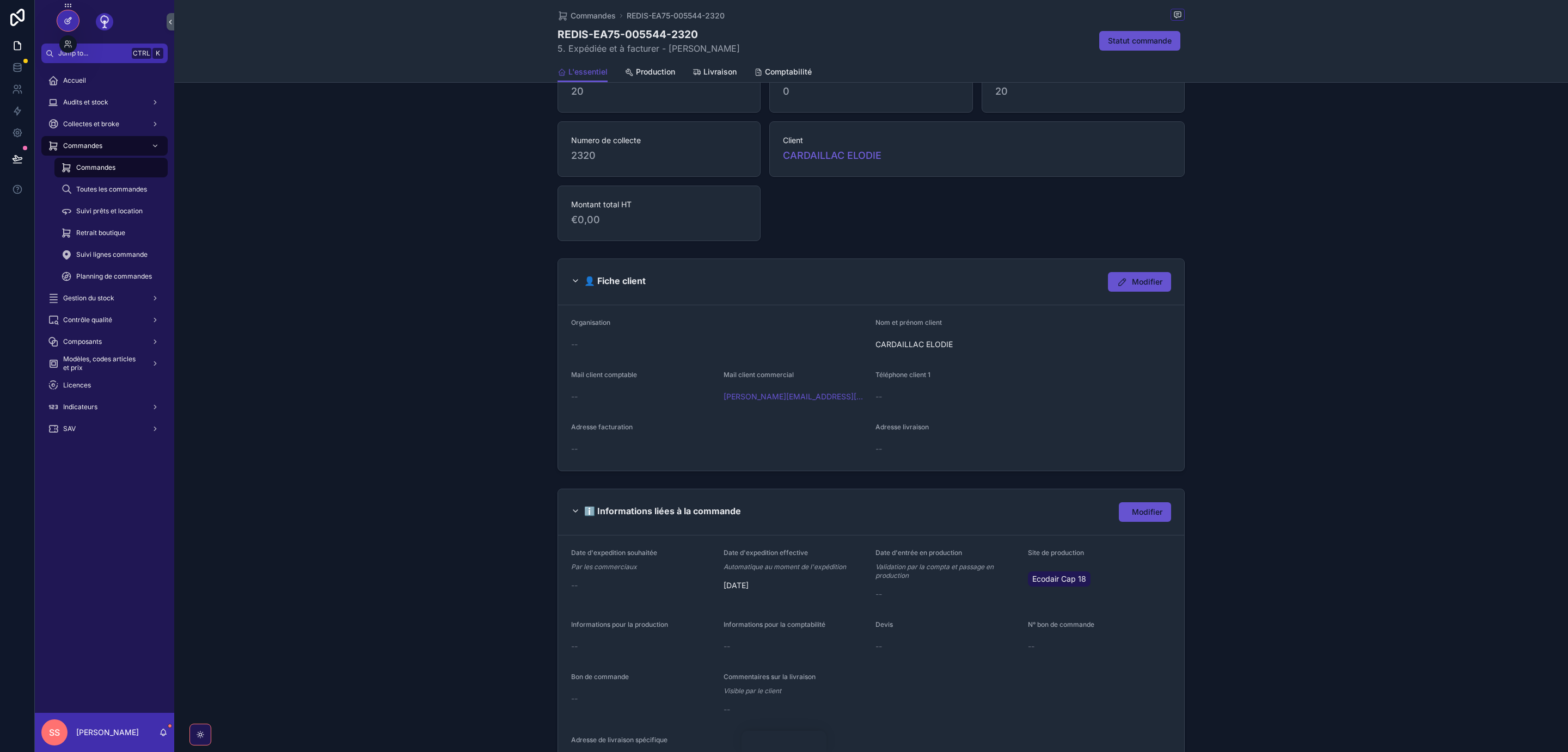
click at [70, 28] on div at bounding box center [68, 21] width 22 height 21
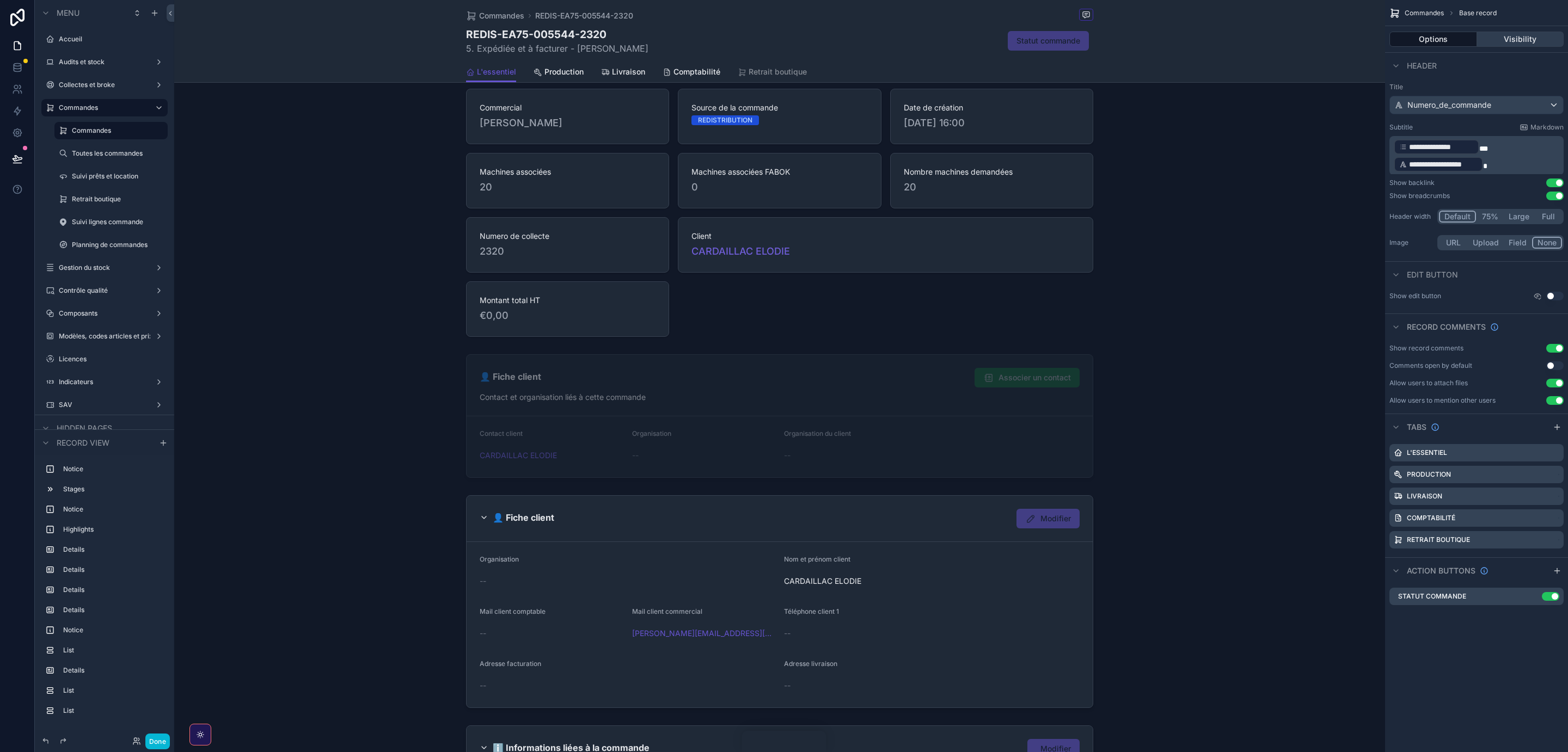
click at [1506, 34] on button "Visibility" at bounding box center [1520, 39] width 87 height 15
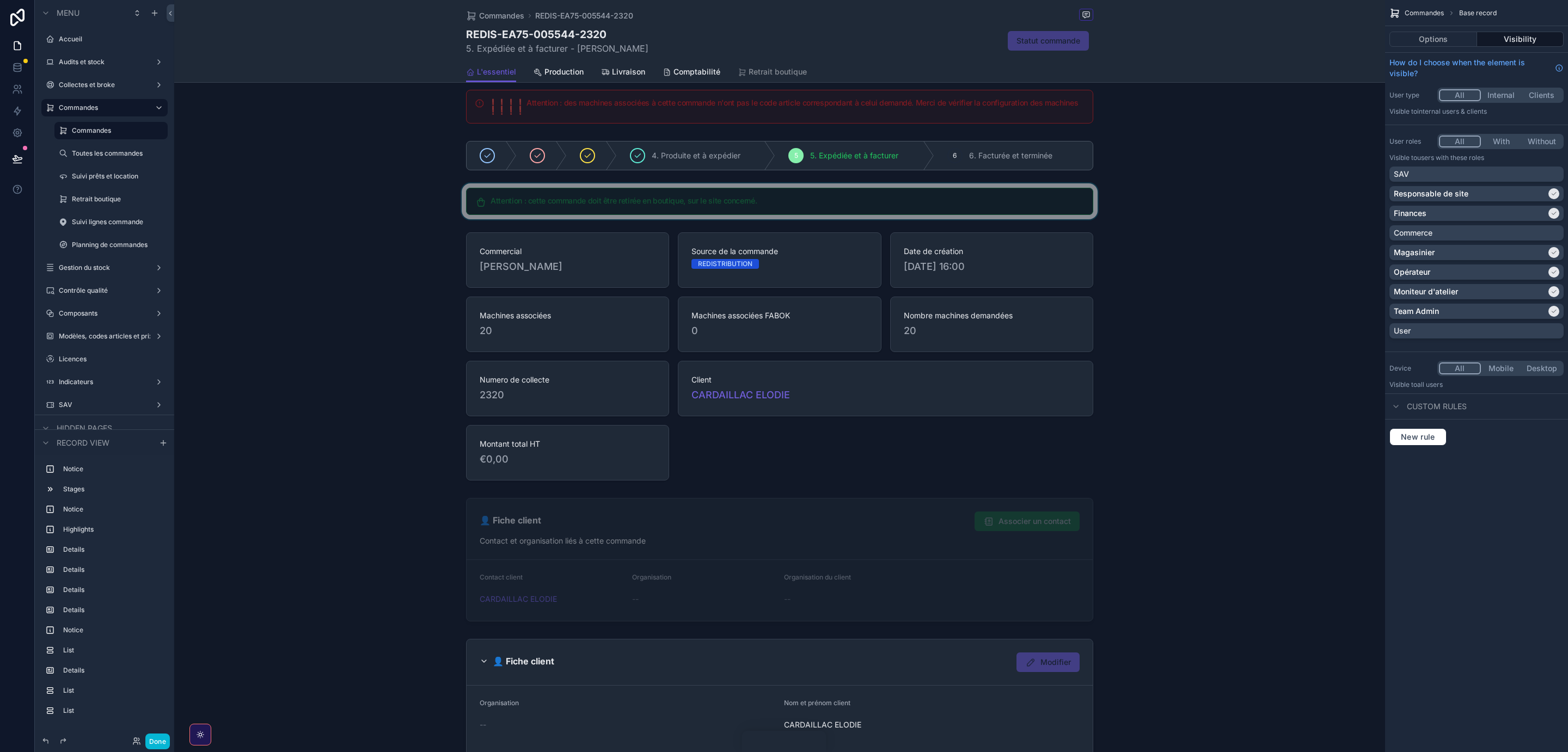
scroll to position [0, 0]
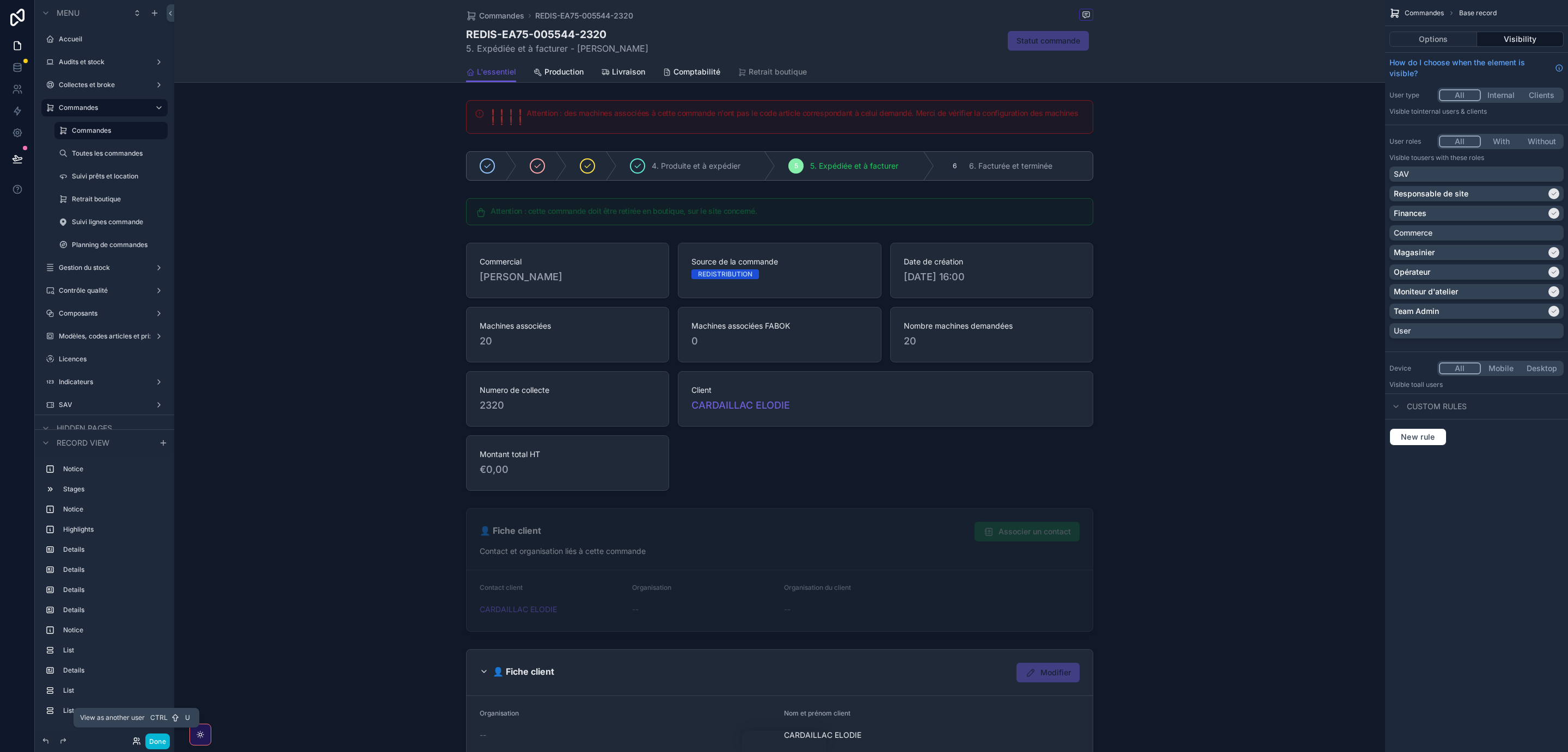
click at [137, 741] on icon at bounding box center [136, 741] width 9 height 9
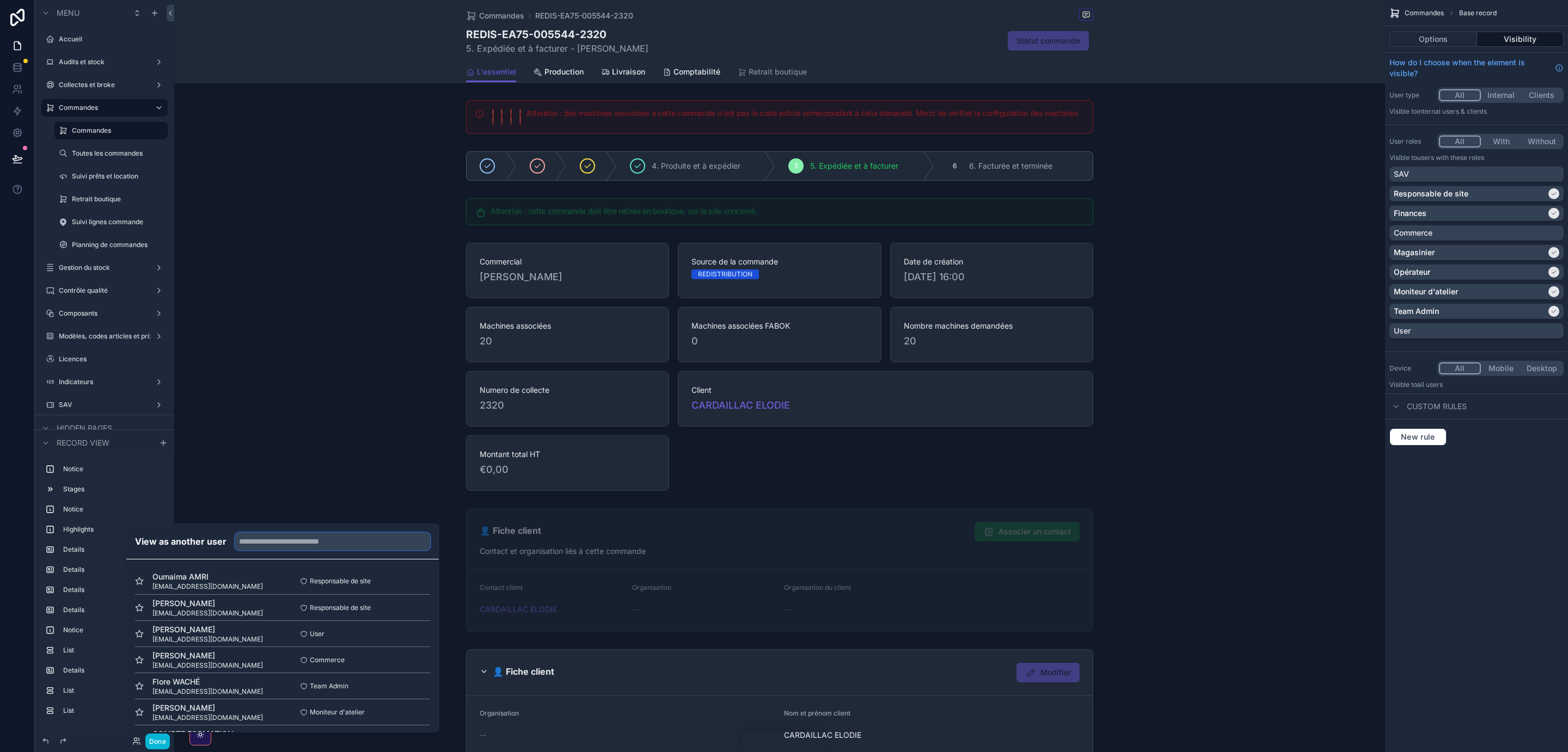
click at [261, 534] on input "text" at bounding box center [333, 542] width 195 height 18
click at [410, 643] on button "Select" at bounding box center [415, 640] width 28 height 16
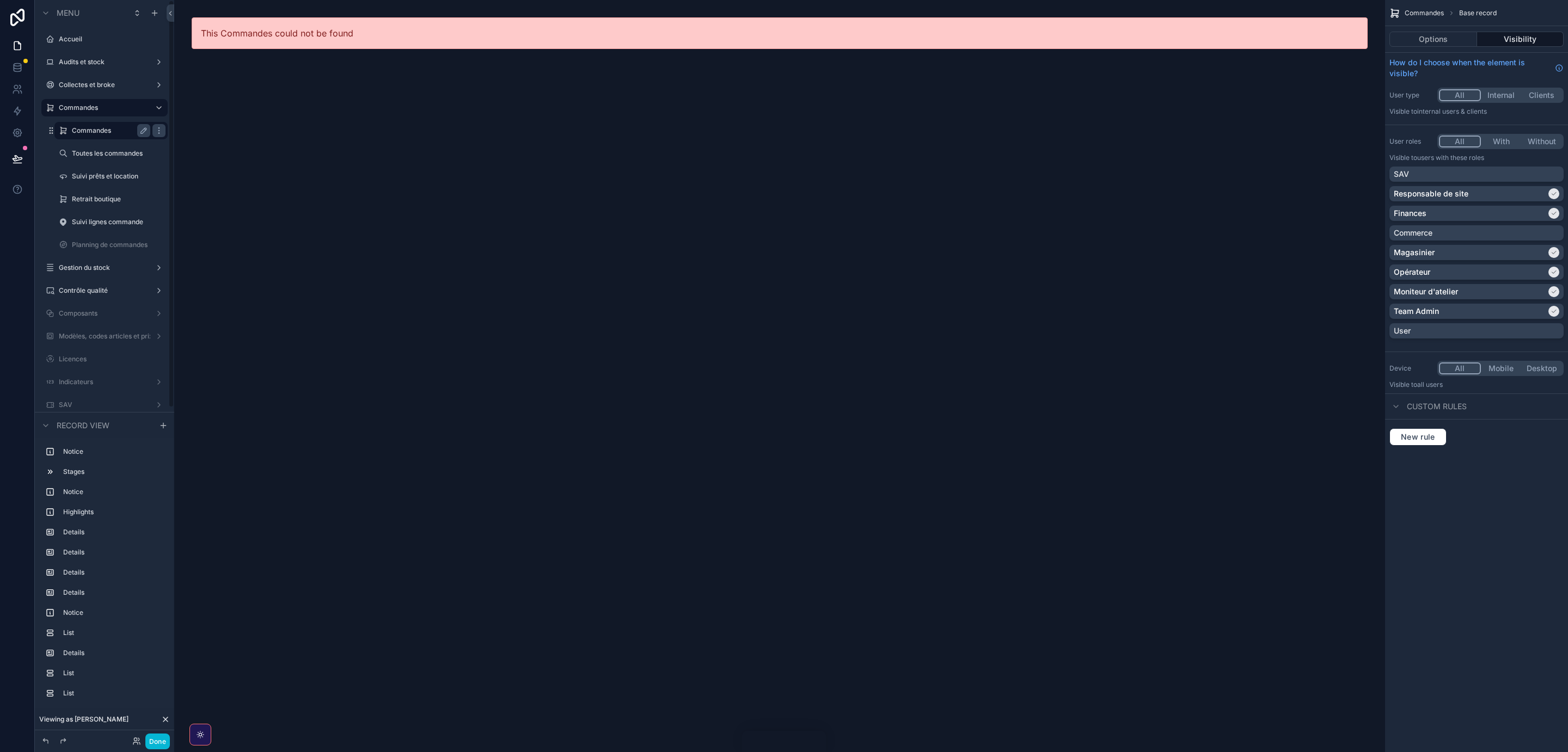
click at [101, 138] on div "Commandes" at bounding box center [111, 131] width 108 height 18
click at [84, 109] on label "Commandes" at bounding box center [103, 108] width 87 height 9
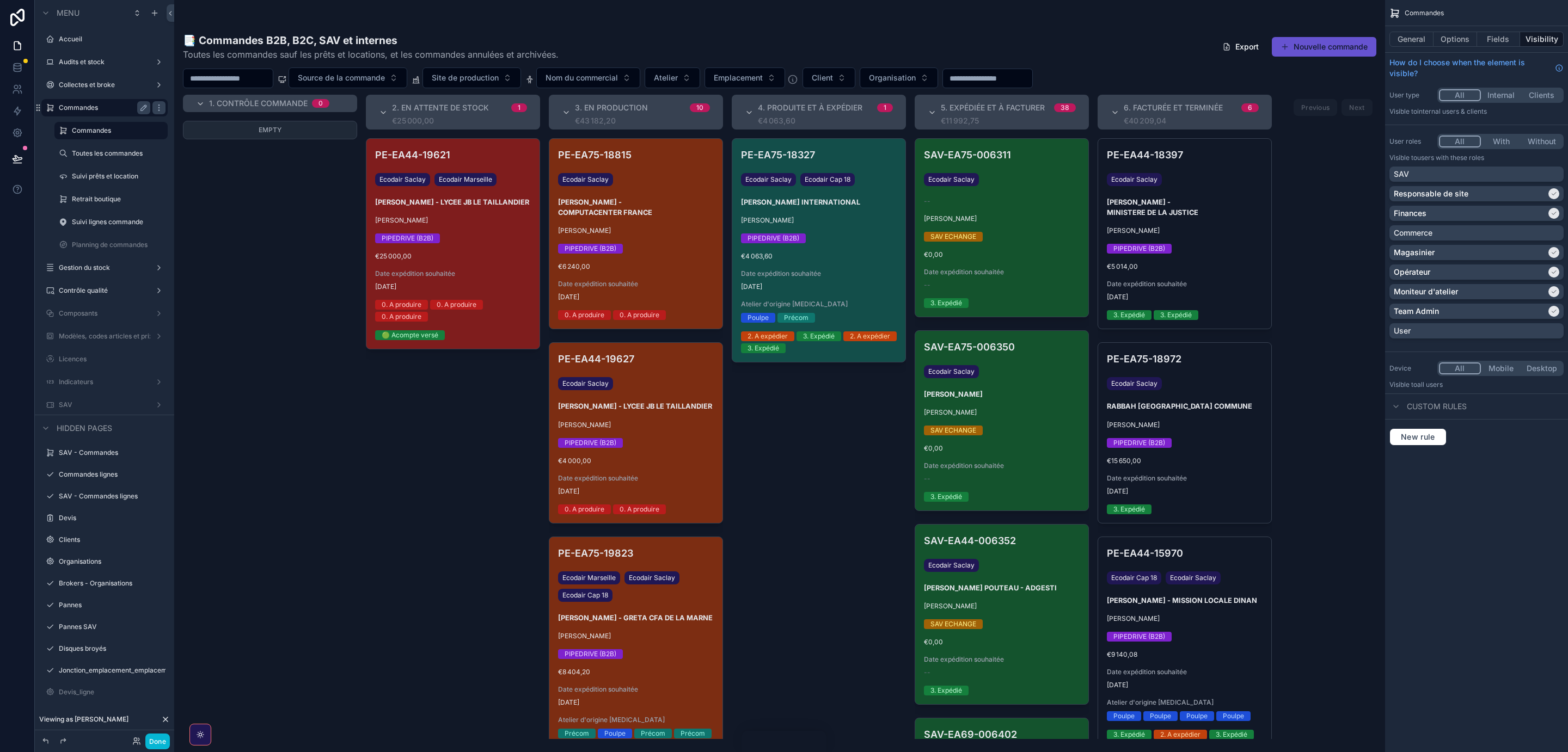
click at [642, 204] on div "scrollable content" at bounding box center [780, 376] width 1211 height 752
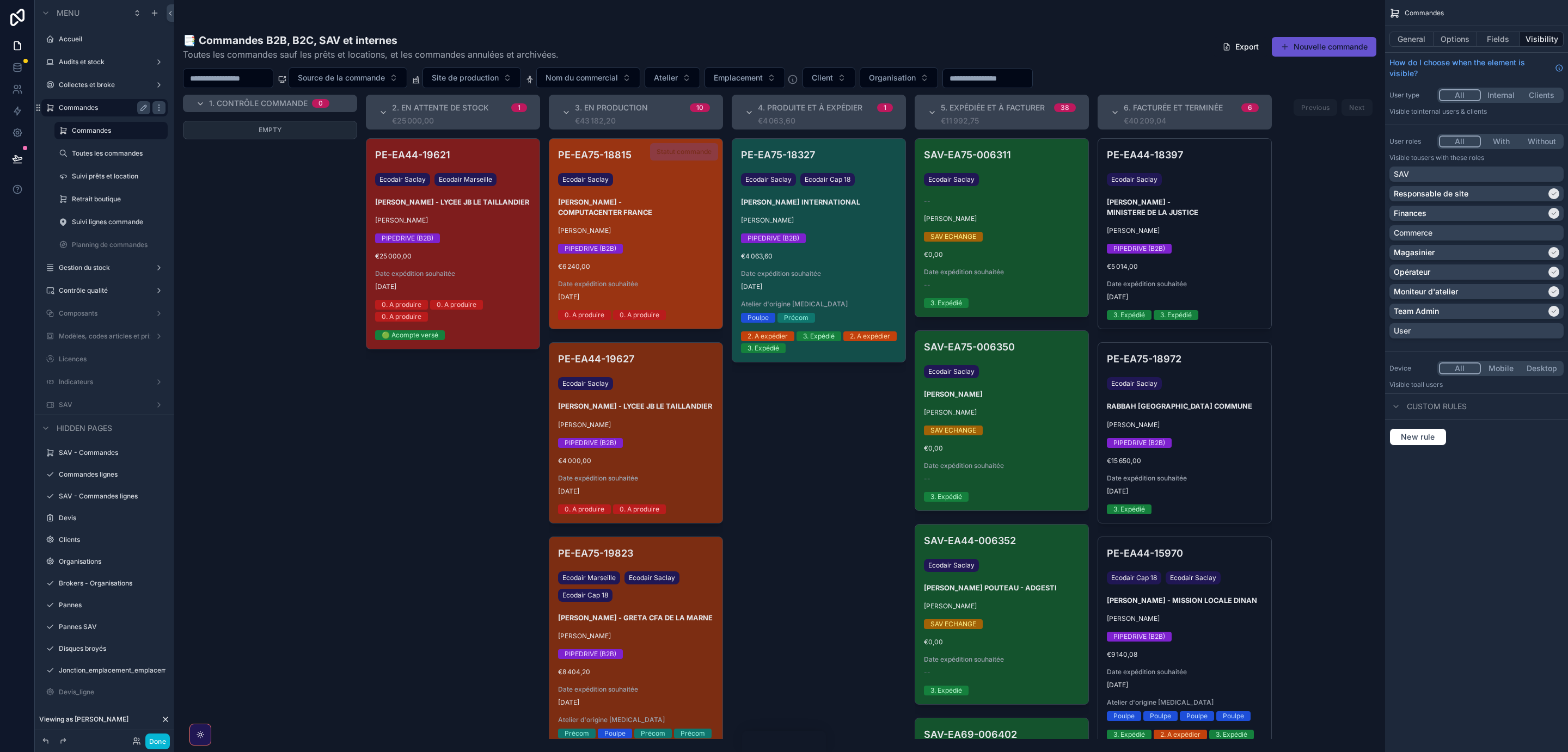
click at [681, 222] on div "PE-EA75-18815 Ecodair [PERSON_NAME] - COMPUTACENTER FRANCE [PERSON_NAME] PIPEDR…" at bounding box center [636, 233] width 173 height 190
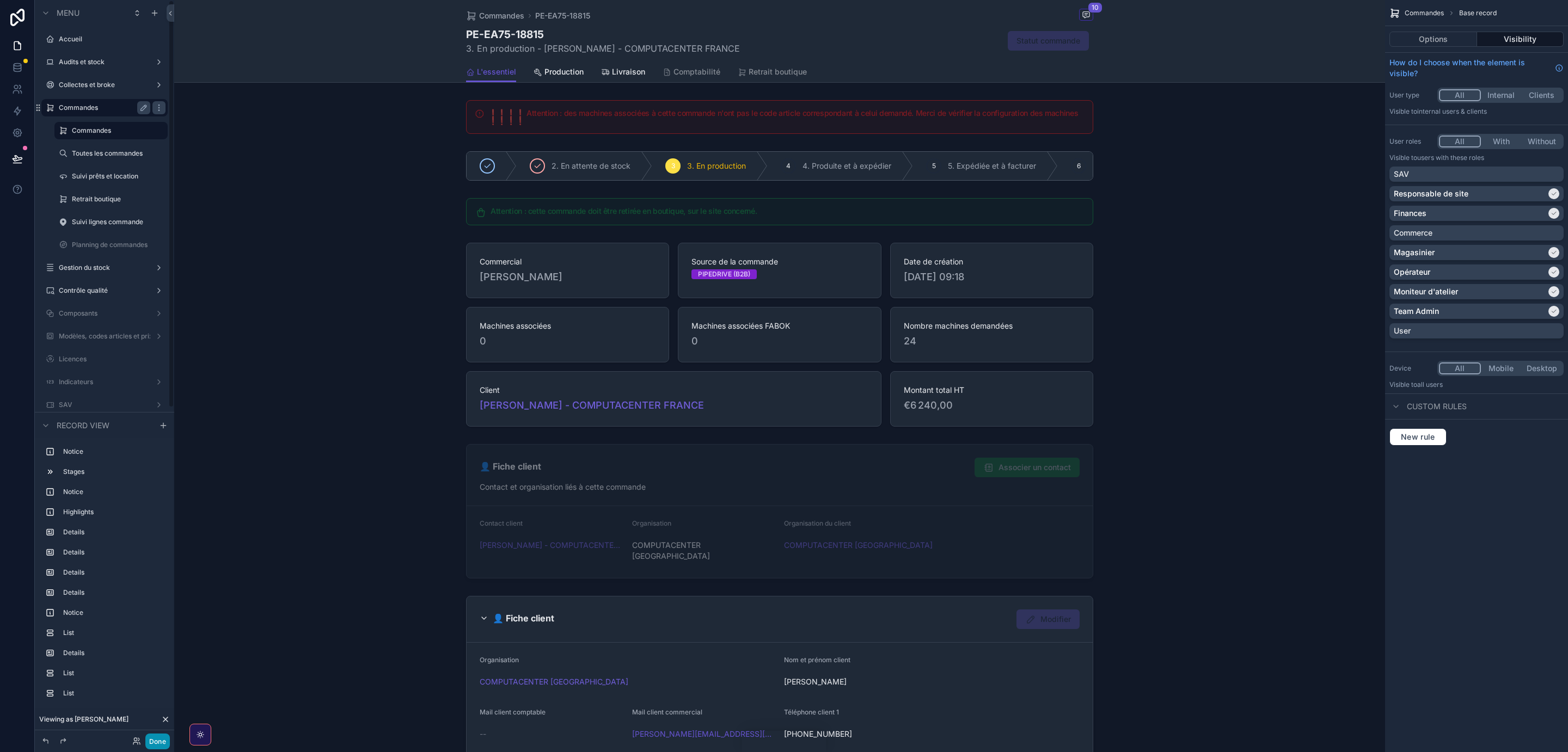
click at [157, 737] on button "Done" at bounding box center [158, 742] width 24 height 16
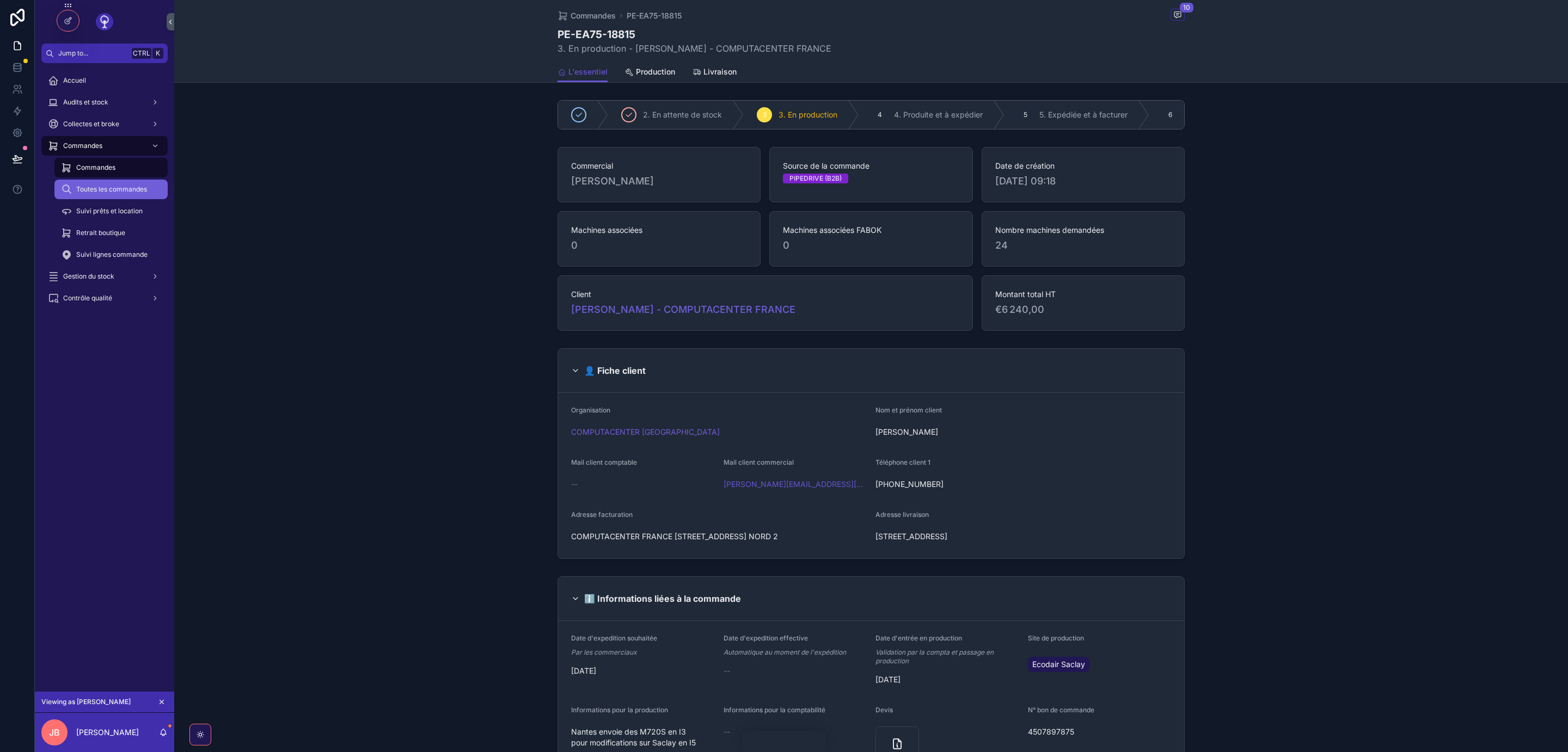
click at [111, 189] on span "Toutes les commandes" at bounding box center [111, 189] width 70 height 9
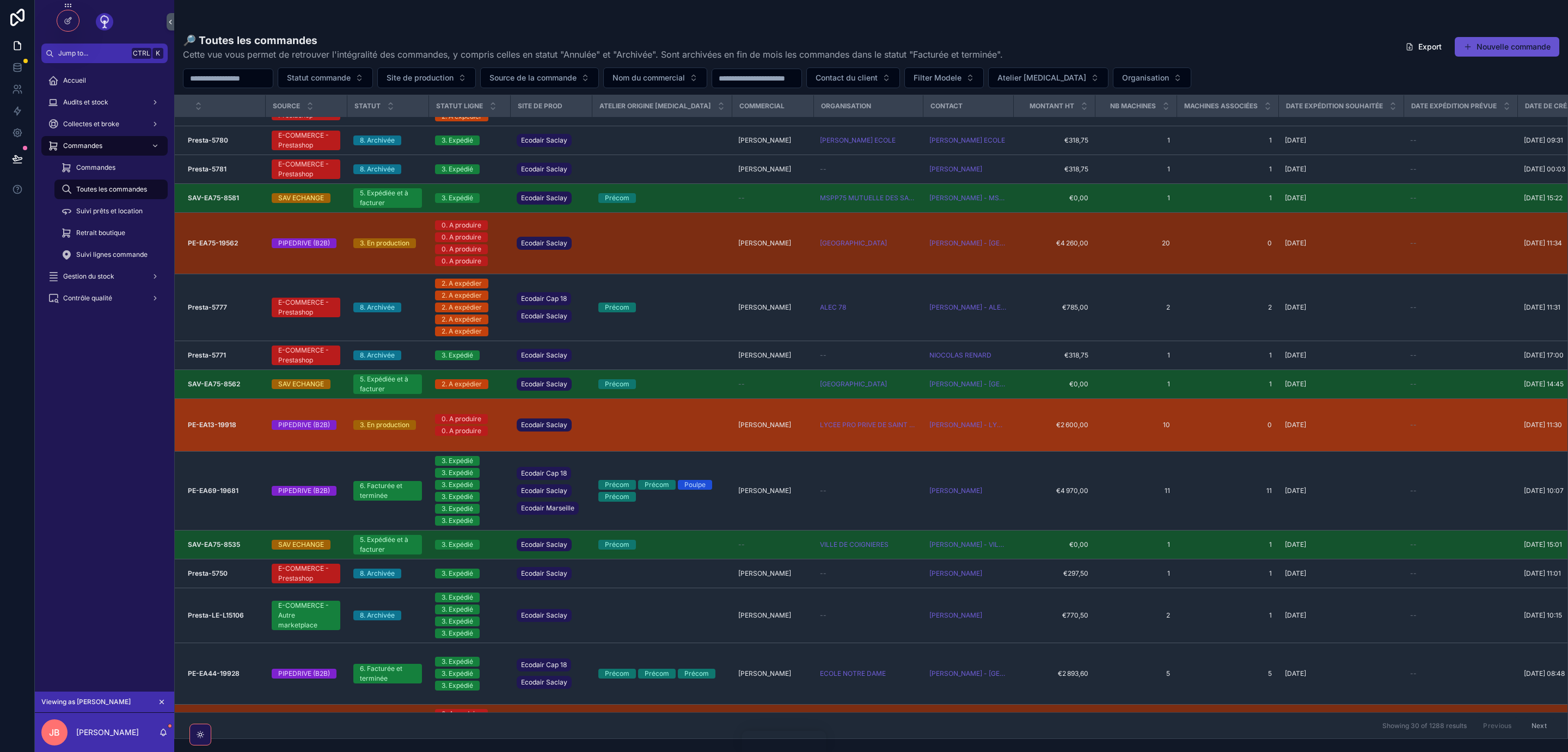
scroll to position [255, 0]
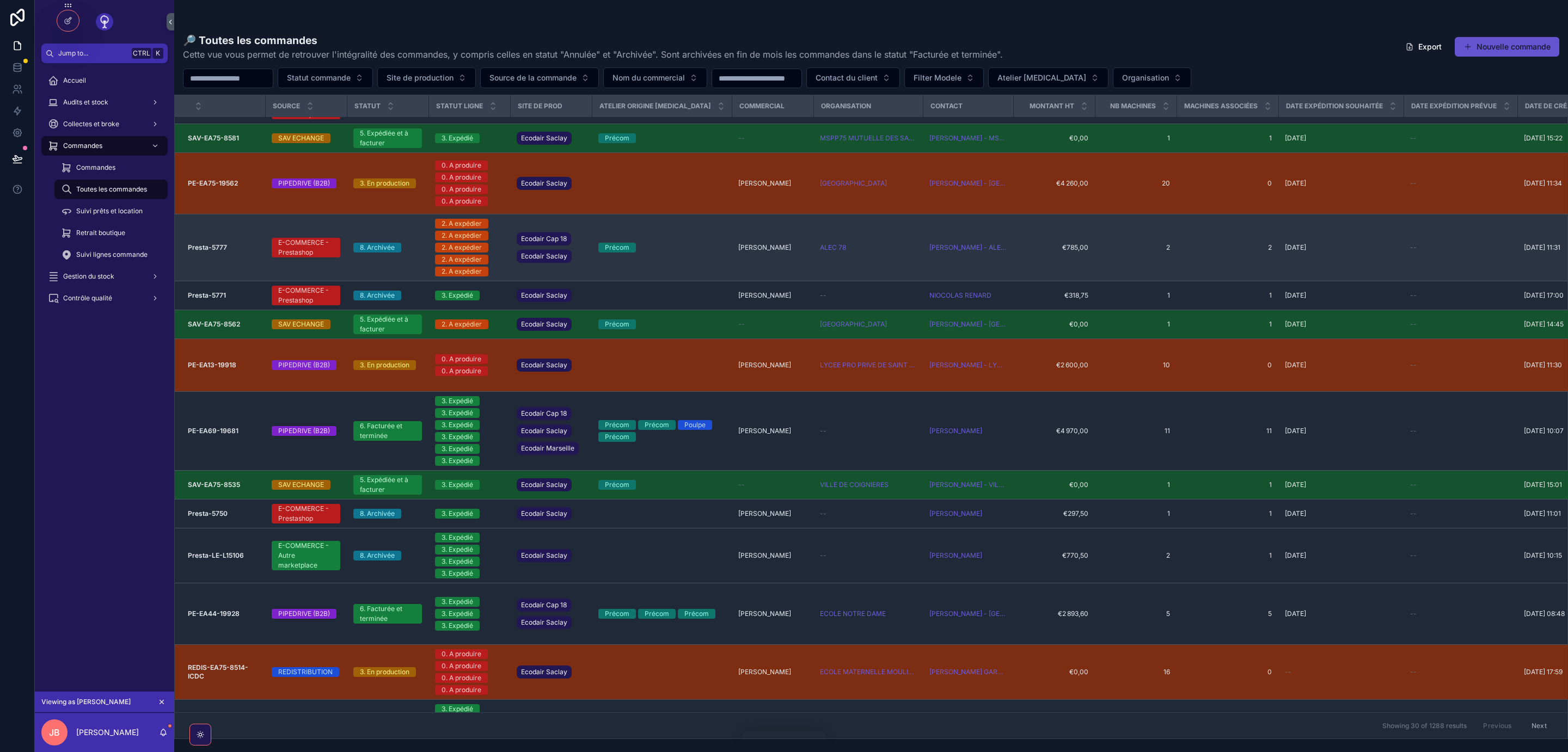
click at [209, 250] on strong "Presta-5777" at bounding box center [207, 248] width 39 height 8
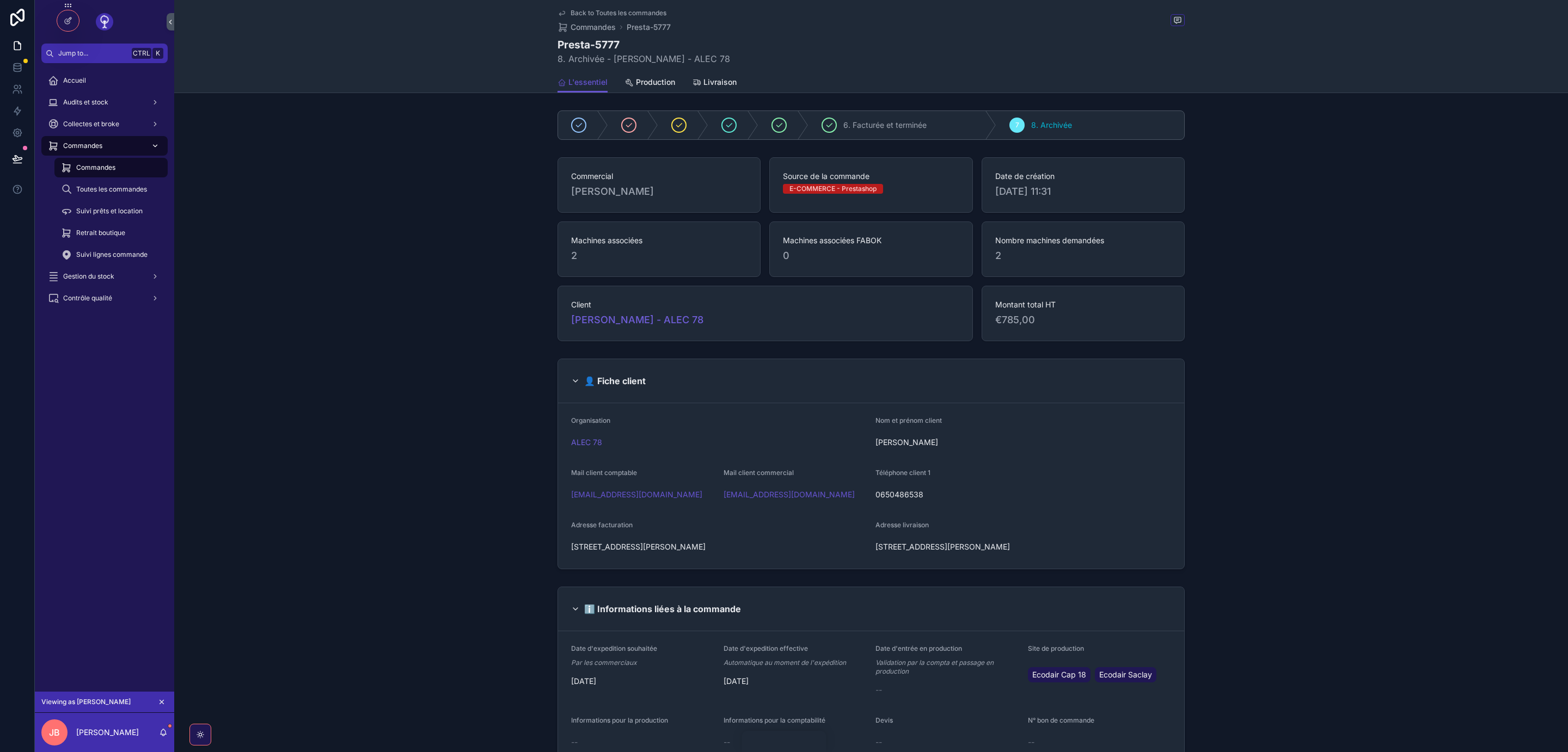
click at [89, 145] on span "Commandes" at bounding box center [83, 146] width 39 height 9
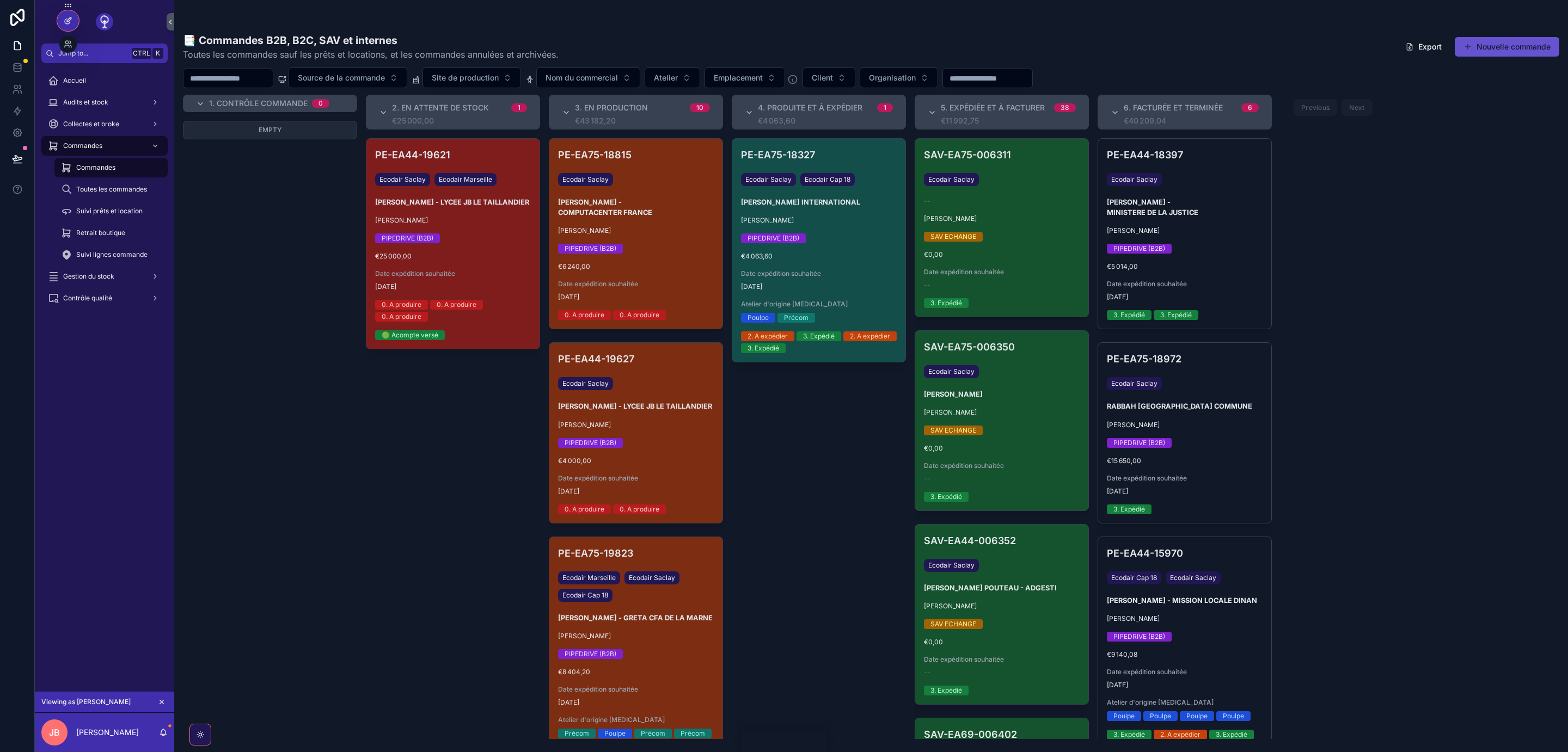
click at [70, 19] on icon at bounding box center [68, 20] width 9 height 9
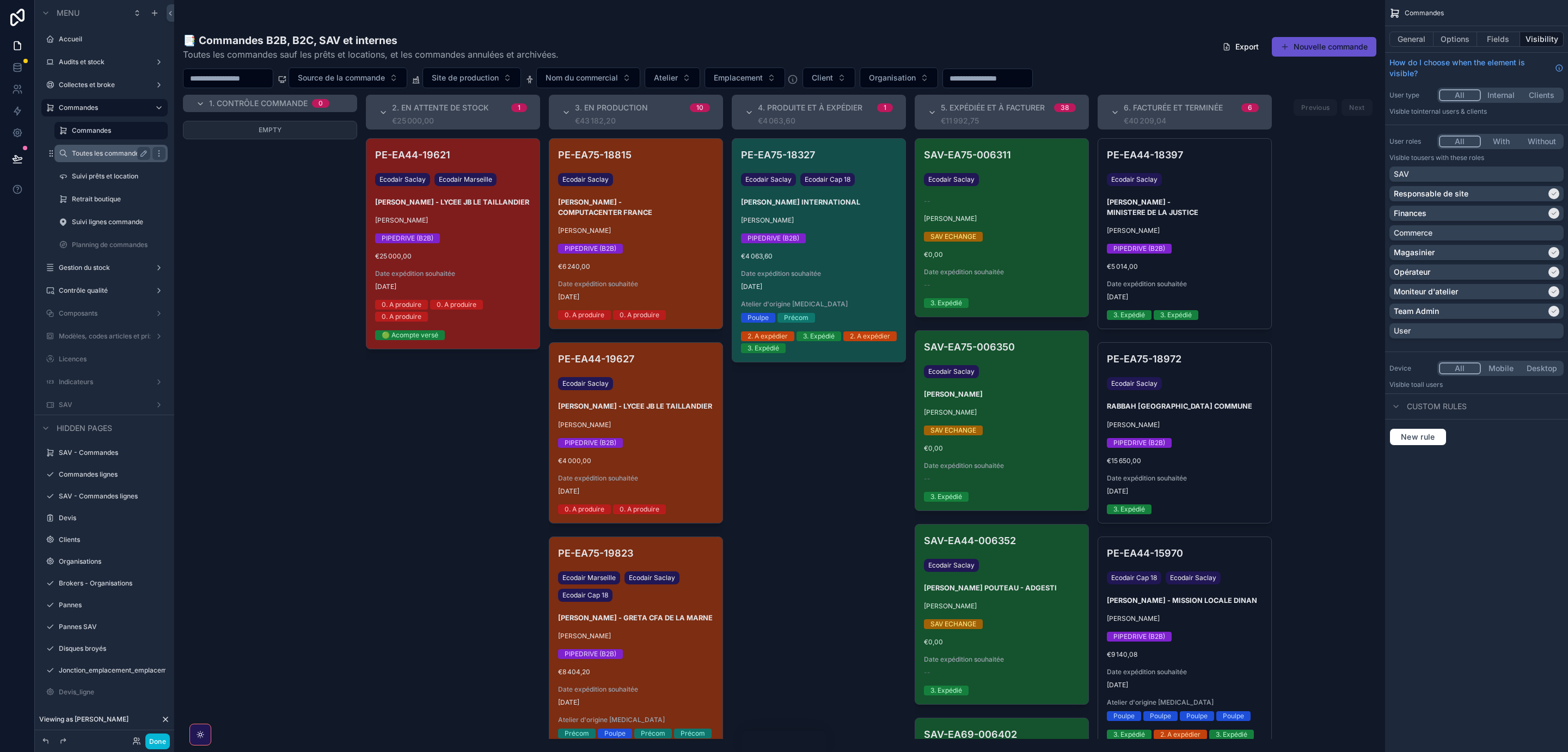
click at [102, 158] on label "Toutes les commandes" at bounding box center [108, 153] width 74 height 9
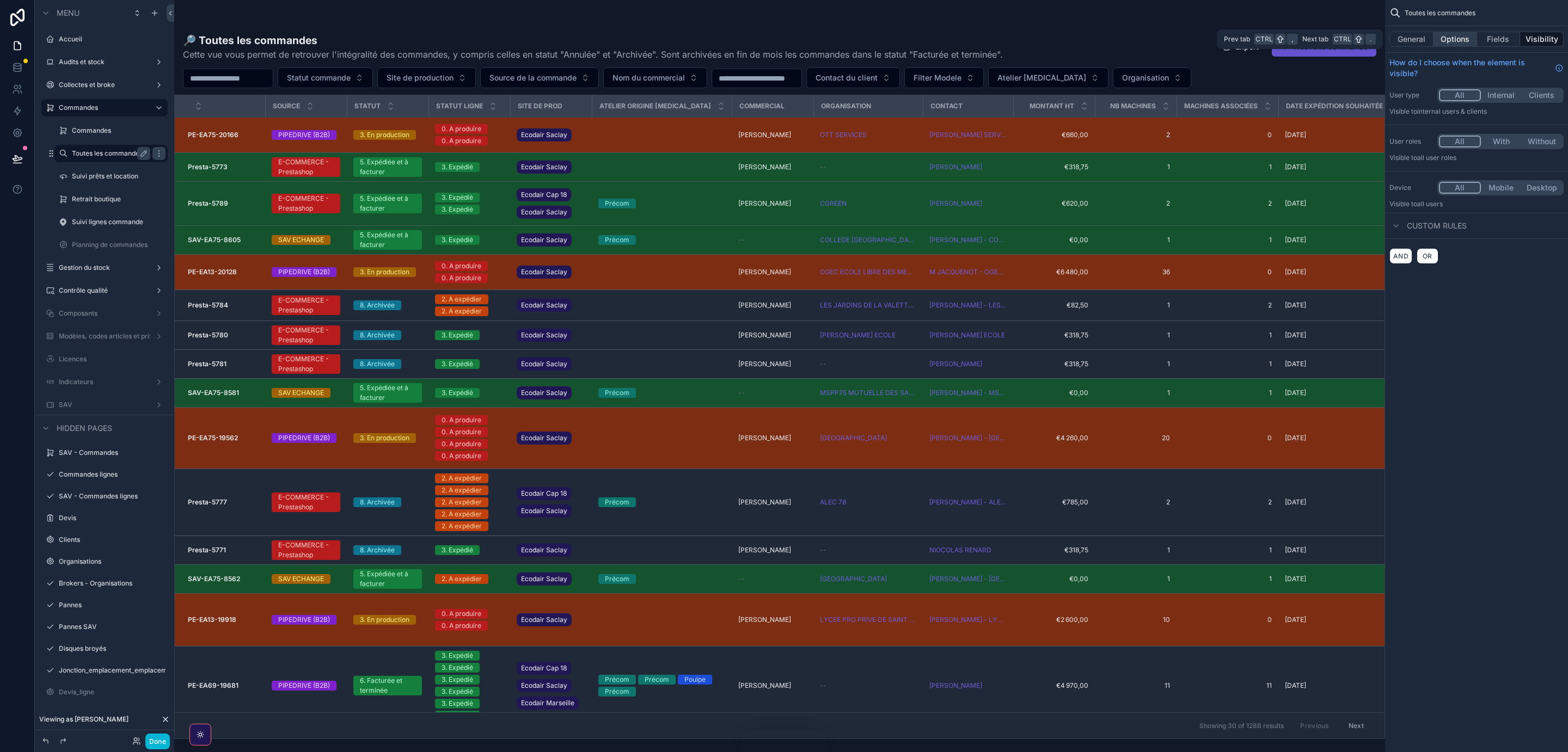
click at [1453, 36] on button "Options" at bounding box center [1455, 39] width 44 height 15
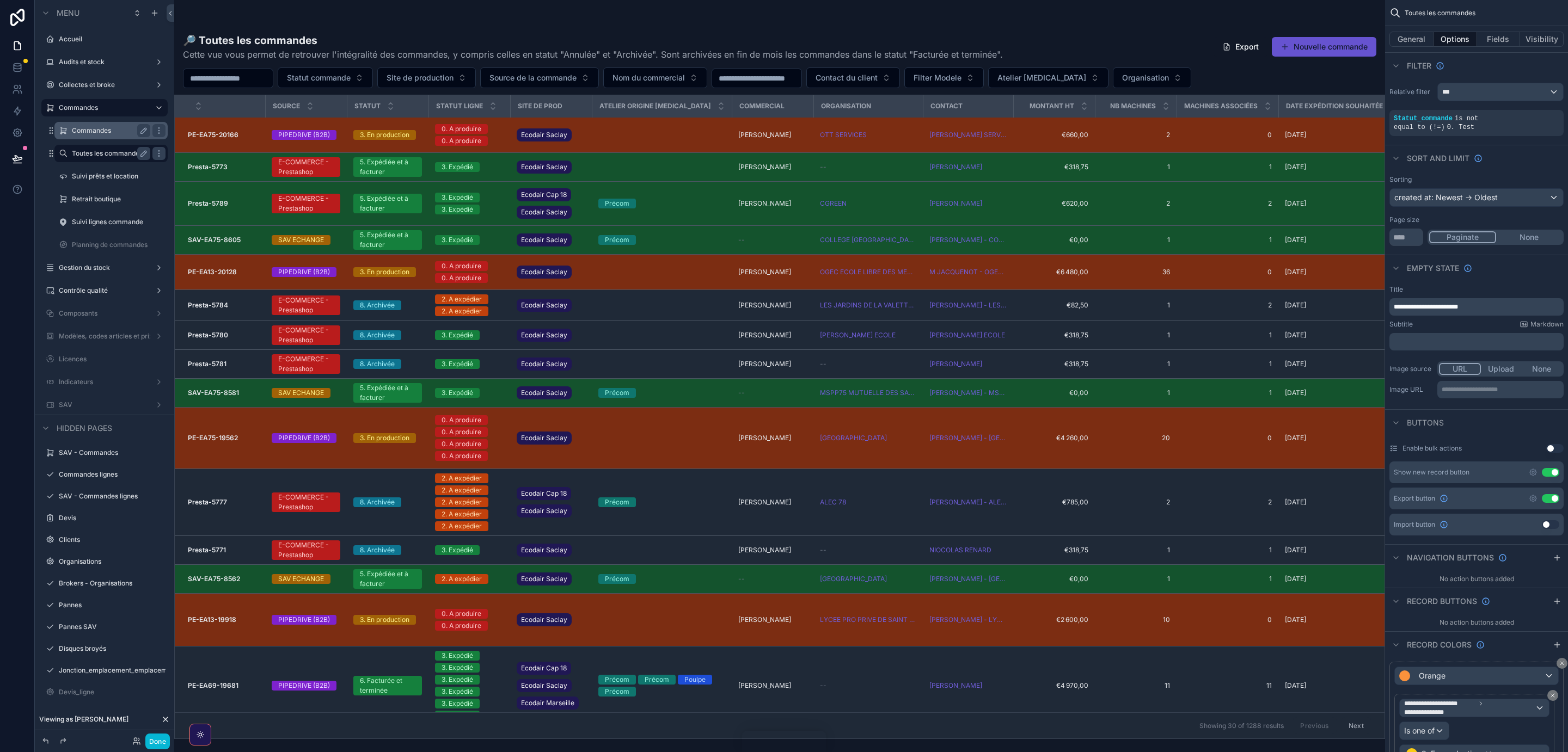
click at [91, 130] on label "Commandes" at bounding box center [108, 130] width 74 height 9
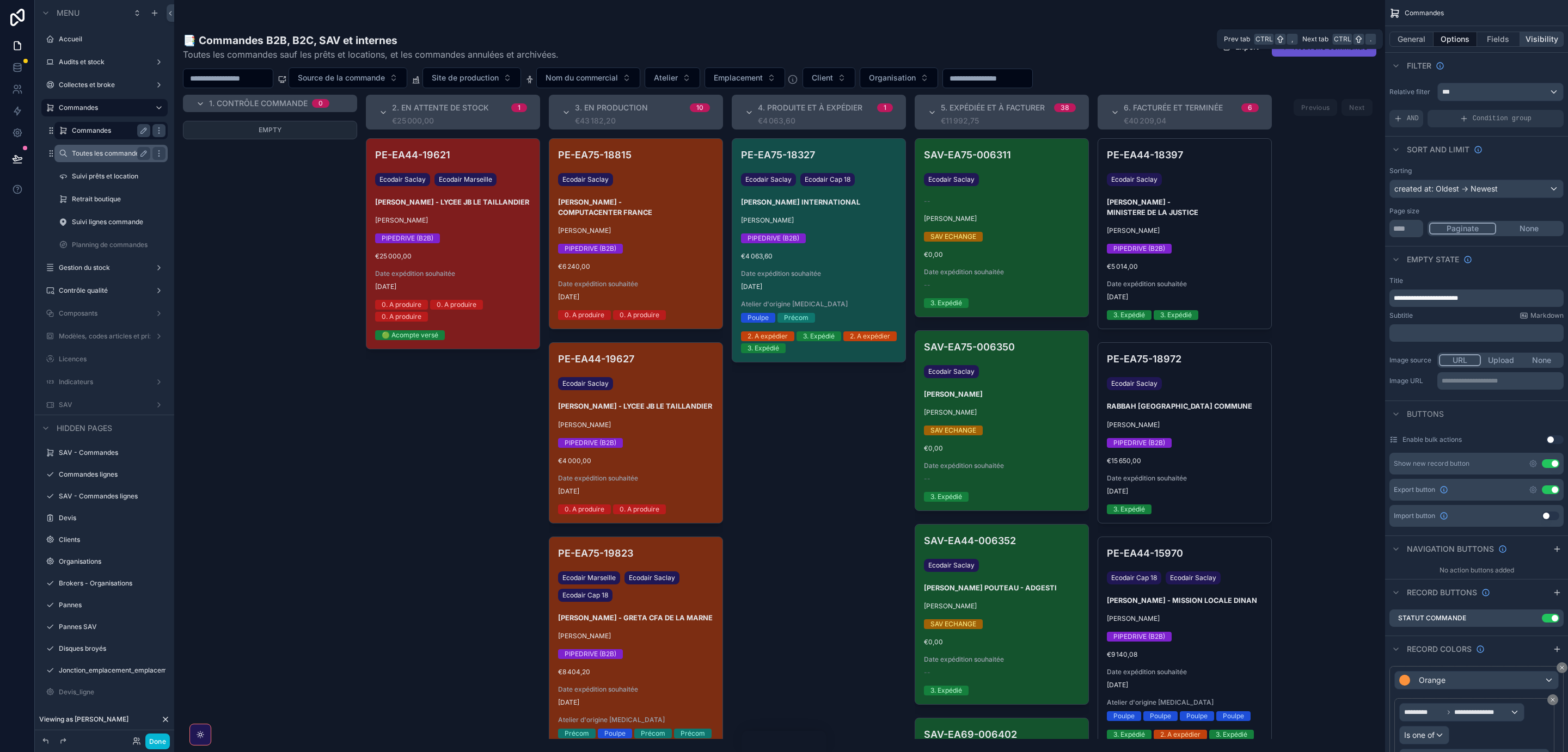
click at [1548, 40] on button "Visibility" at bounding box center [1542, 39] width 44 height 15
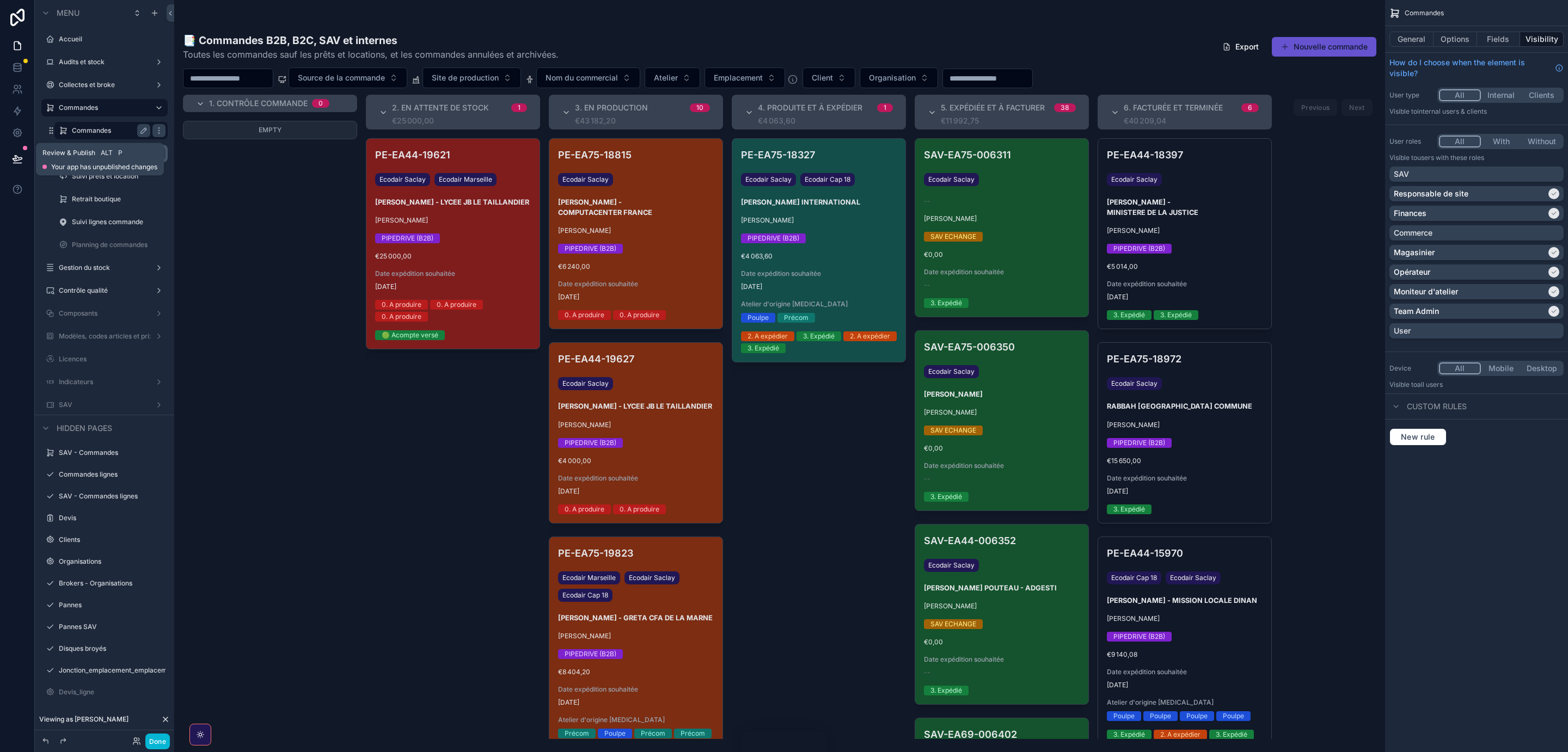
click at [18, 161] on icon at bounding box center [17, 159] width 11 height 11
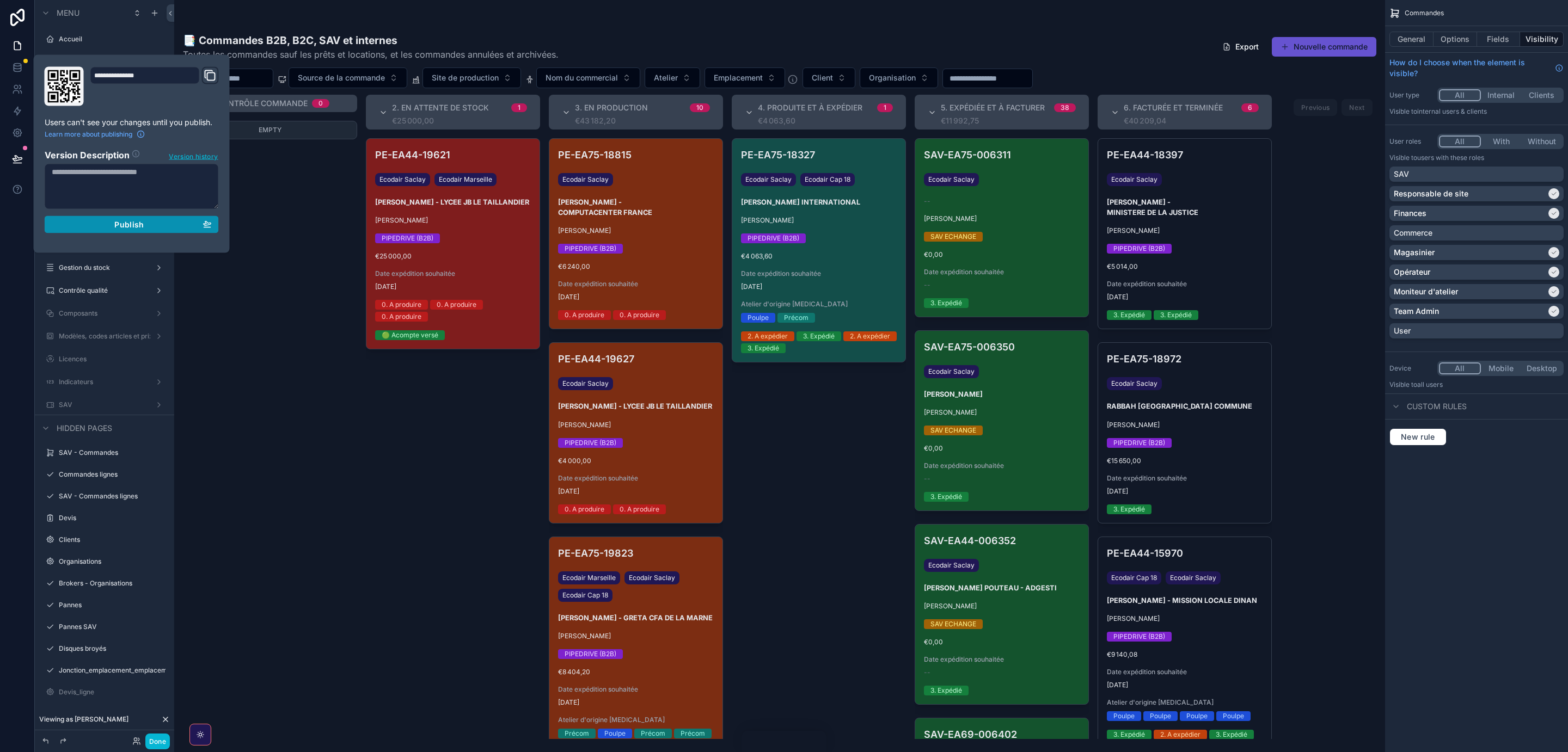
click at [151, 223] on div "Publish" at bounding box center [132, 225] width 160 height 10
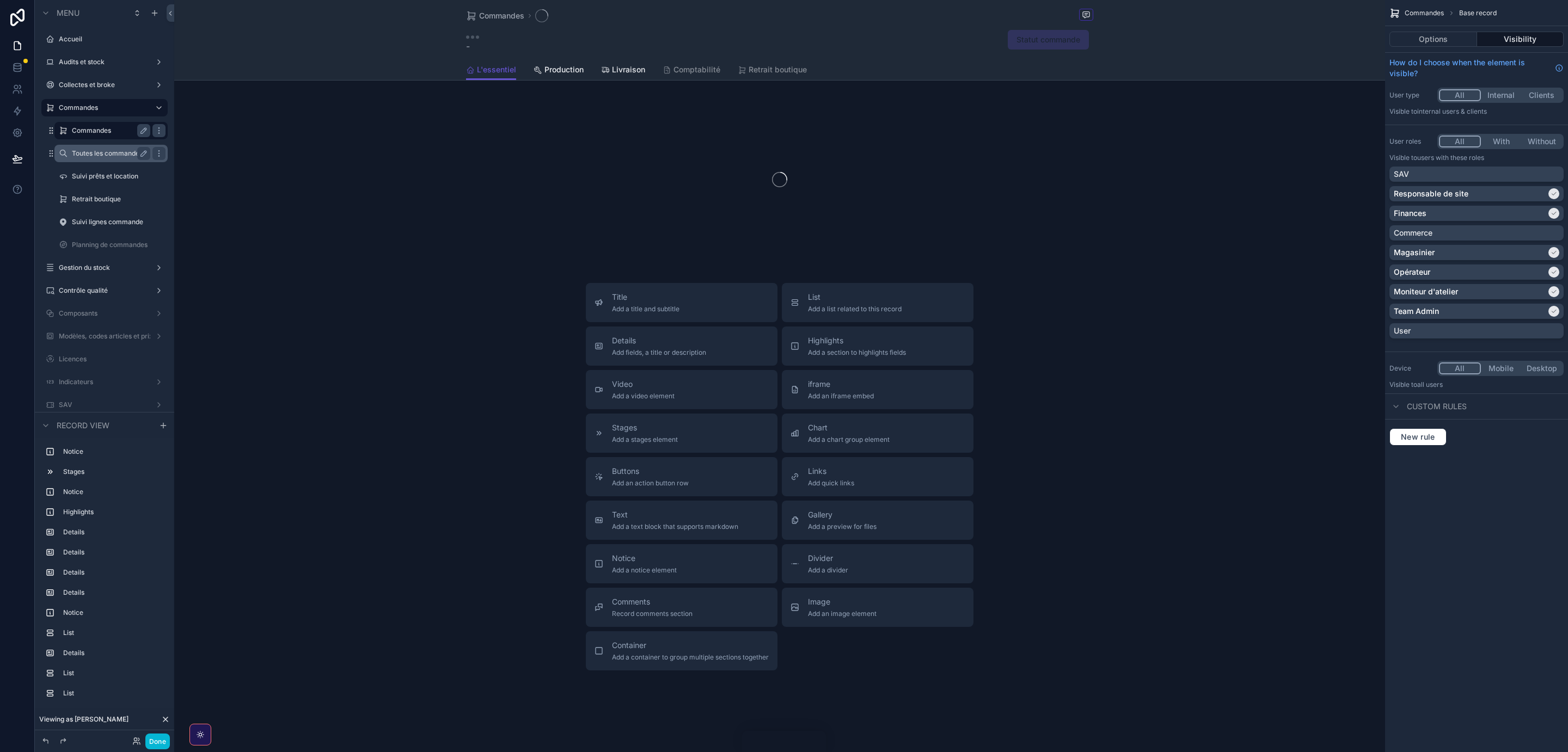
drag, startPoint x: 713, startPoint y: 470, endPoint x: 475, endPoint y: 178, distance: 376.7
click at [475, 178] on div "scrollable content" at bounding box center [780, 180] width 1211 height 172
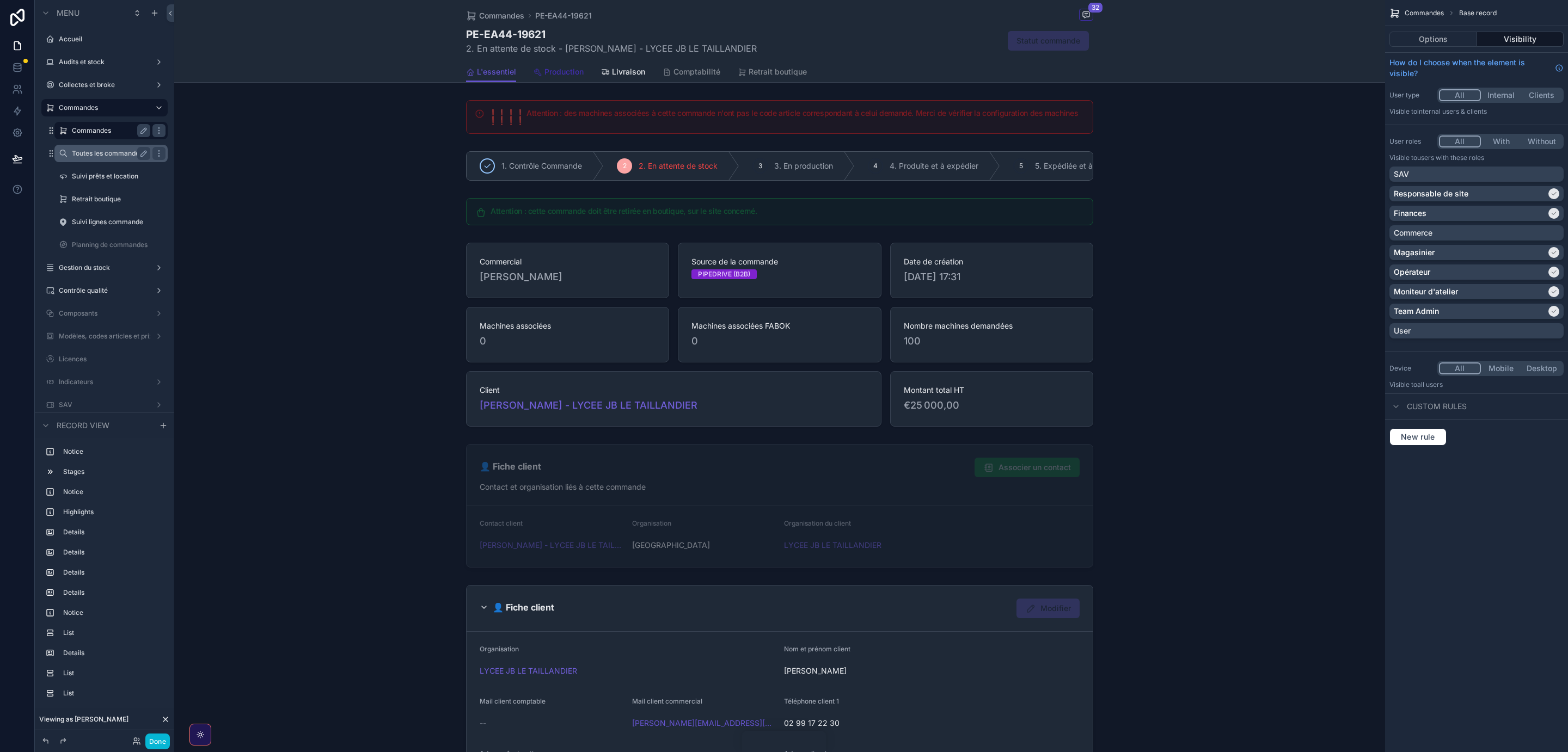
click at [546, 71] on span "Production" at bounding box center [563, 71] width 39 height 11
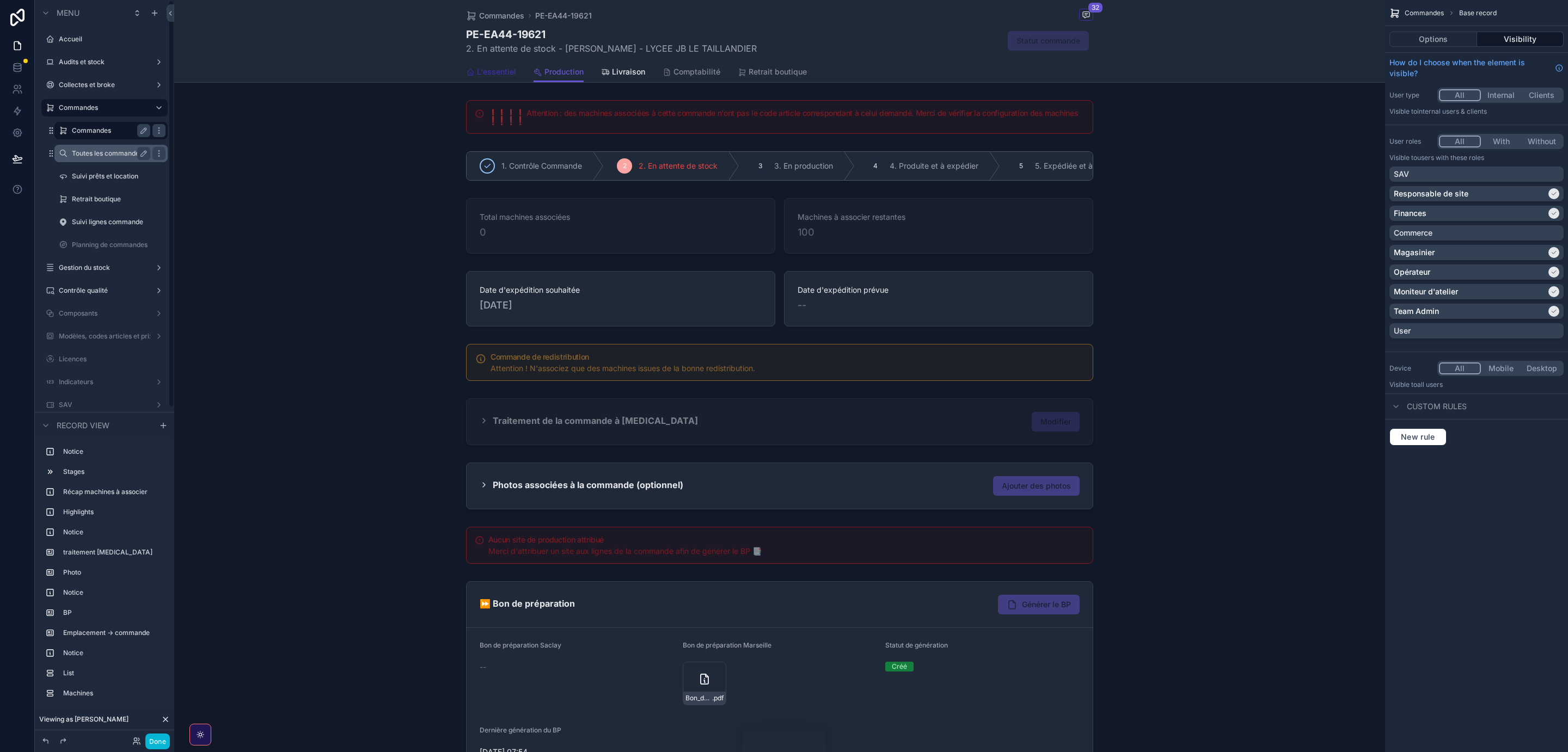
click at [503, 66] on link "L'essentiel" at bounding box center [491, 73] width 50 height 22
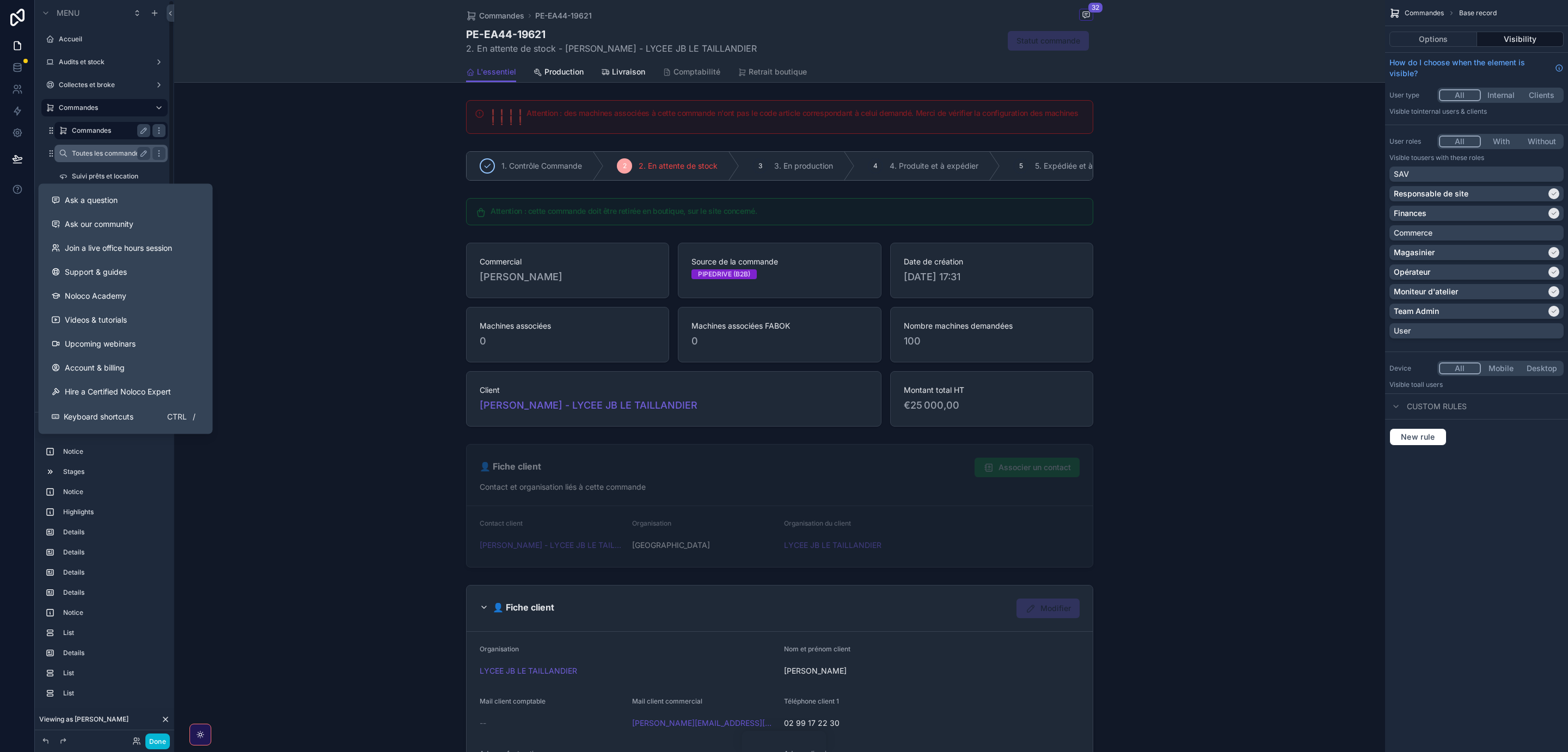
click at [104, 147] on div "Toutes les commandes" at bounding box center [111, 154] width 79 height 13
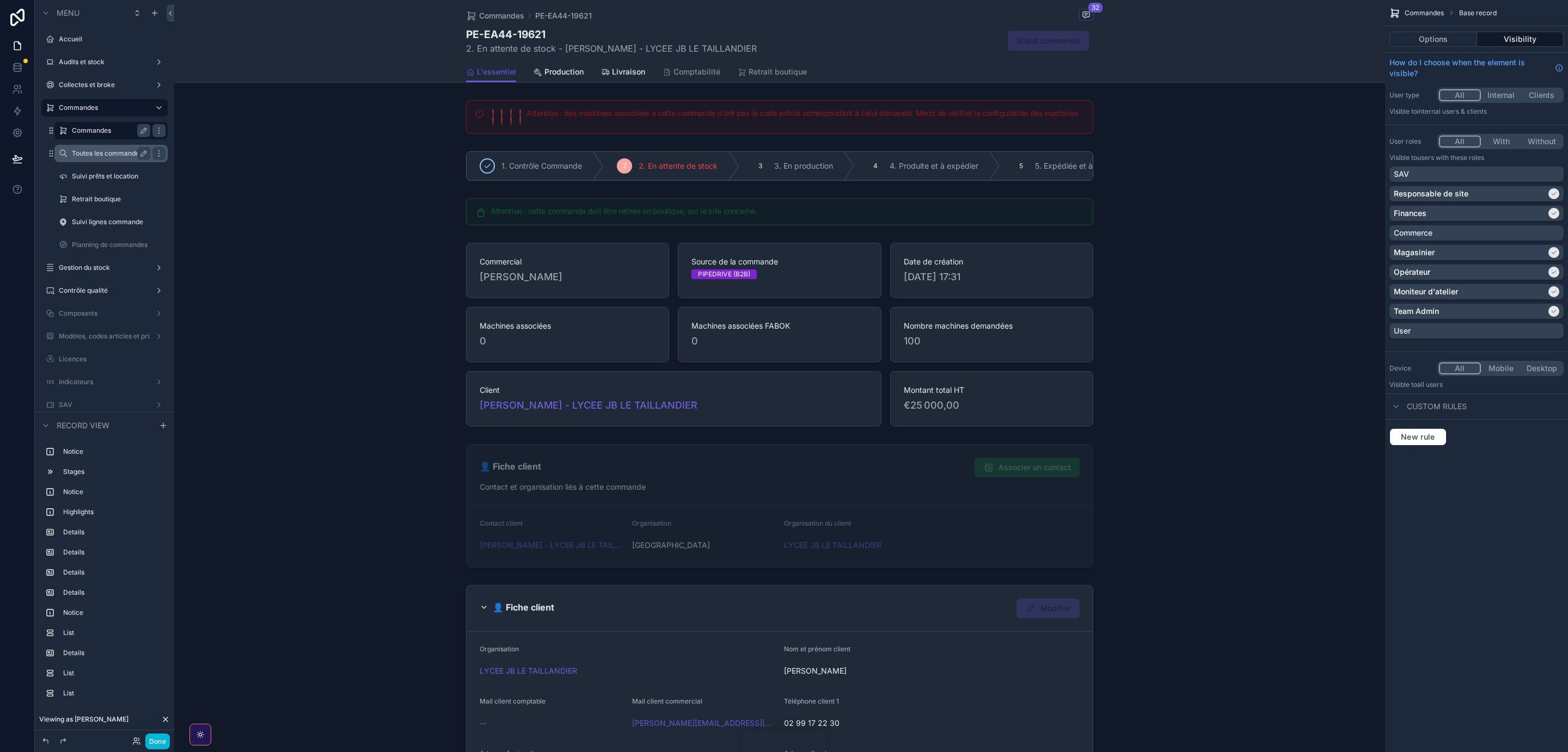
click at [97, 158] on label "Toutes les commandes" at bounding box center [108, 153] width 74 height 9
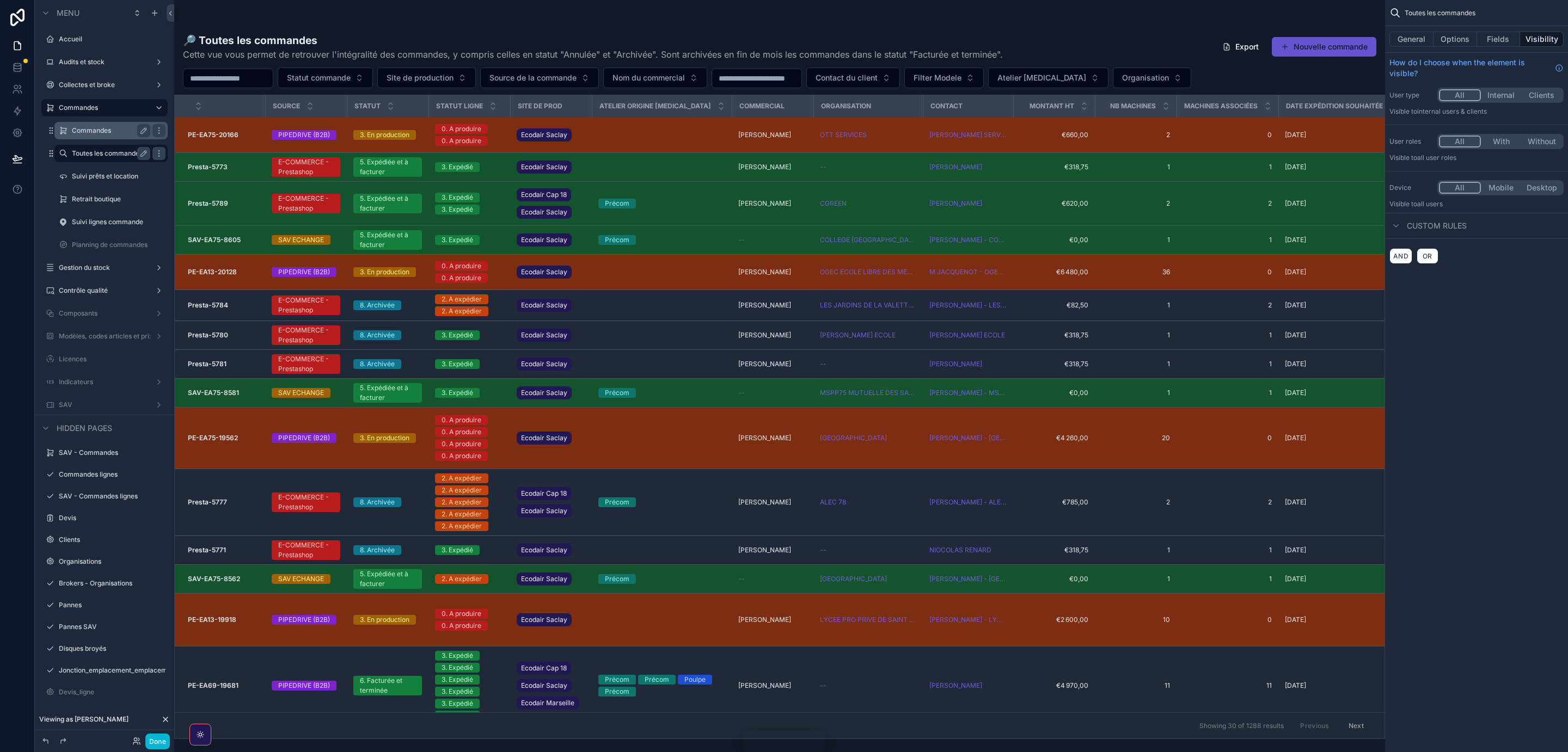
click at [104, 127] on label "Commandes" at bounding box center [108, 130] width 74 height 9
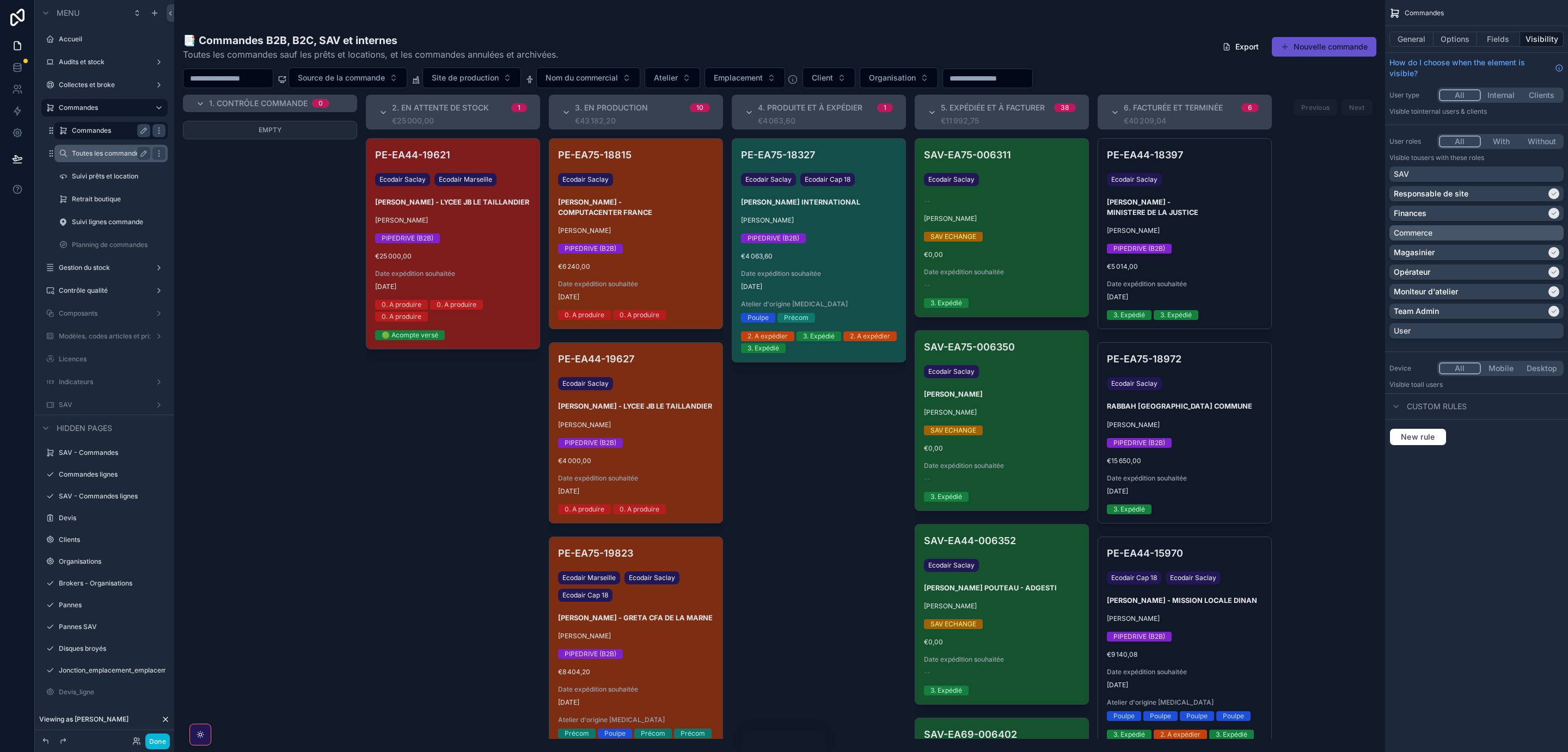
click at [1464, 236] on div "Commerce" at bounding box center [1477, 232] width 165 height 11
click at [1455, 176] on div "SAV" at bounding box center [1477, 173] width 165 height 11
click at [1451, 137] on button "All" at bounding box center [1460, 141] width 42 height 12
click at [1480, 326] on div "User" at bounding box center [1477, 330] width 165 height 11
click at [149, 742] on button "Done" at bounding box center [158, 742] width 24 height 16
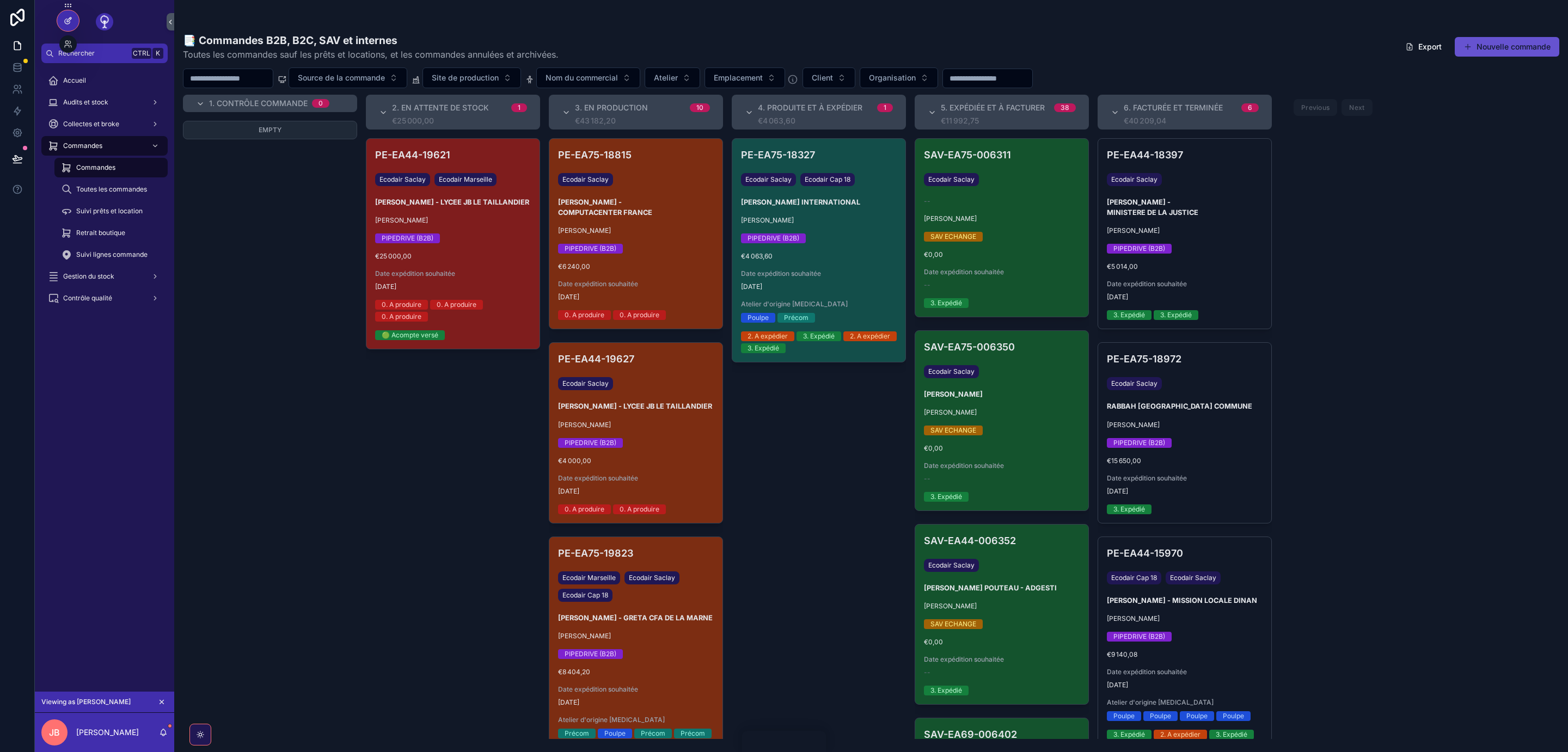
click at [69, 16] on icon at bounding box center [68, 20] width 9 height 9
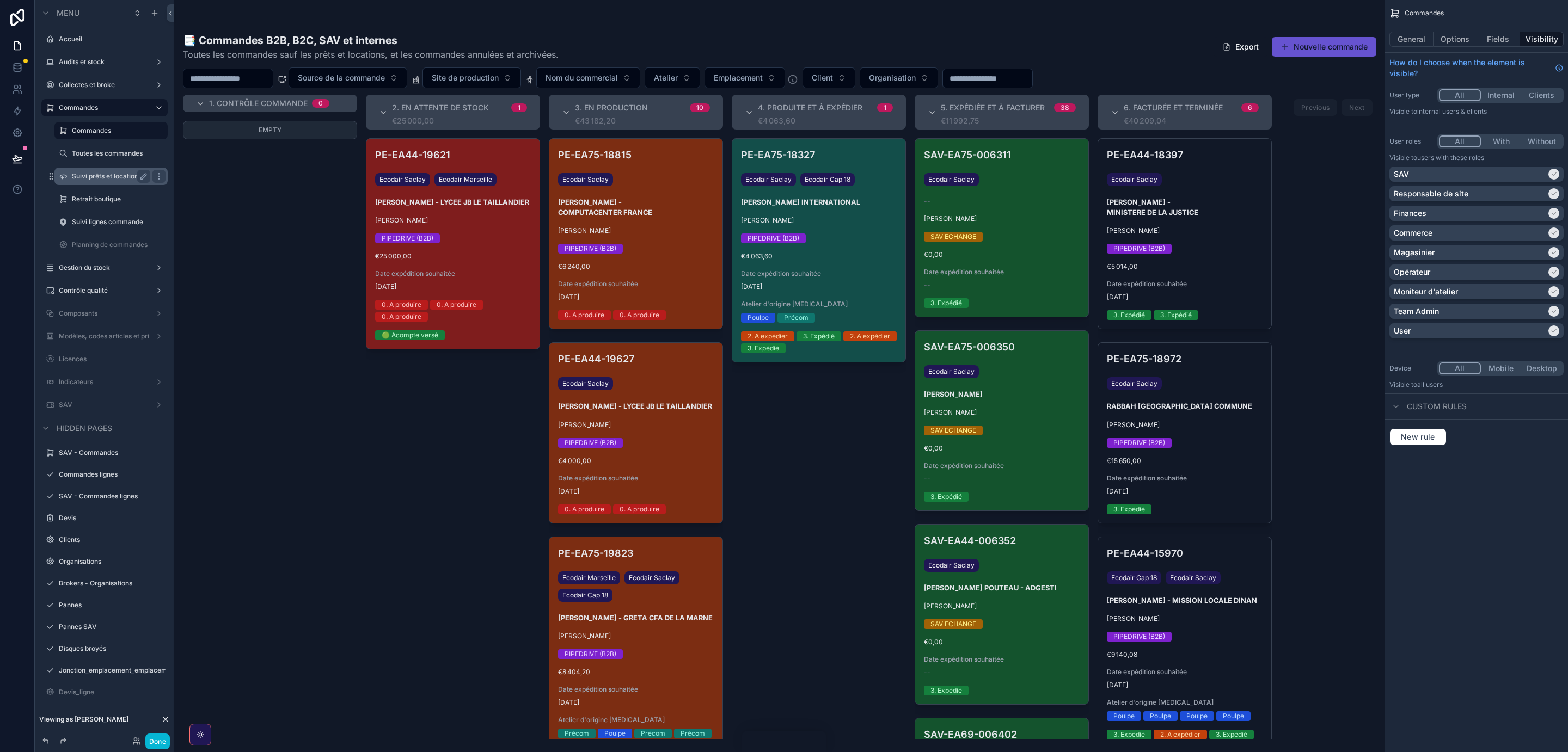
click at [99, 173] on label "Suivi prêts et location" at bounding box center [108, 176] width 74 height 9
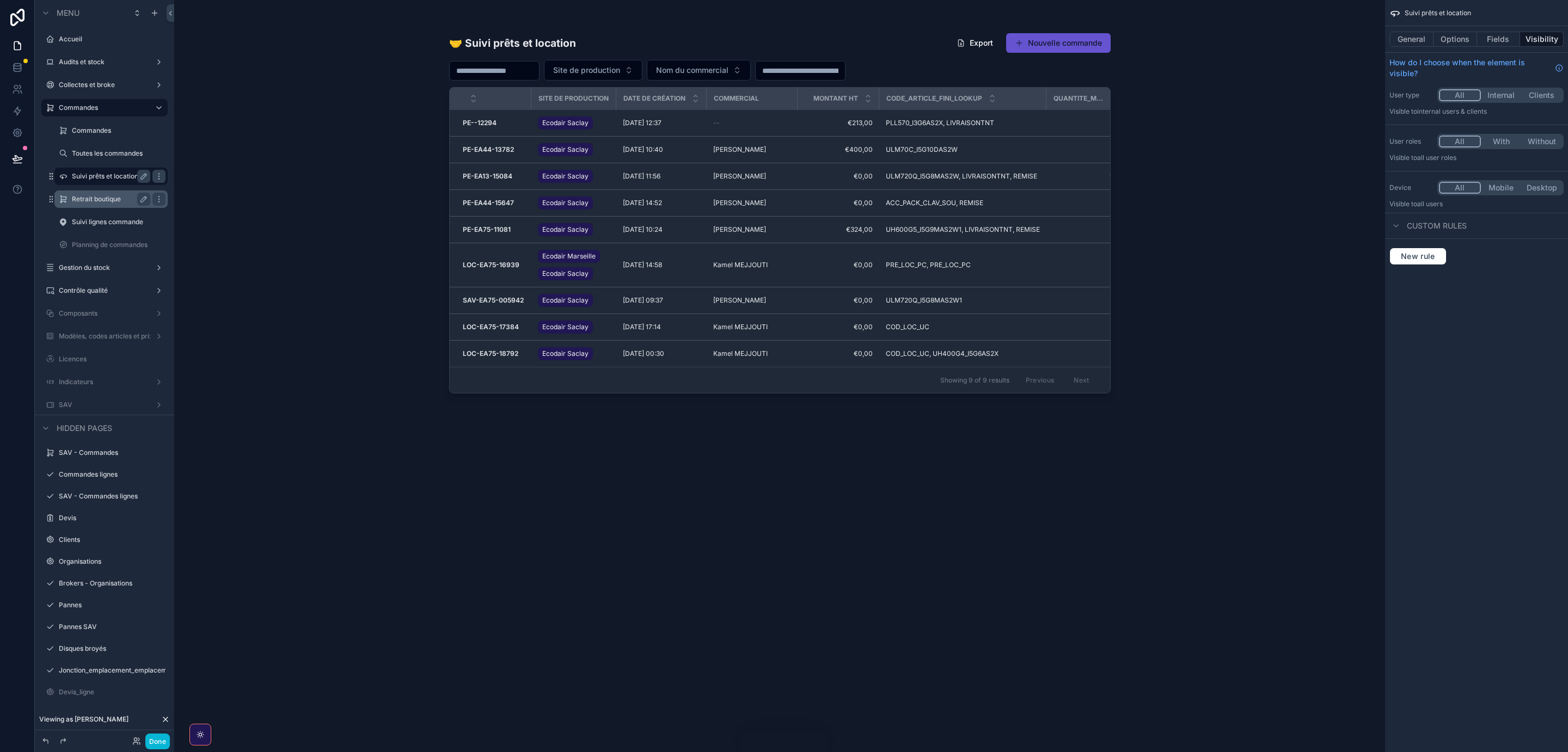
click at [99, 206] on div "Retrait boutique" at bounding box center [111, 199] width 108 height 18
click at [92, 198] on label "Retrait boutique" at bounding box center [108, 199] width 74 height 9
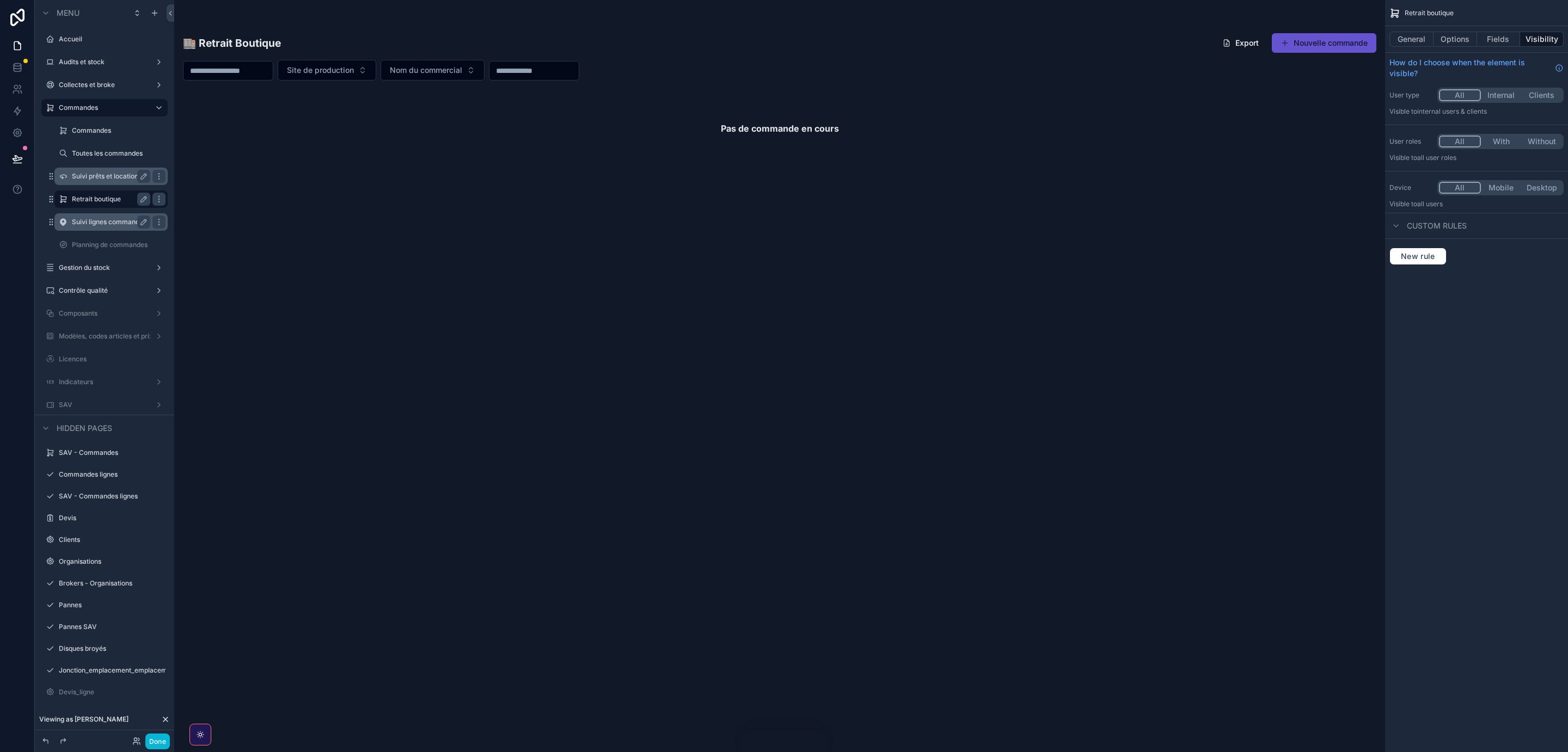
click at [100, 220] on label "Suivi lignes commande" at bounding box center [108, 222] width 74 height 9
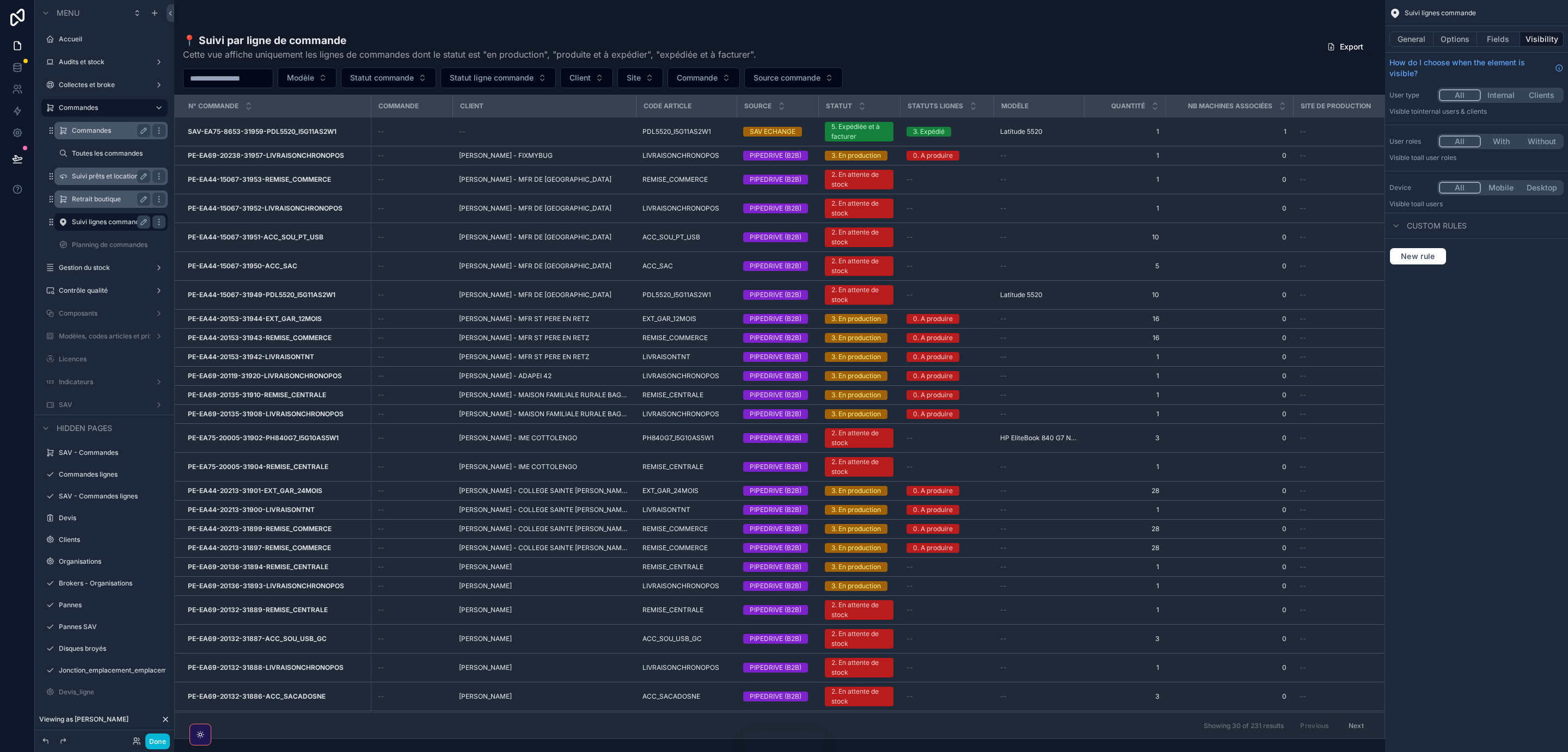
click at [92, 125] on div "Commandes" at bounding box center [111, 130] width 79 height 13
click at [103, 138] on div "Commandes" at bounding box center [111, 131] width 108 height 18
click at [82, 134] on label "Commandes" at bounding box center [108, 130] width 74 height 9
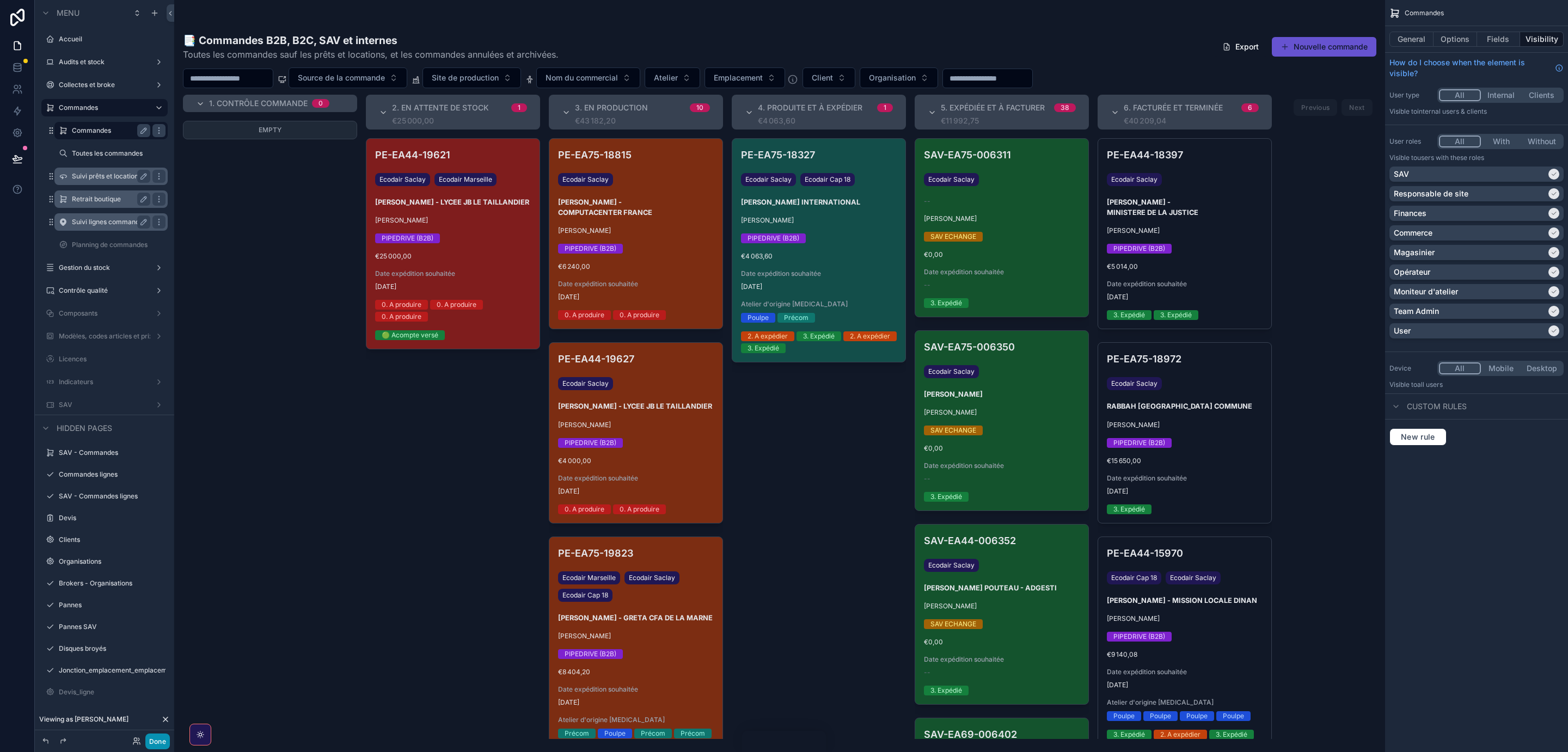
click at [158, 735] on button "Done" at bounding box center [158, 742] width 24 height 16
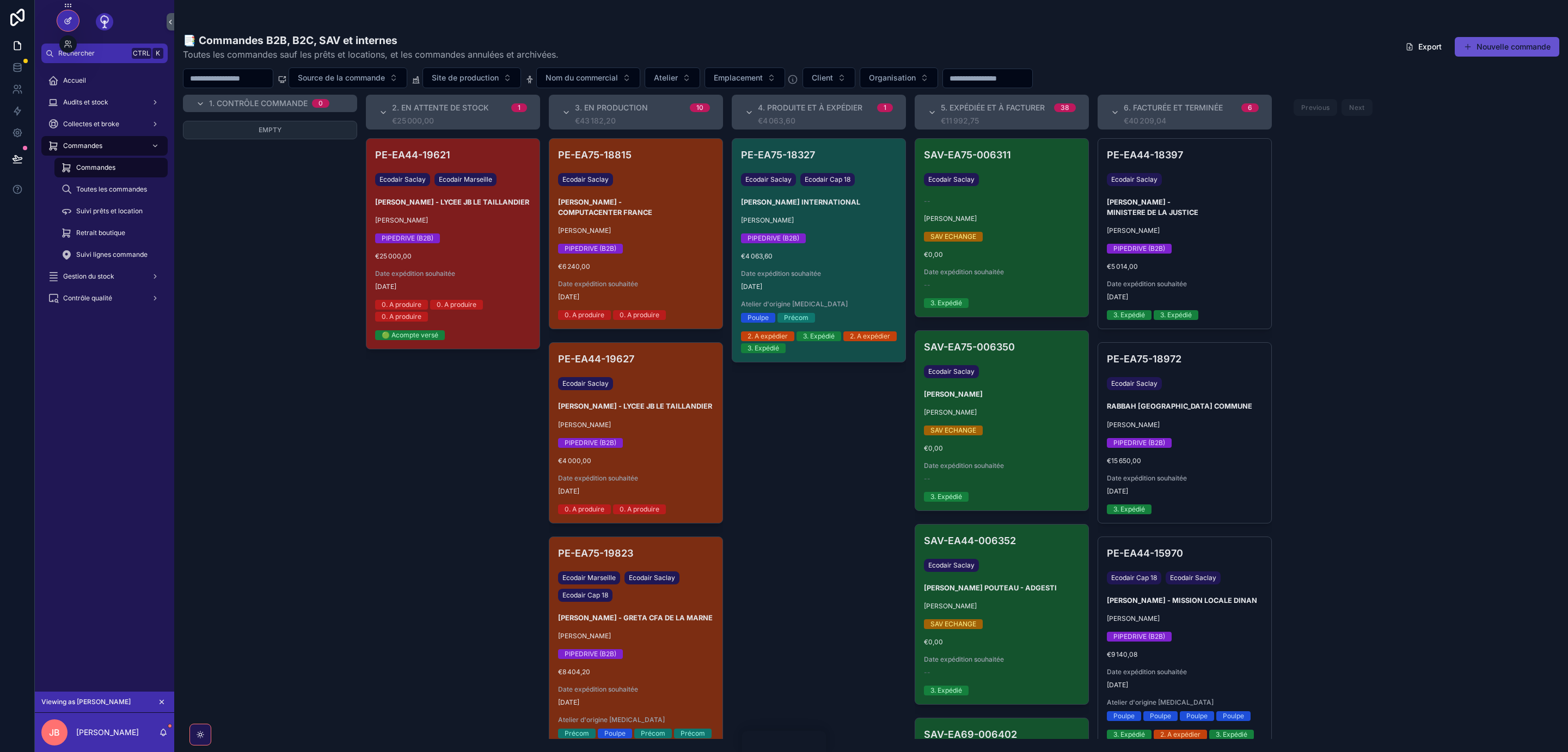
click at [69, 13] on div at bounding box center [68, 21] width 22 height 21
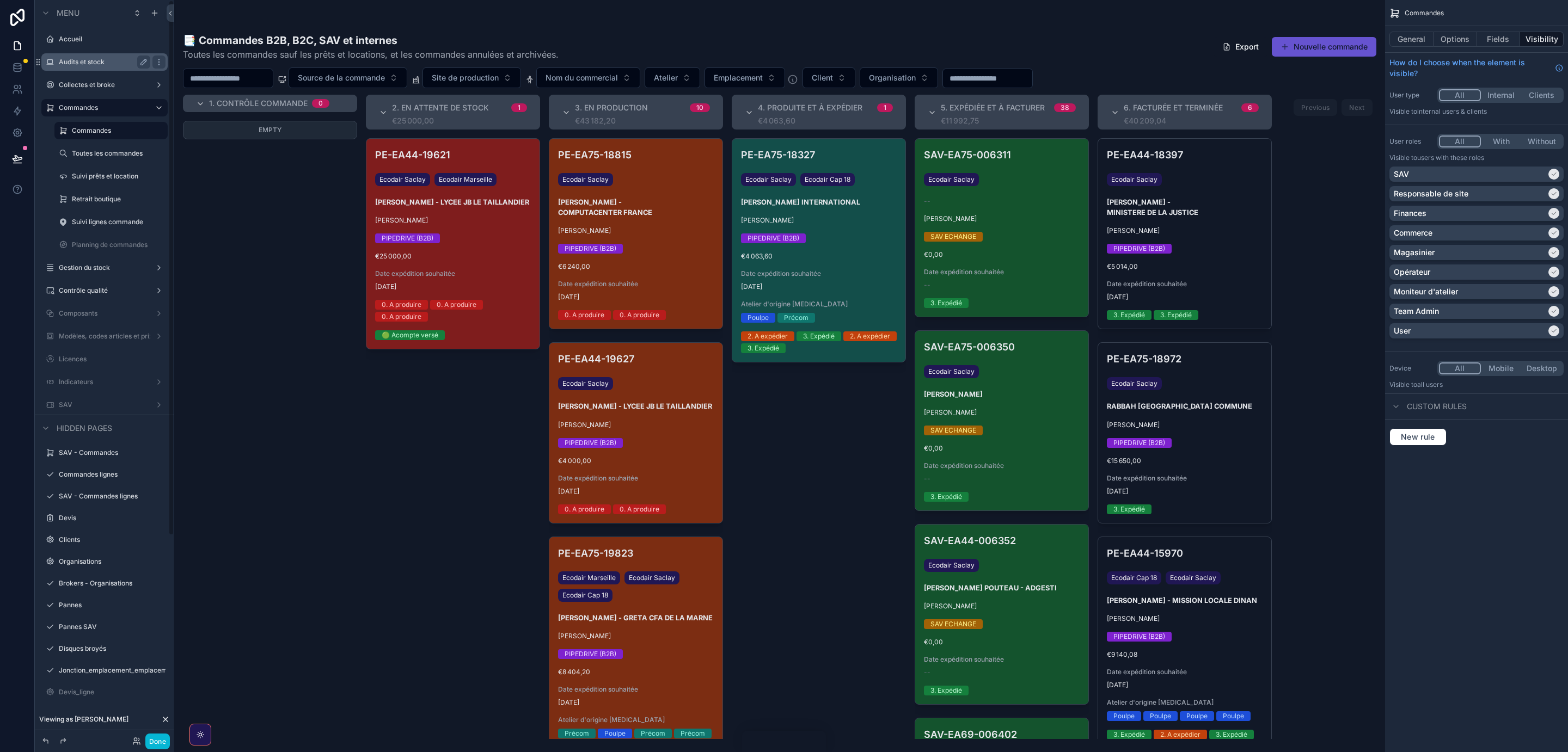
click at [96, 62] on label "Audits et stock" at bounding box center [103, 62] width 87 height 9
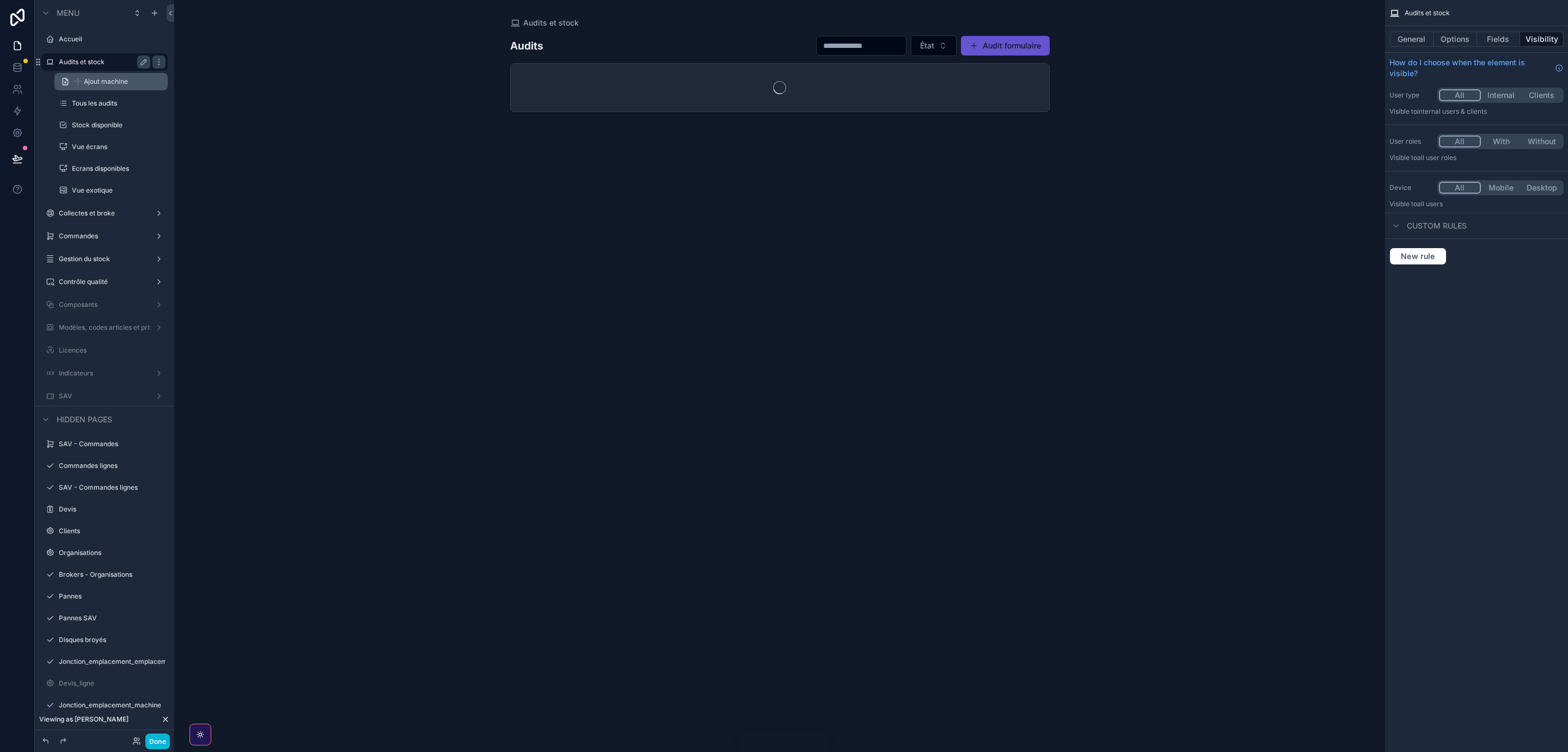
click at [97, 80] on span "➕ Ajout machine" at bounding box center [100, 81] width 54 height 9
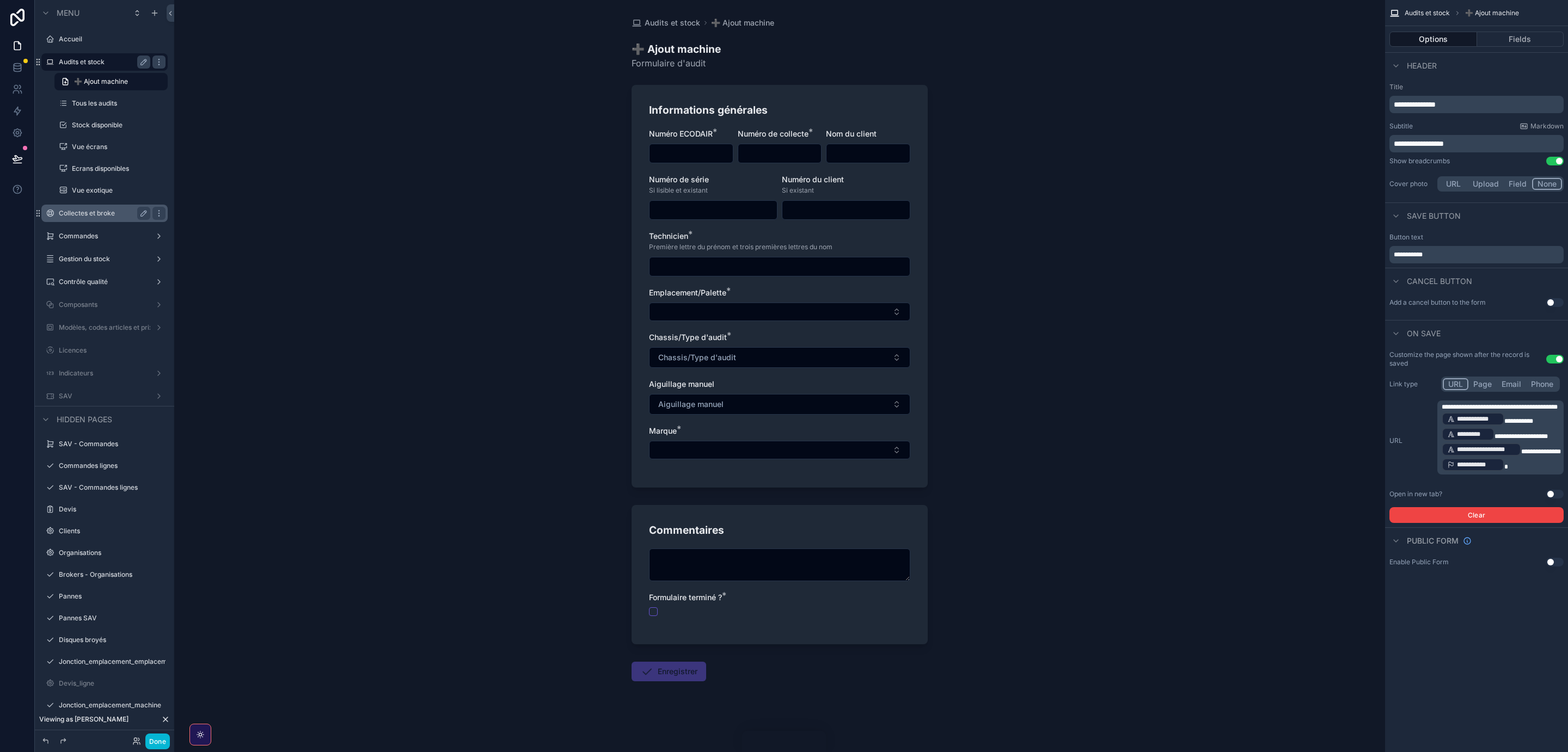
click at [116, 210] on label "Collectes et broke" at bounding box center [103, 213] width 87 height 9
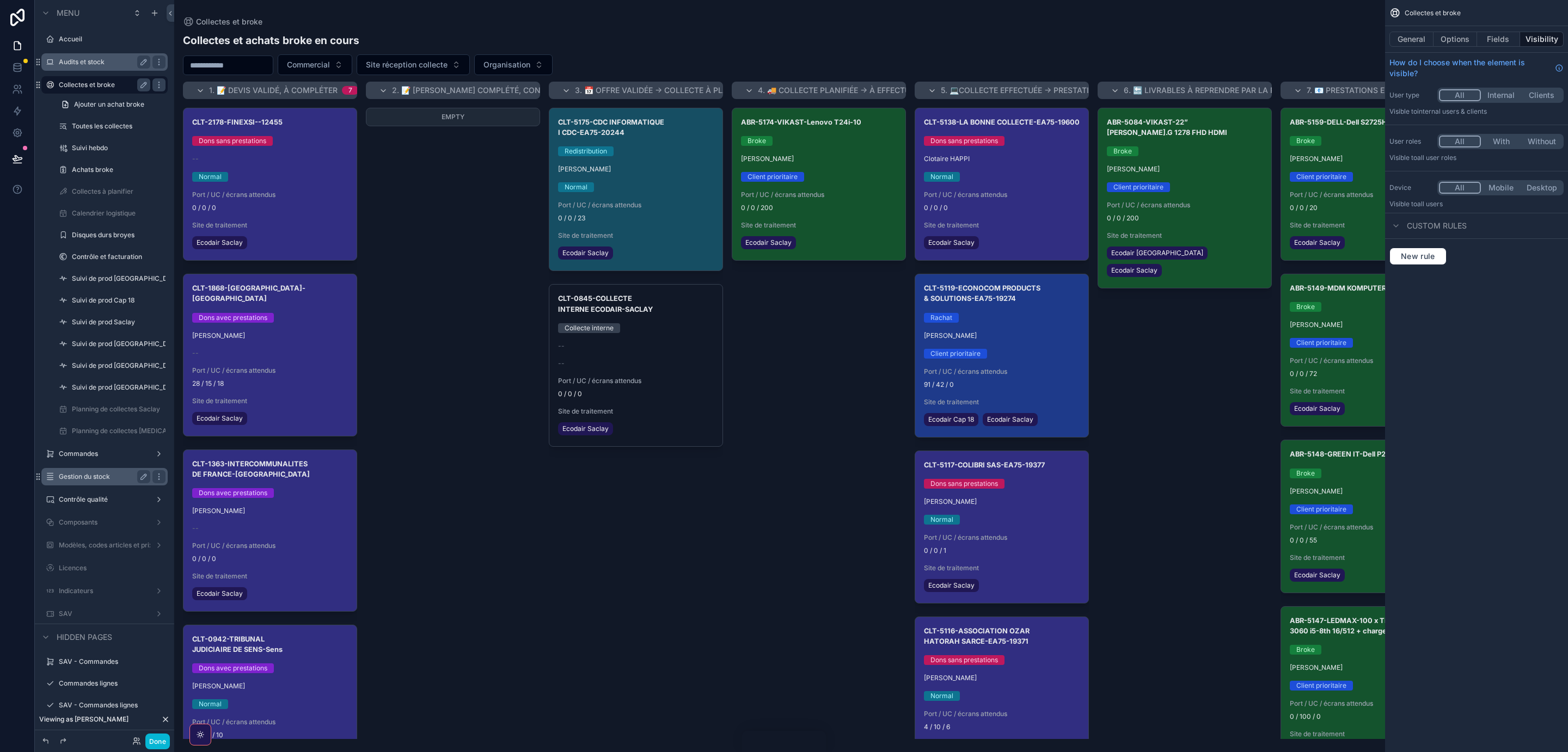
click at [74, 478] on label "Gestion du stock" at bounding box center [103, 477] width 87 height 9
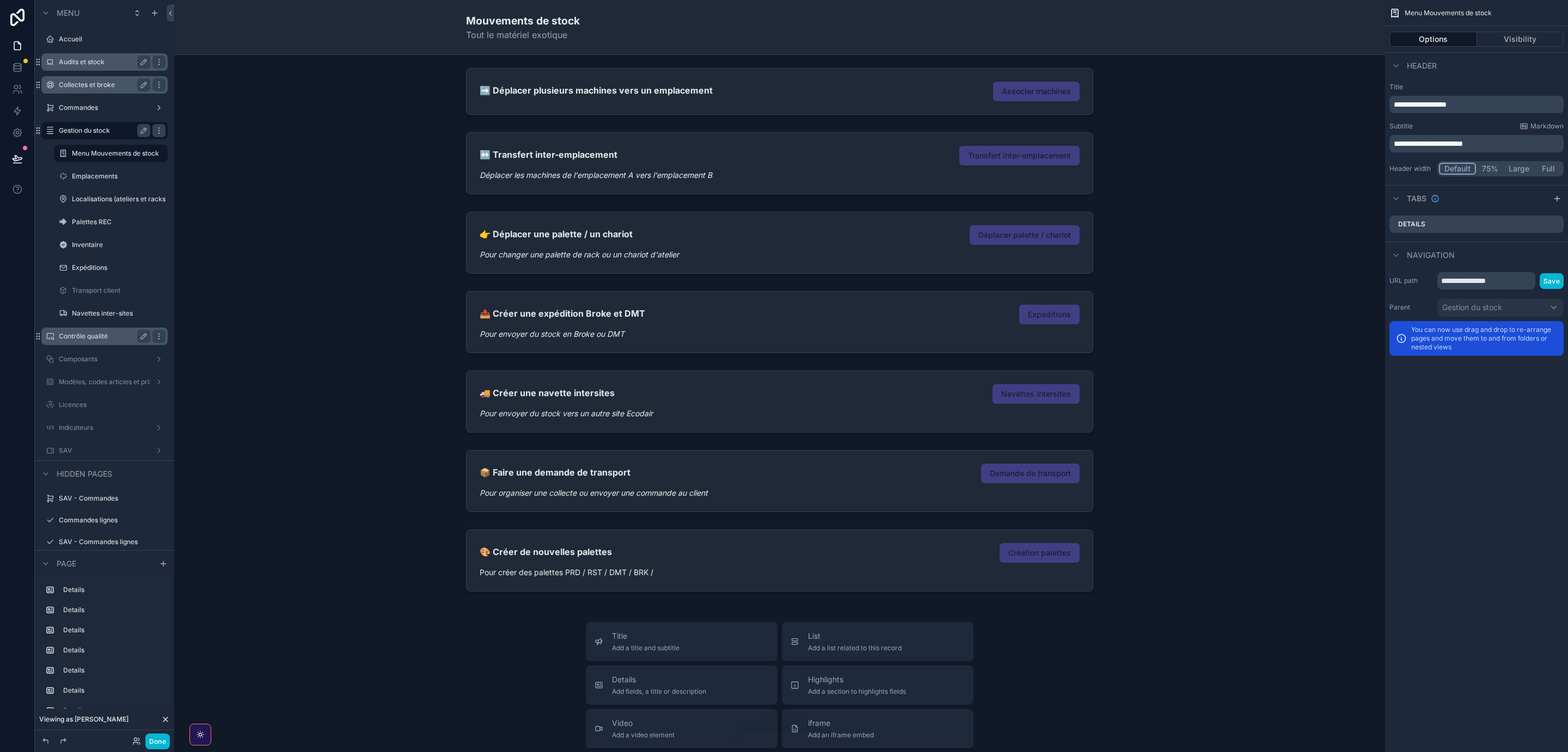
click at [82, 337] on label "Contrôle qualité" at bounding box center [103, 336] width 87 height 9
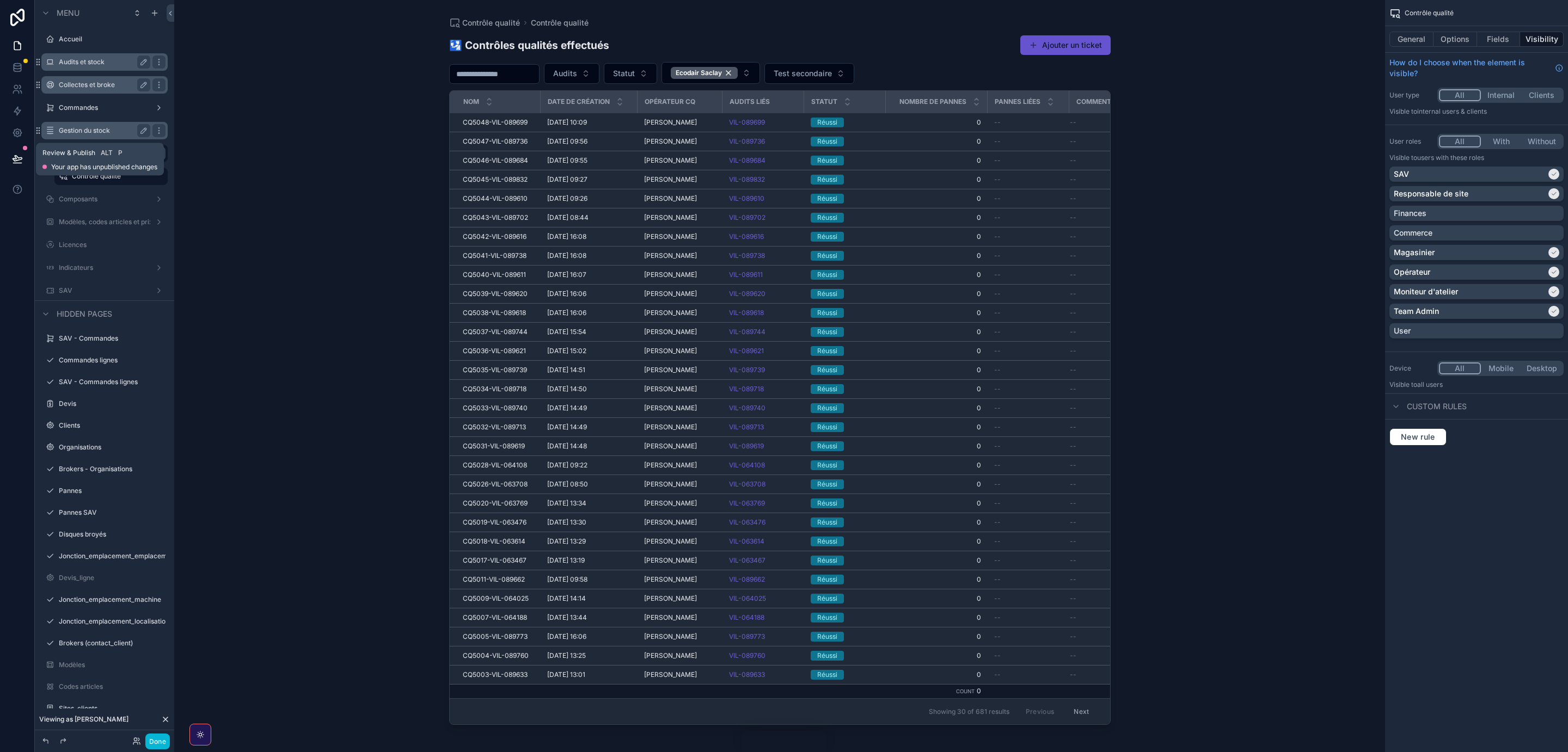
click at [18, 161] on icon at bounding box center [17, 159] width 11 height 11
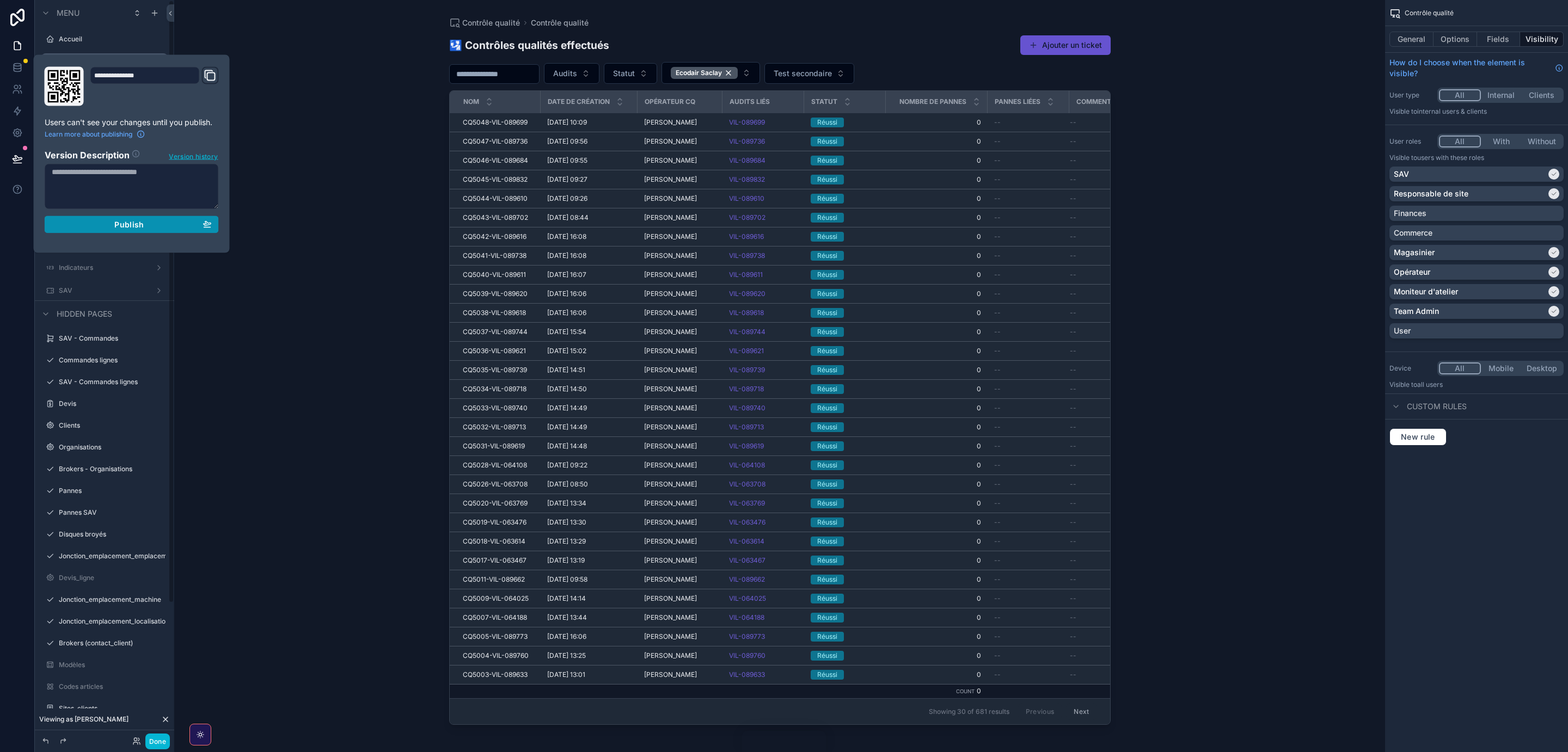
click at [121, 233] on button "Publish" at bounding box center [131, 225] width 174 height 18
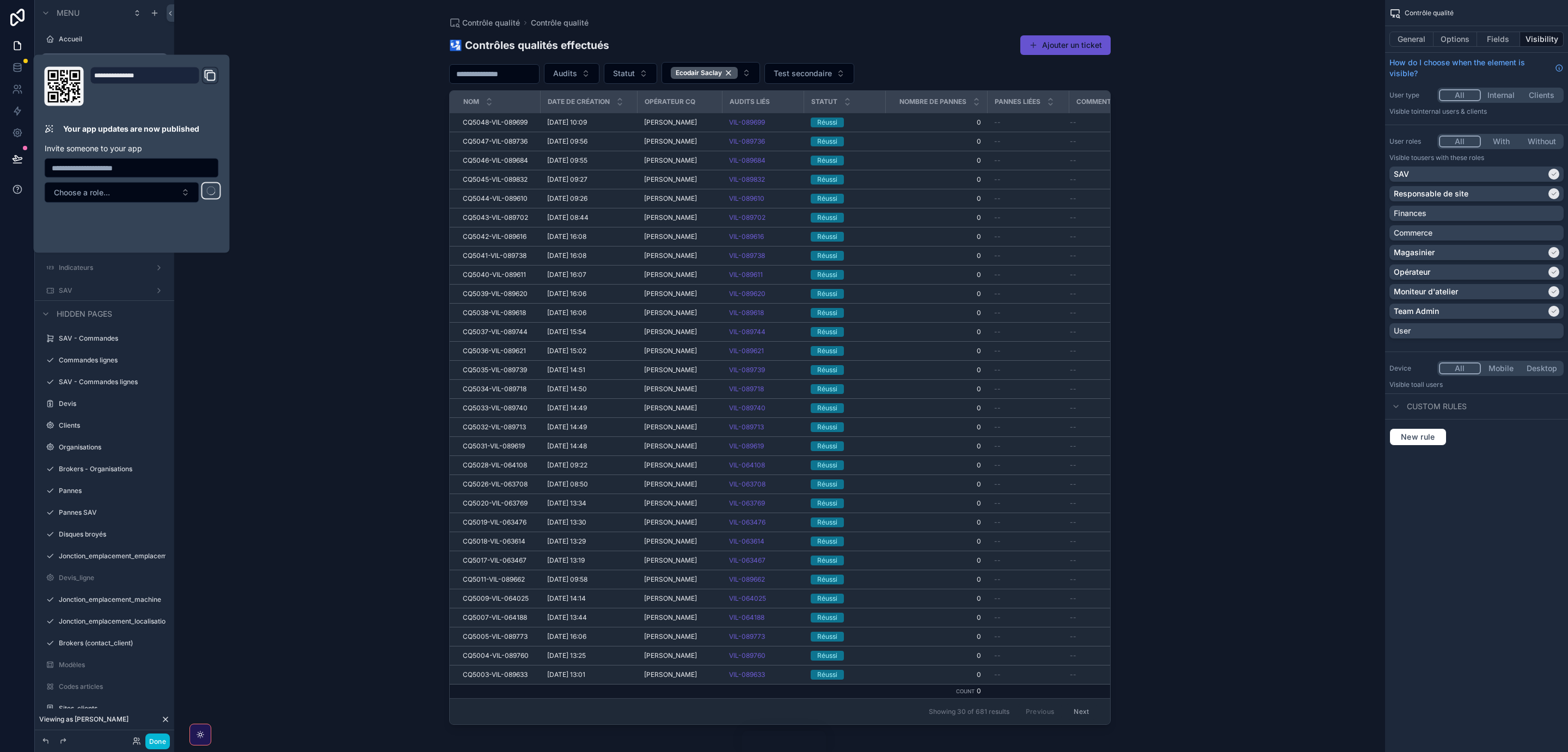
click at [308, 122] on div "Contrôle qualité Contrôle qualité 🛂 Contrôles qualités effectués Ajouter un tic…" at bounding box center [780, 376] width 1211 height 752
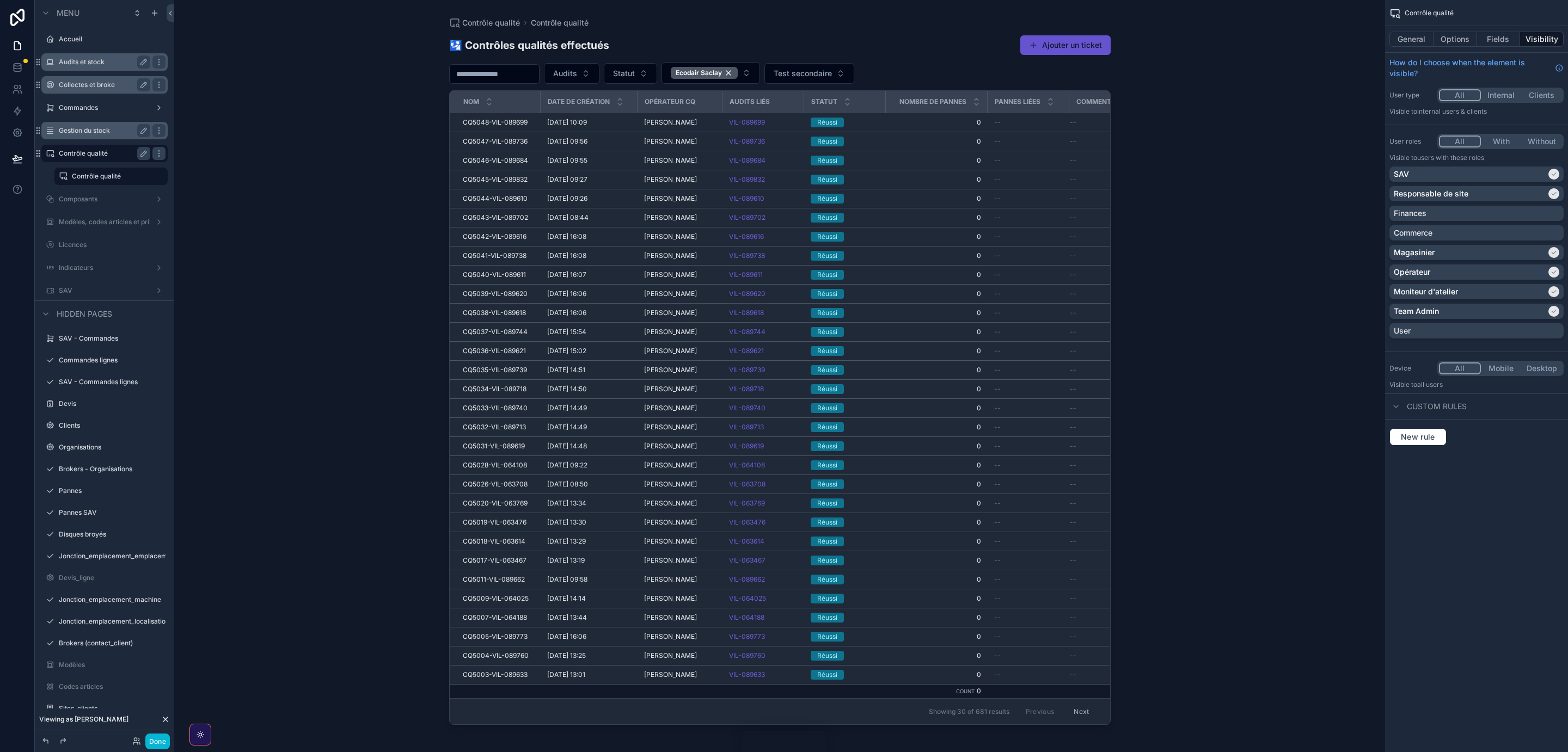
click at [163, 716] on icon at bounding box center [165, 720] width 9 height 9
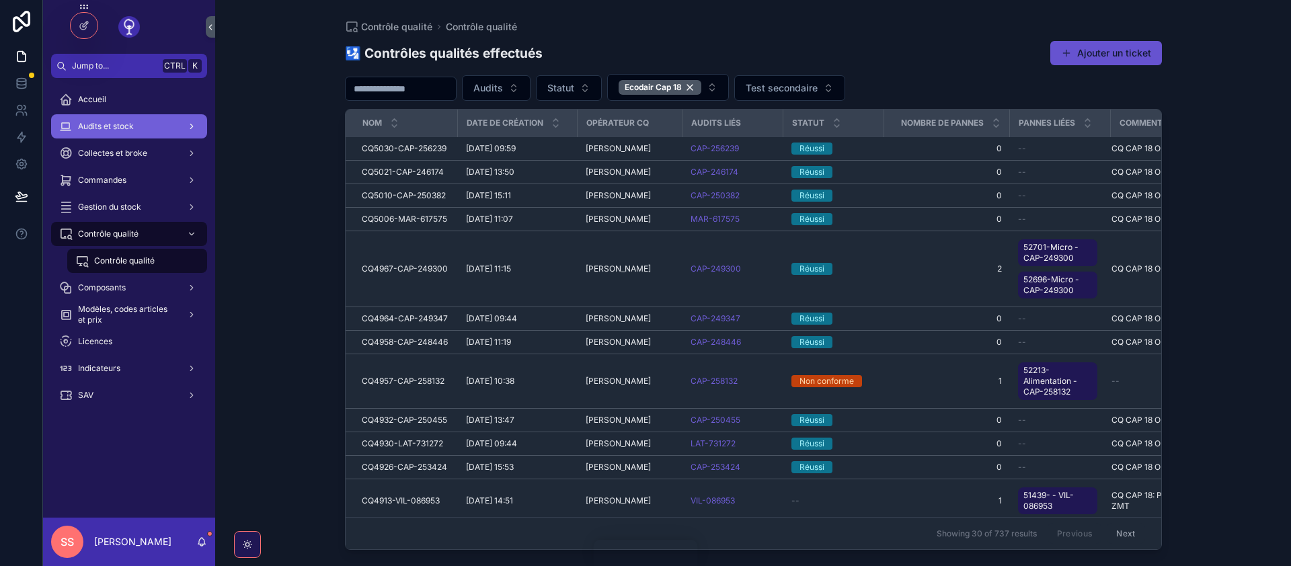
click at [118, 125] on span "Audits et stock" at bounding box center [106, 126] width 56 height 11
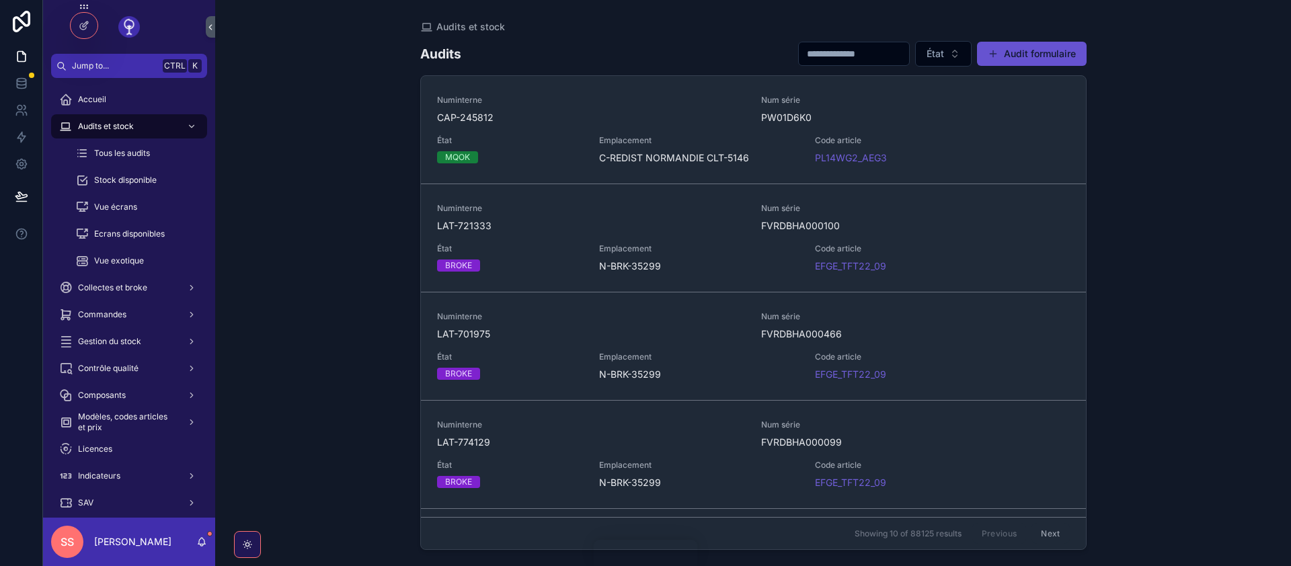
click at [804, 61] on input "scrollable content" at bounding box center [854, 53] width 110 height 19
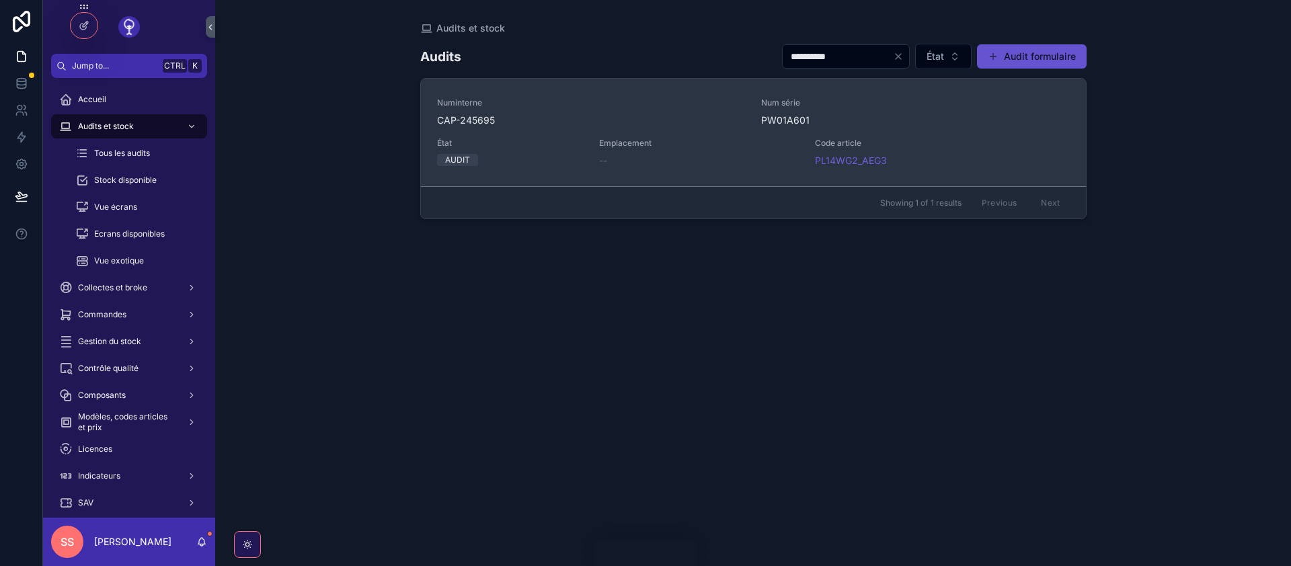
type input "**********"
click at [816, 119] on span "PW01A601" at bounding box center [915, 120] width 309 height 13
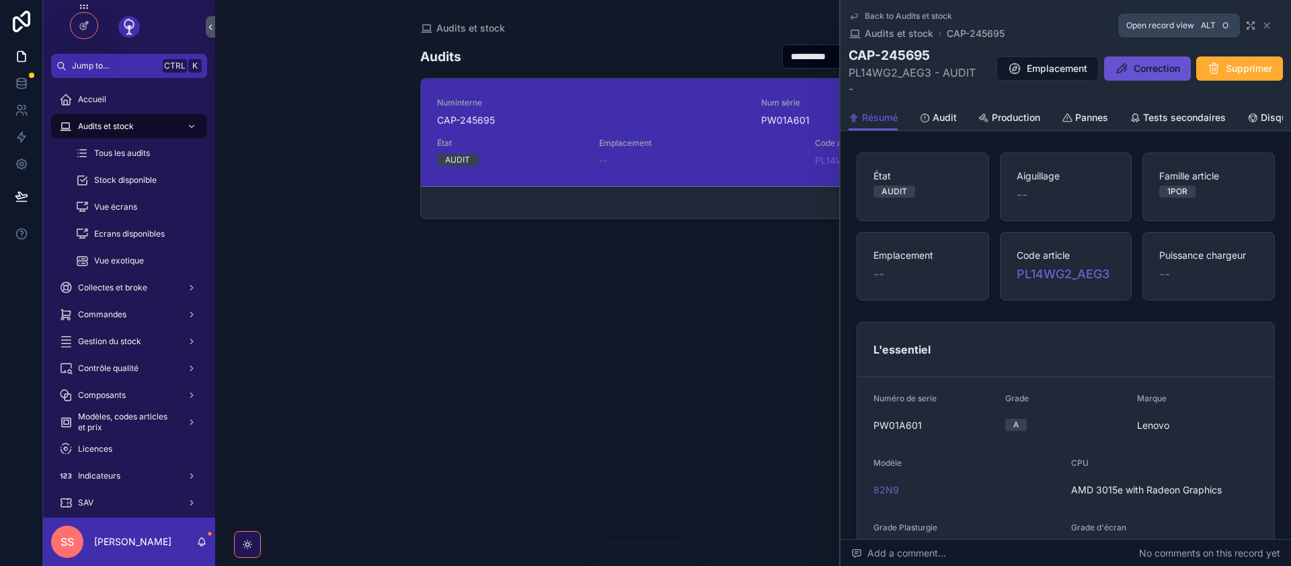
click at [1251, 30] on icon "scrollable content" at bounding box center [1250, 25] width 11 height 11
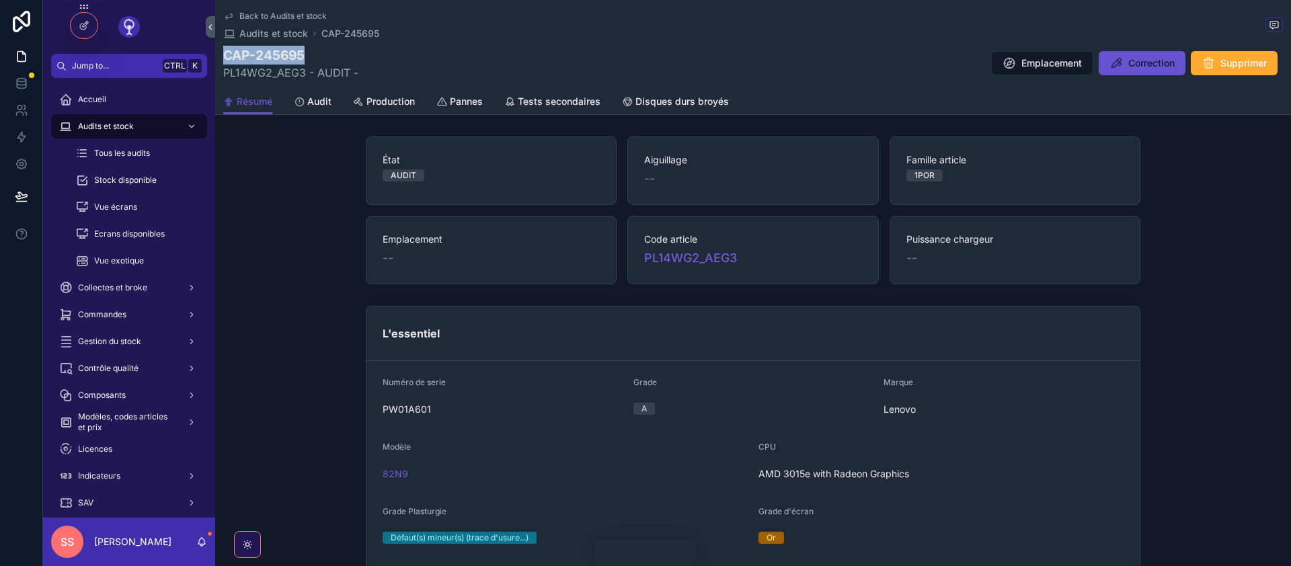
drag, startPoint x: 306, startPoint y: 52, endPoint x: 224, endPoint y: 54, distance: 82.1
click at [224, 54] on h1 "CAP-245695" at bounding box center [290, 55] width 135 height 19
copy h1 "CAP-245695"
